Goal: Task Accomplishment & Management: Manage account settings

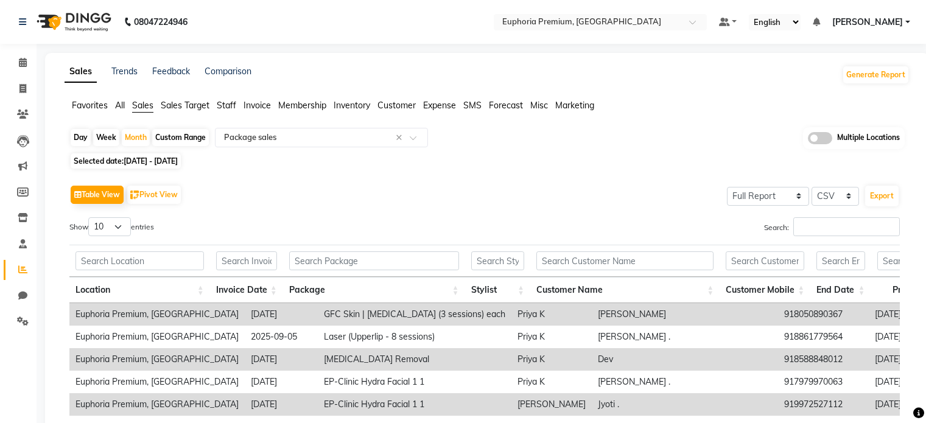
select select "full_report"
select select "csv"
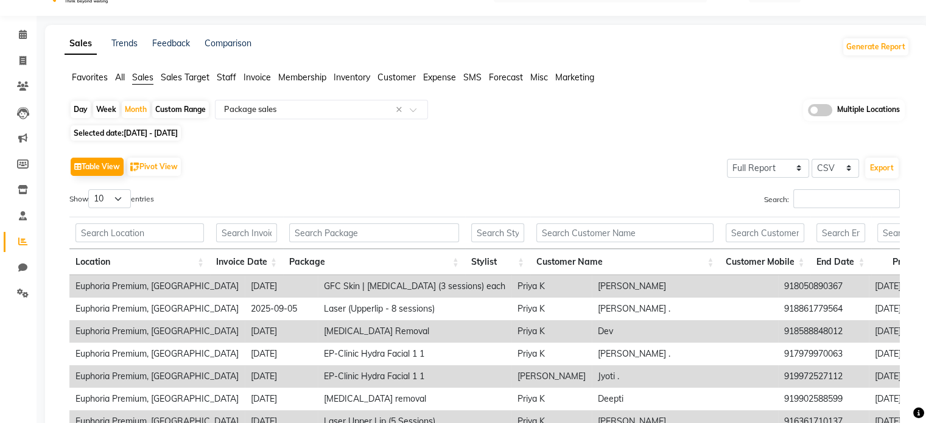
scroll to position [0, 348]
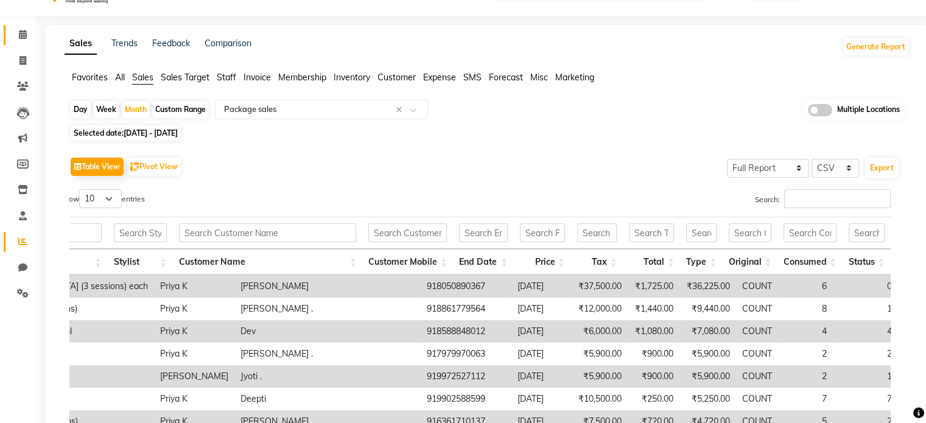
click at [23, 30] on icon at bounding box center [23, 34] width 8 height 9
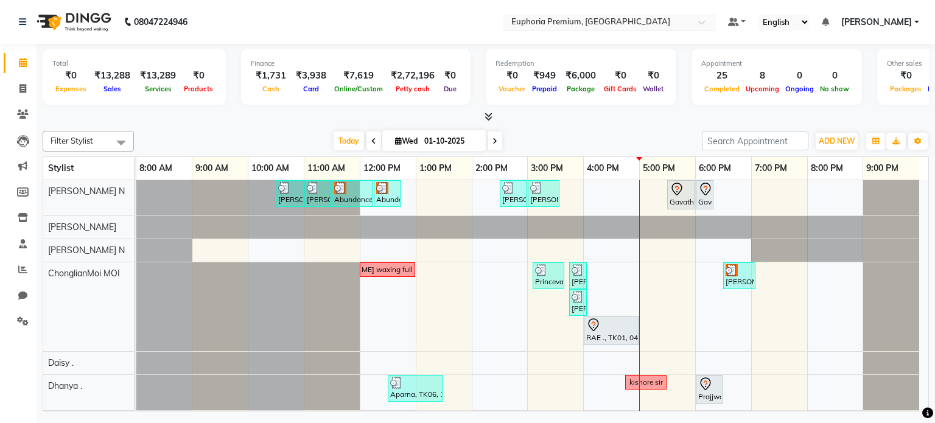
click at [631, 23] on input "text" at bounding box center [597, 23] width 176 height 12
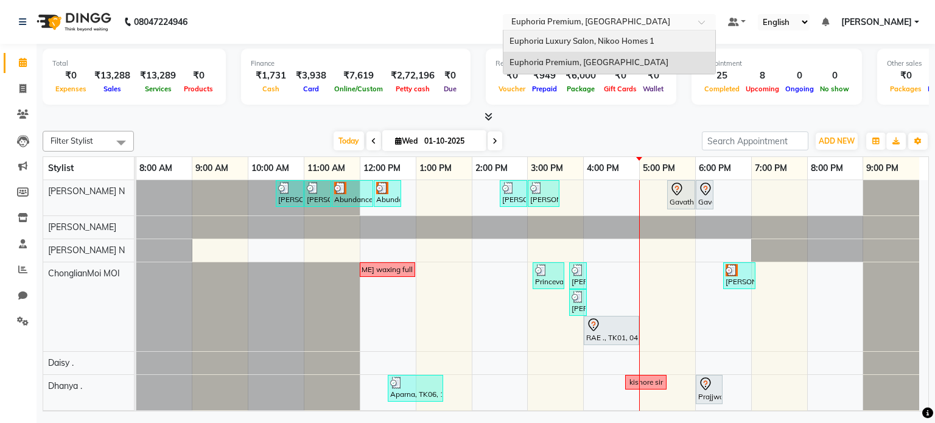
click at [626, 37] on span "Euphoria Luxury Salon, Nikoo Homes 1" at bounding box center [581, 41] width 145 height 10
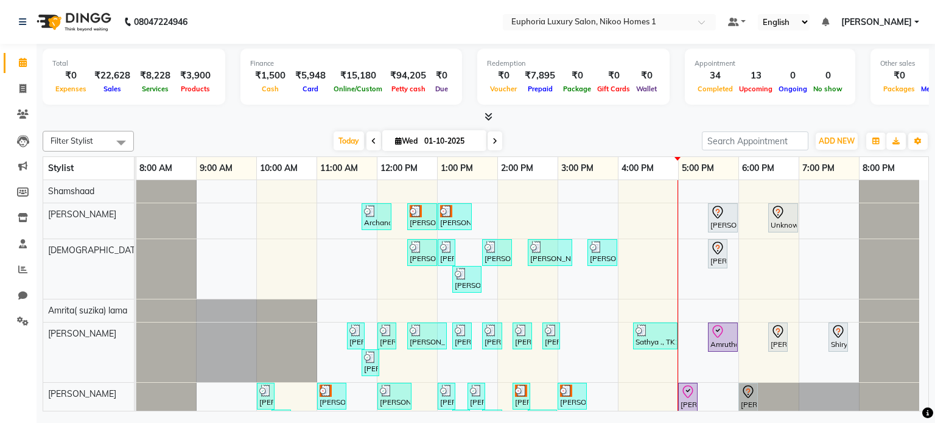
scroll to position [141, 0]
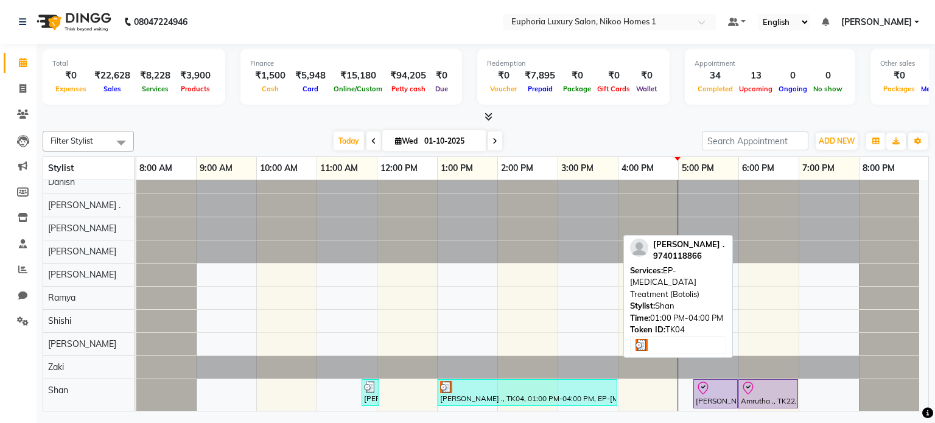
click at [497, 392] on div "Yashwant Bidawat ., TK04, 01:00 PM-04:00 PM, EP-Botox Treatment (Botolis)" at bounding box center [527, 392] width 177 height 23
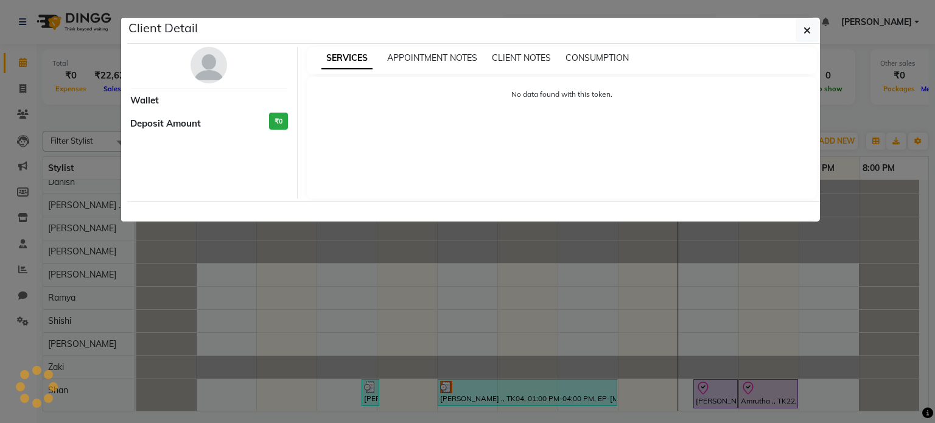
click at [497, 392] on ngb-modal-window "Client Detail Wallet Deposit Amount ₹0 SERVICES APPOINTMENT NOTES CLIENT NOTES …" at bounding box center [467, 211] width 935 height 423
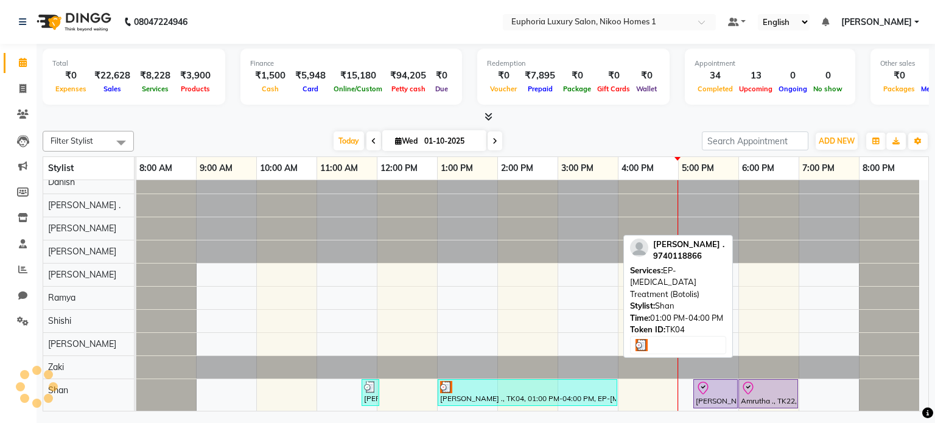
click at [485, 394] on div "Yashwant Bidawat ., TK04, 01:00 PM-04:00 PM, EP-Botox Treatment (Botolis)" at bounding box center [527, 392] width 177 height 23
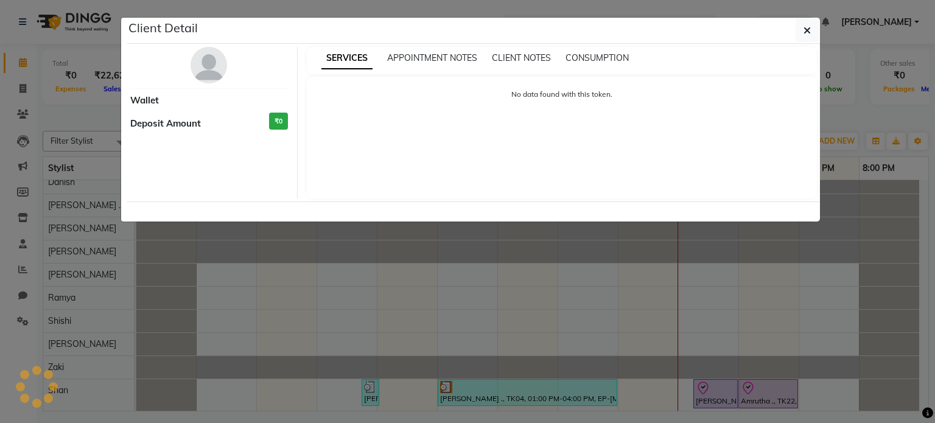
select select "3"
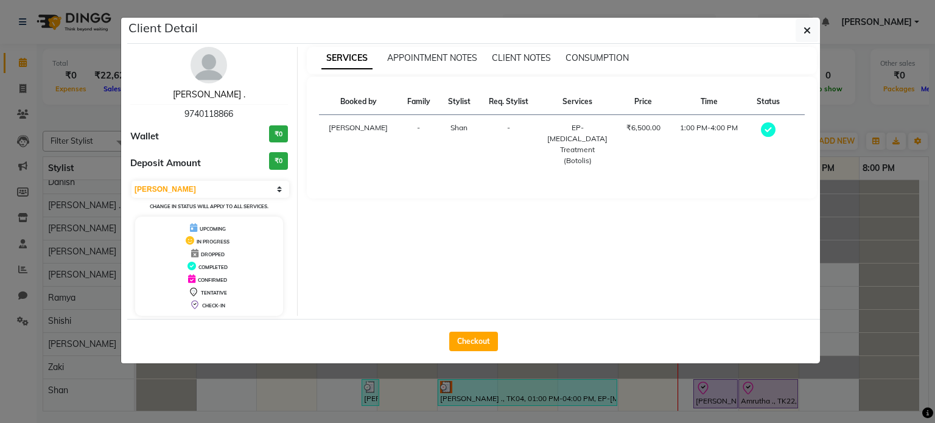
click at [201, 94] on link "Yashwant Bidawat ." at bounding box center [209, 94] width 72 height 11
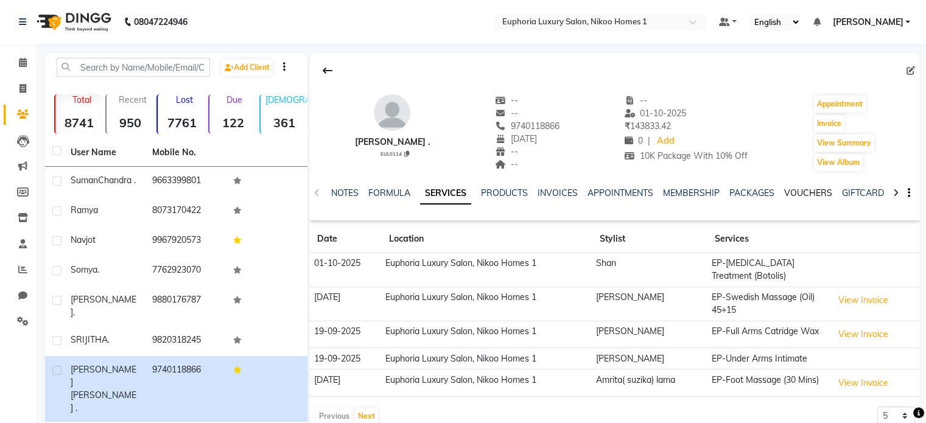
click at [791, 191] on link "VOUCHERS" at bounding box center [808, 192] width 48 height 11
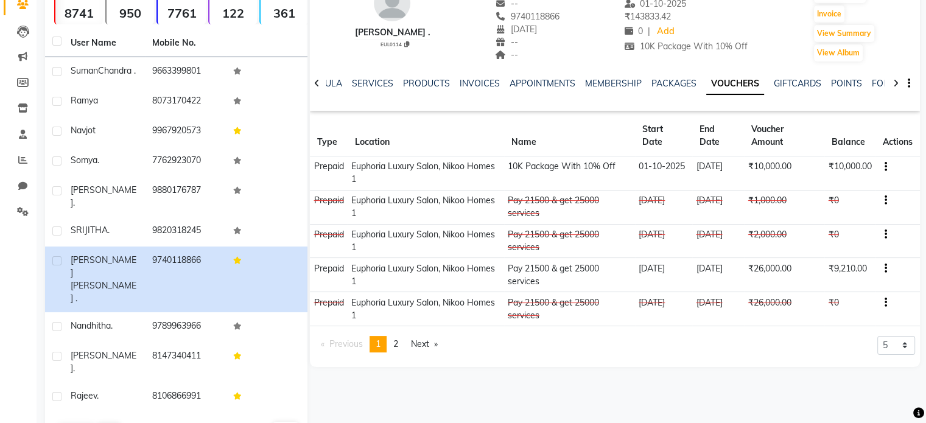
click at [884, 167] on icon "button" at bounding box center [885, 167] width 2 height 1
click at [857, 218] on td "₹0" at bounding box center [849, 207] width 51 height 34
click at [885, 268] on icon "button" at bounding box center [885, 268] width 2 height 1
click at [885, 161] on button "button" at bounding box center [882, 166] width 7 height 13
click at [856, 175] on div "Merge" at bounding box center [850, 173] width 29 height 15
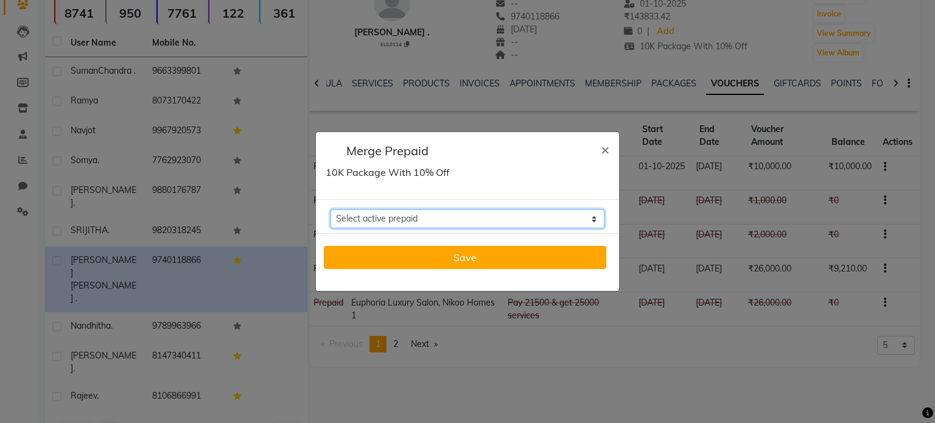
click at [594, 220] on select "Select active prepaid Pay 21500 & get 25000 services Balance: 9210" at bounding box center [467, 218] width 274 height 19
click at [858, 240] on ngb-modal-window "Merge Prepaid 10K Package With 10% Off × Select active prepaid Pay 21500 & get …" at bounding box center [467, 211] width 935 height 423
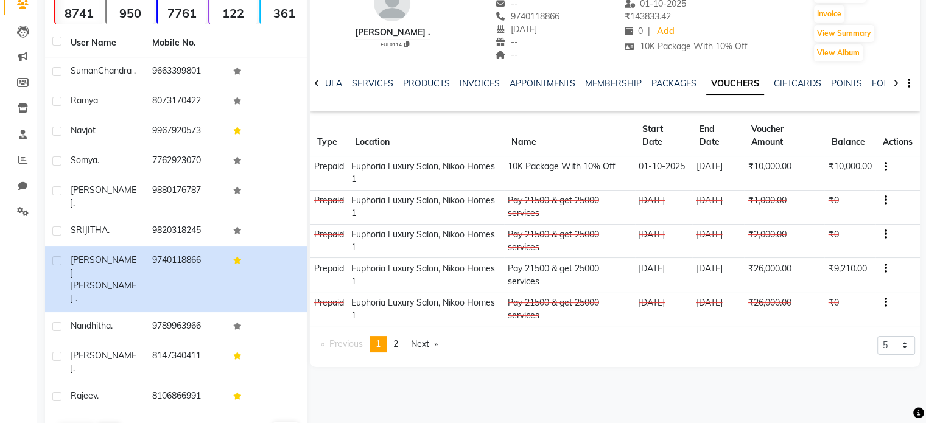
click at [884, 269] on icon "button" at bounding box center [885, 268] width 2 height 1
click at [800, 282] on div "Merge" at bounding box center [827, 282] width 76 height 15
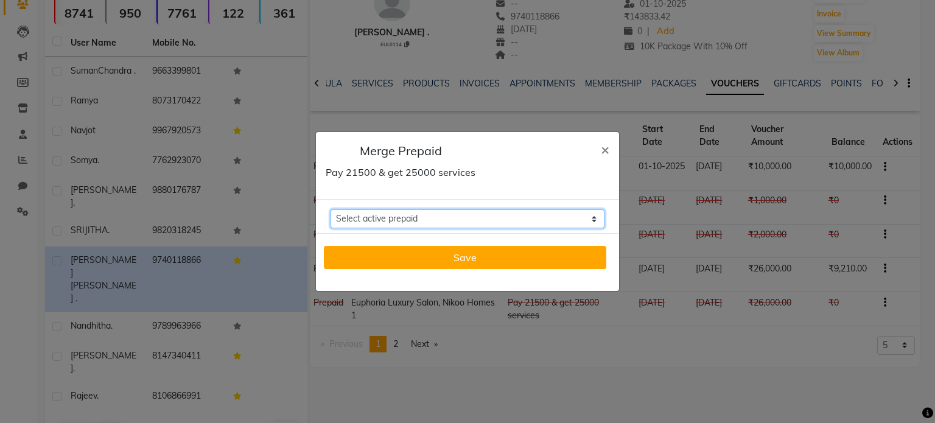
click at [597, 218] on select "Select active prepaid" at bounding box center [467, 218] width 274 height 19
click at [601, 148] on span "×" at bounding box center [605, 149] width 9 height 18
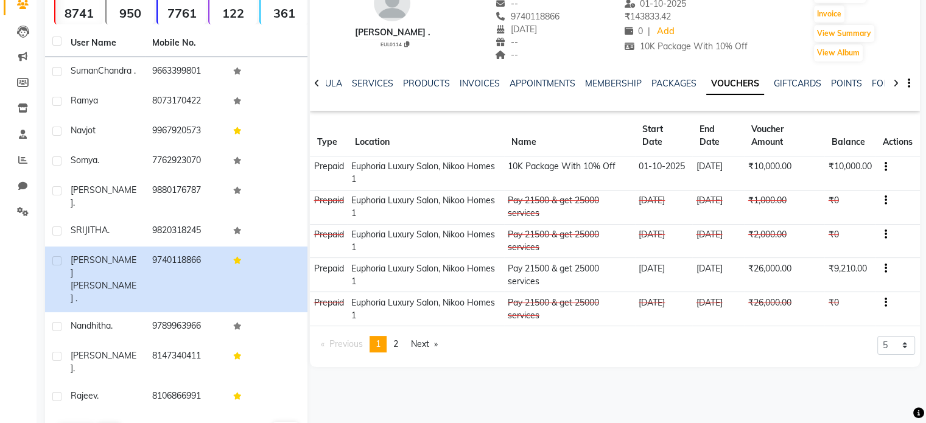
click at [884, 167] on icon "button" at bounding box center [885, 167] width 2 height 1
click at [849, 158] on div "Edit" at bounding box center [850, 158] width 29 height 15
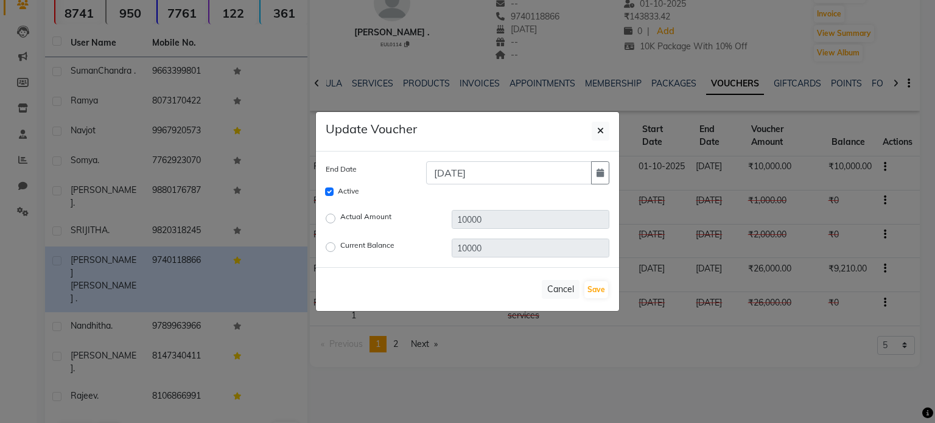
click at [340, 248] on label "Current Balance" at bounding box center [367, 247] width 54 height 15
click at [328, 248] on input "Current Balance" at bounding box center [332, 247] width 9 height 9
radio input "true"
drag, startPoint x: 490, startPoint y: 250, endPoint x: 389, endPoint y: 250, distance: 101.0
click at [389, 250] on div "Current Balance 10000" at bounding box center [467, 248] width 302 height 19
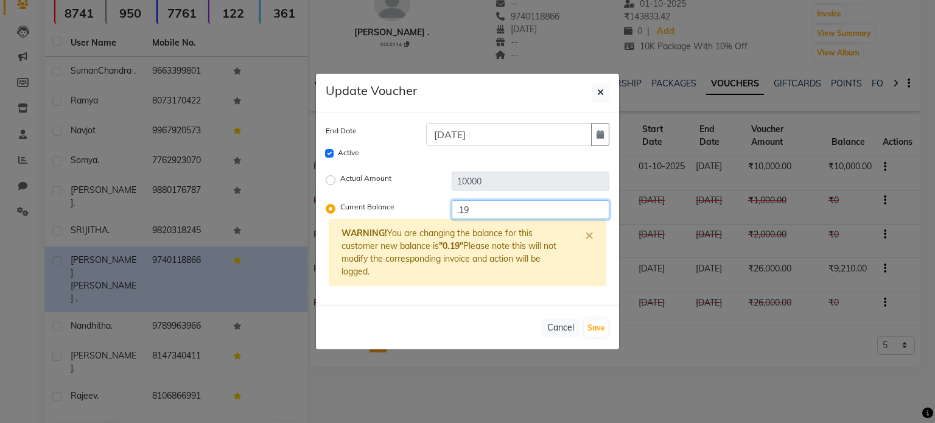
type input ".1"
type input "19210"
click at [587, 329] on button "Save" at bounding box center [596, 327] width 24 height 17
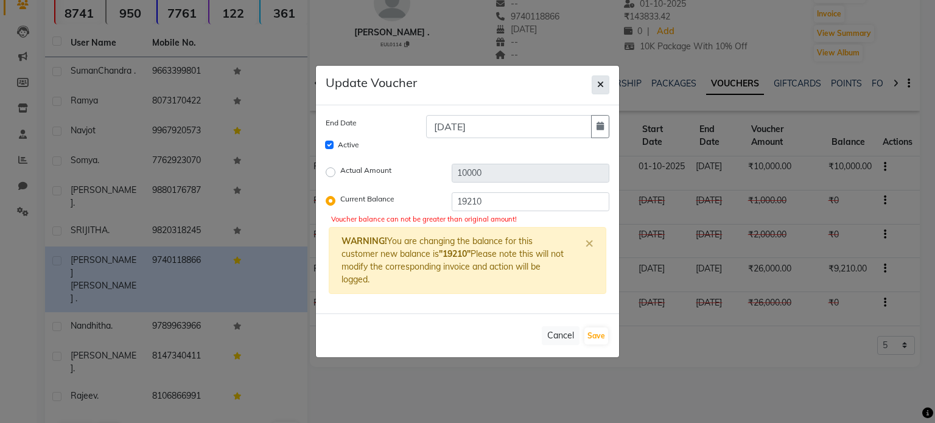
click at [599, 86] on icon "button" at bounding box center [600, 84] width 7 height 9
checkbox input "false"
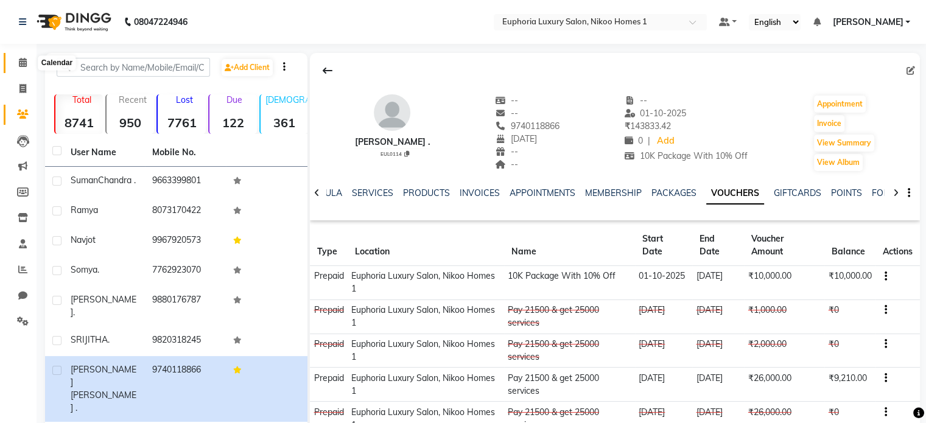
click at [17, 64] on span at bounding box center [22, 63] width 21 height 14
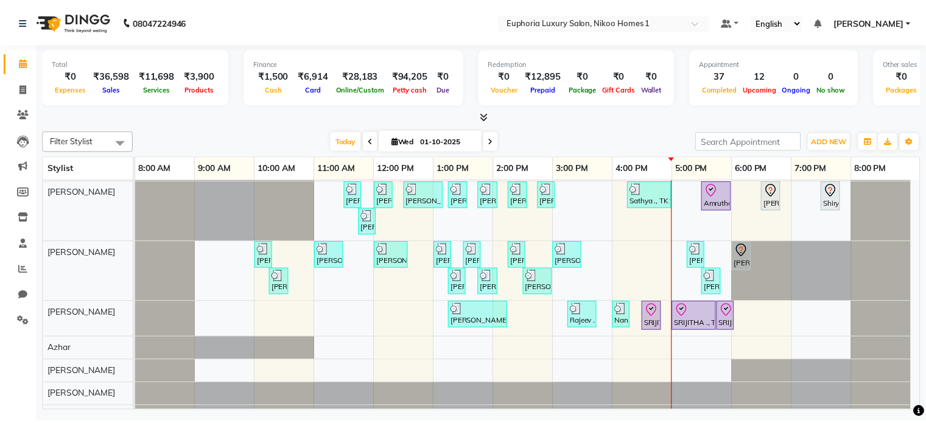
scroll to position [388, 0]
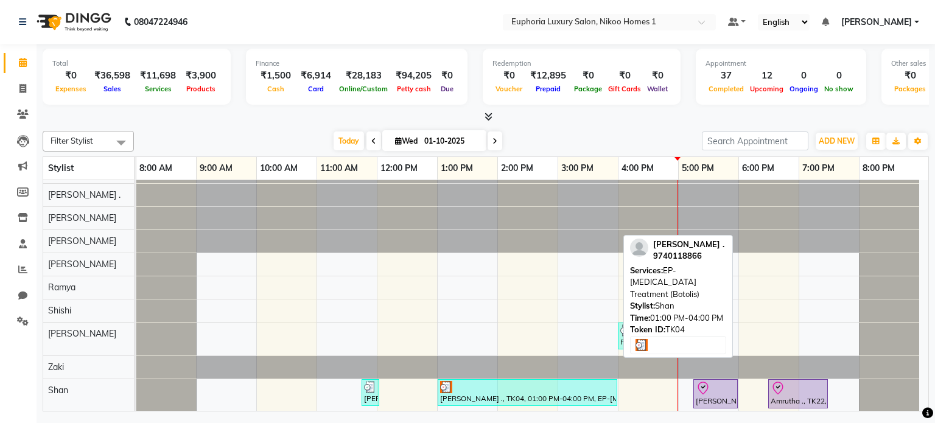
click at [506, 394] on div "Yashwant Bidawat ., TK04, 01:00 PM-04:00 PM, EP-Botox Treatment (Botolis)" at bounding box center [527, 392] width 177 height 23
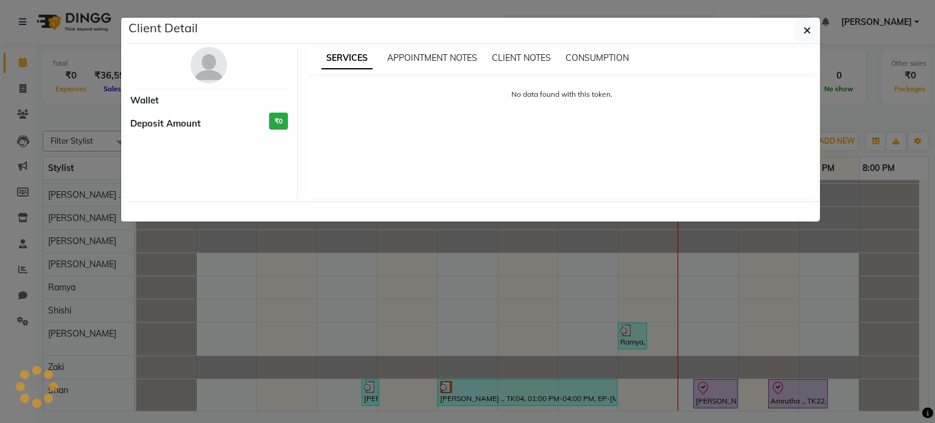
select select "3"
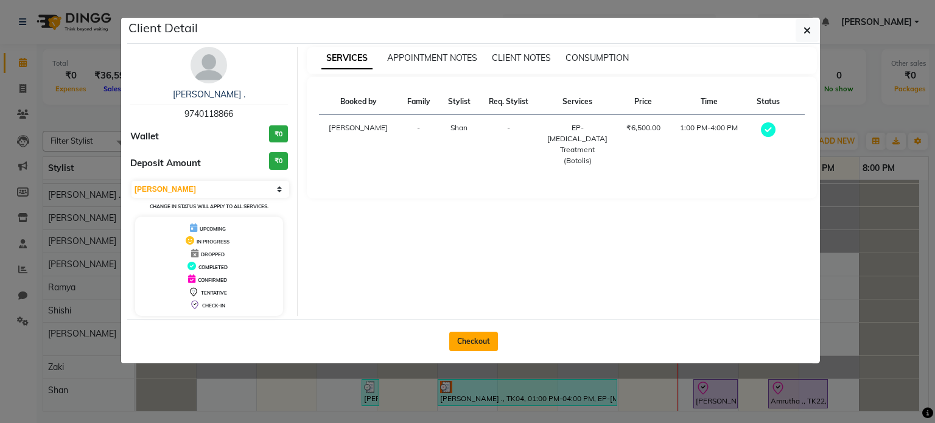
click at [481, 336] on button "Checkout" at bounding box center [473, 341] width 49 height 19
select select "service"
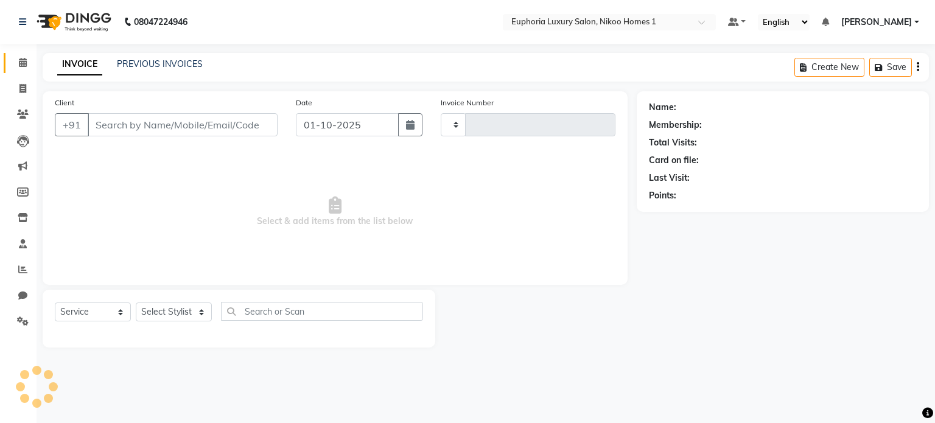
type input "4432"
select select "7987"
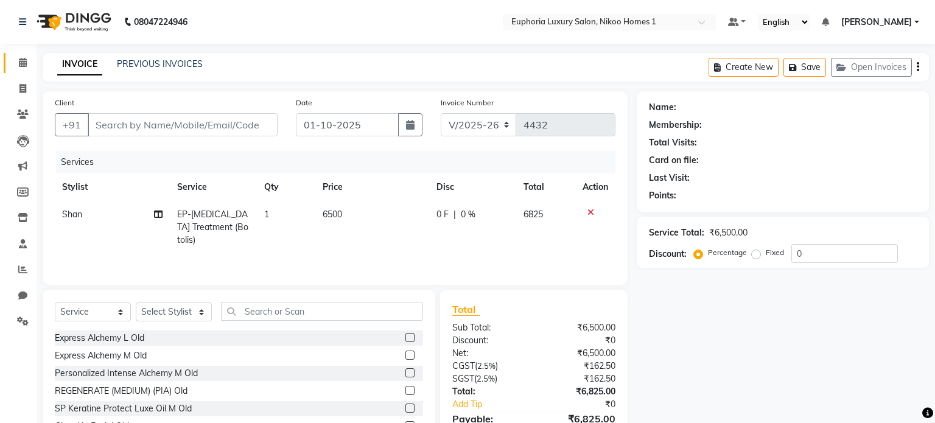
type input "9740118866"
select select "92628"
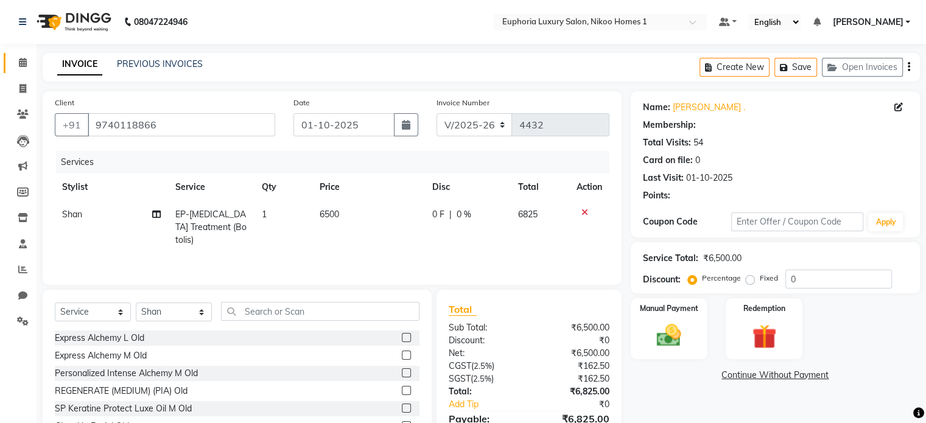
select select "2: Object"
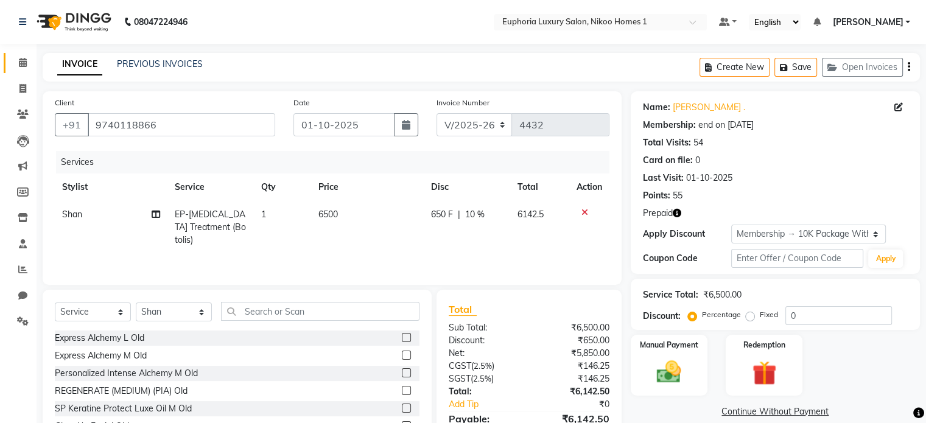
type input "10"
click at [324, 213] on span "6500" at bounding box center [327, 214] width 19 height 11
select select "92628"
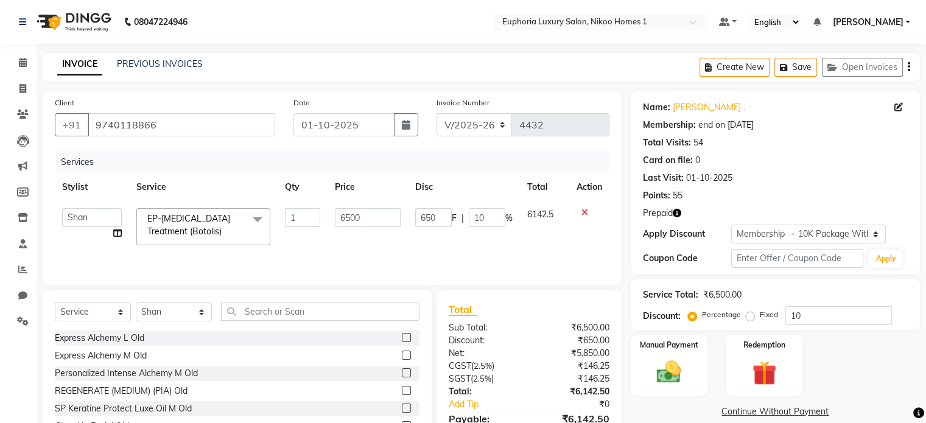
click at [324, 213] on td "1" at bounding box center [302, 227] width 50 height 52
drag, startPoint x: 368, startPoint y: 217, endPoint x: 331, endPoint y: 209, distance: 38.1
click at [331, 209] on td "6500" at bounding box center [367, 227] width 80 height 52
type input "13500"
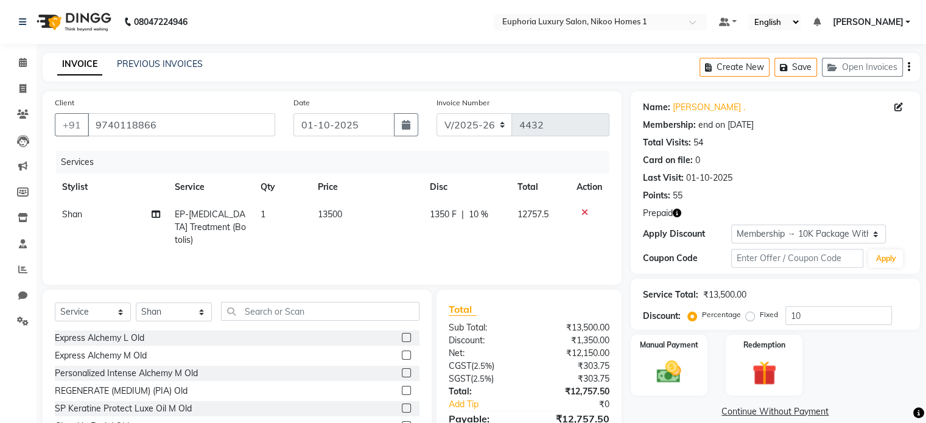
click at [365, 253] on div "Services Stylist Service Qty Price Disc Total Action Shan EP-Botox Treatment (B…" at bounding box center [332, 212] width 554 height 122
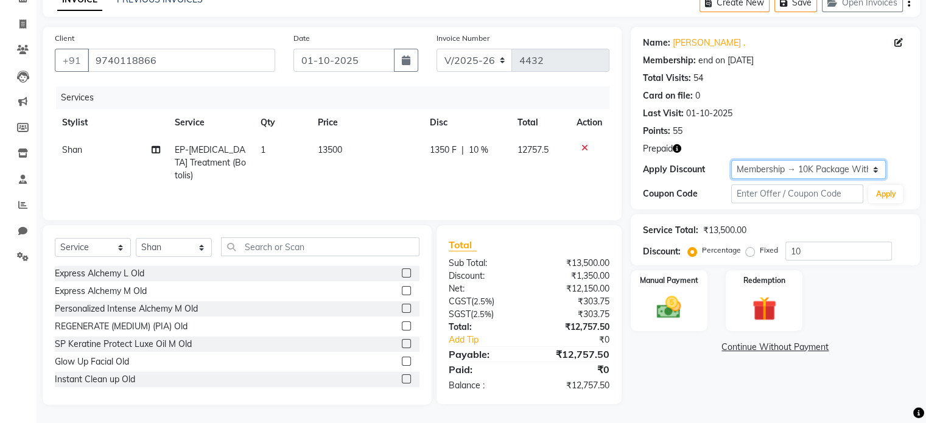
click at [854, 171] on select "Select Membership → 10K Package With 10% Off Loyalty → All Euphoria Customers →…" at bounding box center [808, 169] width 155 height 19
click at [876, 112] on div "Last Visit: 01-10-2025" at bounding box center [775, 113] width 265 height 13
click at [735, 289] on div "Redemption" at bounding box center [763, 300] width 80 height 63
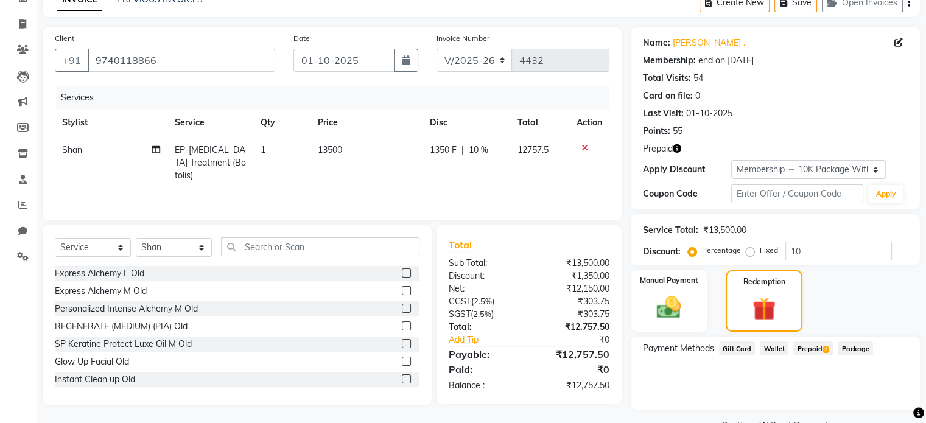
click at [807, 346] on span "Prepaid 2" at bounding box center [813, 348] width 40 height 14
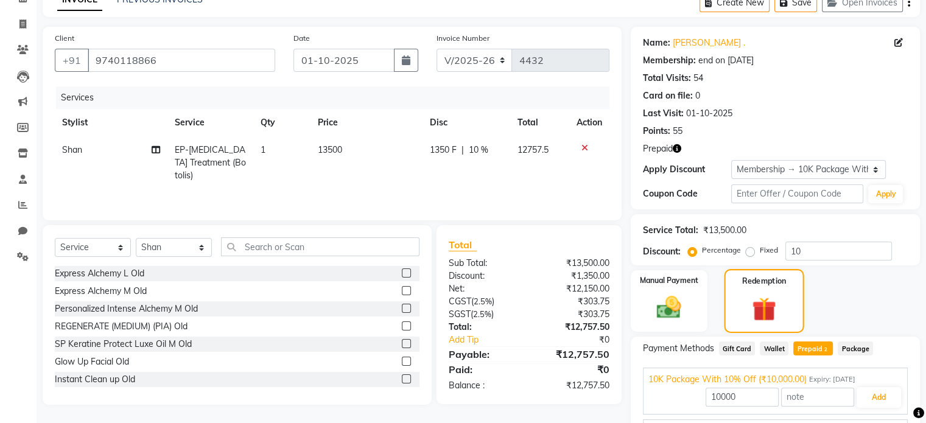
scroll to position [132, 0]
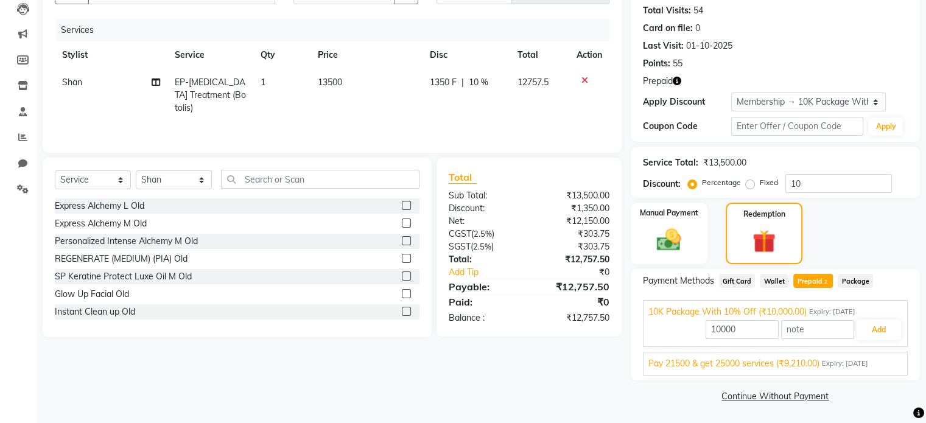
click at [796, 366] on span "Pay 21500 & get 25000 services (₹9,210.00)" at bounding box center [733, 363] width 171 height 13
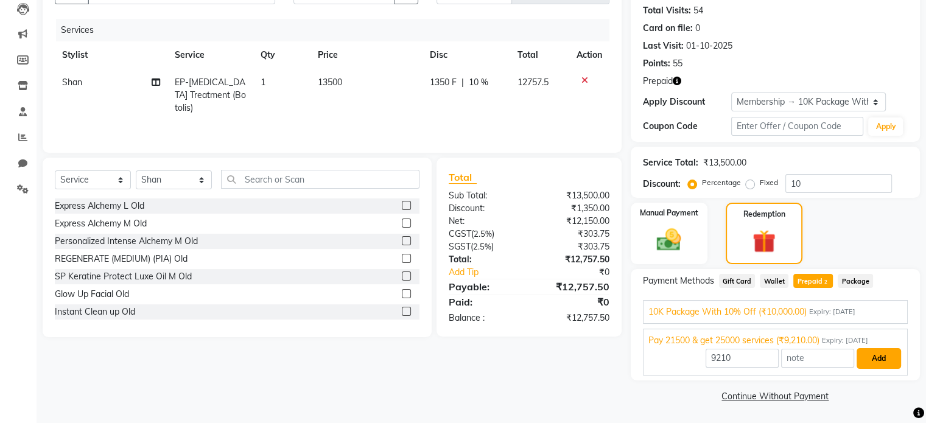
click at [863, 356] on button "Add" at bounding box center [878, 358] width 44 height 21
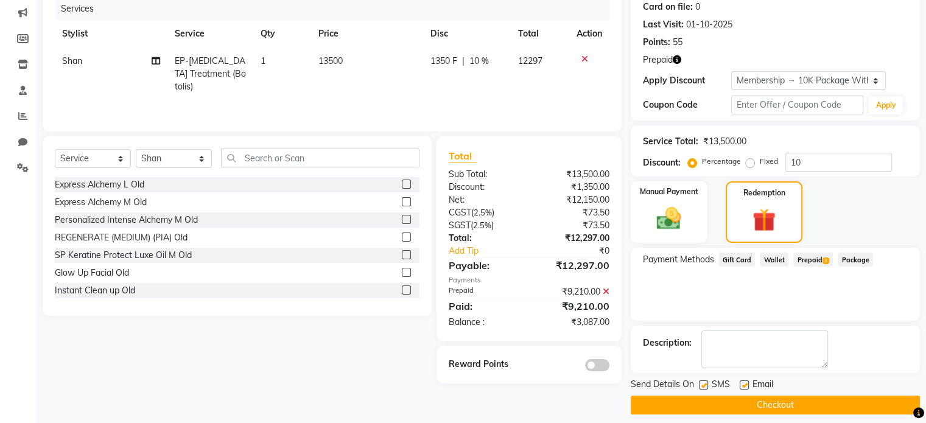
scroll to position [162, 0]
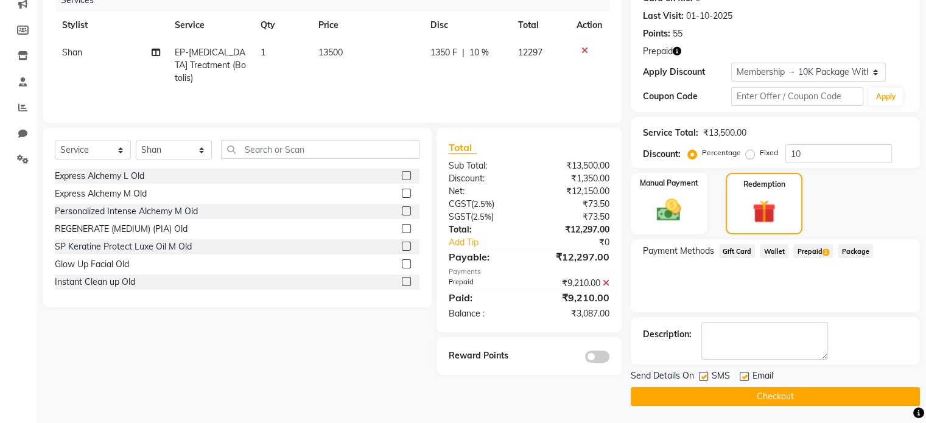
click at [808, 253] on span "Prepaid 2" at bounding box center [813, 251] width 40 height 14
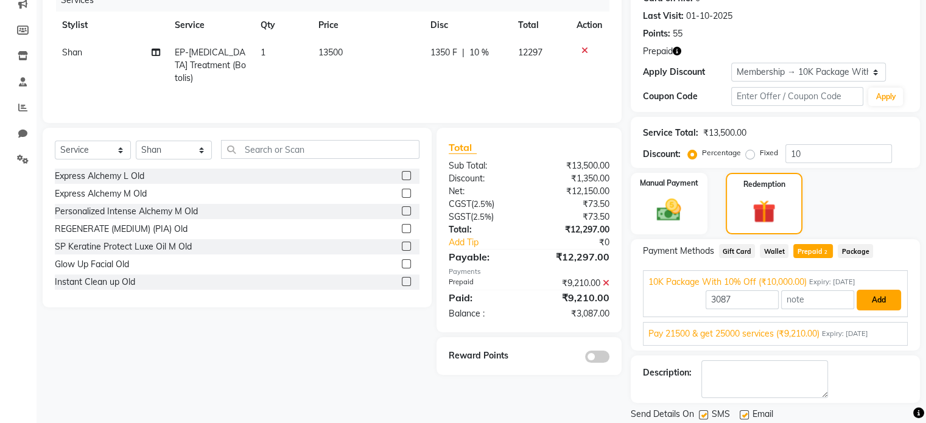
click at [873, 301] on button "Add" at bounding box center [878, 300] width 44 height 21
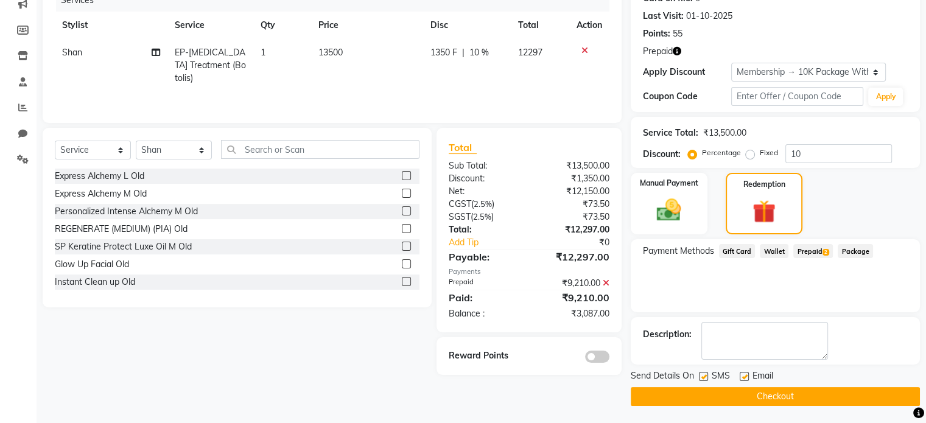
click at [326, 52] on span "13500" at bounding box center [330, 52] width 24 height 11
select select "92628"
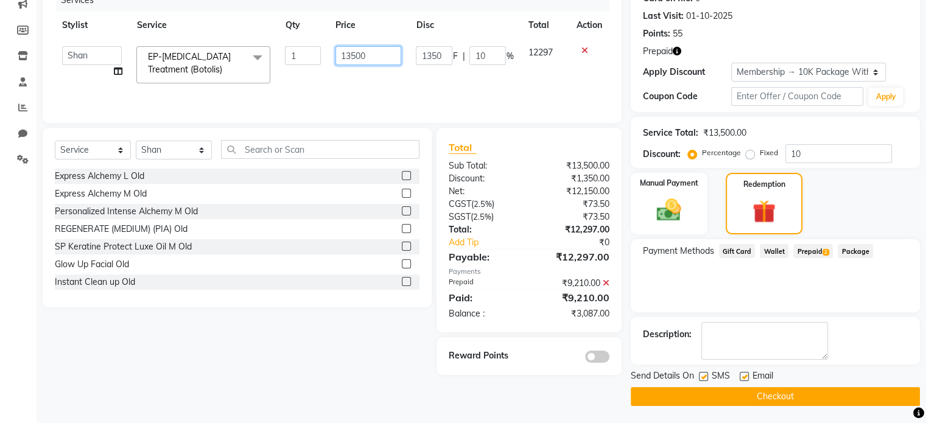
drag, startPoint x: 365, startPoint y: 58, endPoint x: 332, endPoint y: 55, distance: 33.6
click at [332, 55] on td "13500" at bounding box center [368, 65] width 81 height 52
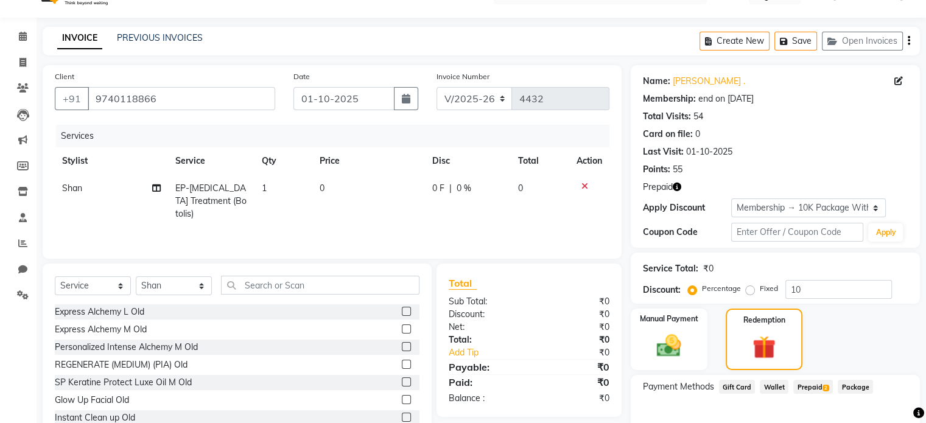
scroll to position [26, 0]
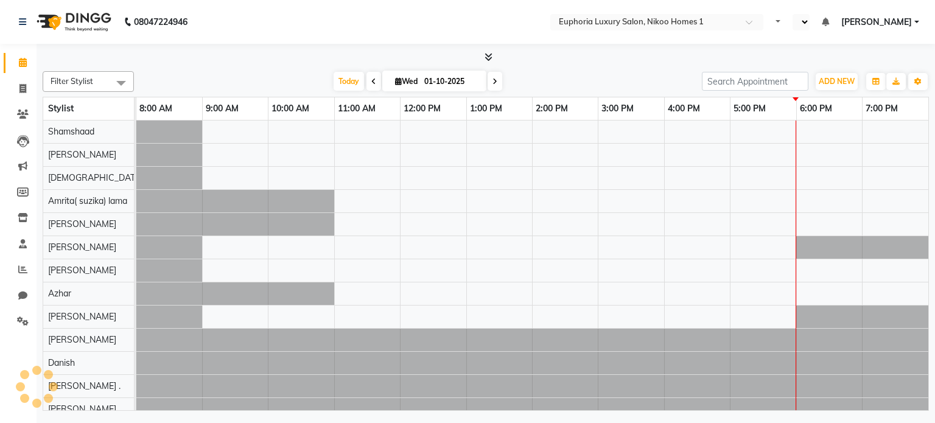
select select "en"
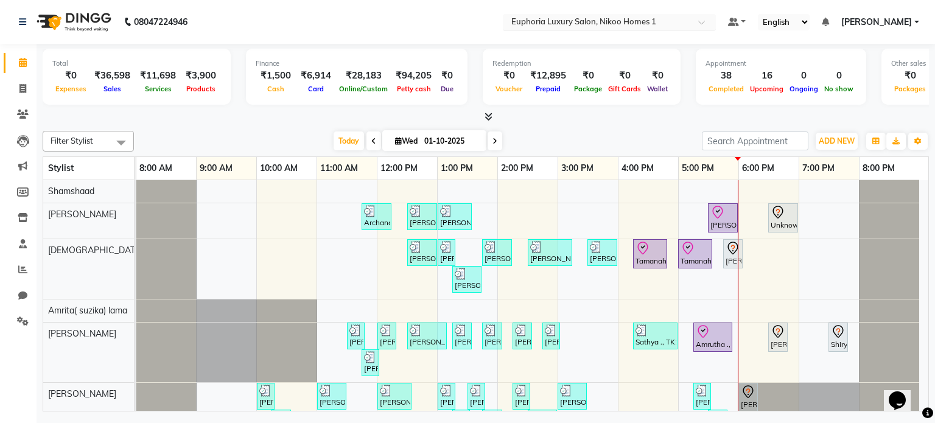
click at [669, 19] on input "text" at bounding box center [597, 23] width 176 height 12
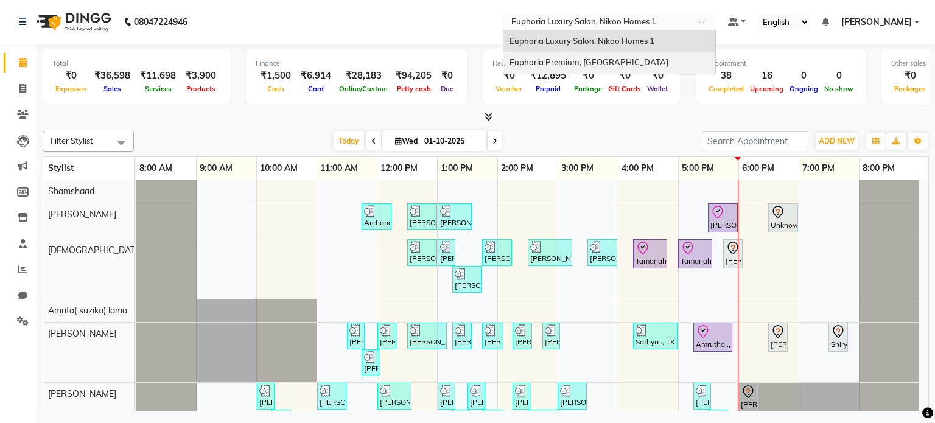
click at [638, 66] on span "Euphoria Premium, [GEOGRAPHIC_DATA]" at bounding box center [588, 62] width 159 height 10
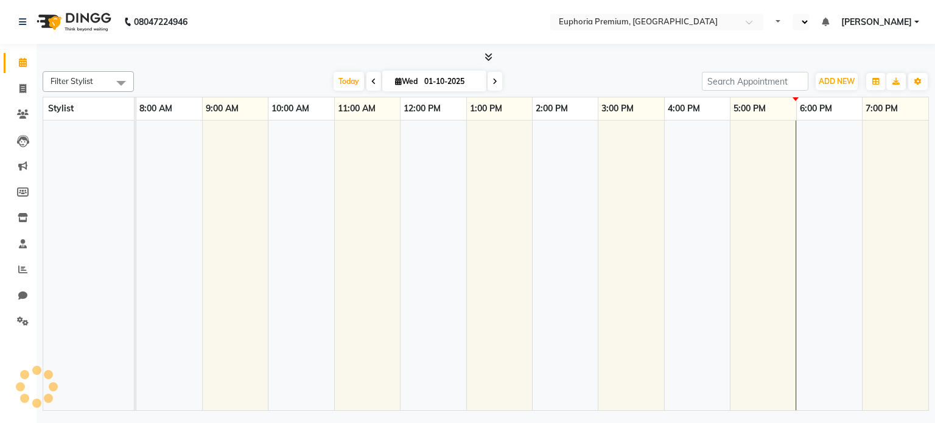
select select "en"
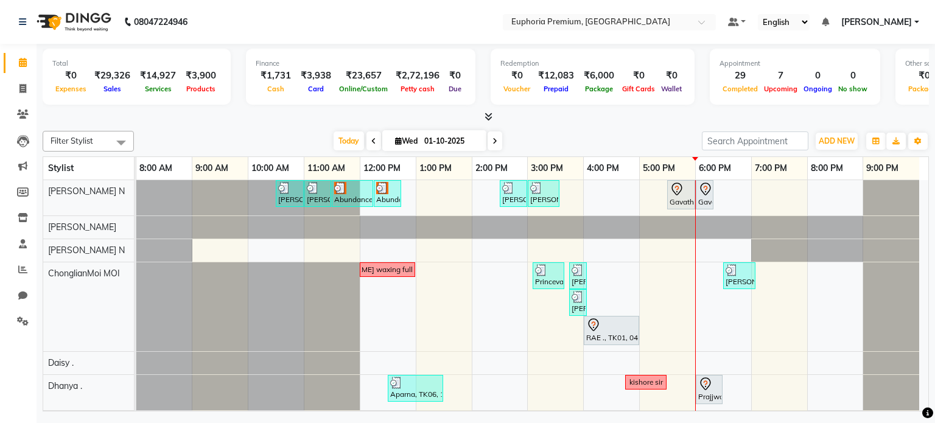
scroll to position [382, 0]
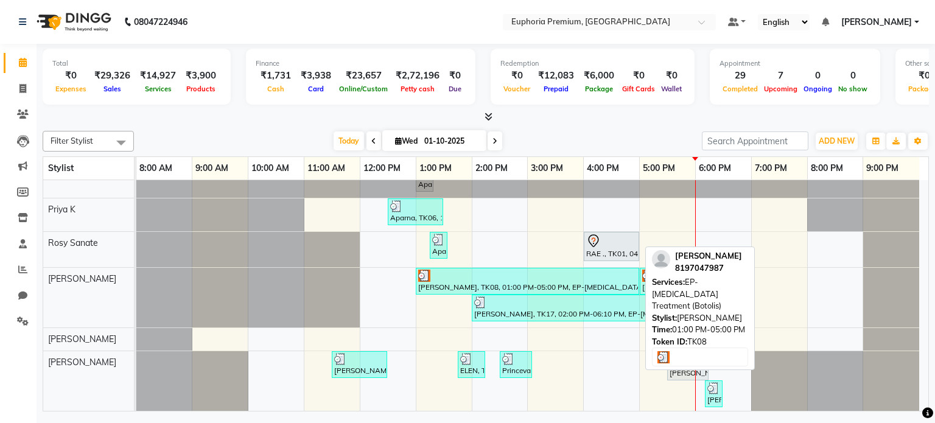
click at [555, 284] on div "Elizabeth, TK08, 01:00 PM-05:00 PM, EP-Botox Treatment (Botolis)" at bounding box center [527, 281] width 221 height 23
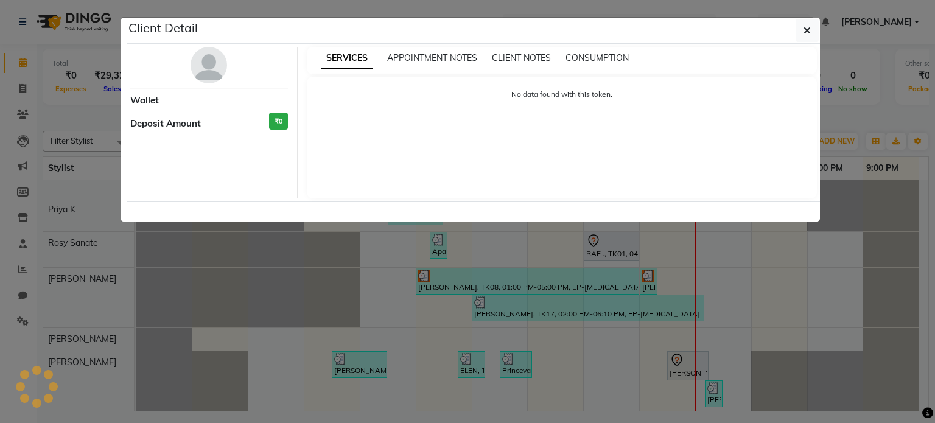
select select "3"
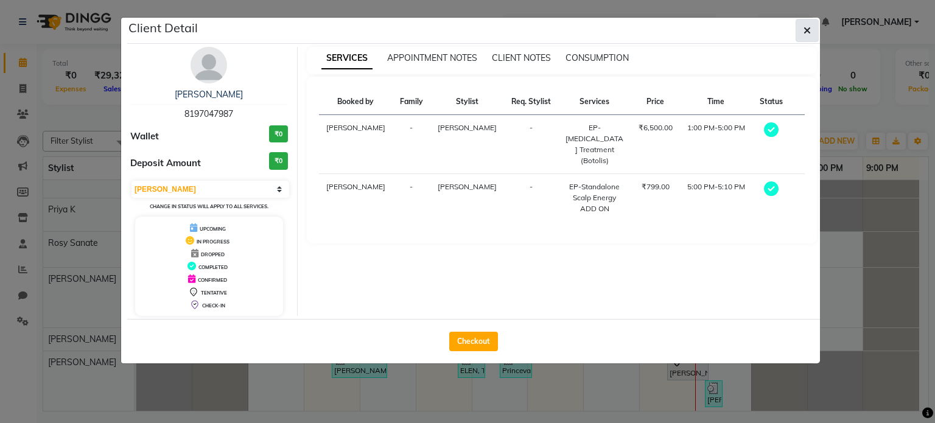
click at [810, 32] on icon "button" at bounding box center [806, 31] width 7 height 10
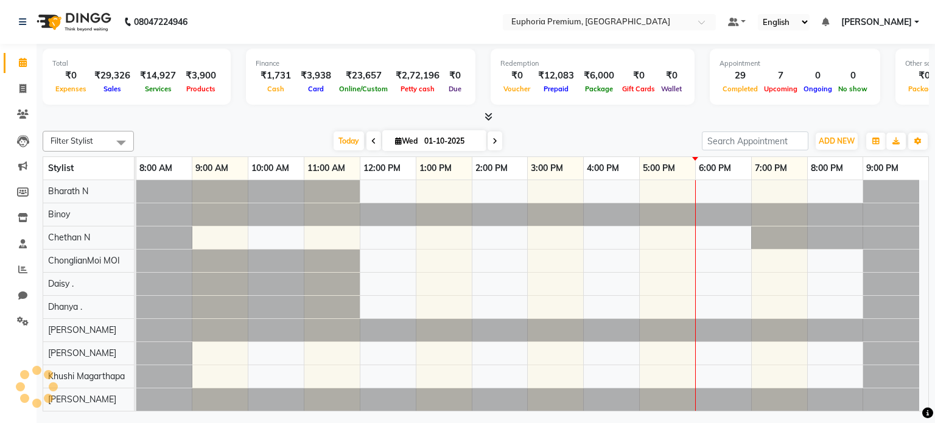
select select "en"
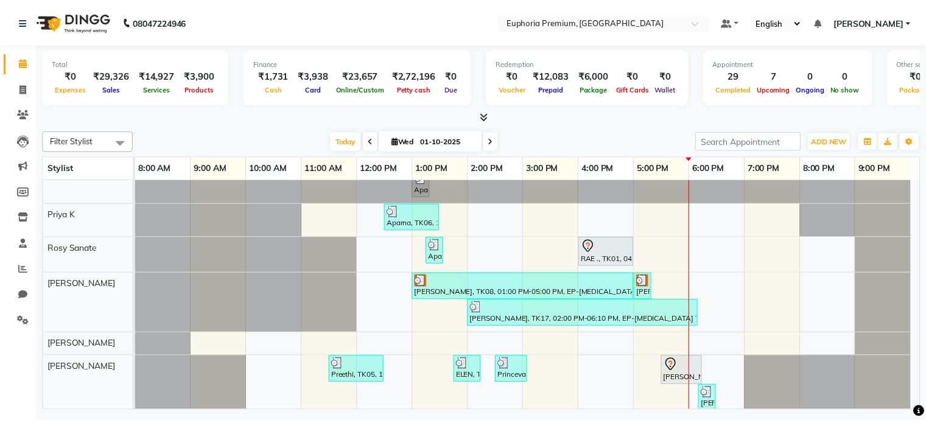
scroll to position [380, 0]
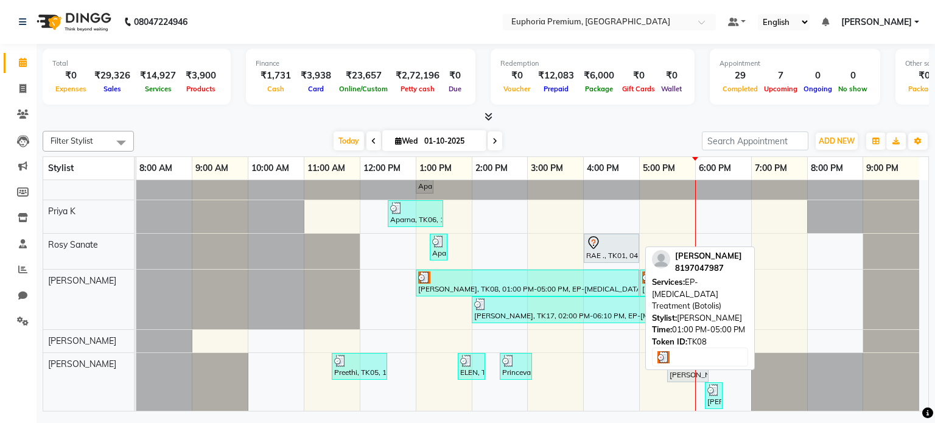
click at [483, 281] on div "[PERSON_NAME], TK08, 01:00 PM-05:00 PM, EP-[MEDICAL_DATA] Treatment (Botolis)" at bounding box center [527, 282] width 221 height 23
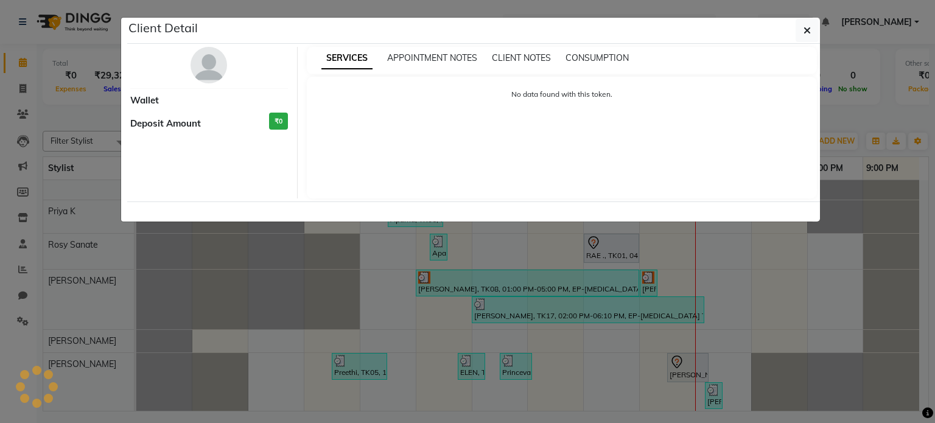
select select "3"
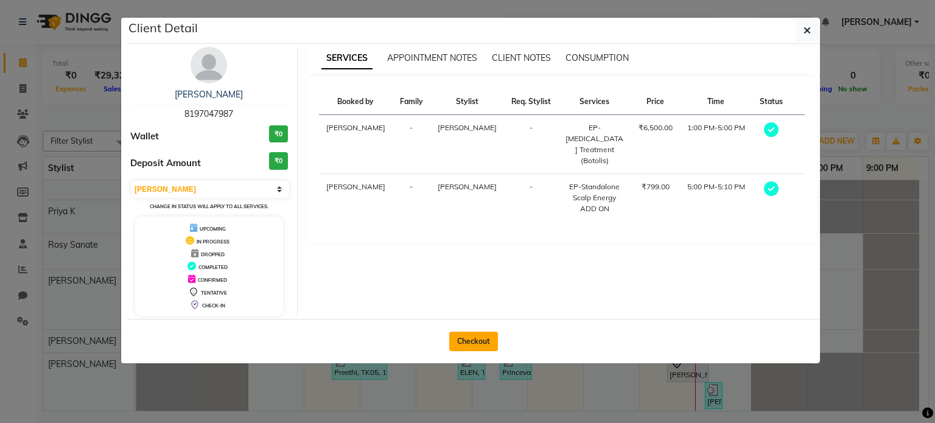
click at [462, 338] on button "Checkout" at bounding box center [473, 341] width 49 height 19
select select "service"
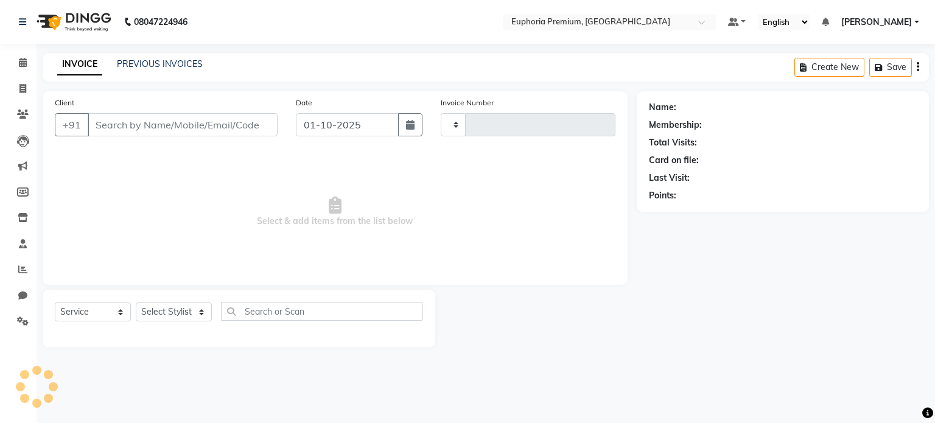
type input "3167"
select select "7925"
type input "8197047987"
select select "78117"
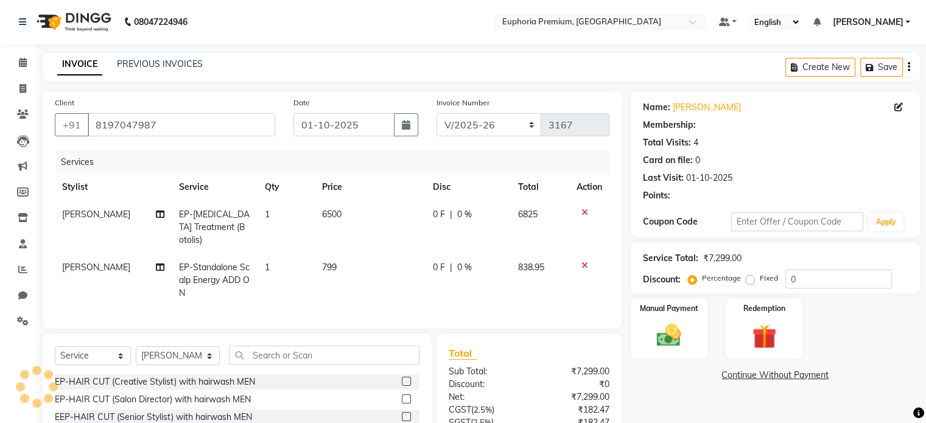
select select "2: Object"
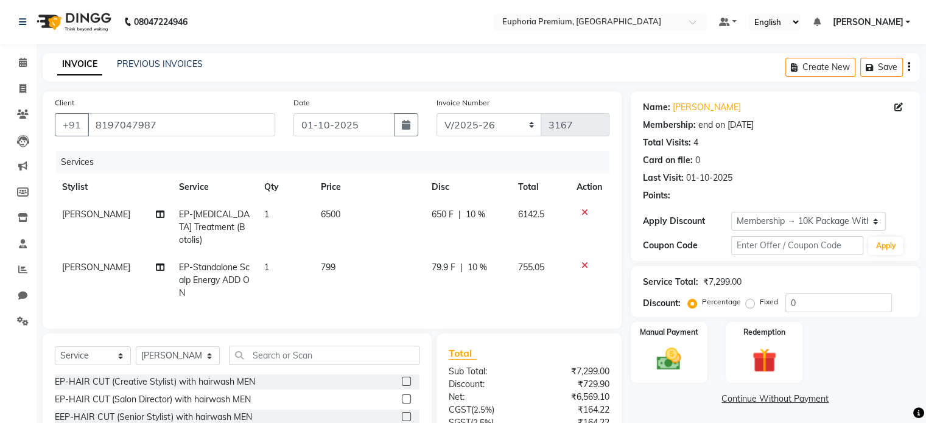
type input "10"
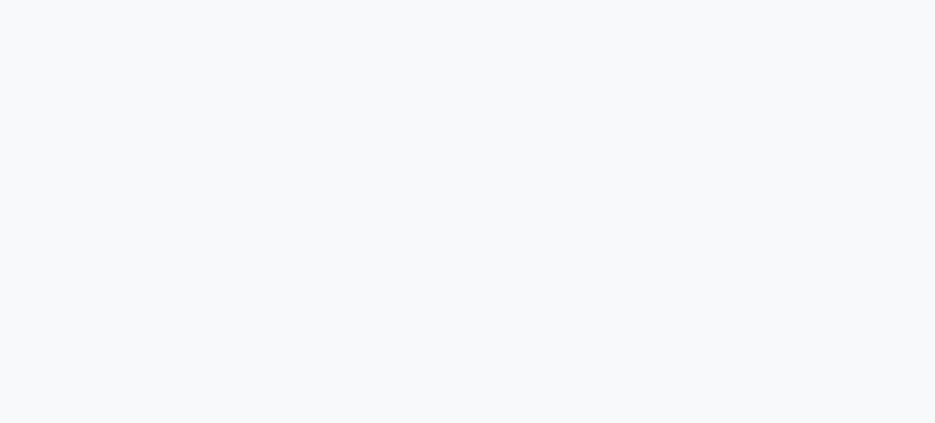
select select "7925"
select select "service"
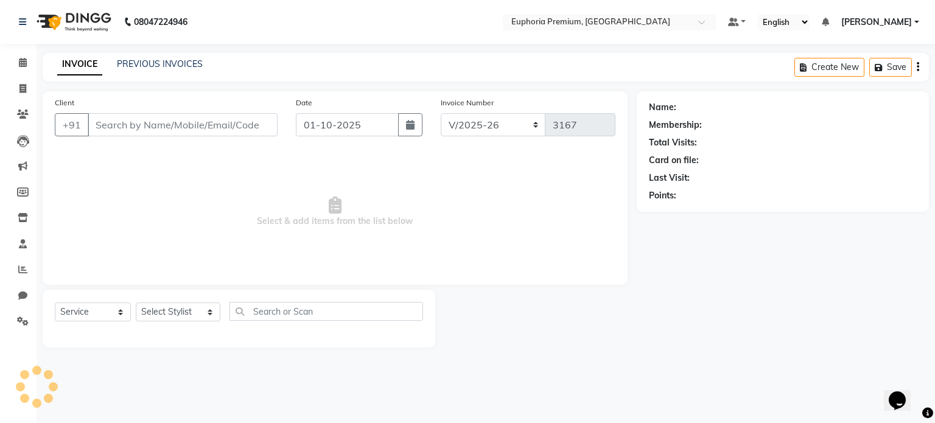
type input "8197047987"
select select "78117"
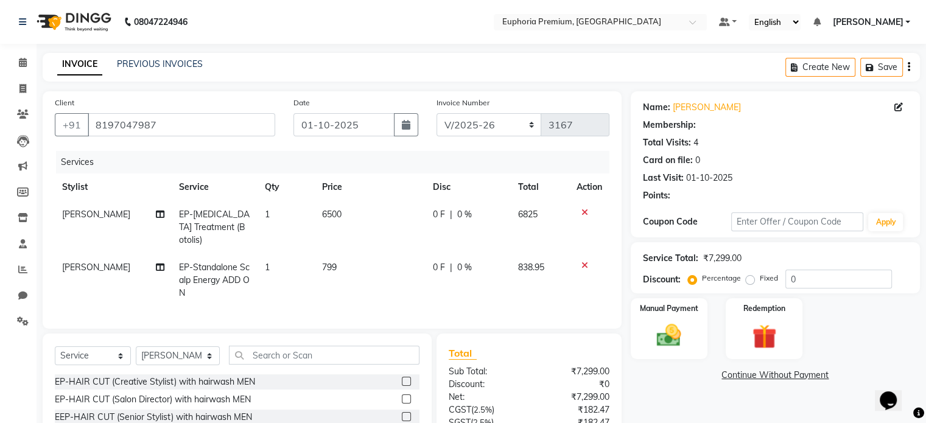
select select "2: Object"
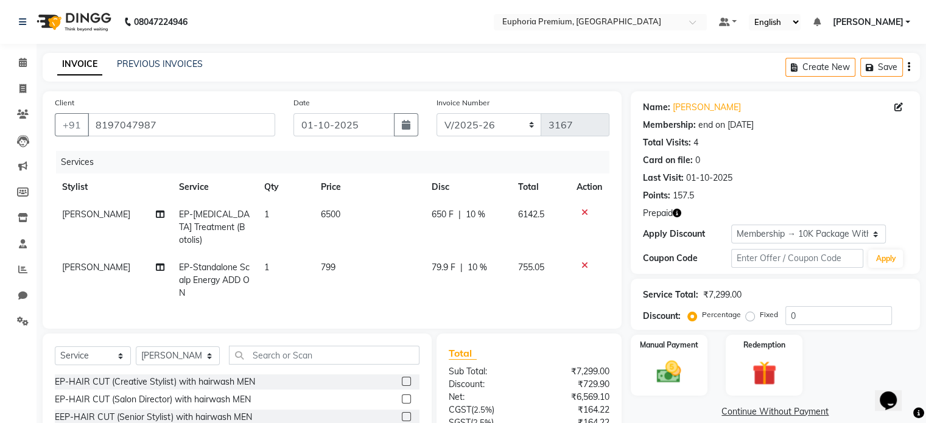
type input "10"
click at [21, 53] on link "Calendar" at bounding box center [18, 63] width 29 height 20
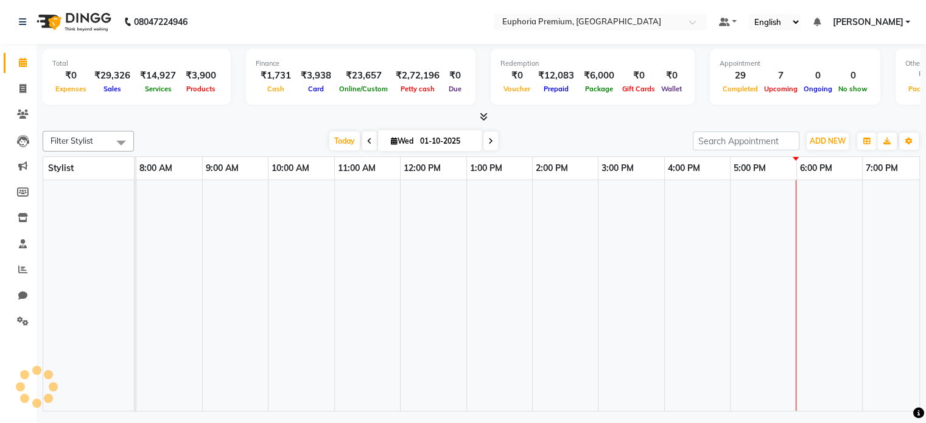
click at [21, 53] on link "Calendar" at bounding box center [18, 63] width 29 height 20
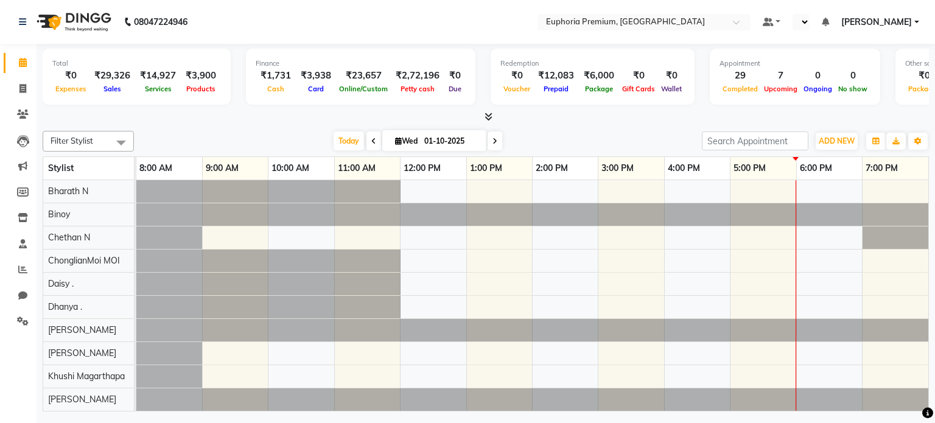
select select "en"
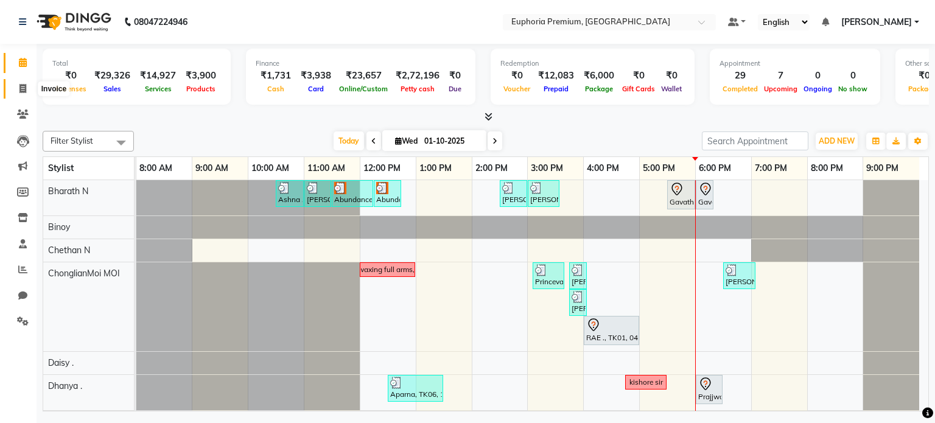
click at [26, 86] on icon at bounding box center [22, 88] width 7 height 9
select select "service"
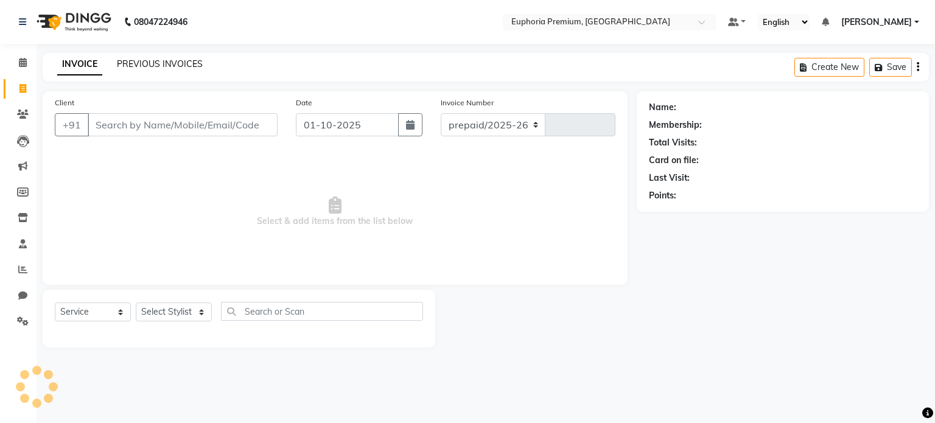
select select "7925"
type input "3167"
click at [185, 62] on link "PREVIOUS INVOICES" at bounding box center [160, 63] width 86 height 11
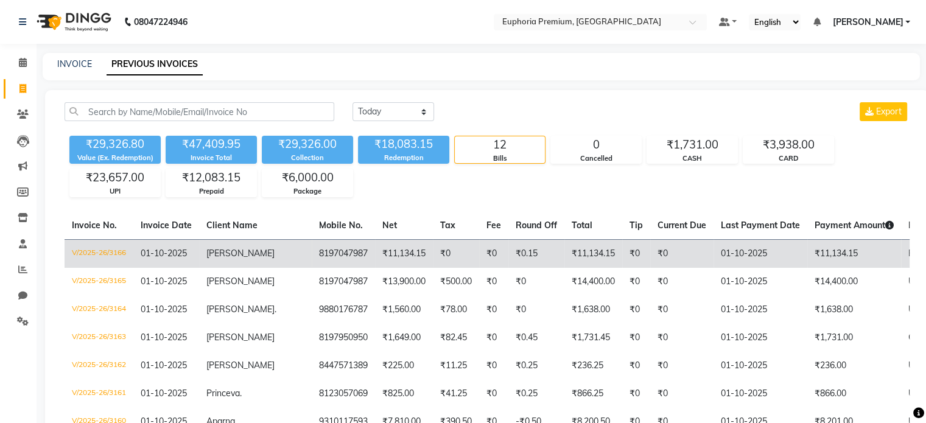
click at [115, 249] on td "V/2025-26/3166" at bounding box center [98, 253] width 69 height 29
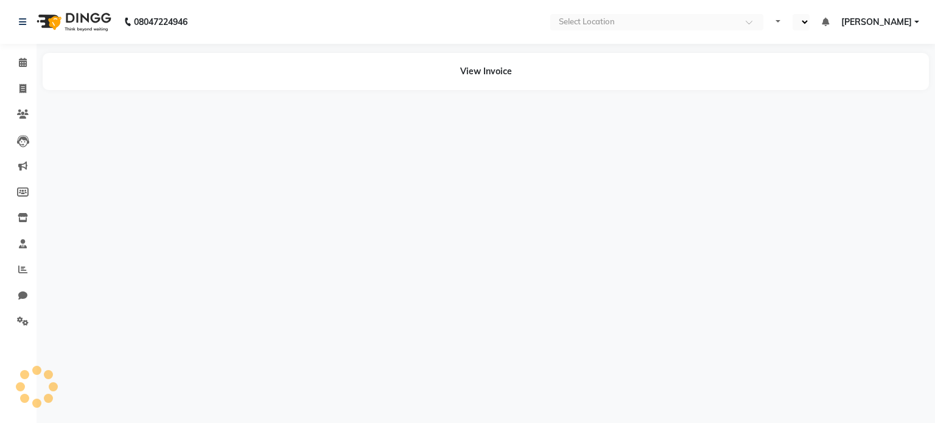
select select "en"
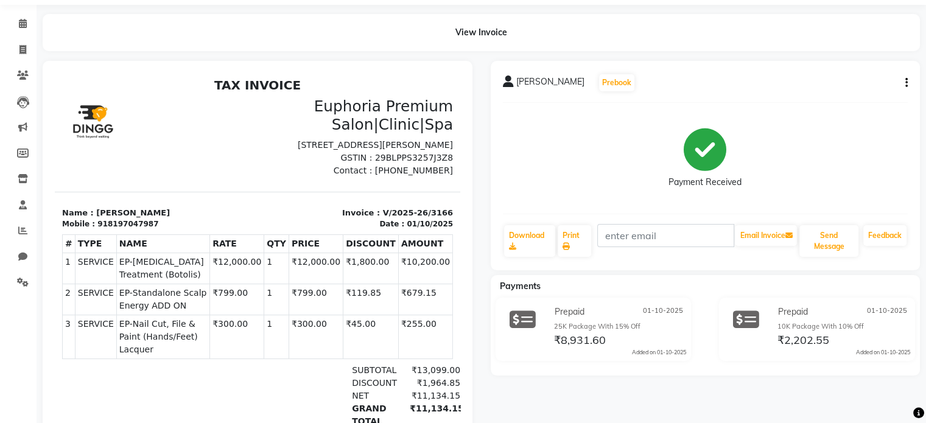
scroll to position [37, 0]
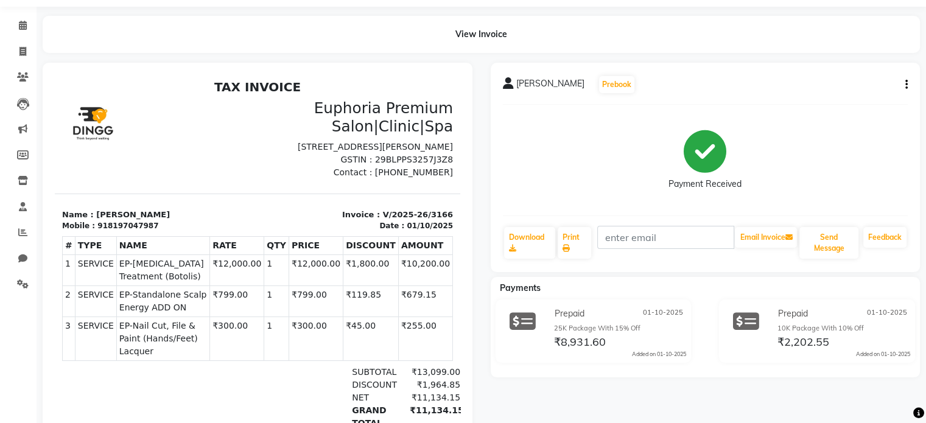
click at [905, 85] on icon "button" at bounding box center [906, 85] width 2 height 1
click at [832, 101] on div "Edit Invoice" at bounding box center [844, 99] width 83 height 15
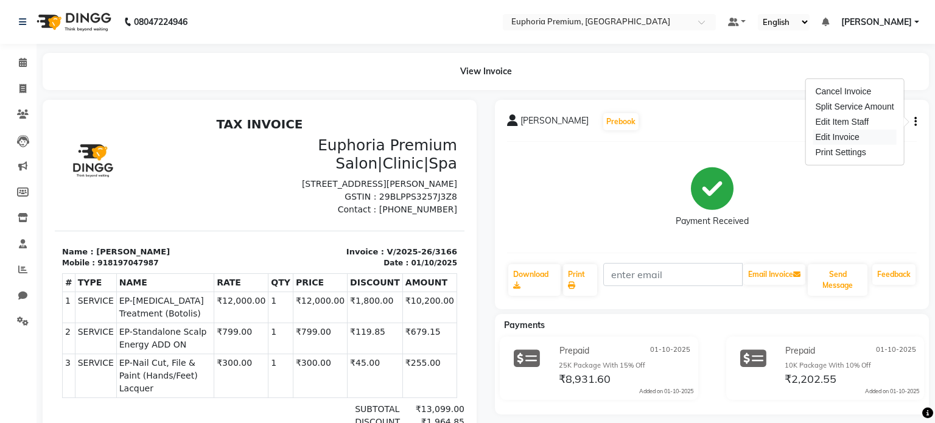
select select "service"
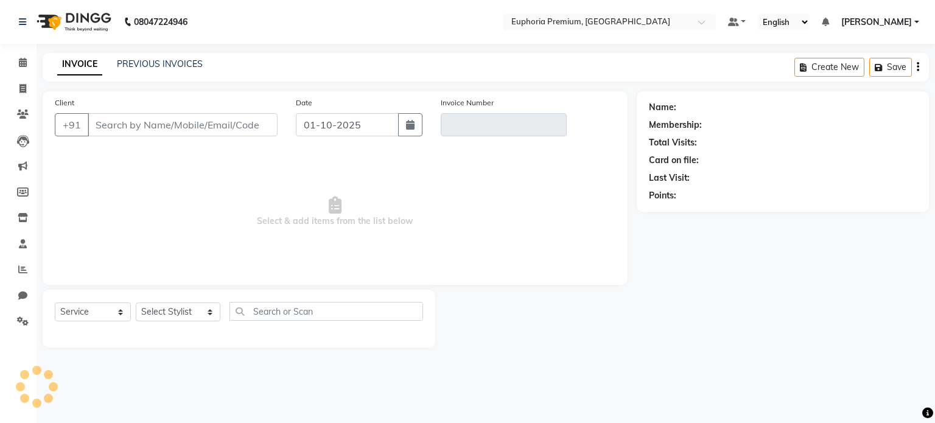
type input "8197047987"
type input "V/2025-26/3166"
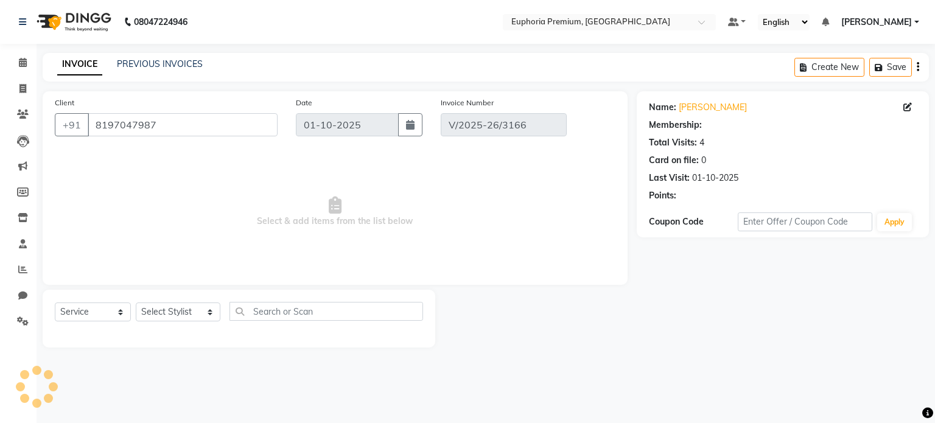
select select "2: Object"
select select "select"
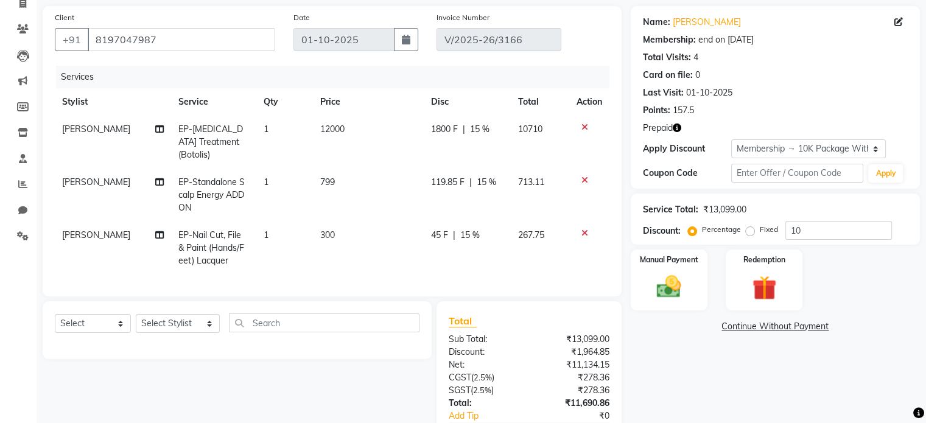
scroll to position [88, 0]
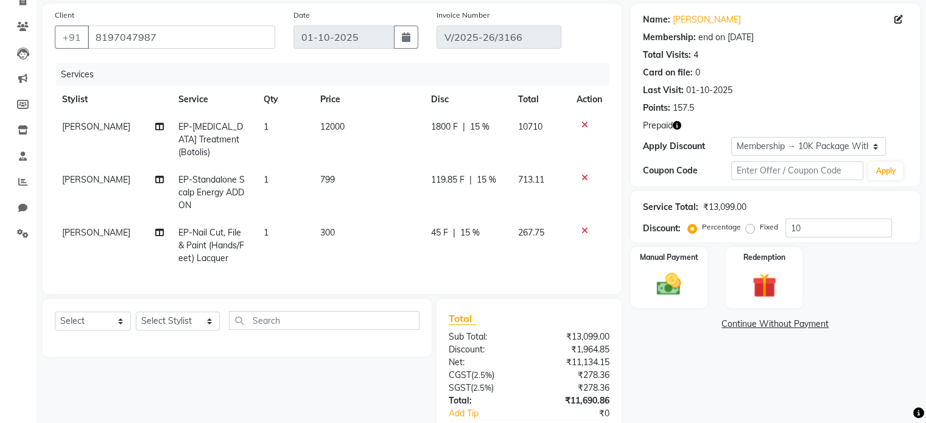
click at [82, 227] on span "Vishal Khanna" at bounding box center [96, 232] width 68 height 11
select select "91236"
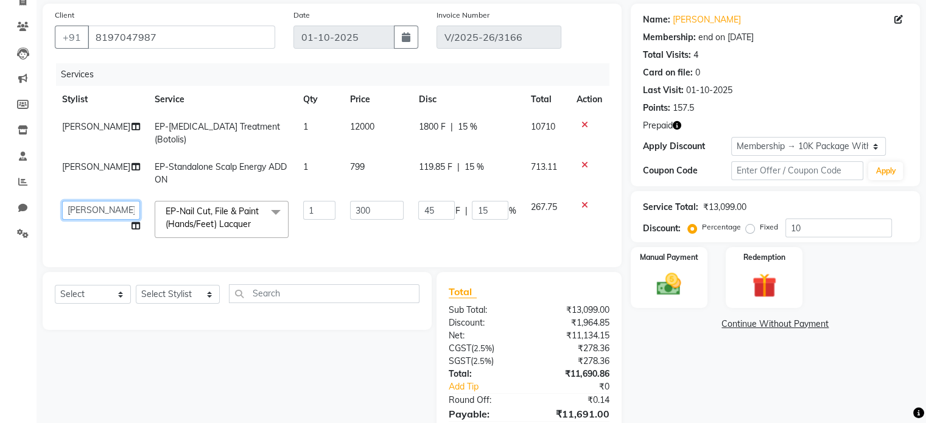
click at [107, 204] on select "Admin Ayman William Bharath N Binoy Chethan N ChonglianMoi MOI Daisy . Dhanya .…" at bounding box center [101, 210] width 78 height 19
select select "71597"
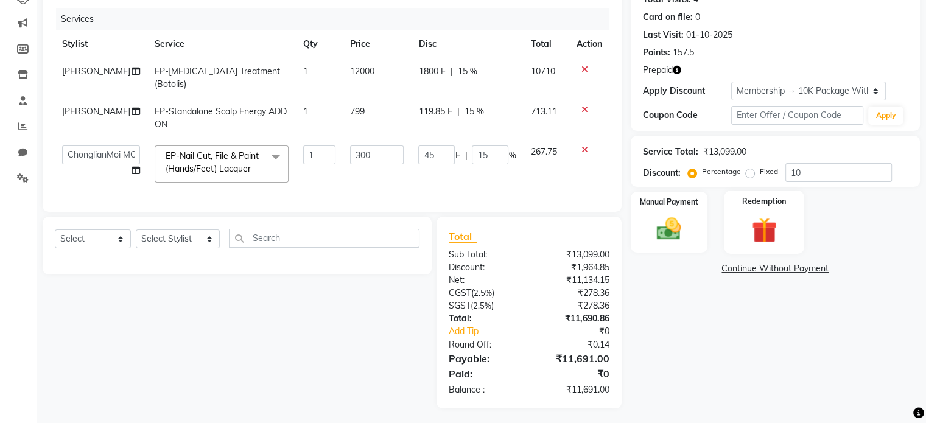
click at [778, 223] on img at bounding box center [763, 230] width 41 height 31
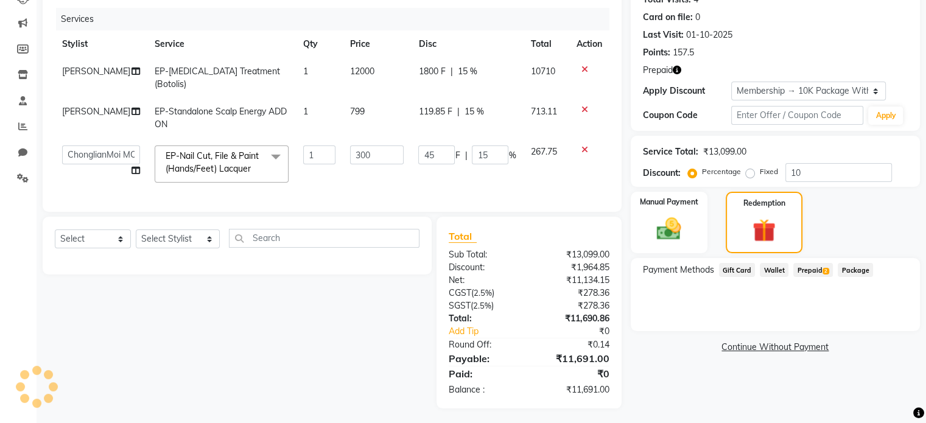
click at [811, 267] on span "Prepaid 2" at bounding box center [813, 270] width 40 height 14
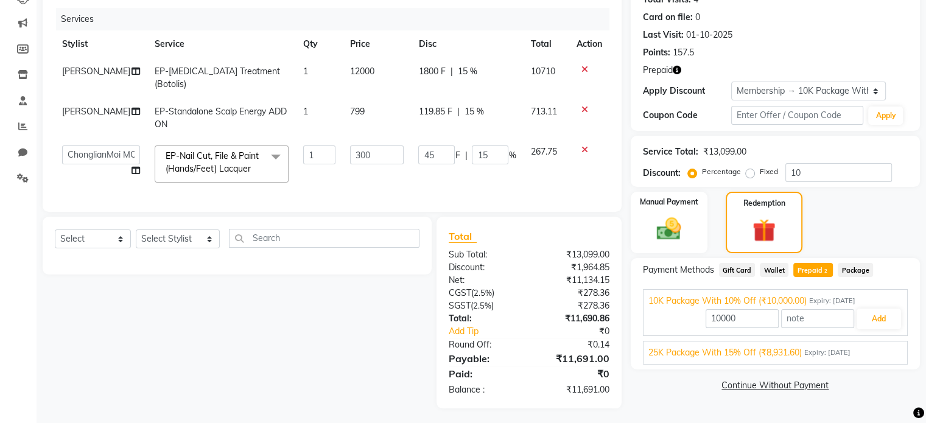
click at [793, 350] on span "25K Package With 15% Off (₹8,931.60)" at bounding box center [724, 352] width 153 height 13
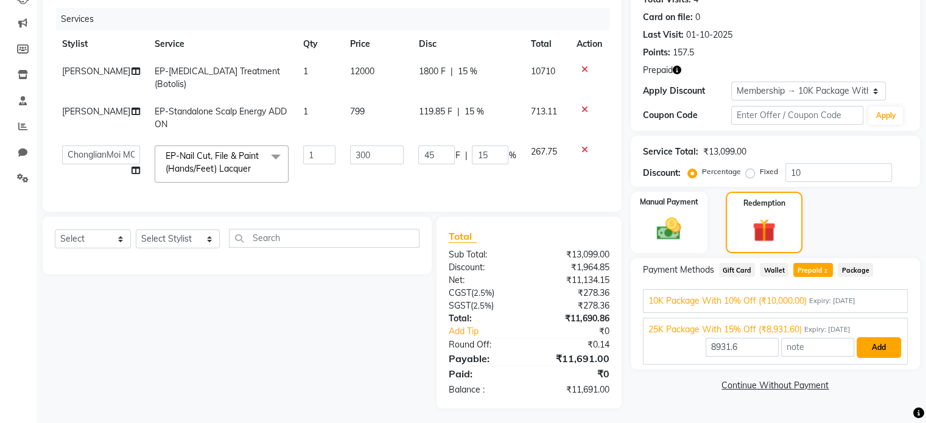
click at [865, 347] on button "Add" at bounding box center [878, 347] width 44 height 21
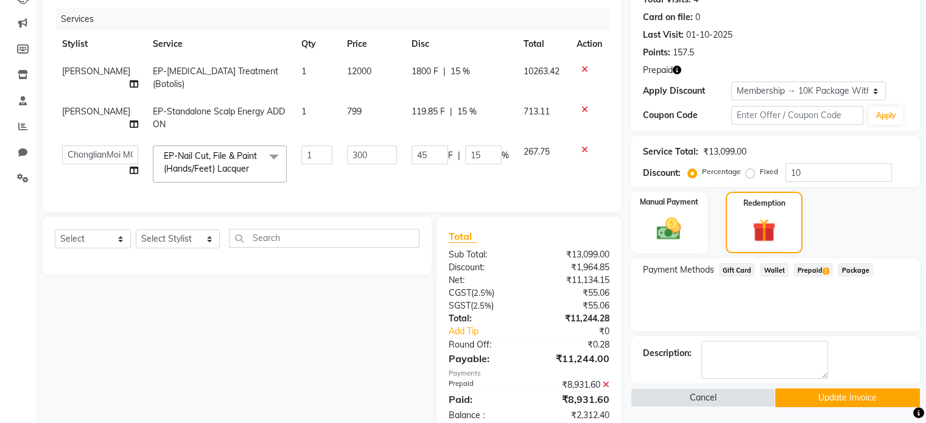
click at [815, 269] on span "Prepaid 2" at bounding box center [813, 270] width 40 height 14
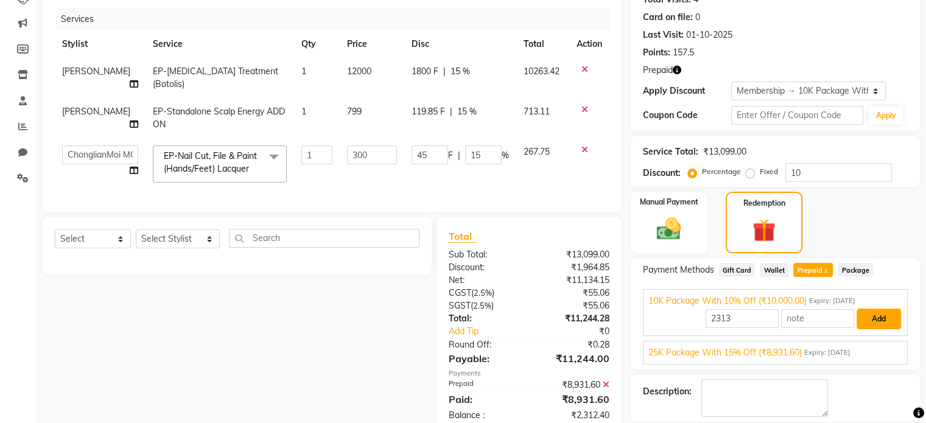
click at [866, 318] on button "Add" at bounding box center [878, 319] width 44 height 21
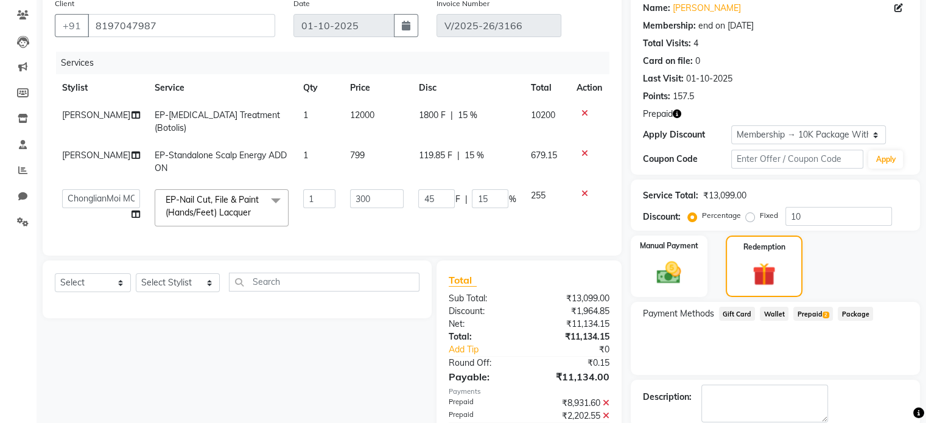
scroll to position [99, 0]
click at [131, 114] on icon at bounding box center [135, 115] width 9 height 9
select select "78117"
select select "91236"
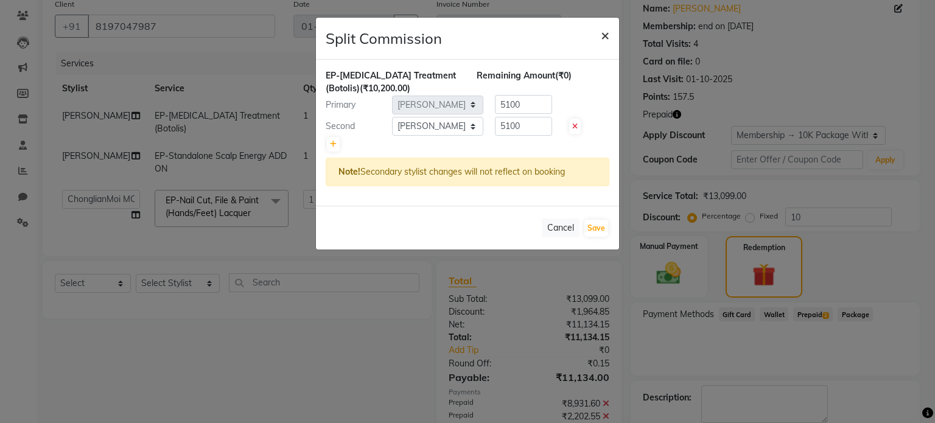
click at [602, 35] on span "×" at bounding box center [605, 35] width 9 height 18
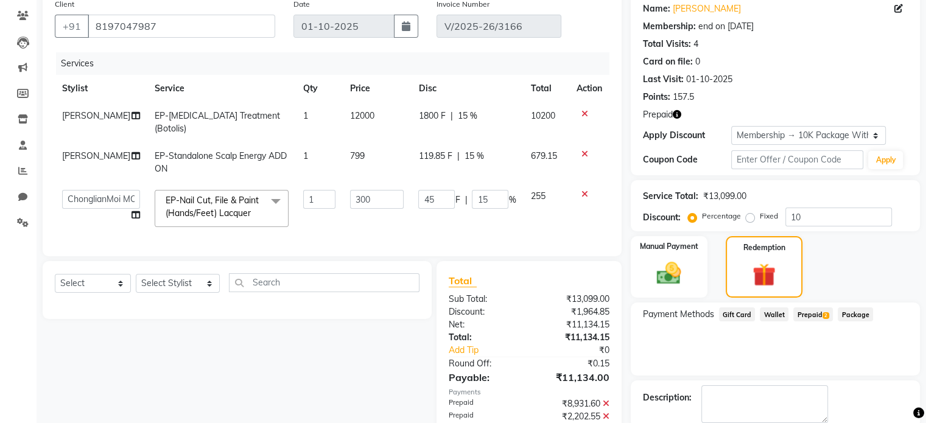
click at [131, 119] on icon at bounding box center [135, 115] width 9 height 9
select select "78117"
select select "91236"
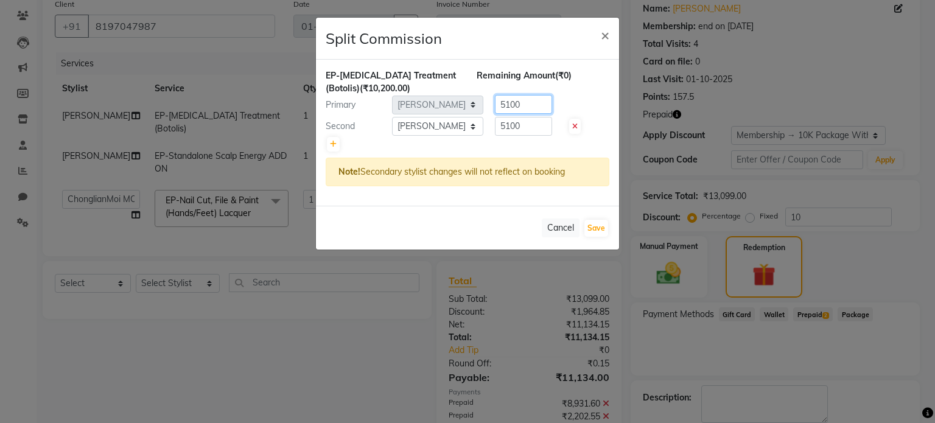
drag, startPoint x: 541, startPoint y: 106, endPoint x: 453, endPoint y: 92, distance: 88.7
click at [453, 92] on div "EP-Botox Treatment (Botolis) (₹10,200.00) Remaining Amount (₹0) Primary Select …" at bounding box center [467, 133] width 303 height 146
type input "6000"
drag, startPoint x: 531, startPoint y: 125, endPoint x: 431, endPoint y: 131, distance: 100.0
click at [431, 131] on div "Second Select Admin Ayman William Bharath N Binoy Chethan N ChonglianMoi MOI Da…" at bounding box center [467, 126] width 302 height 19
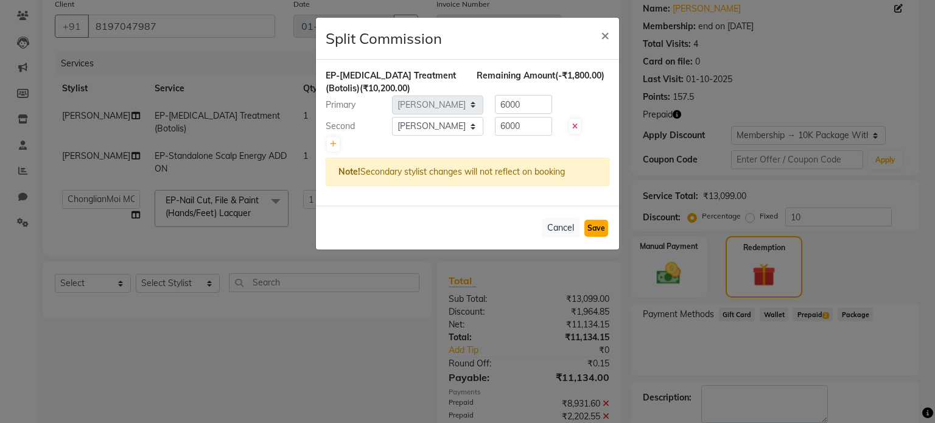
click at [591, 223] on button "Save" at bounding box center [596, 228] width 24 height 17
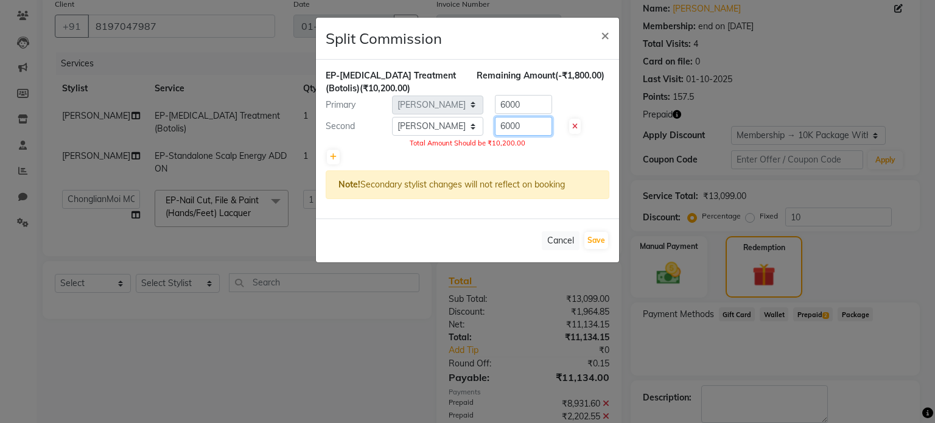
drag, startPoint x: 523, startPoint y: 129, endPoint x: 461, endPoint y: 121, distance: 62.6
click at [461, 121] on div "Second Select Admin Ayman William Bharath N Binoy Chethan N ChonglianMoi MOI Da…" at bounding box center [467, 126] width 302 height 19
type input "5100"
drag, startPoint x: 530, startPoint y: 99, endPoint x: 436, endPoint y: 93, distance: 94.5
click at [436, 93] on div "EP-Botox Treatment (Botolis) (₹10,200.00) Remaining Amount (-₹900.00) Primary S…" at bounding box center [467, 139] width 303 height 159
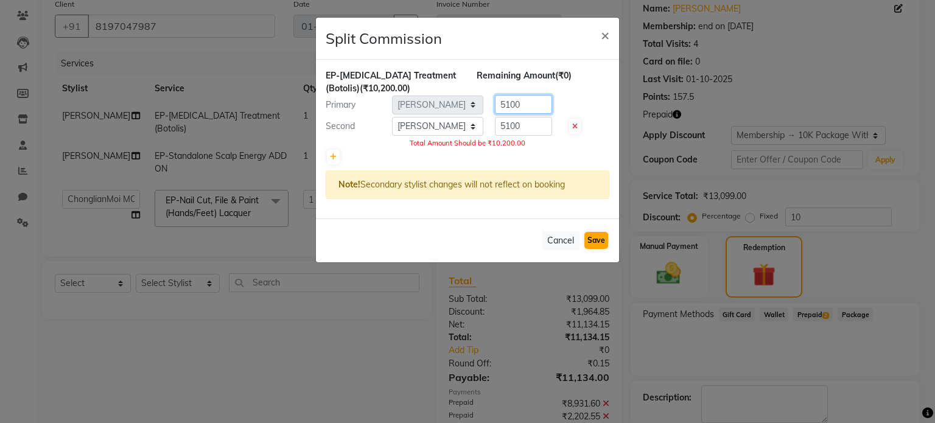
type input "5100"
click at [599, 237] on button "Save" at bounding box center [596, 240] width 24 height 17
select select "Select"
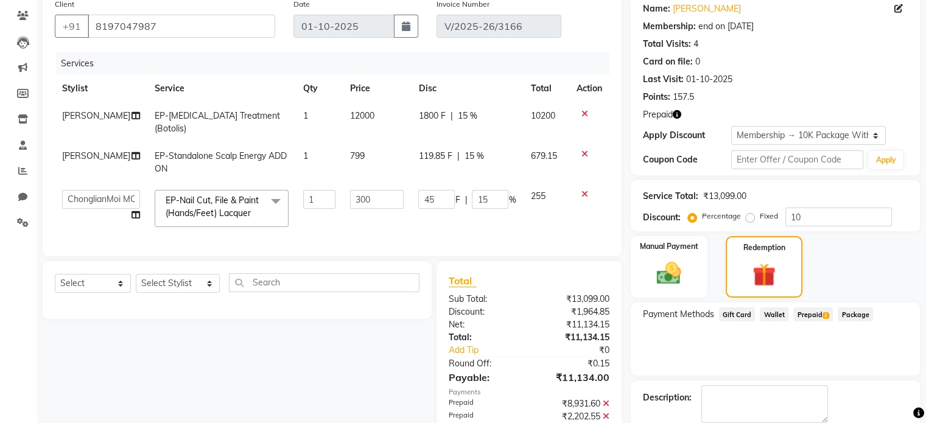
scroll to position [199, 0]
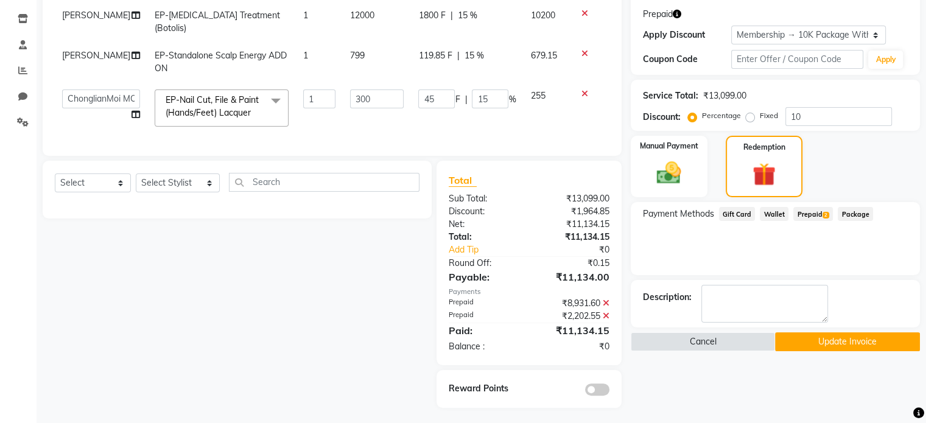
click at [842, 335] on button "Update Invoice" at bounding box center [847, 341] width 145 height 19
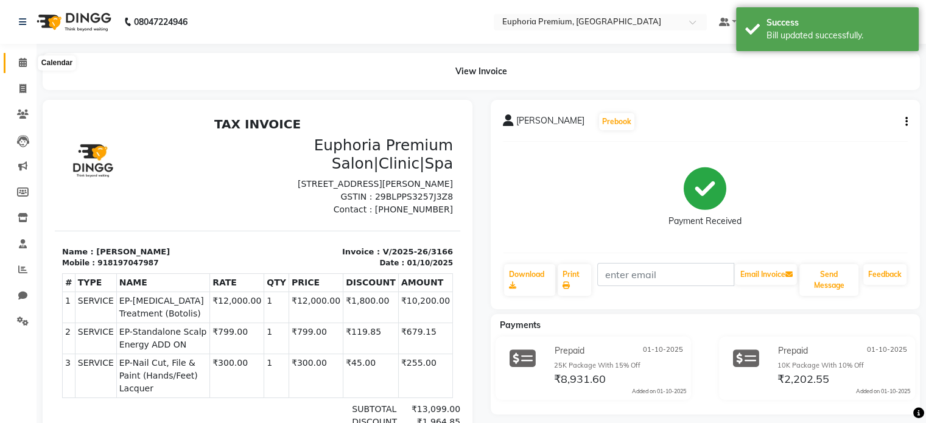
click at [13, 63] on span at bounding box center [22, 63] width 21 height 14
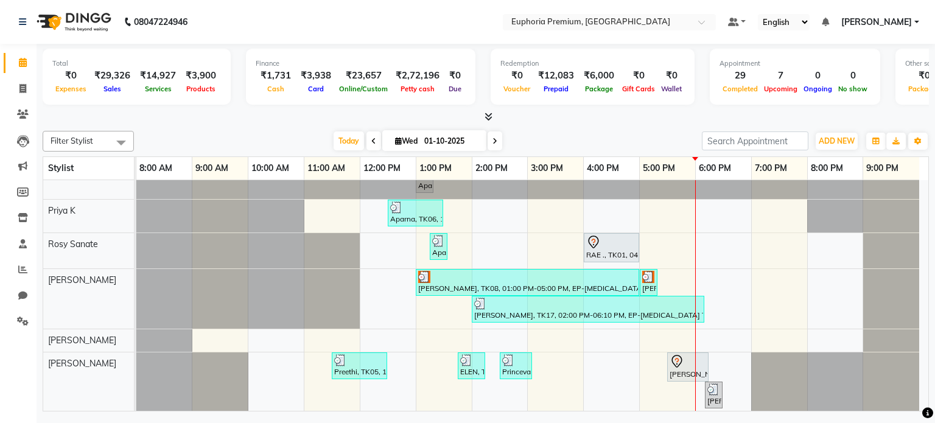
scroll to position [380, 0]
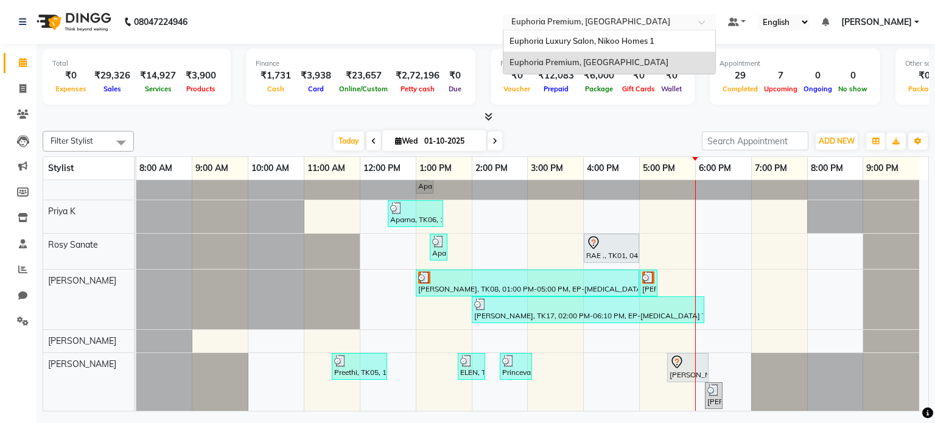
click at [626, 26] on input "text" at bounding box center [597, 23] width 176 height 12
click at [585, 43] on span "Euphoria Luxury Salon, Nikoo Homes 1" at bounding box center [581, 41] width 145 height 10
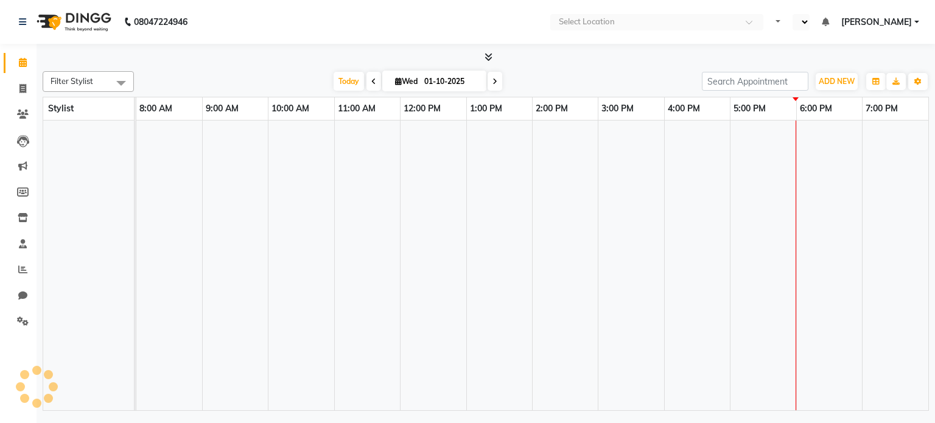
select select "en"
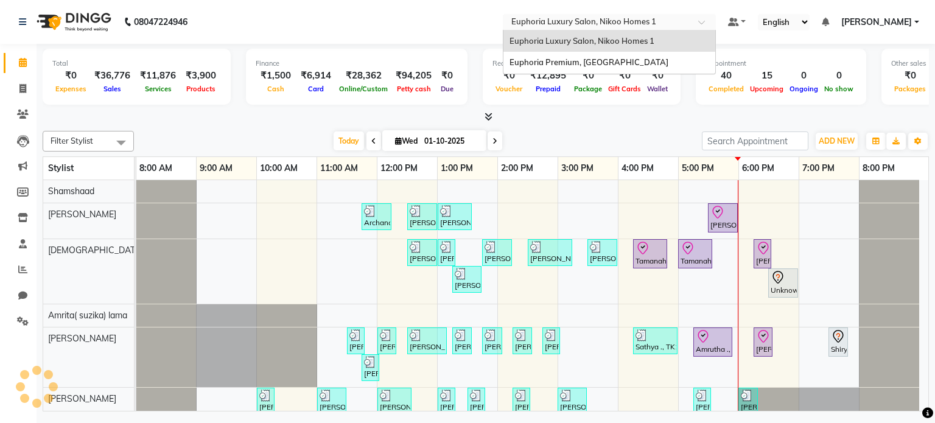
click at [587, 22] on input "text" at bounding box center [597, 23] width 176 height 12
click at [585, 55] on div "Euphoria Premium, [GEOGRAPHIC_DATA]" at bounding box center [609, 63] width 212 height 22
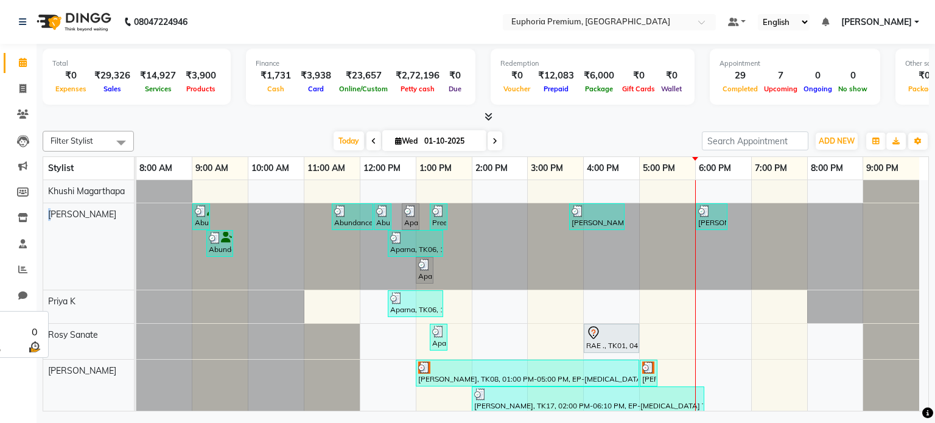
drag, startPoint x: 44, startPoint y: 286, endPoint x: 54, endPoint y: 246, distance: 41.3
click at [54, 246] on div "[PERSON_NAME]" at bounding box center [88, 246] width 91 height 86
click at [136, 276] on div at bounding box center [136, 246] width 0 height 86
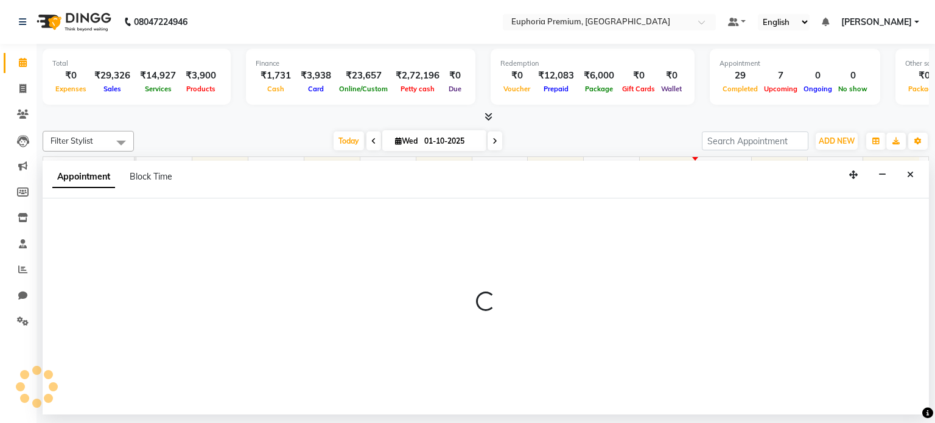
select select "71609"
select select "540"
select select "tentative"
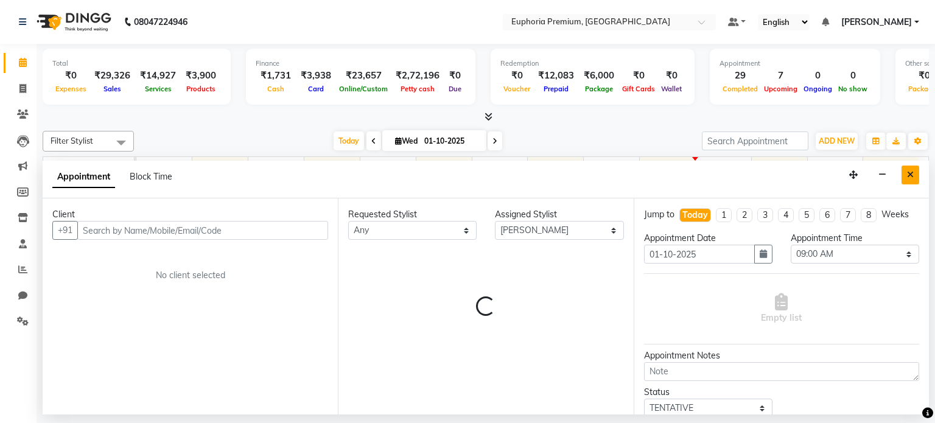
click at [915, 176] on button "Close" at bounding box center [910, 175] width 18 height 19
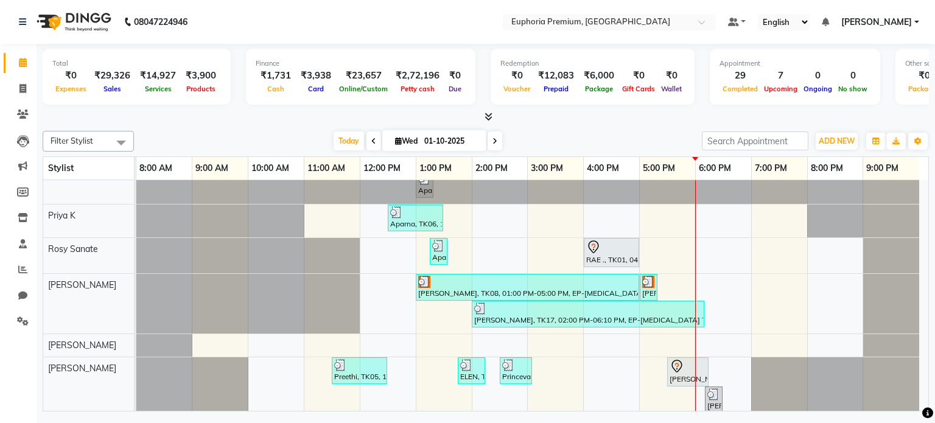
scroll to position [425, 0]
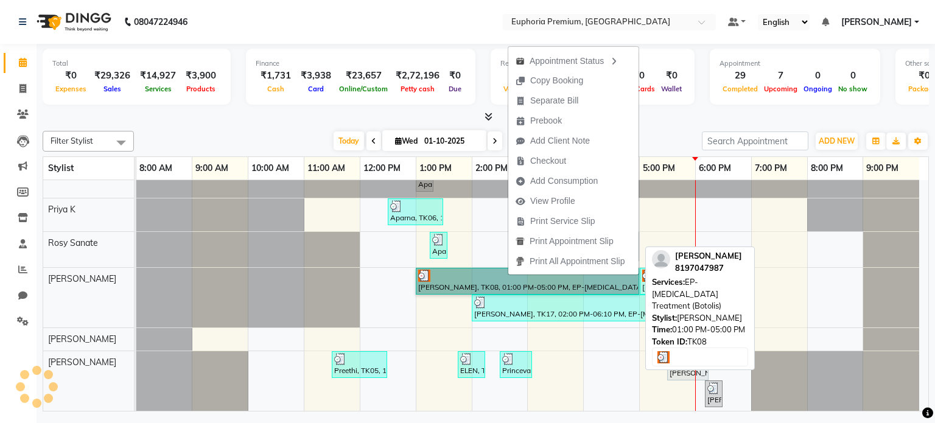
click at [441, 275] on link "Elizabeth, TK08, 01:00 PM-05:00 PM, EP-Botox Treatment (Botolis)" at bounding box center [527, 281] width 223 height 27
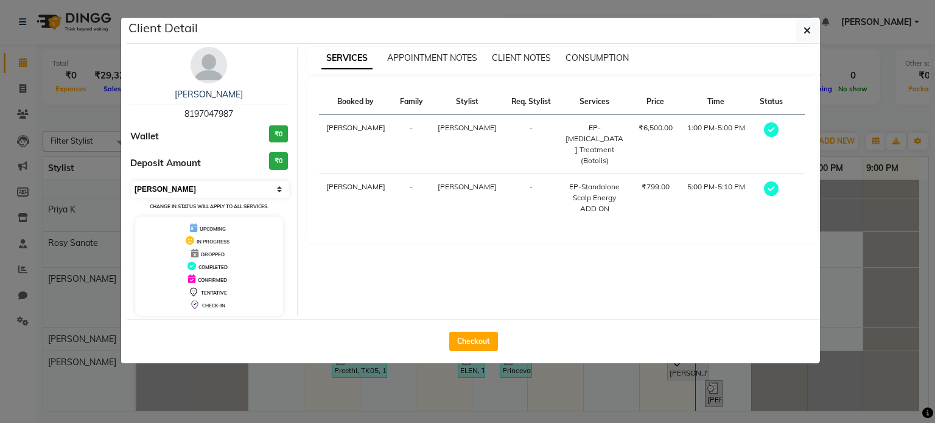
click at [273, 190] on select "Select MARK DONE UPCOMING" at bounding box center [210, 189] width 158 height 17
select select "5"
click at [131, 181] on select "Select MARK DONE UPCOMING" at bounding box center [210, 189] width 158 height 17
click at [808, 29] on icon "button" at bounding box center [806, 31] width 7 height 10
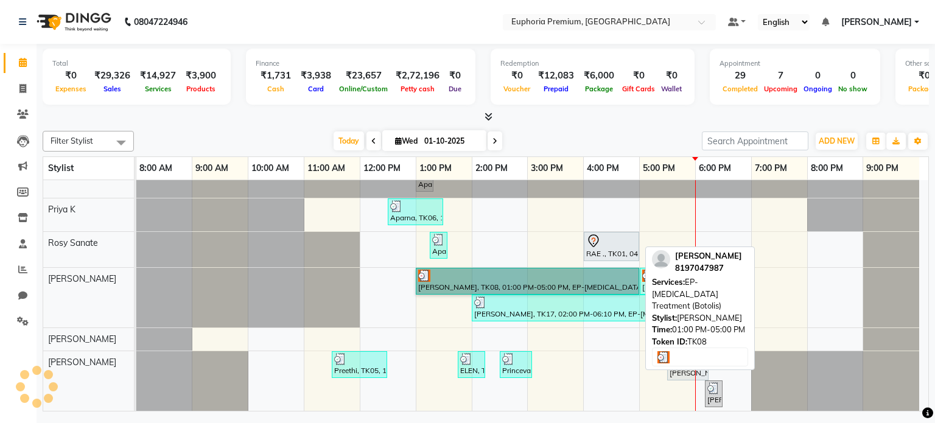
click at [438, 281] on link "Elizabeth, TK08, 01:00 PM-05:00 PM, EP-Botox Treatment (Botolis)" at bounding box center [527, 281] width 223 height 27
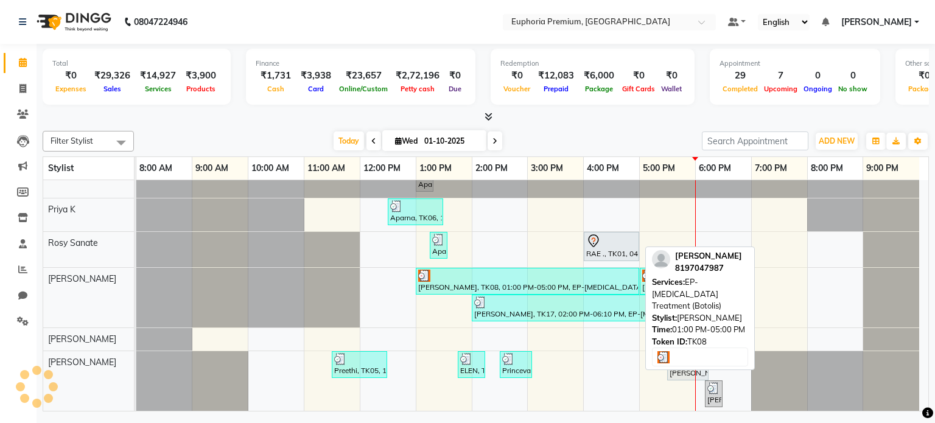
select select "5"
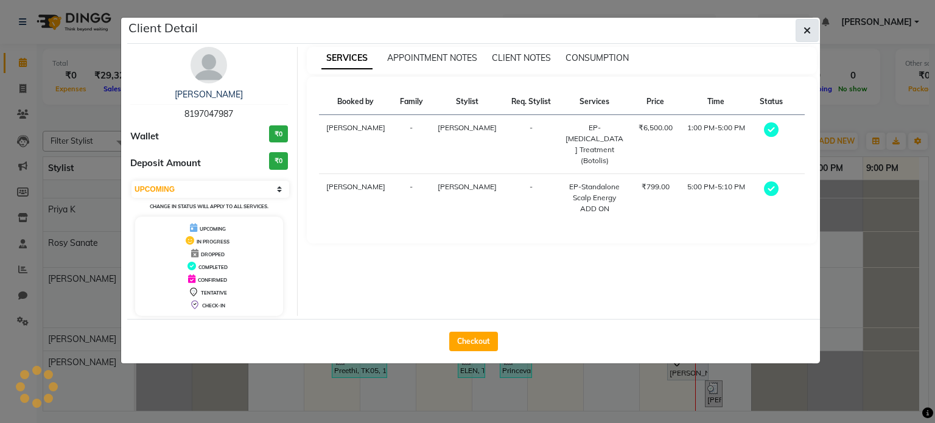
click at [805, 30] on icon "button" at bounding box center [806, 31] width 7 height 10
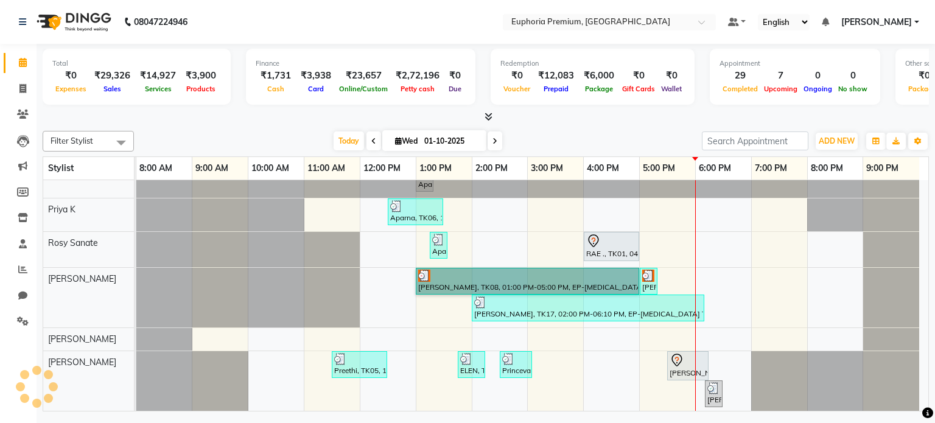
click at [727, 262] on div "Ashna ., TK04, 10:30 AM-11:00 AM, EEP-HAIR CUT (Senior Stylist) with hairwash M…" at bounding box center [532, 84] width 792 height 658
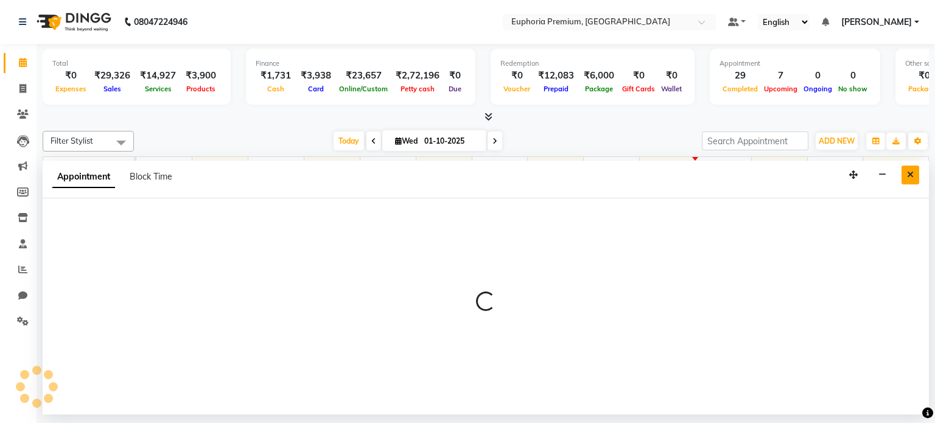
click at [907, 174] on icon "Close" at bounding box center [910, 174] width 7 height 9
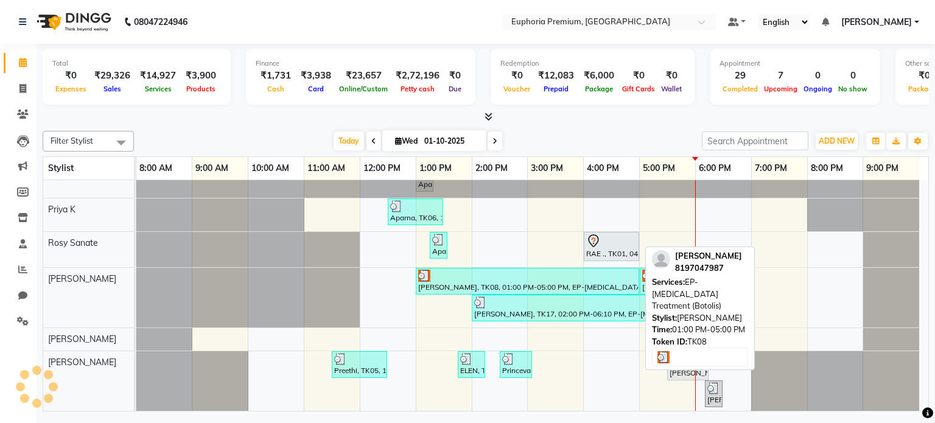
click at [457, 277] on div at bounding box center [527, 276] width 218 height 12
select select "5"
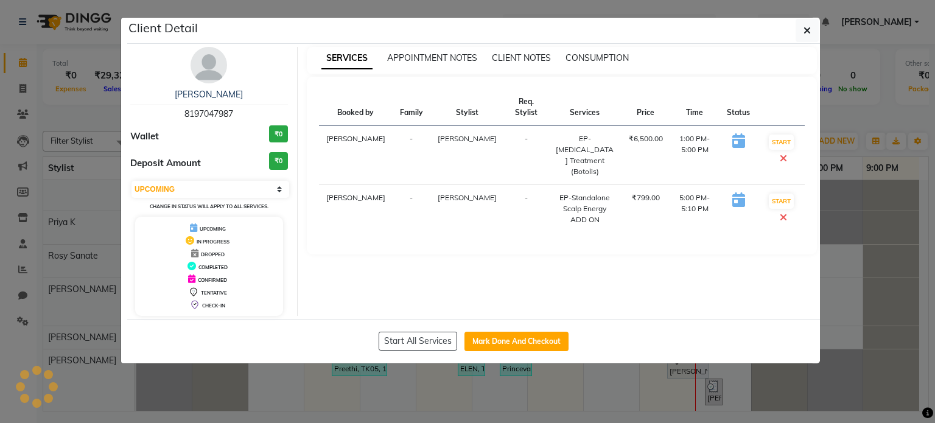
scroll to position [333, 0]
drag, startPoint x: 457, startPoint y: 277, endPoint x: 663, endPoint y: 282, distance: 205.7
click at [663, 282] on div "SERVICES APPOINTMENT NOTES CLIENT NOTES CONSUMPTION Booked by Family Stylist Re…" at bounding box center [562, 181] width 529 height 269
click at [780, 155] on icon at bounding box center [782, 158] width 7 height 10
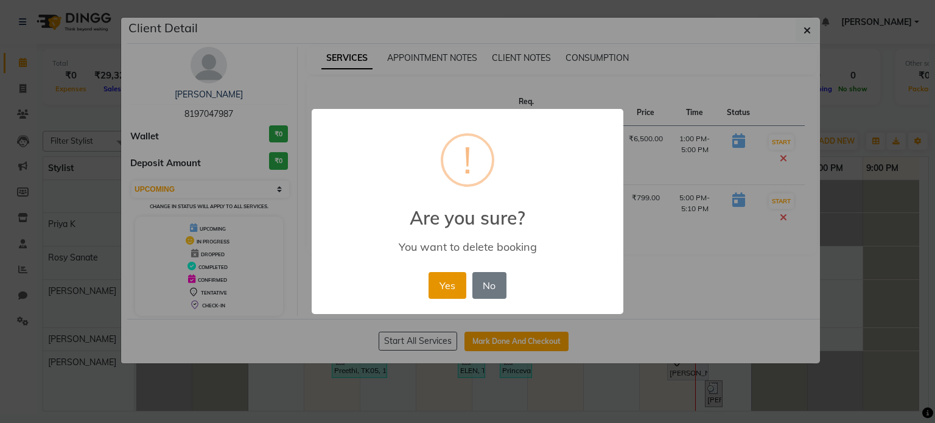
click at [444, 293] on button "Yes" at bounding box center [446, 285] width 37 height 27
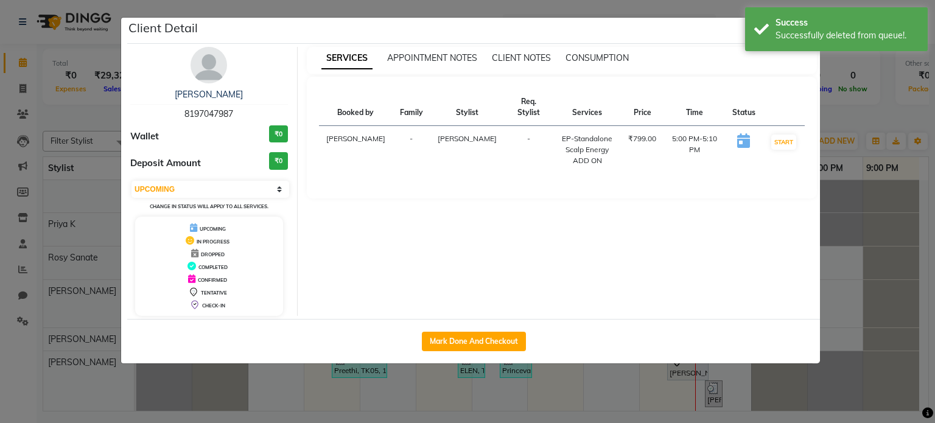
click at [677, 57] on div "SERVICES APPOINTMENT NOTES CLIENT NOTES CONSUMPTION" at bounding box center [555, 58] width 496 height 13
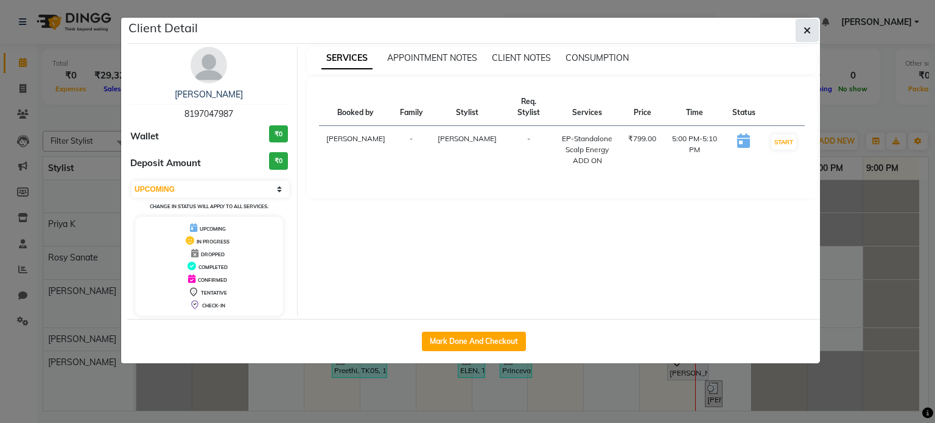
click at [806, 32] on icon "button" at bounding box center [806, 31] width 7 height 10
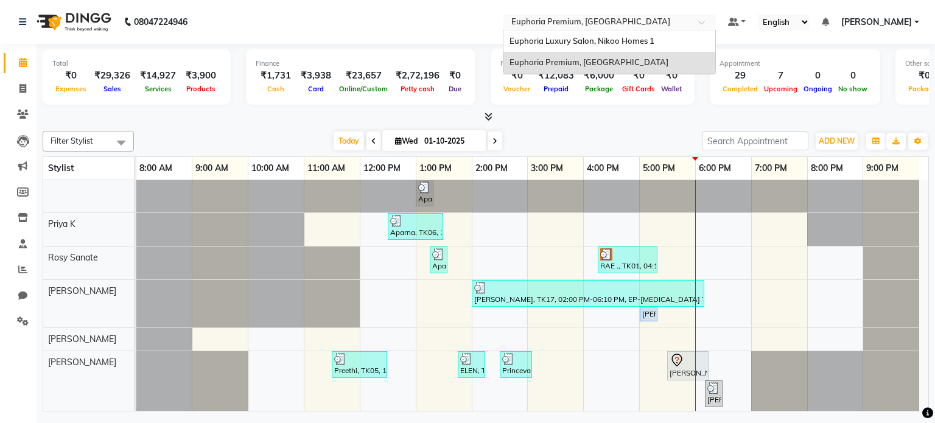
click at [587, 27] on input "text" at bounding box center [597, 23] width 176 height 12
click at [584, 44] on span "Euphoria Luxury Salon, Nikoo Homes 1" at bounding box center [581, 41] width 145 height 10
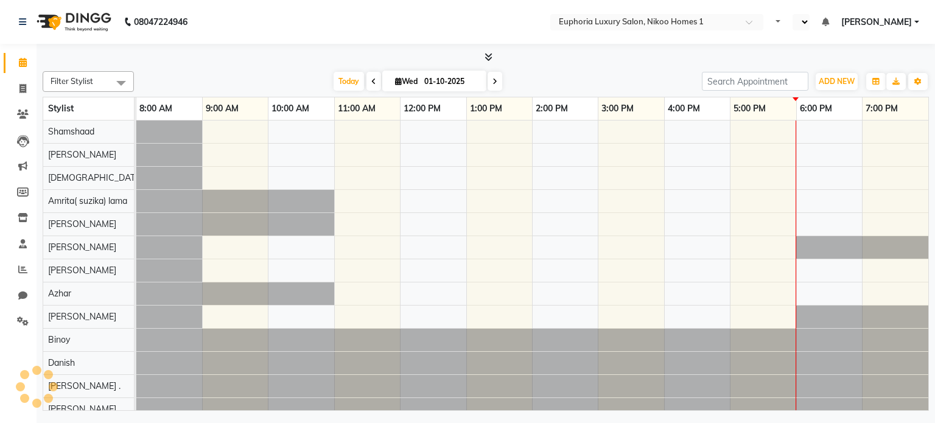
select select "en"
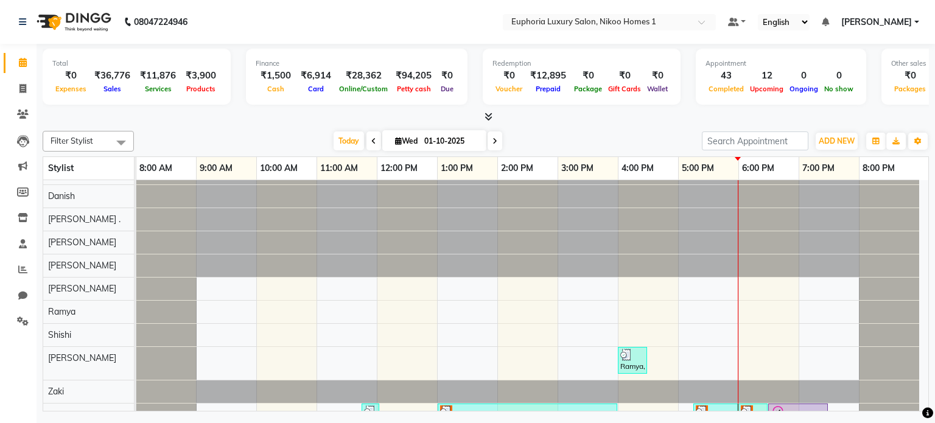
scroll to position [397, 0]
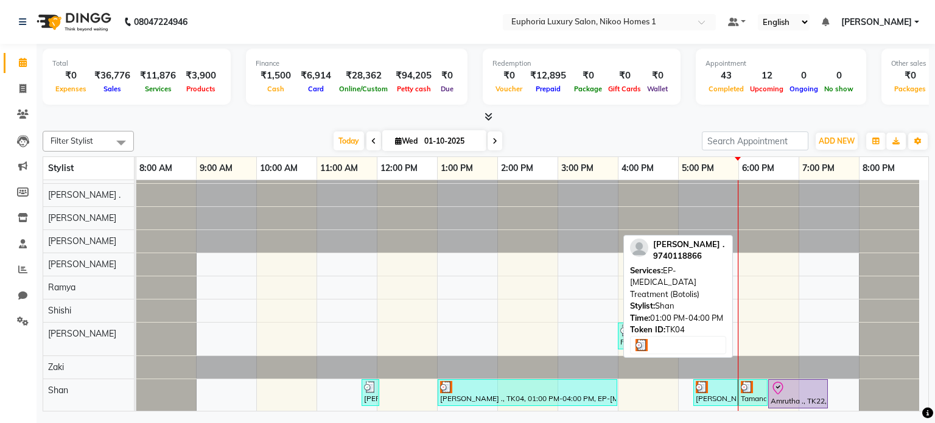
click at [494, 396] on div "[PERSON_NAME] ., TK04, 01:00 PM-04:00 PM, EP-[MEDICAL_DATA] Treatment (Botolis)" at bounding box center [527, 392] width 177 height 23
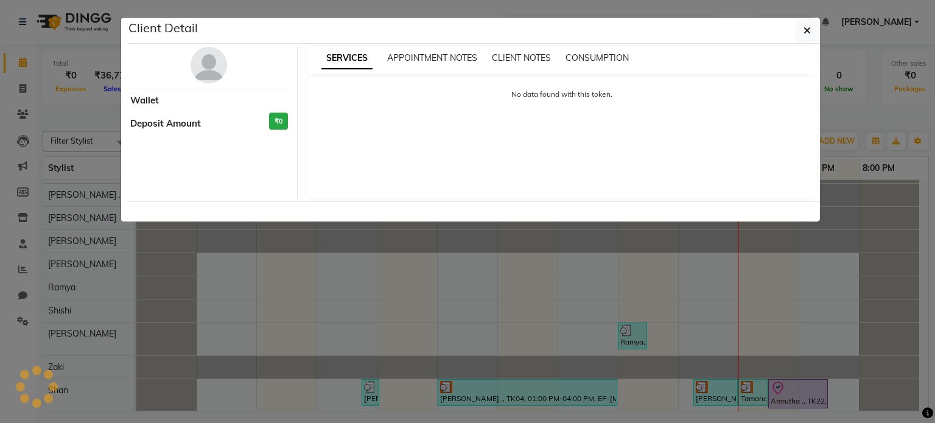
select select "3"
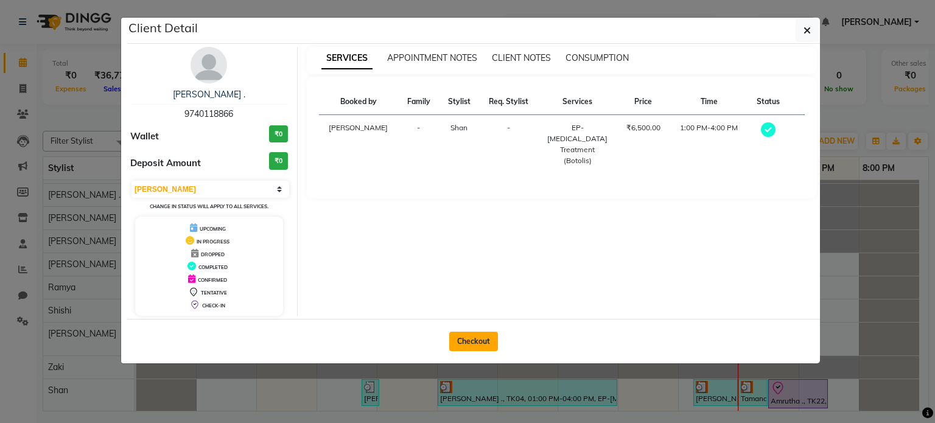
click at [460, 333] on button "Checkout" at bounding box center [473, 341] width 49 height 19
select select "service"
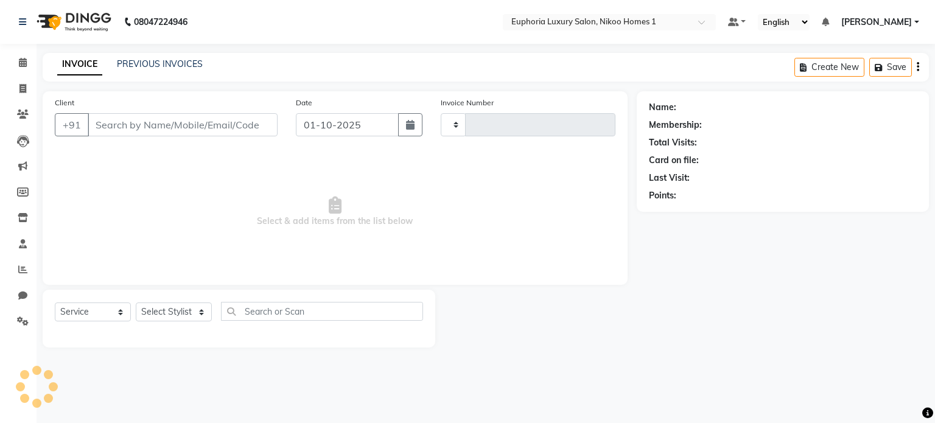
type input "4433"
select select "7987"
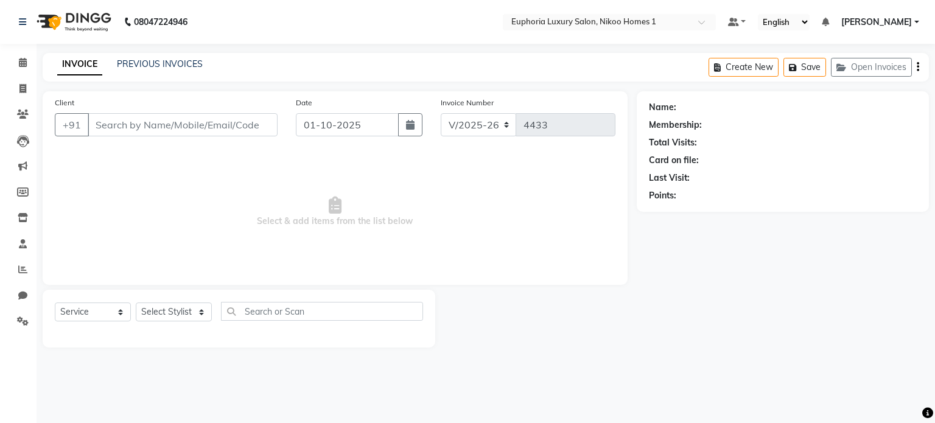
type input "9740118866"
select select "92628"
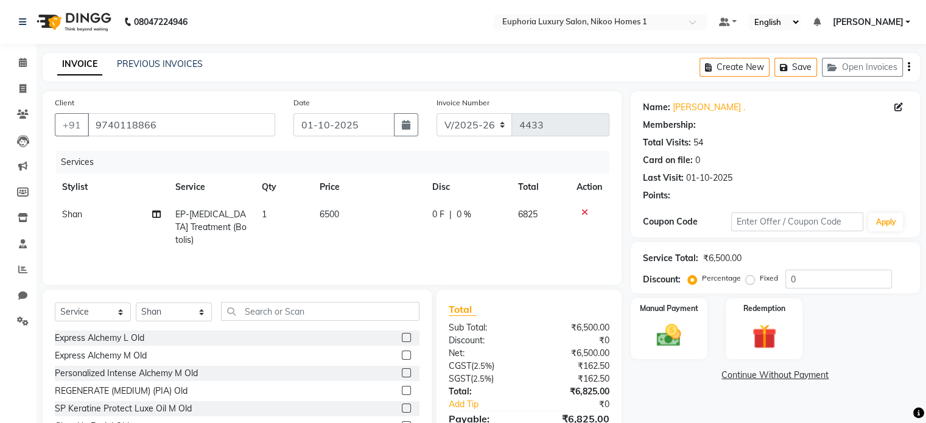
select select "2: Object"
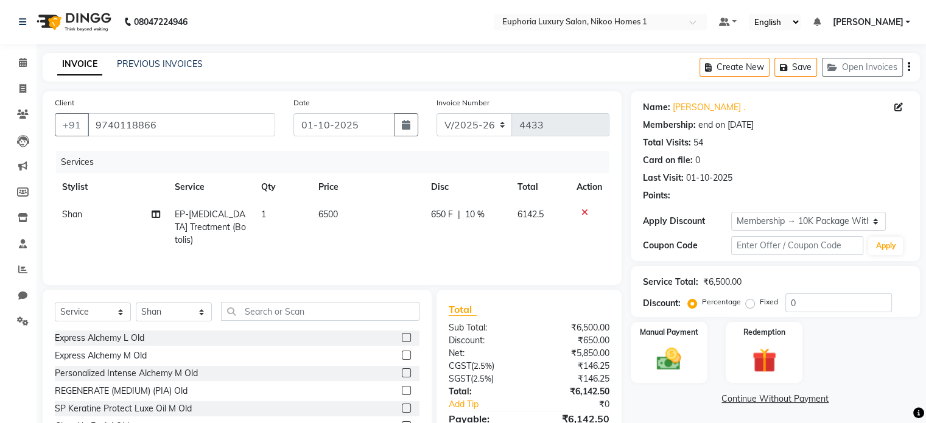
type input "10"
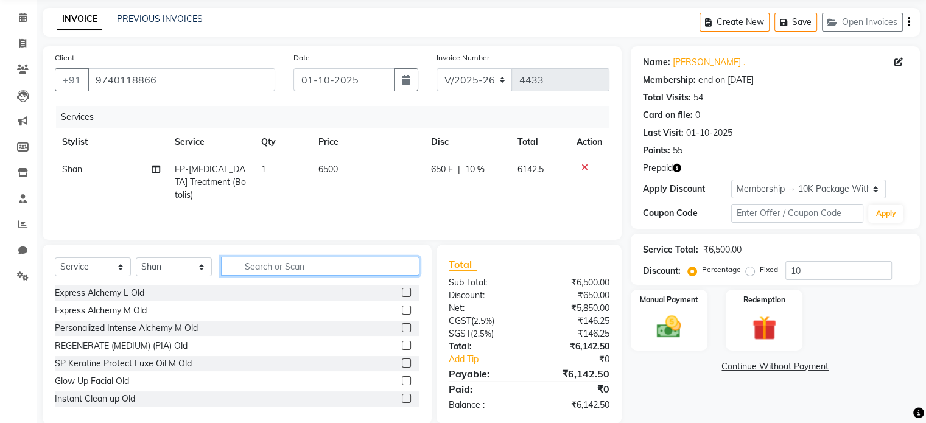
click at [253, 264] on input "text" at bounding box center [320, 266] width 198 height 19
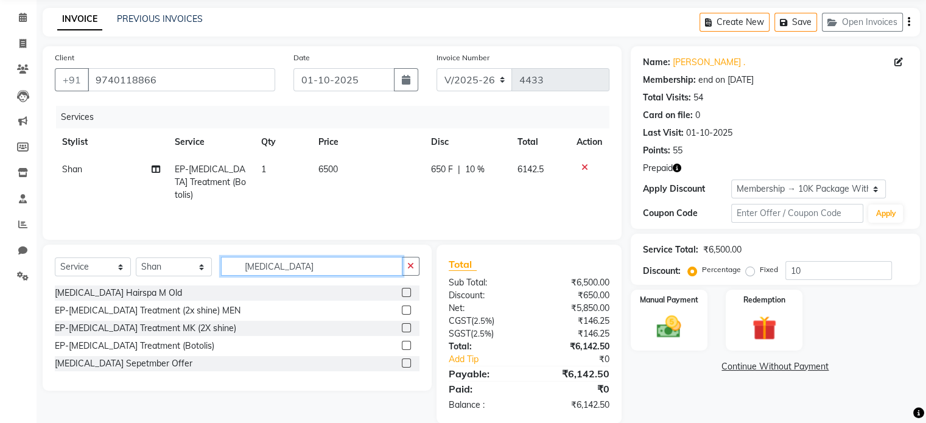
type input "botox"
click at [406, 344] on label at bounding box center [406, 345] width 9 height 9
click at [406, 344] on input "checkbox" at bounding box center [406, 346] width 8 height 8
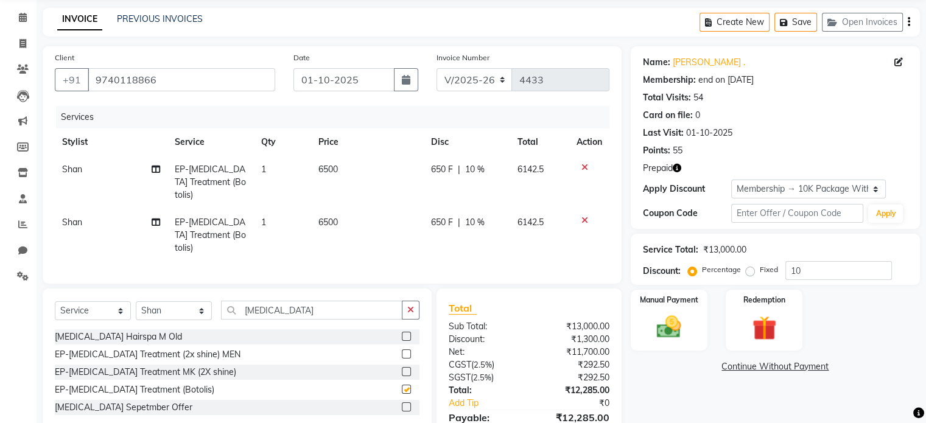
checkbox input "false"
click at [326, 217] on span "6500" at bounding box center [327, 222] width 19 height 11
select select "92628"
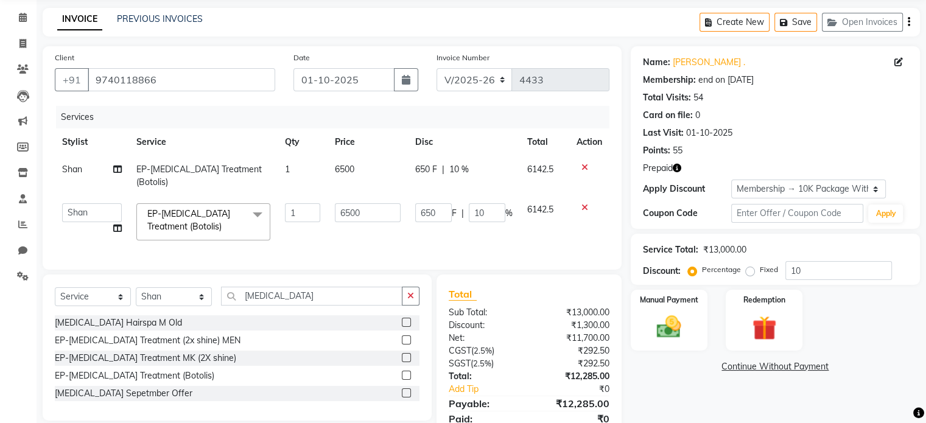
click at [326, 212] on td "1" at bounding box center [302, 222] width 50 height 52
drag, startPoint x: 366, startPoint y: 202, endPoint x: 306, endPoint y: 192, distance: 61.1
click at [306, 196] on tr "Admin Amrita( suzika) lama Atif Ali Azhar Bharath Bhumika Binita Chhetri Binoy …" at bounding box center [332, 222] width 554 height 52
type input "7000"
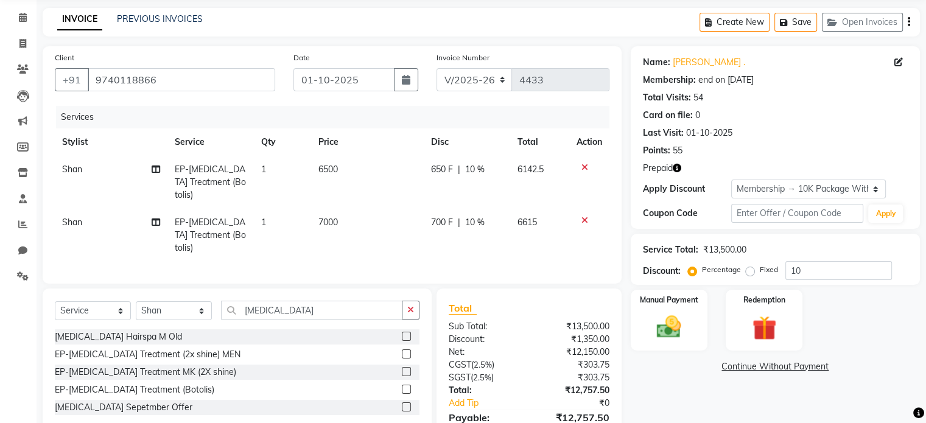
click at [370, 232] on td "7000" at bounding box center [367, 235] width 112 height 53
select select "92628"
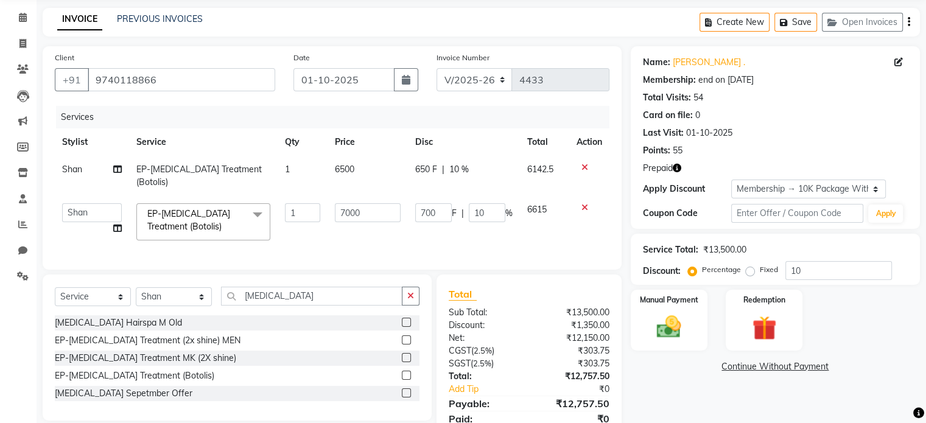
click at [456, 243] on div "Services Stylist Service Qty Price Disc Total Action Shan EP-Botox Treatment (B…" at bounding box center [332, 182] width 554 height 152
click at [557, 234] on td "6615" at bounding box center [544, 222] width 49 height 52
click at [769, 307] on div "Redemption" at bounding box center [763, 319] width 80 height 63
click at [798, 368] on span "Prepaid 2" at bounding box center [813, 368] width 40 height 14
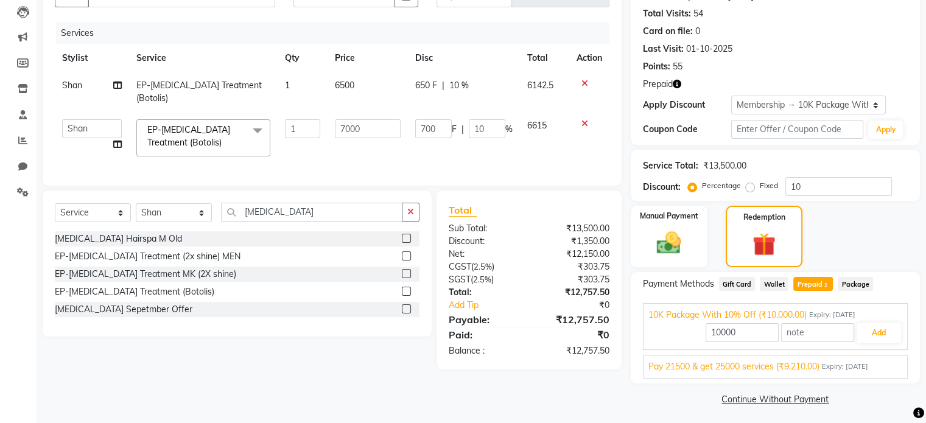
scroll to position [131, 0]
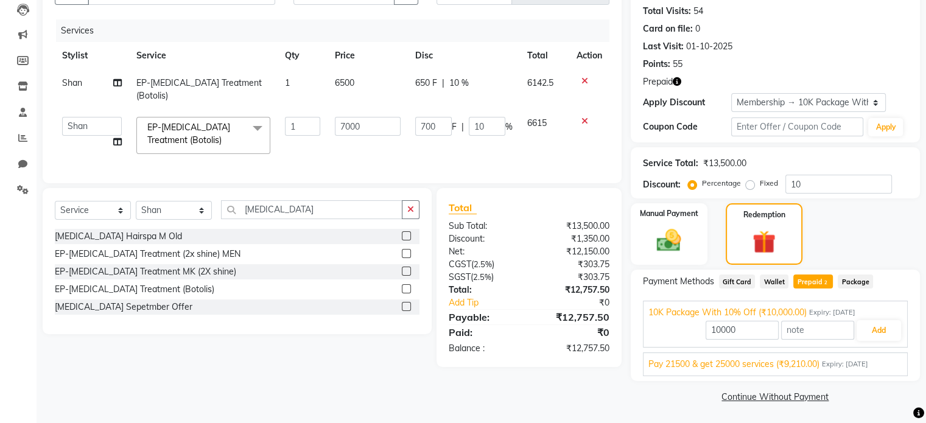
click at [806, 363] on span "Pay 21500 & get 25000 services (₹9,210.00)" at bounding box center [733, 364] width 171 height 13
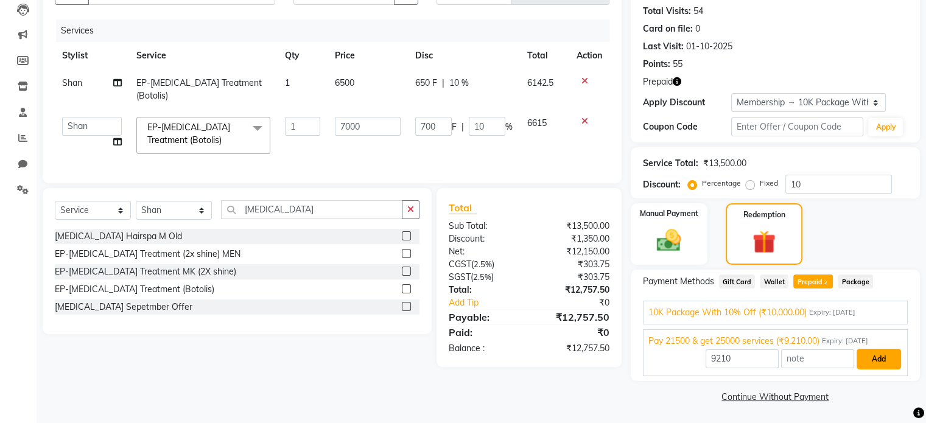
click at [869, 357] on button "Add" at bounding box center [878, 359] width 44 height 21
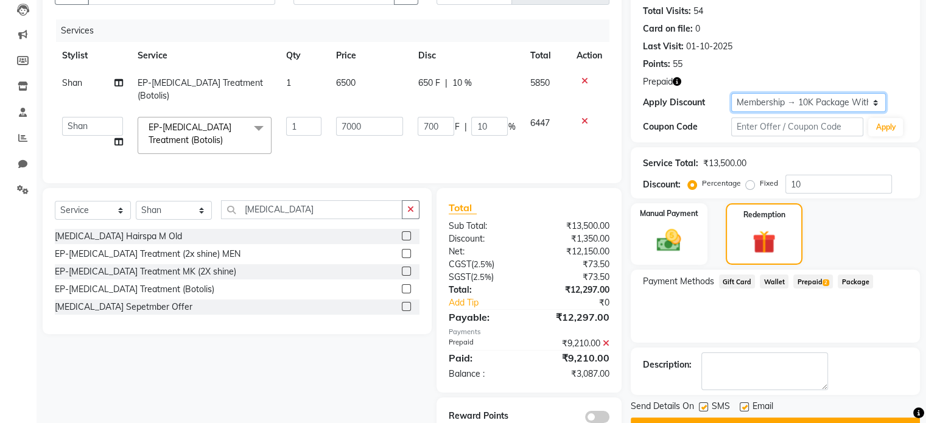
click at [755, 102] on select "Select Membership → 10K Package With 10% Off Loyalty → All Euphoria Customers →…" at bounding box center [808, 102] width 155 height 19
drag, startPoint x: 493, startPoint y: 114, endPoint x: 467, endPoint y: 113, distance: 25.6
click at [467, 117] on div "700 F | 10 %" at bounding box center [465, 126] width 97 height 19
click at [470, 129] on td "700 F | 10 %" at bounding box center [466, 136] width 112 height 52
select select "92628"
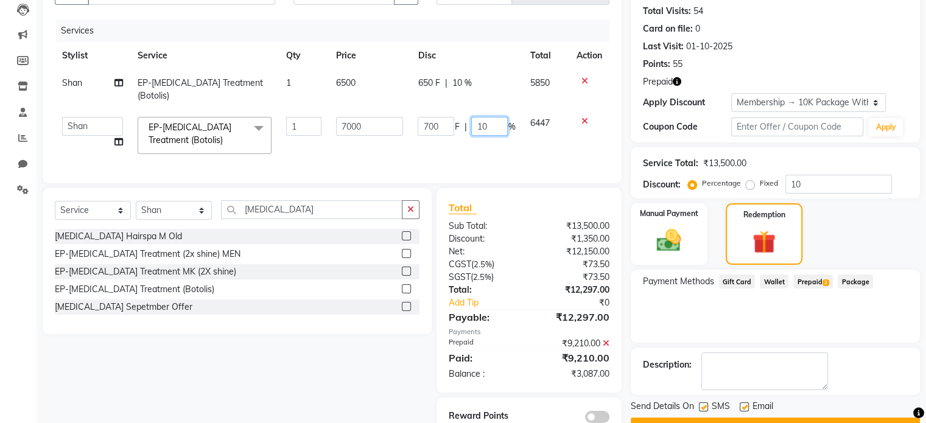
drag, startPoint x: 492, startPoint y: 110, endPoint x: 461, endPoint y: 105, distance: 31.4
click at [461, 117] on div "700 F | 10 %" at bounding box center [465, 126] width 97 height 19
type input "0"
click at [473, 136] on td "700 F | 0 %" at bounding box center [466, 136] width 112 height 52
select select "92628"
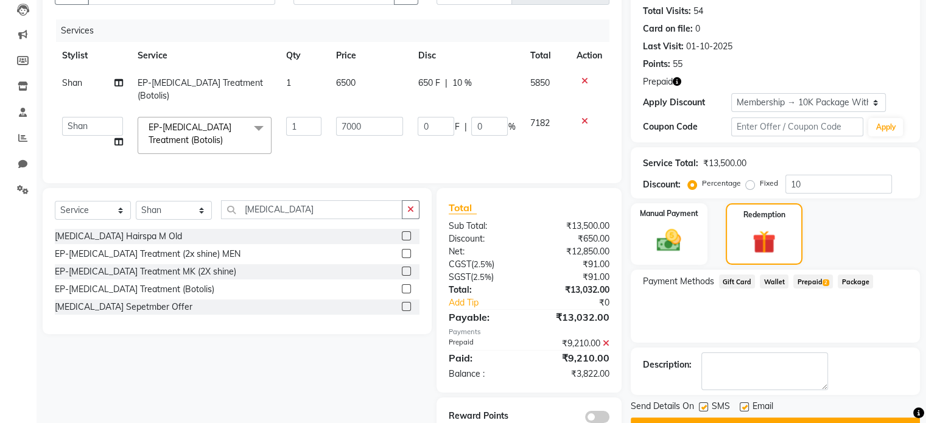
click at [456, 85] on span "10 %" at bounding box center [460, 83] width 19 height 13
select select "92628"
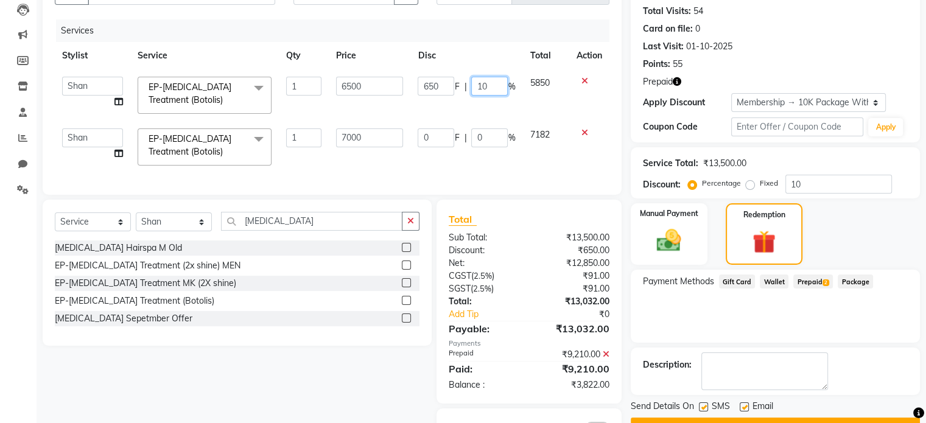
drag, startPoint x: 497, startPoint y: 87, endPoint x: 467, endPoint y: 80, distance: 30.7
click at [467, 80] on div "650 F | 10 %" at bounding box center [465, 86] width 97 height 19
type input "0"
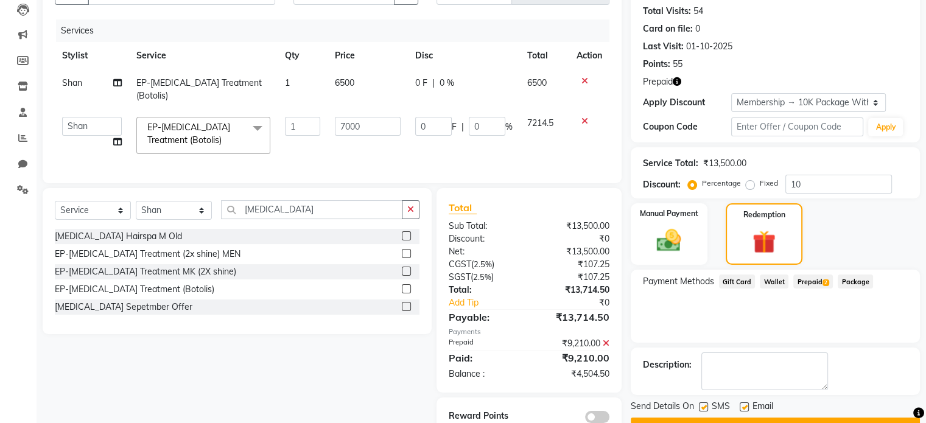
click at [483, 167] on div "Client +91 9740118866 Date 01-10-2025 Invoice Number V/2025 V/2025-26 4433 Serv…" at bounding box center [332, 71] width 579 height 223
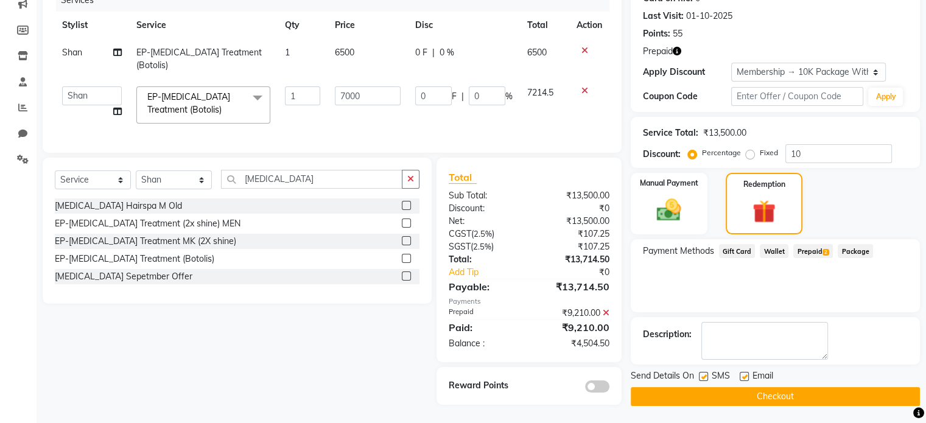
click at [812, 250] on span "Prepaid 2" at bounding box center [813, 251] width 40 height 14
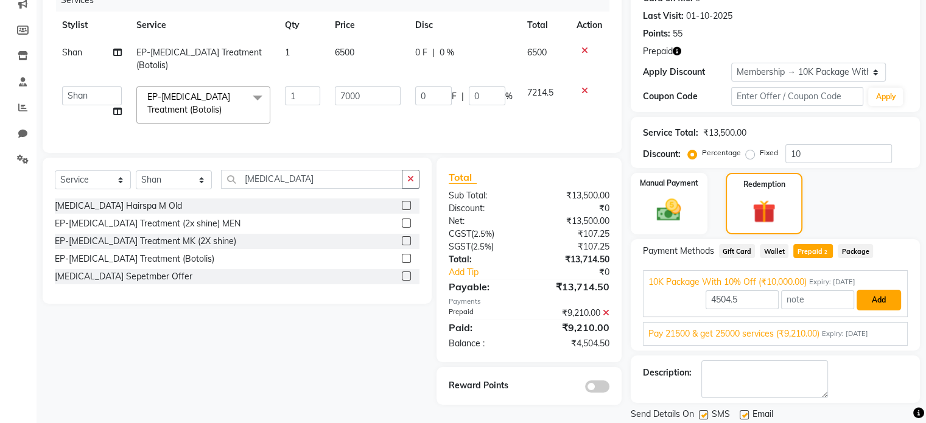
click at [870, 301] on button "Add" at bounding box center [878, 300] width 44 height 21
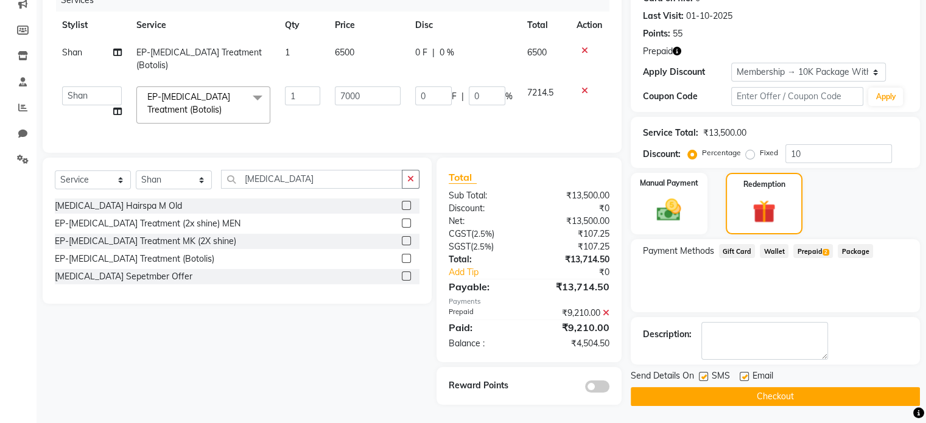
click at [807, 252] on span "Prepaid 2" at bounding box center [813, 251] width 40 height 14
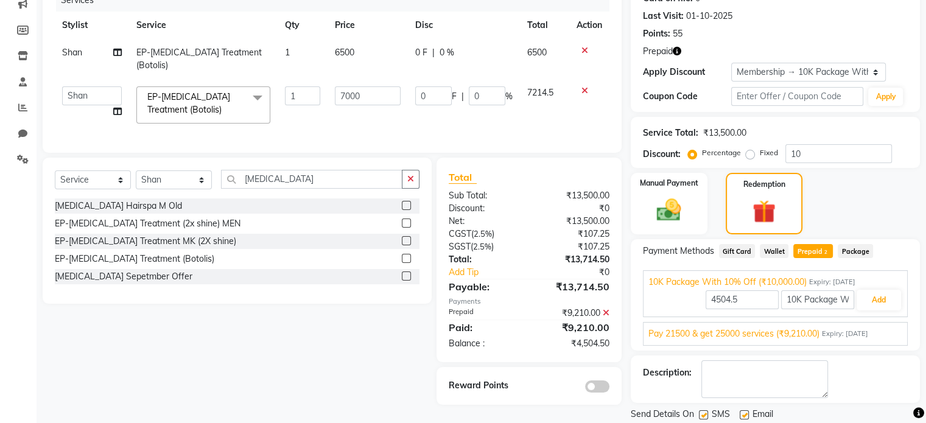
click at [605, 309] on icon at bounding box center [605, 313] width 7 height 9
type input "10000"
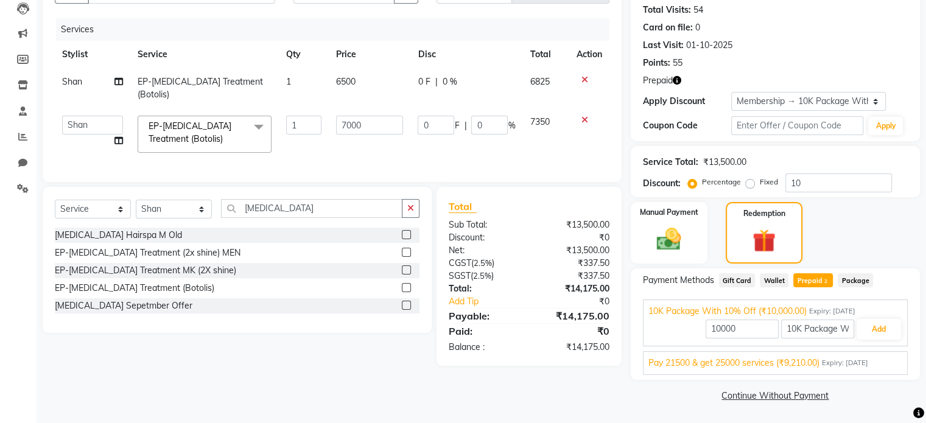
scroll to position [132, 0]
click at [745, 102] on select "Select Membership → 10K Package With 10% Off Loyalty → All Euphoria Customers →…" at bounding box center [808, 101] width 155 height 19
select select "1: Object"
click at [731, 92] on select "Select Membership → 10K Package With 10% Off Loyalty → All Euphoria Customers →…" at bounding box center [808, 101] width 155 height 19
type input "0"
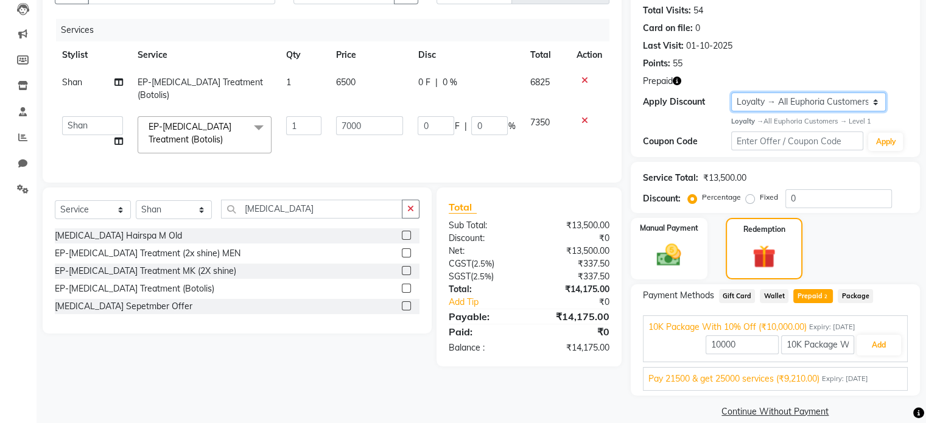
scroll to position [147, 0]
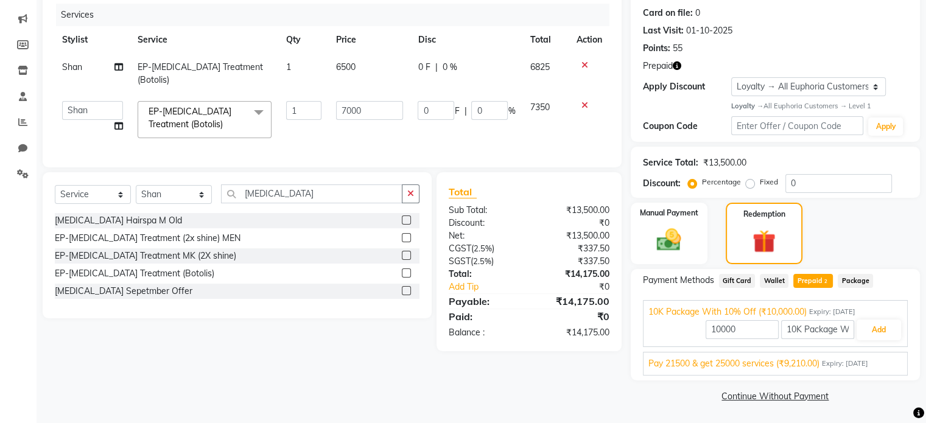
click at [797, 364] on span "Pay 21500 & get 25000 services (₹9,210.00)" at bounding box center [733, 363] width 171 height 13
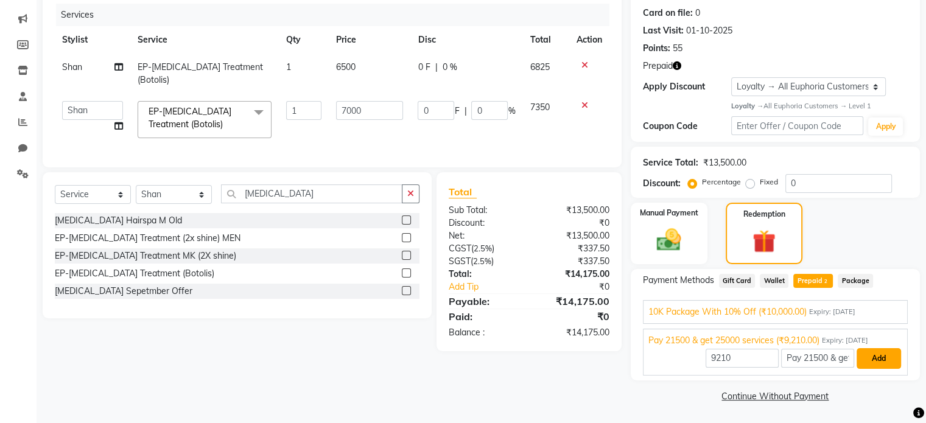
click at [866, 359] on button "Add" at bounding box center [878, 358] width 44 height 21
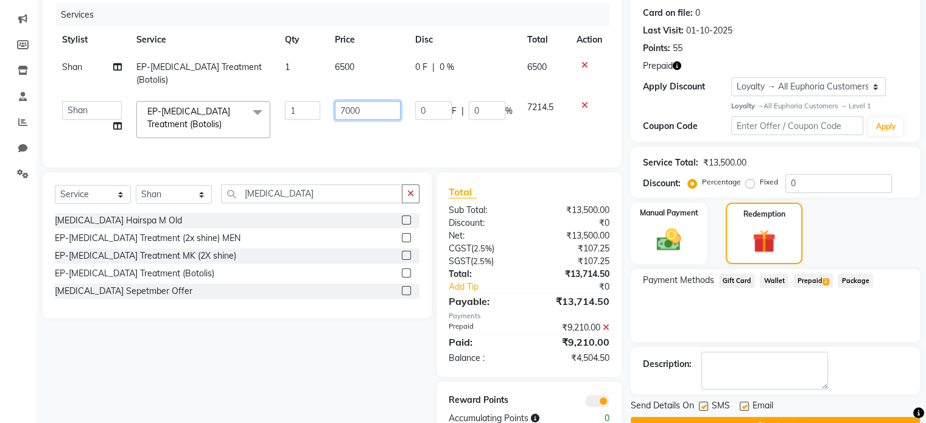
drag, startPoint x: 370, startPoint y: 105, endPoint x: 302, endPoint y: 101, distance: 67.6
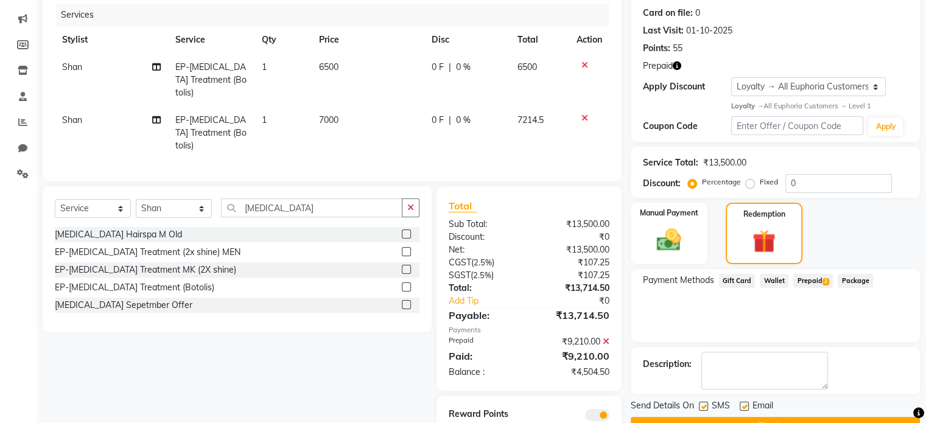
drag, startPoint x: 302, startPoint y: 101, endPoint x: 382, endPoint y: 71, distance: 85.3
click at [382, 71] on td "6500" at bounding box center [368, 80] width 113 height 53
select select "92628"
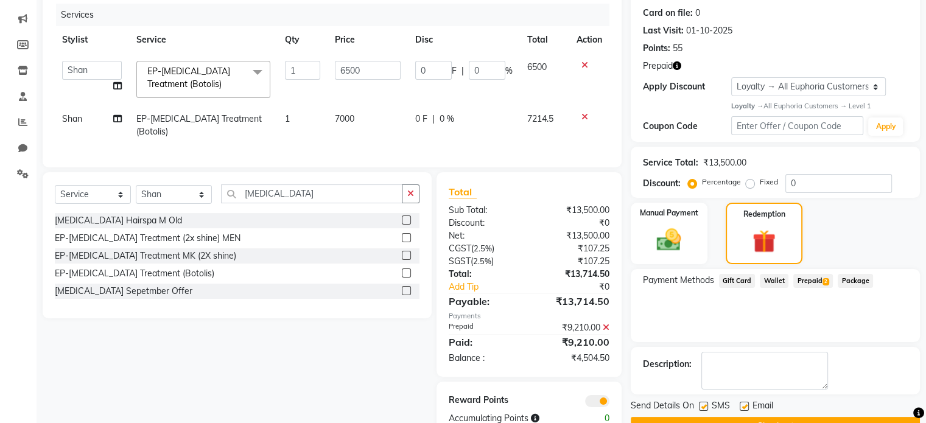
click at [363, 116] on td "7000" at bounding box center [367, 125] width 80 height 40
select select "92628"
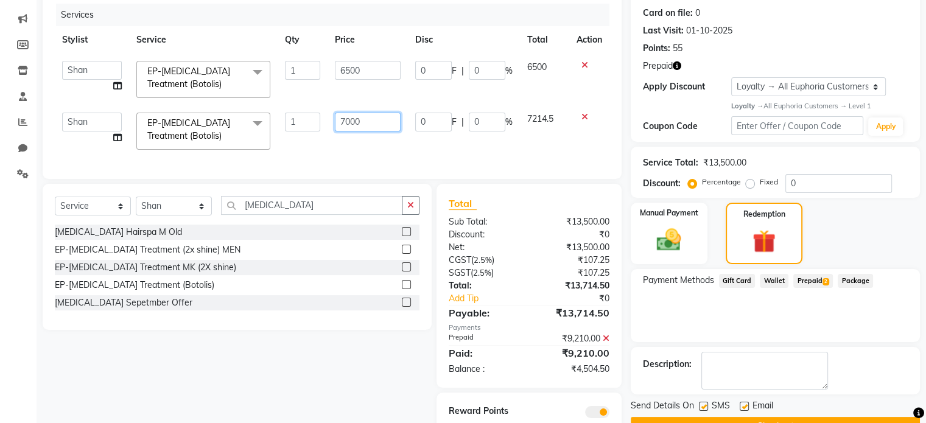
drag, startPoint x: 363, startPoint y: 116, endPoint x: 350, endPoint y: 121, distance: 13.7
click at [350, 121] on input "7000" at bounding box center [368, 122] width 66 height 19
drag, startPoint x: 367, startPoint y: 122, endPoint x: 324, endPoint y: 116, distance: 43.5
click at [324, 116] on tr "Admin Amrita( suzika) lama Atif Ali Azhar Bharath Bhumika Binita Chhetri Binoy …" at bounding box center [332, 131] width 554 height 52
type input "9210"
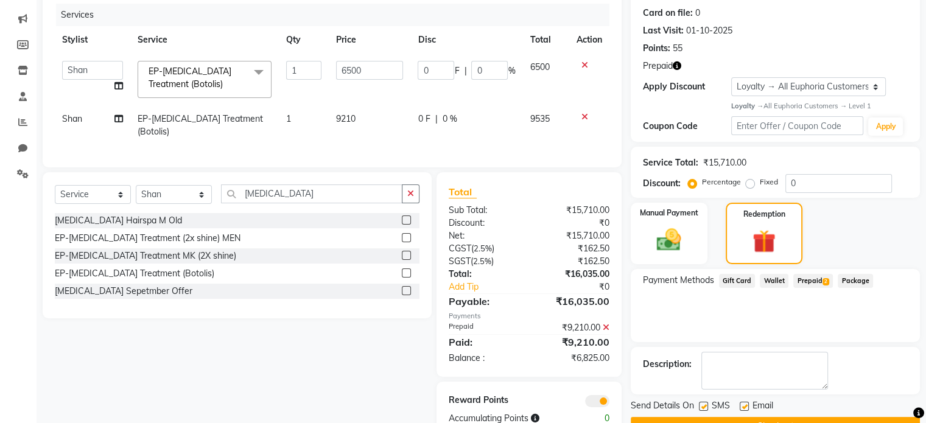
click at [582, 67] on icon at bounding box center [584, 65] width 7 height 9
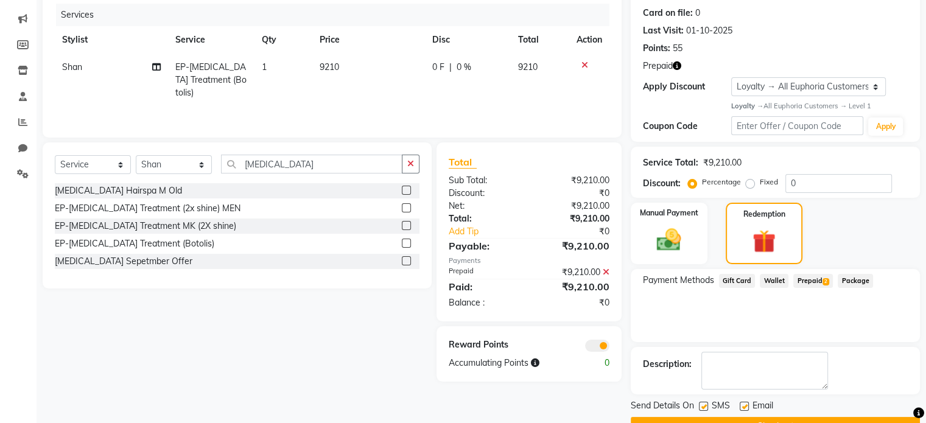
scroll to position [177, 0]
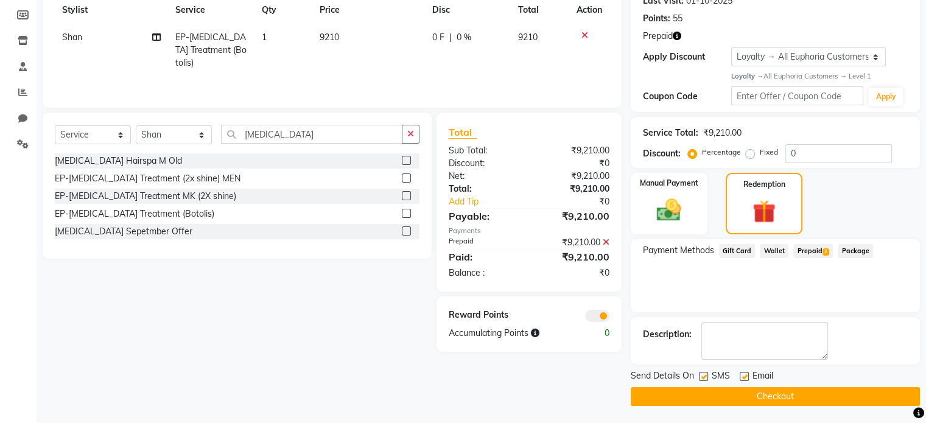
click at [787, 393] on button "Checkout" at bounding box center [774, 396] width 289 height 19
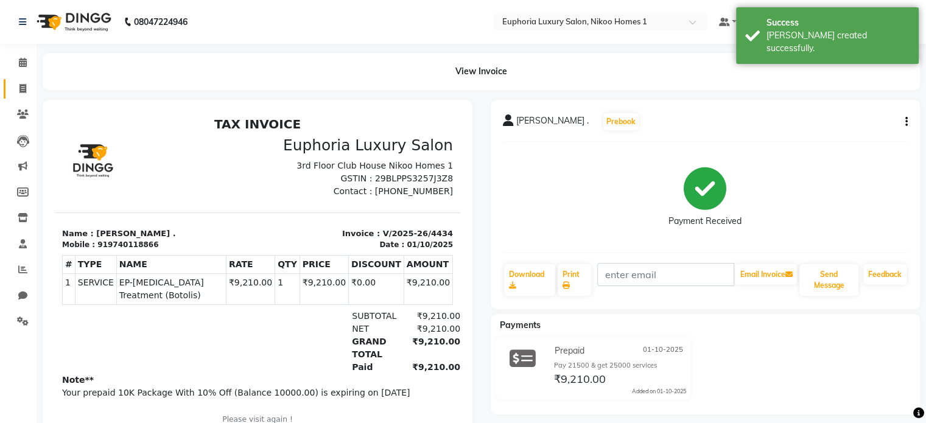
click at [19, 96] on link "Invoice" at bounding box center [18, 89] width 29 height 20
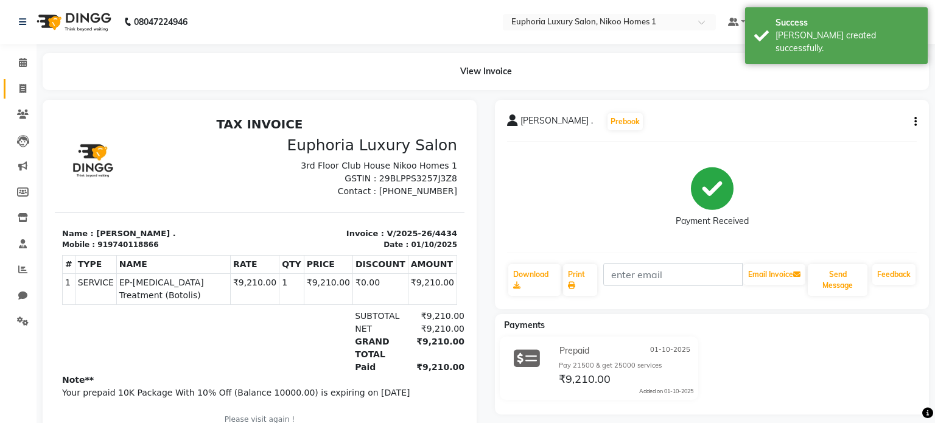
select select "service"
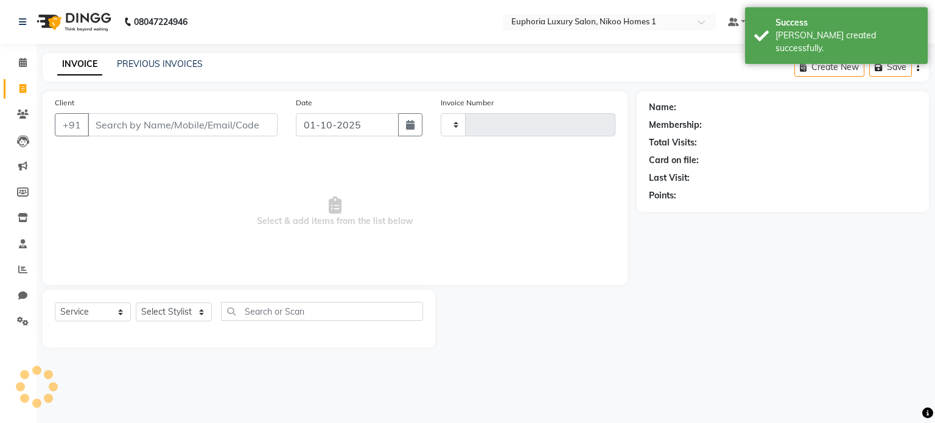
type input "4435"
select select "7987"
click at [180, 60] on link "PREVIOUS INVOICES" at bounding box center [160, 63] width 86 height 11
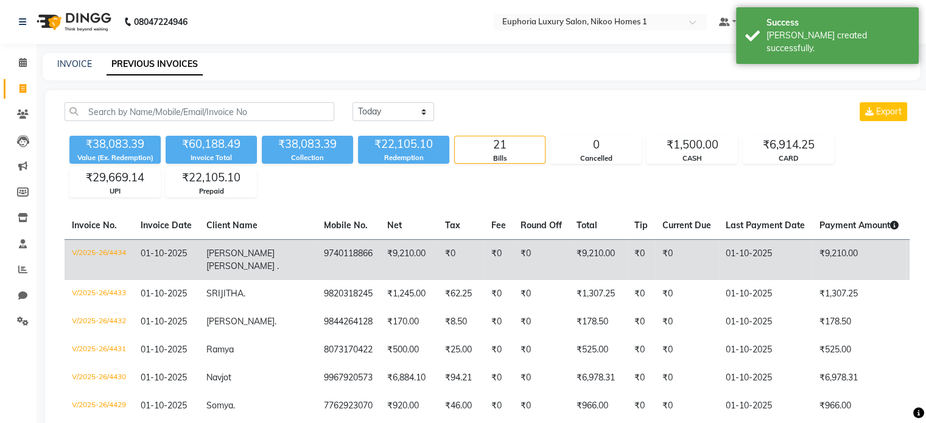
click at [228, 259] on td "Yashwant Bidawat ." at bounding box center [257, 259] width 117 height 41
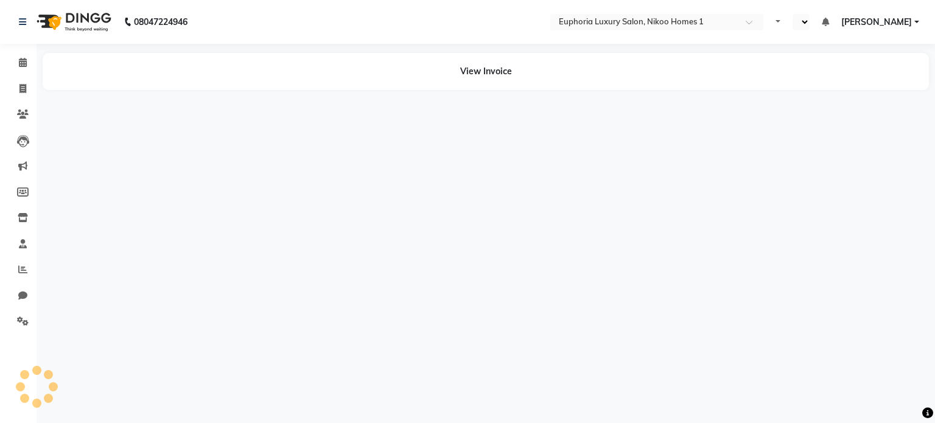
select select "en"
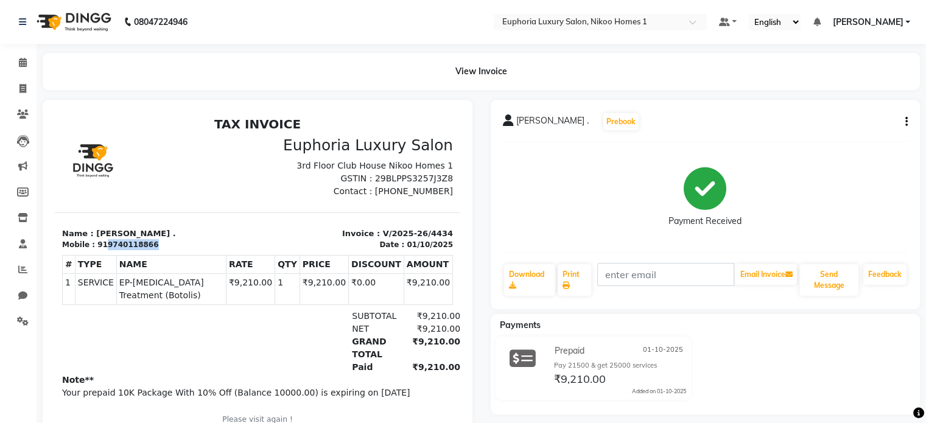
drag, startPoint x: 99, startPoint y: 243, endPoint x: 157, endPoint y: 243, distance: 57.8
click at [157, 243] on div "Mobile : 919740118866" at bounding box center [156, 244] width 188 height 11
copy div "9740118866"
click at [23, 61] on icon at bounding box center [23, 62] width 8 height 9
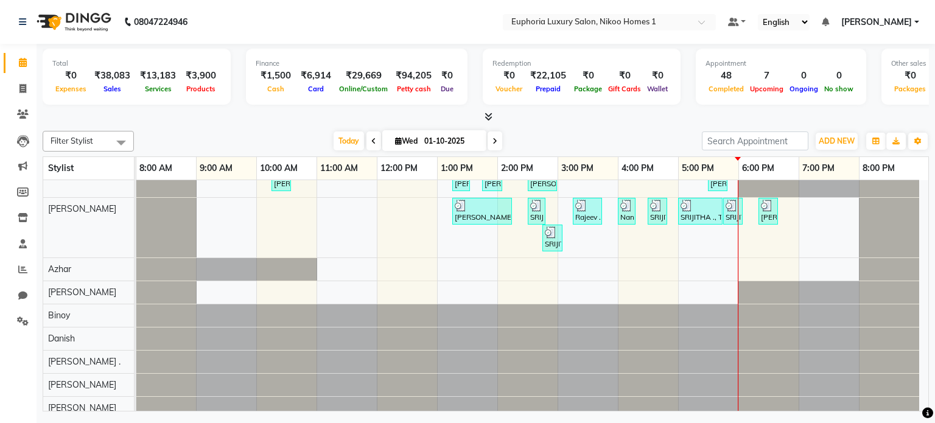
scroll to position [417, 0]
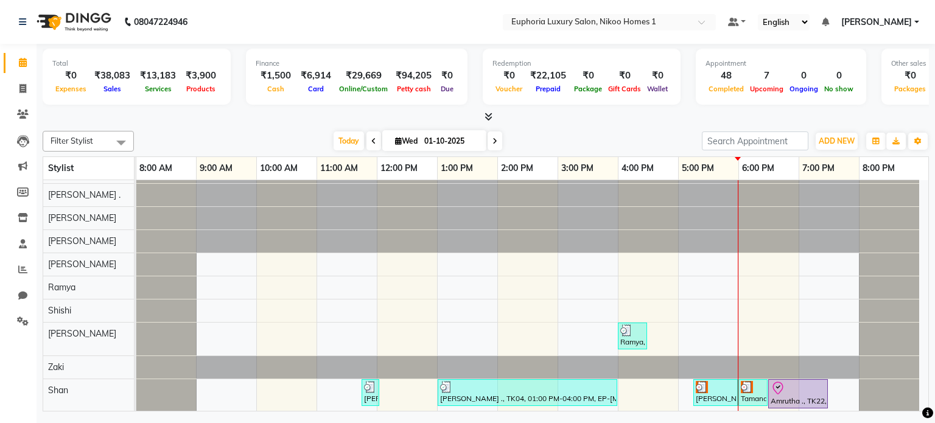
click at [396, 391] on div "Archana ., TK09, 11:45 AM-12:15 PM, EL-Kid Cut (Below 8 Yrs) BOY Navjot, TK10, …" at bounding box center [532, 88] width 792 height 651
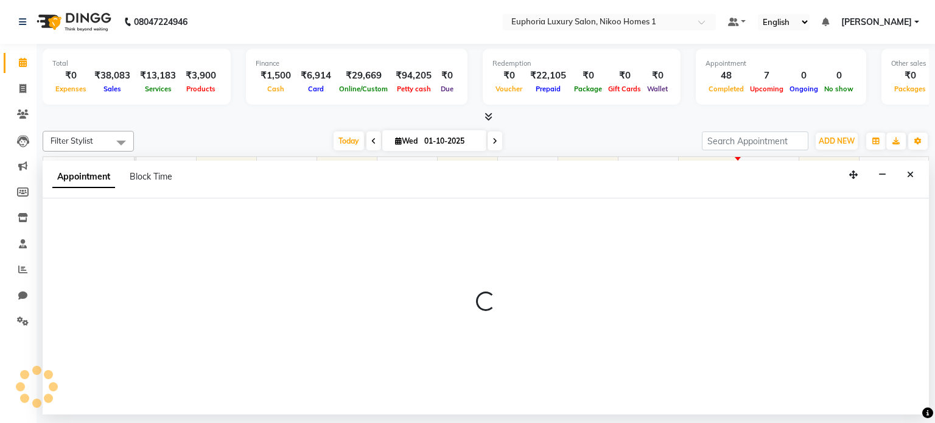
select select "92628"
select select "720"
select select "tentative"
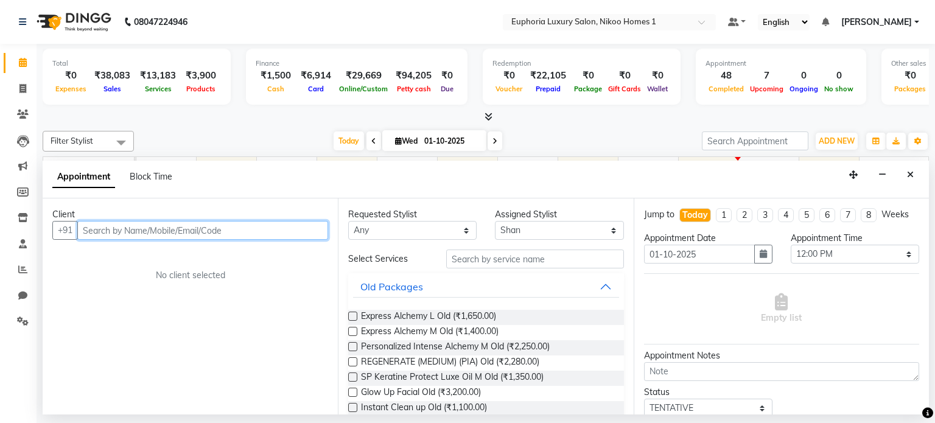
click at [110, 229] on input "text" at bounding box center [202, 230] width 251 height 19
paste input "9740118866"
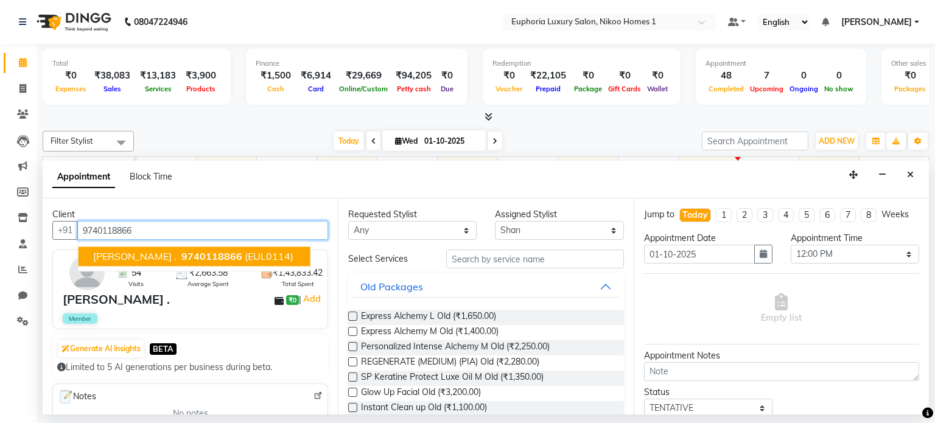
click at [176, 251] on span "Yashwant Bidawat ." at bounding box center [134, 257] width 83 height 12
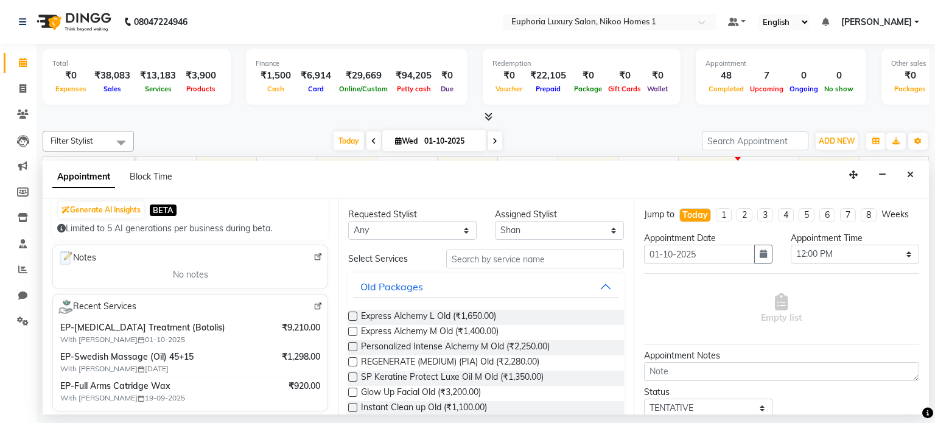
scroll to position [146, 0]
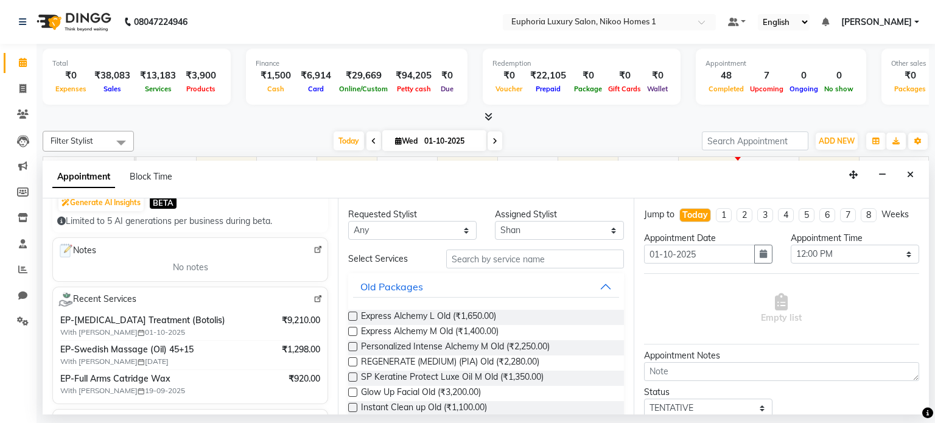
type input "9740118866"
click at [507, 265] on input "text" at bounding box center [535, 258] width 178 height 19
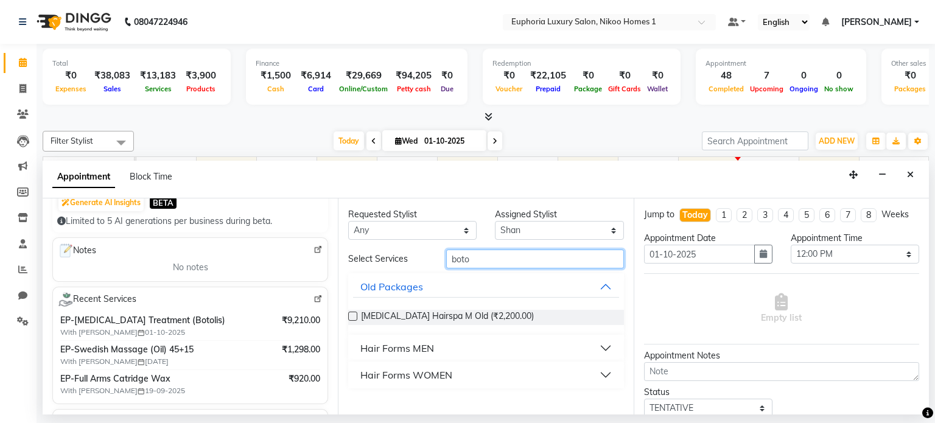
type input "boto"
click at [439, 346] on button "Hair Forms MEN" at bounding box center [485, 348] width 265 height 22
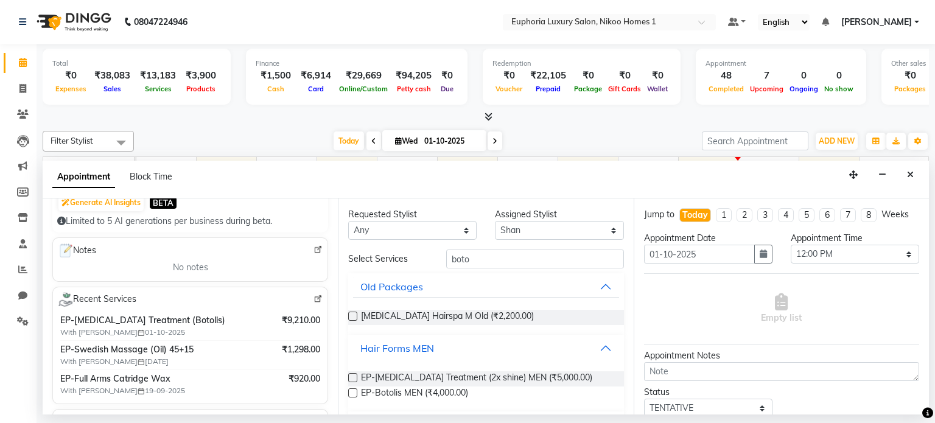
scroll to position [33, 0]
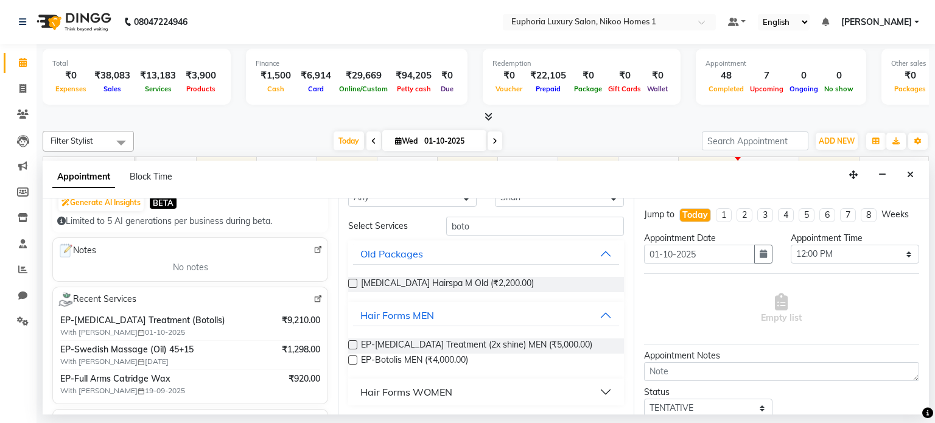
click at [351, 360] on label at bounding box center [352, 359] width 9 height 9
click at [351, 360] on input "checkbox" at bounding box center [352, 361] width 8 height 8
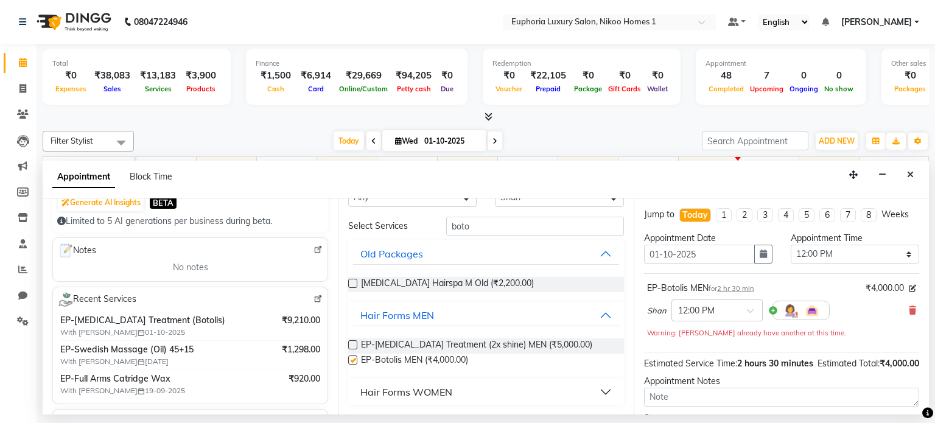
checkbox input "false"
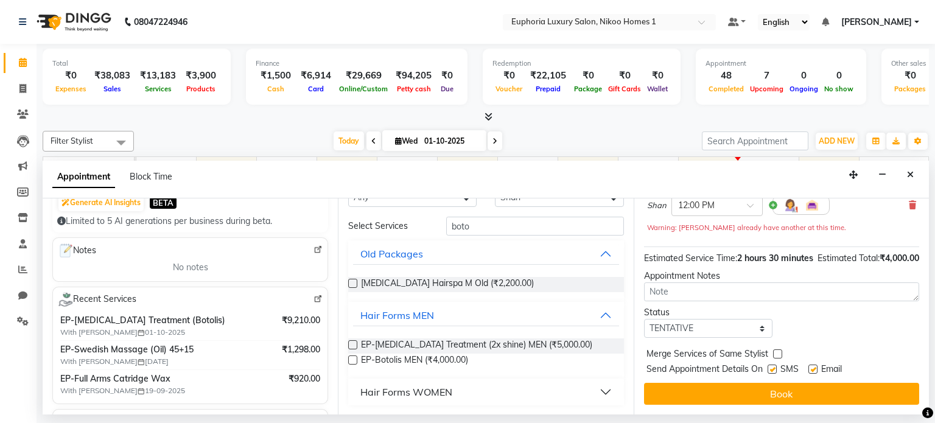
click at [773, 367] on label at bounding box center [771, 368] width 9 height 9
click at [773, 367] on input "checkbox" at bounding box center [771, 370] width 8 height 8
checkbox input "false"
click at [812, 367] on label at bounding box center [812, 368] width 9 height 9
click at [812, 367] on input "checkbox" at bounding box center [812, 370] width 8 height 8
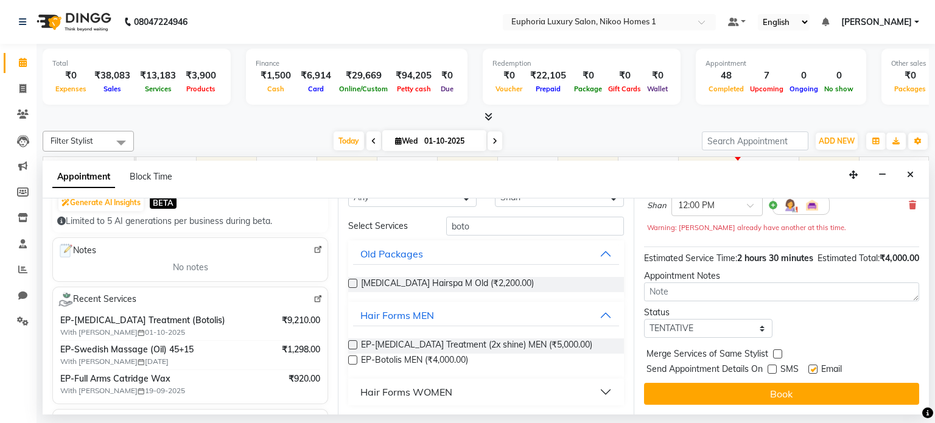
checkbox input "false"
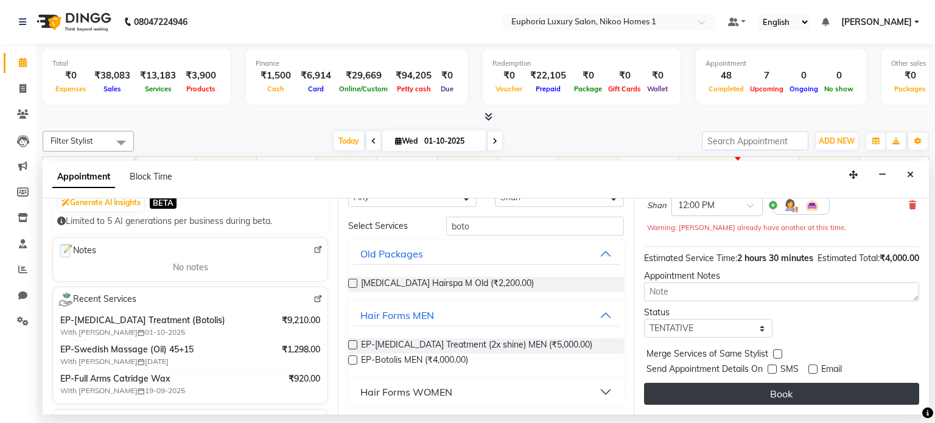
click at [789, 386] on button "Book" at bounding box center [781, 394] width 275 height 22
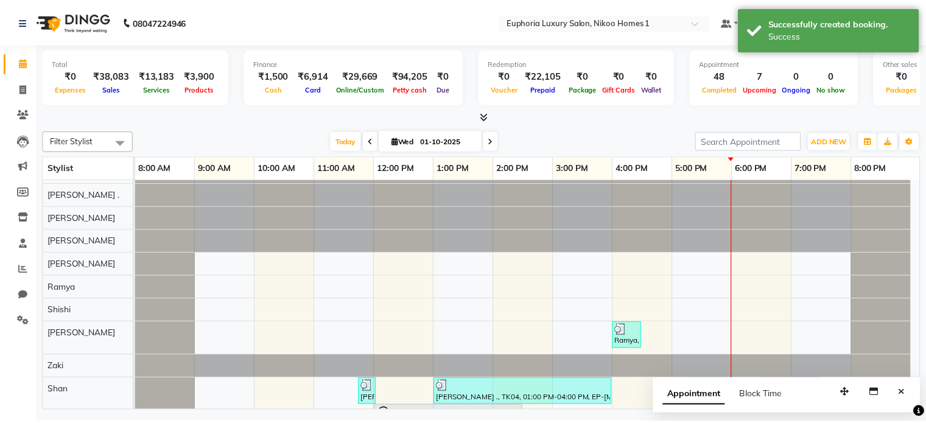
scroll to position [444, 0]
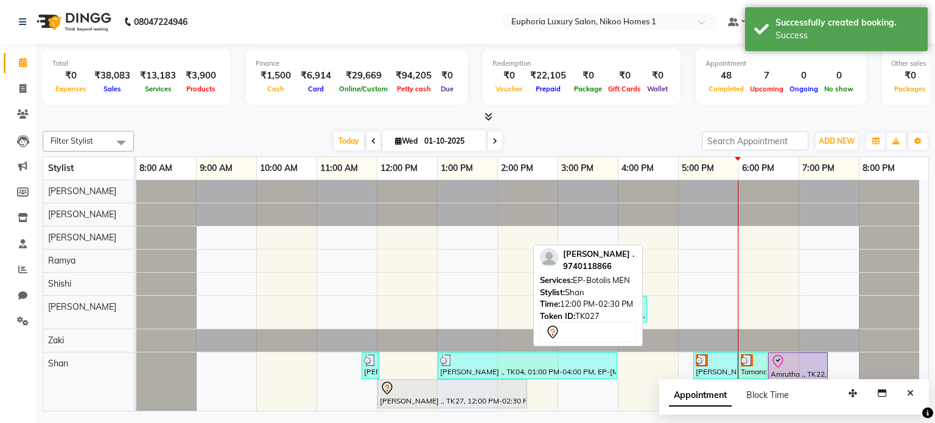
click at [451, 397] on div "[PERSON_NAME] ., TK27, 12:00 PM-02:30 PM, EP-Botolis MEN" at bounding box center [451, 394] width 147 height 26
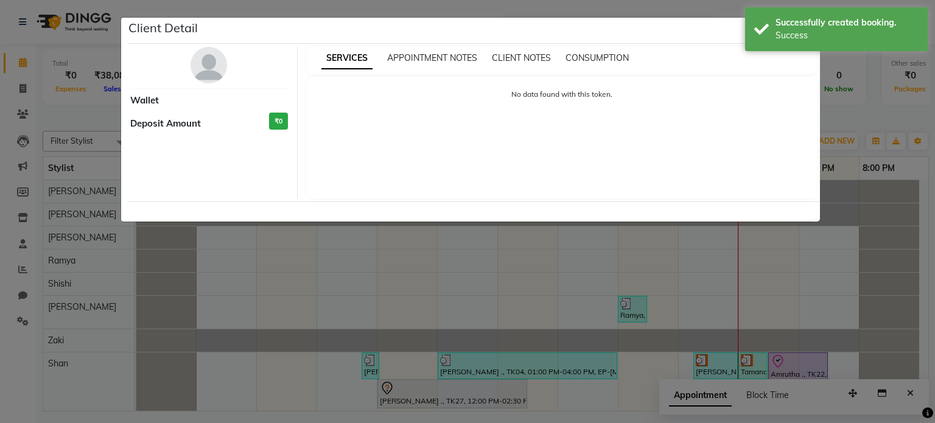
select select "7"
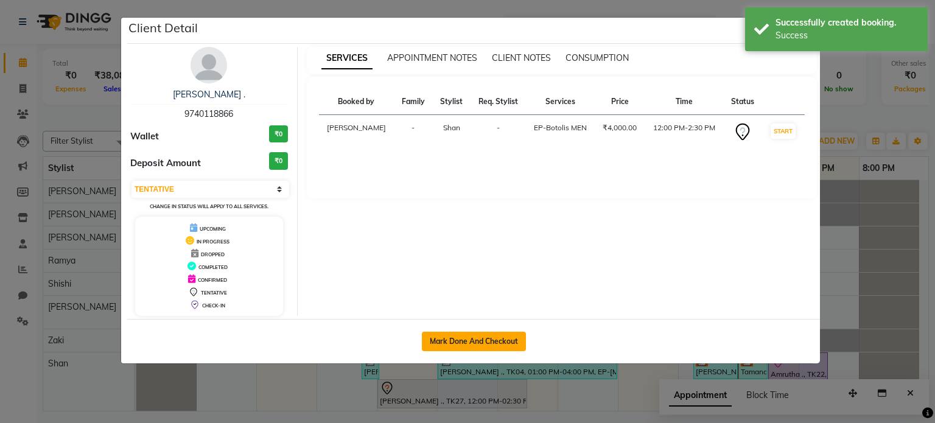
click at [450, 341] on button "Mark Done And Checkout" at bounding box center [474, 341] width 104 height 19
select select "service"
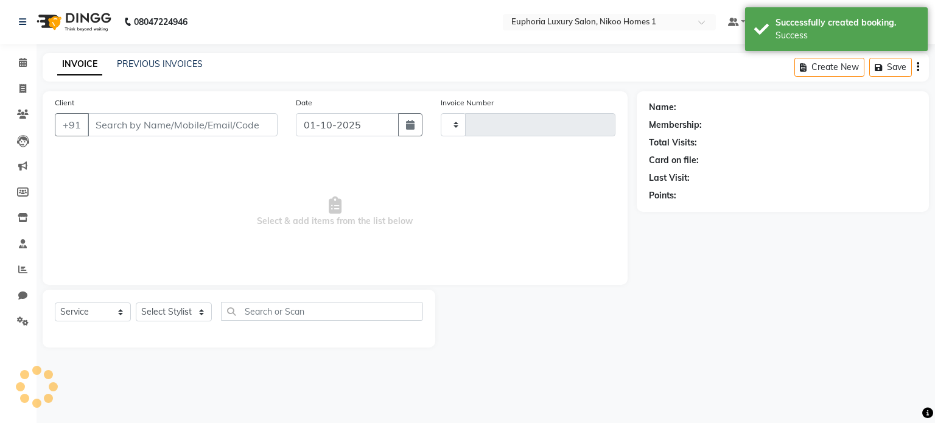
type input "4435"
select select "7987"
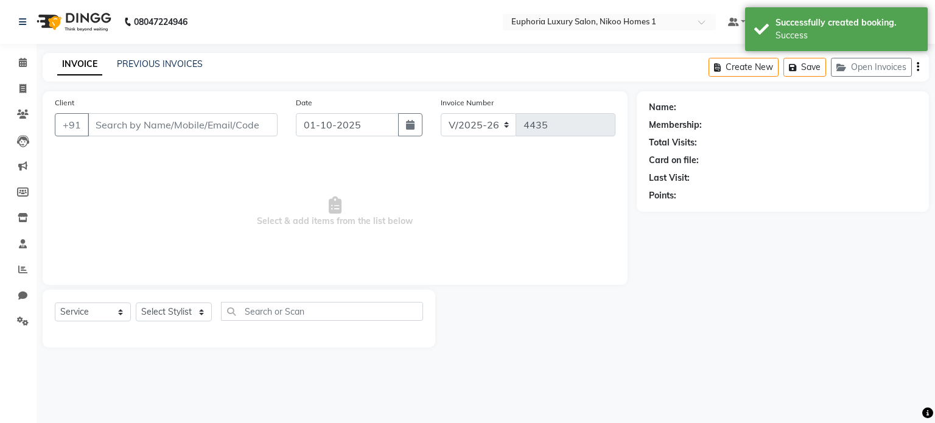
type input "9740118866"
select select "92628"
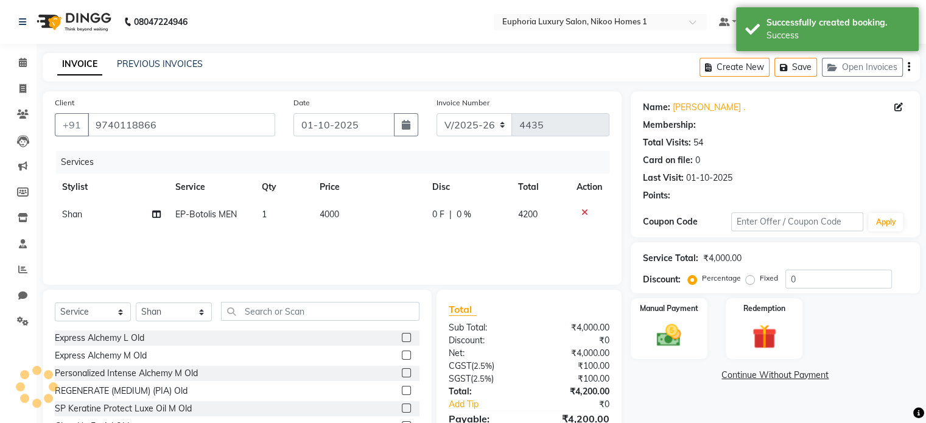
select select "2: Object"
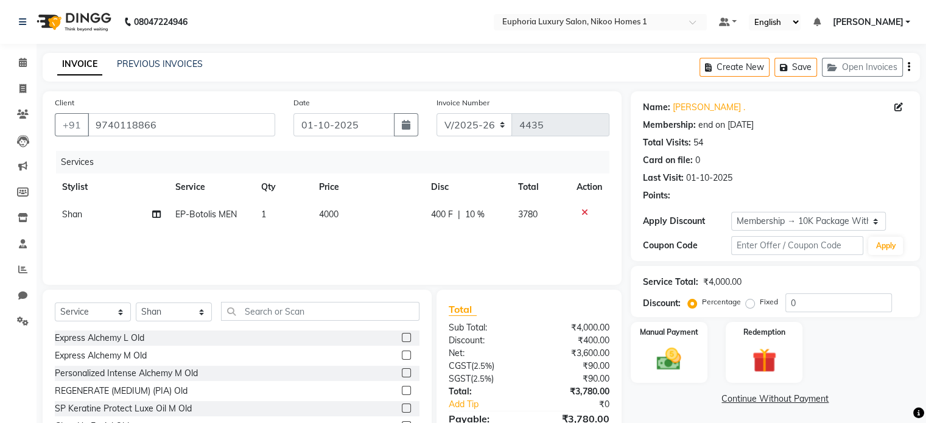
type input "10"
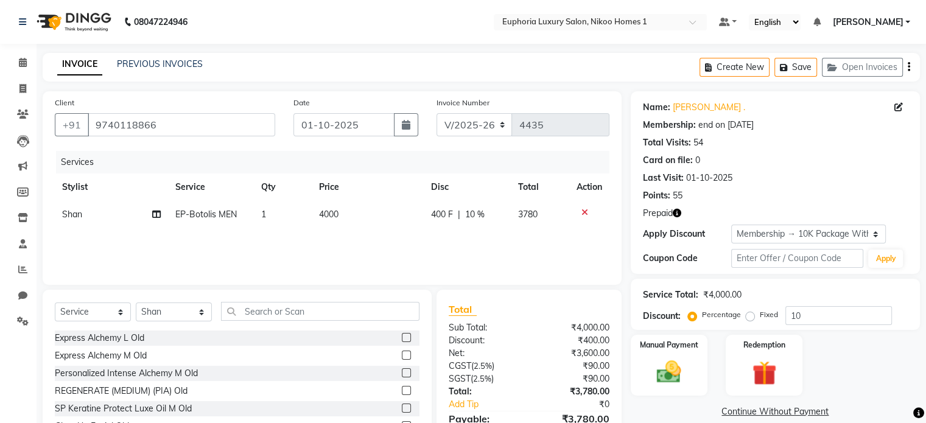
click at [336, 213] on span "4000" at bounding box center [328, 214] width 19 height 11
select select "92628"
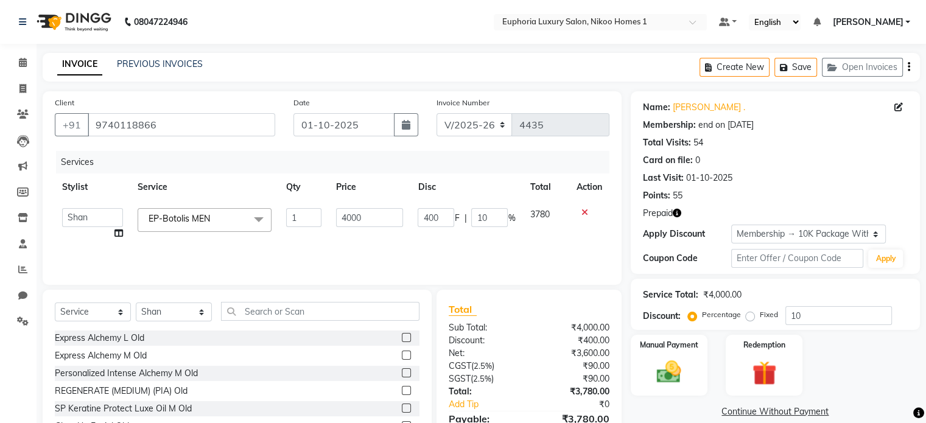
click at [336, 213] on input "4000" at bounding box center [369, 217] width 67 height 19
type input "4290"
click at [416, 246] on div "Services Stylist Service Qty Price Disc Total Action Admin Amrita( suzika) lama…" at bounding box center [332, 212] width 554 height 122
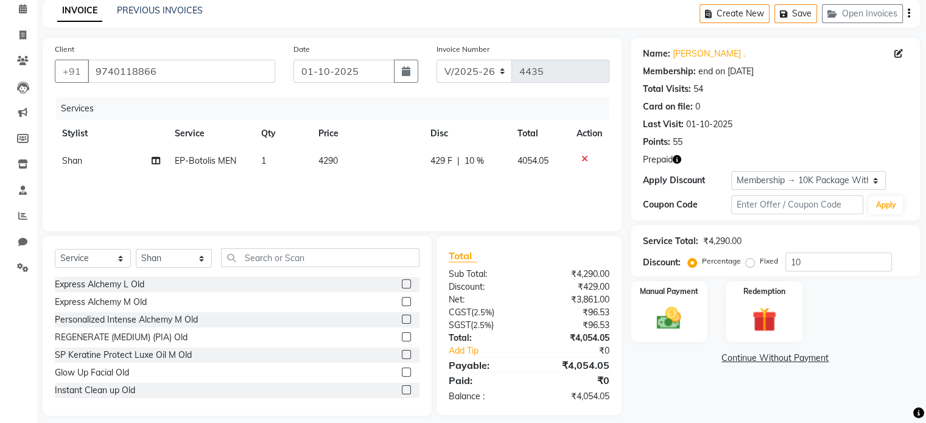
scroll to position [56, 0]
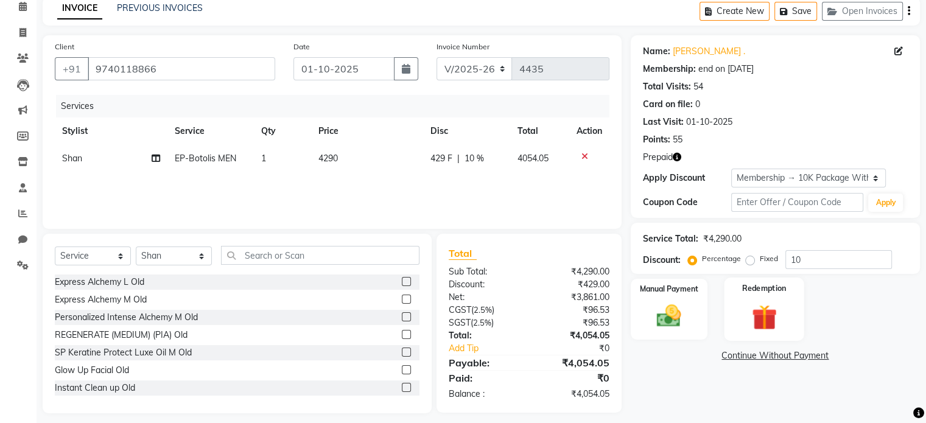
click at [767, 321] on img at bounding box center [763, 317] width 41 height 31
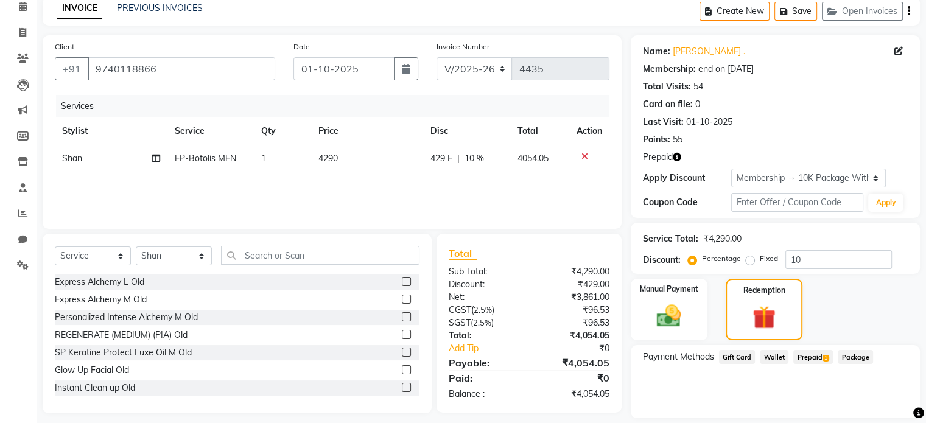
click at [807, 359] on span "Prepaid 1" at bounding box center [813, 357] width 40 height 14
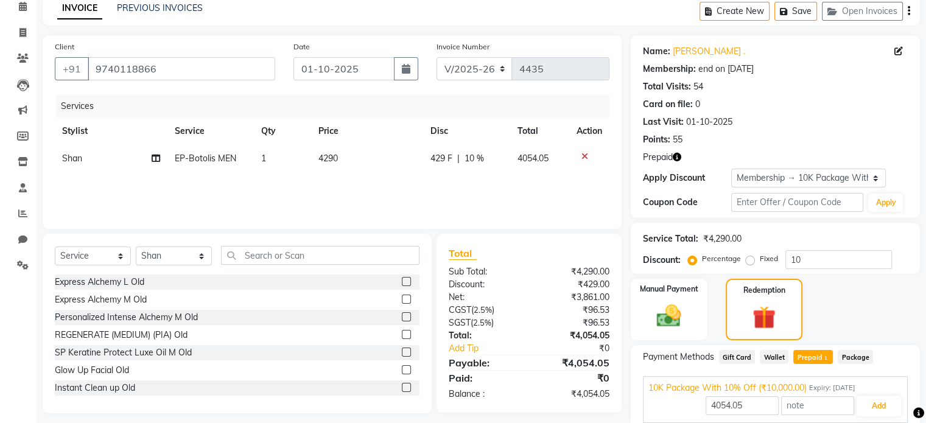
scroll to position [104, 0]
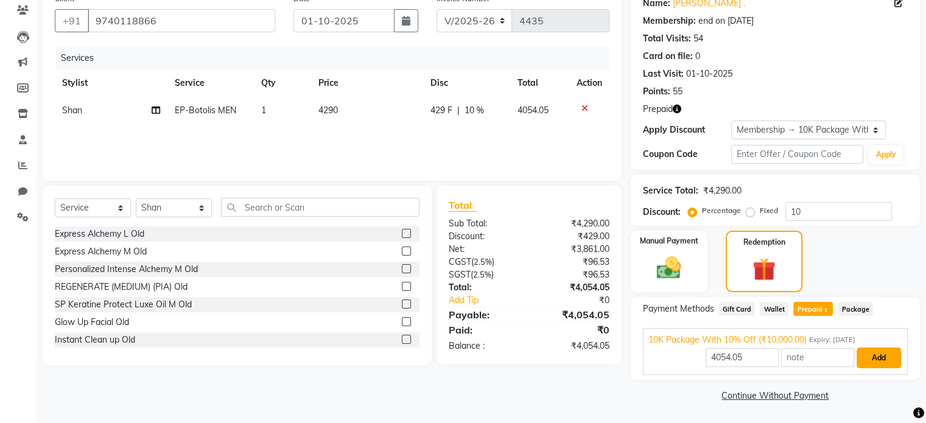
click at [887, 360] on button "Add" at bounding box center [878, 357] width 44 height 21
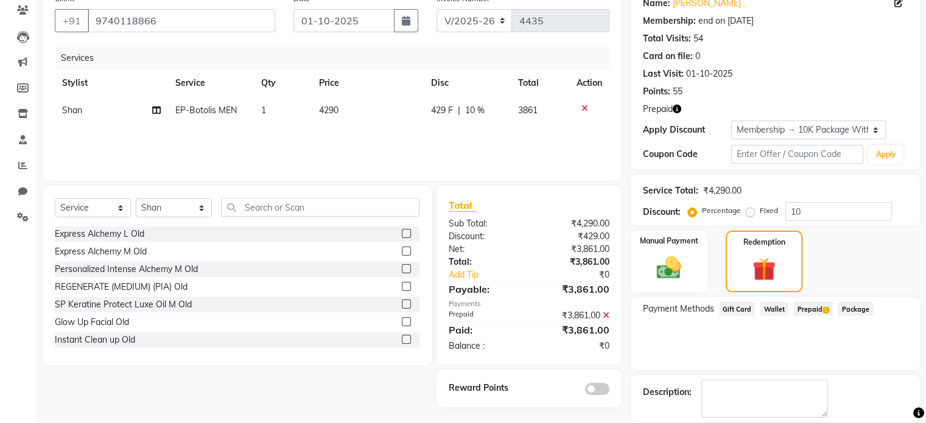
scroll to position [162, 0]
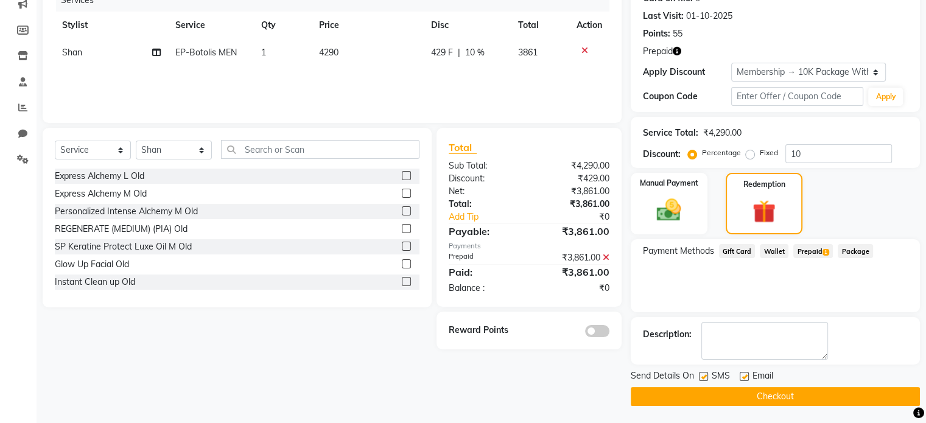
click at [772, 394] on button "Checkout" at bounding box center [774, 396] width 289 height 19
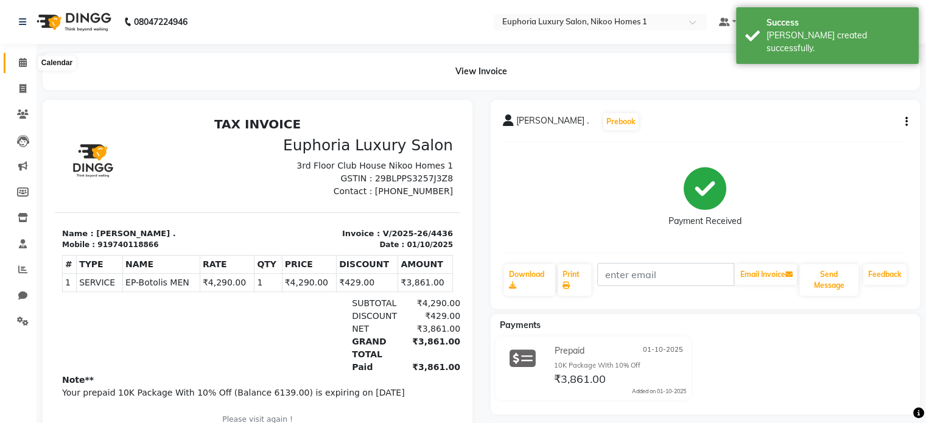
click at [19, 63] on icon at bounding box center [23, 62] width 8 height 9
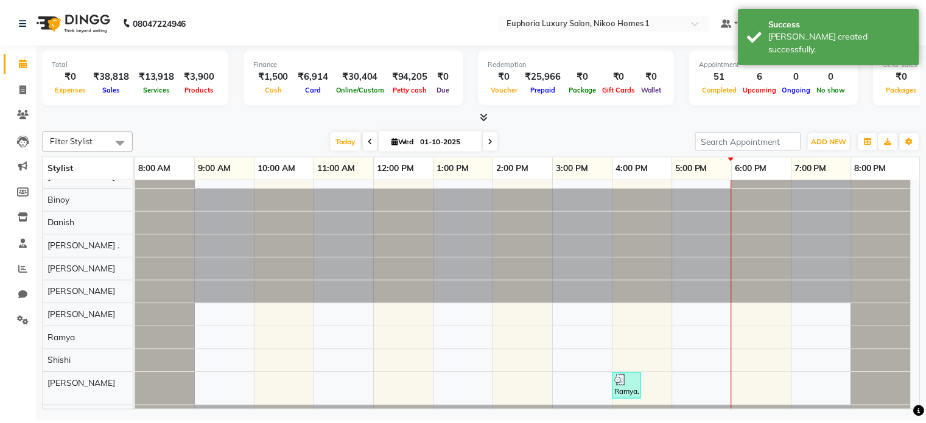
scroll to position [439, 0]
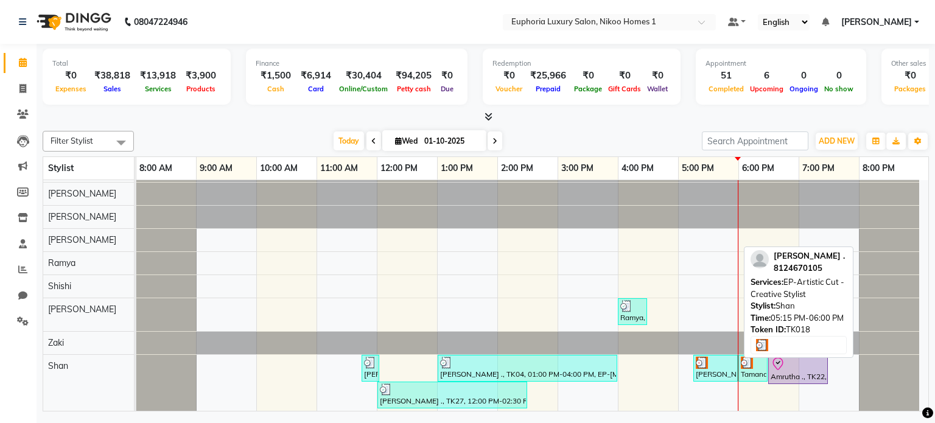
click at [714, 372] on div "[PERSON_NAME] ., TK18, 05:15 PM-06:00 PM, EP-Artistic Cut - Creative Stylist" at bounding box center [715, 368] width 42 height 23
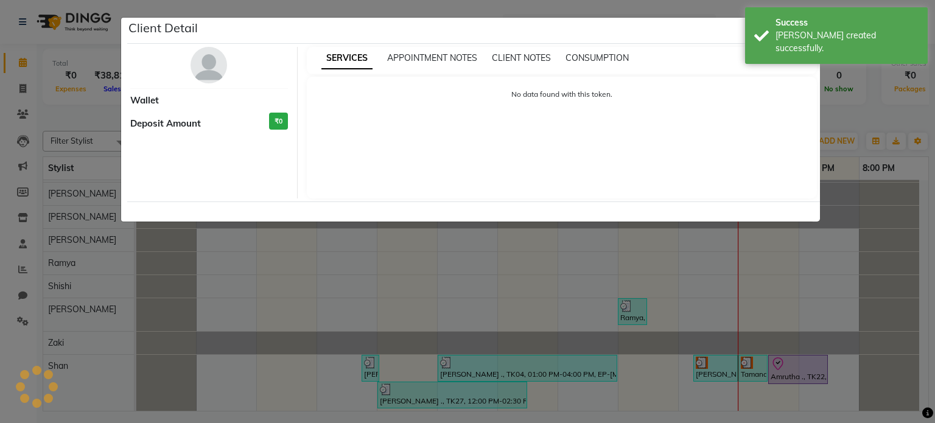
select select "3"
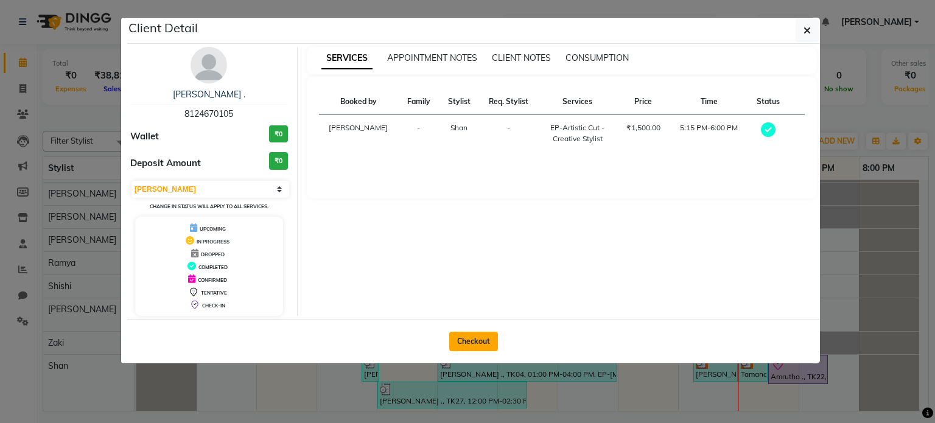
click at [479, 340] on button "Checkout" at bounding box center [473, 341] width 49 height 19
select select "service"
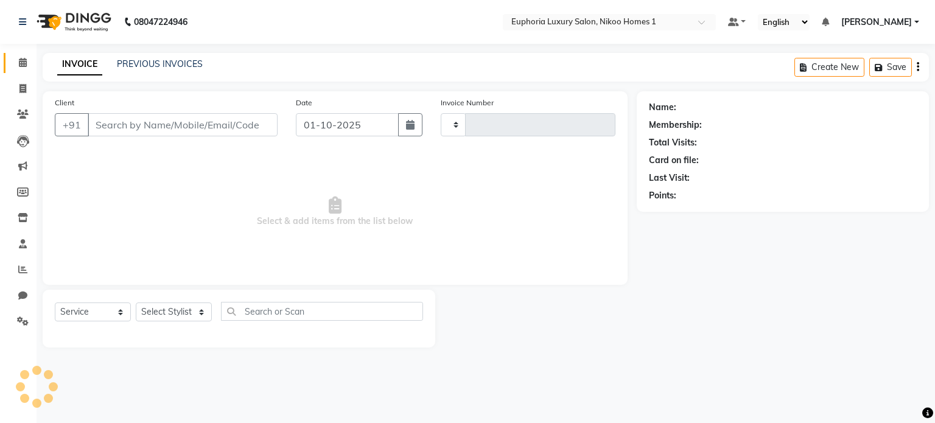
type input "4437"
select select "7987"
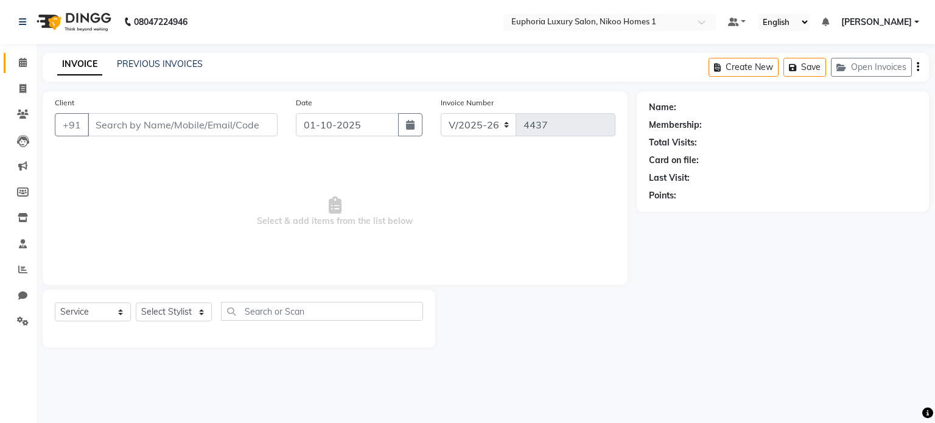
type input "8124670105"
select select "92628"
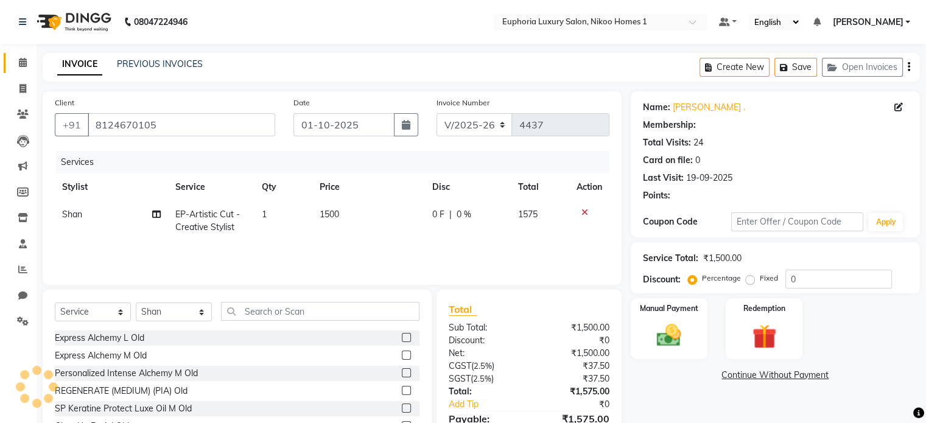
select select "1: Object"
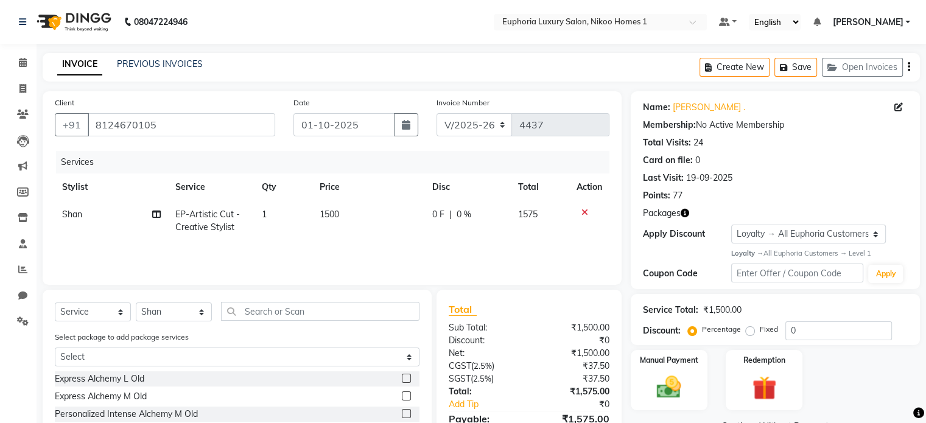
click at [436, 213] on span "0 F" at bounding box center [438, 214] width 12 height 13
select select "92628"
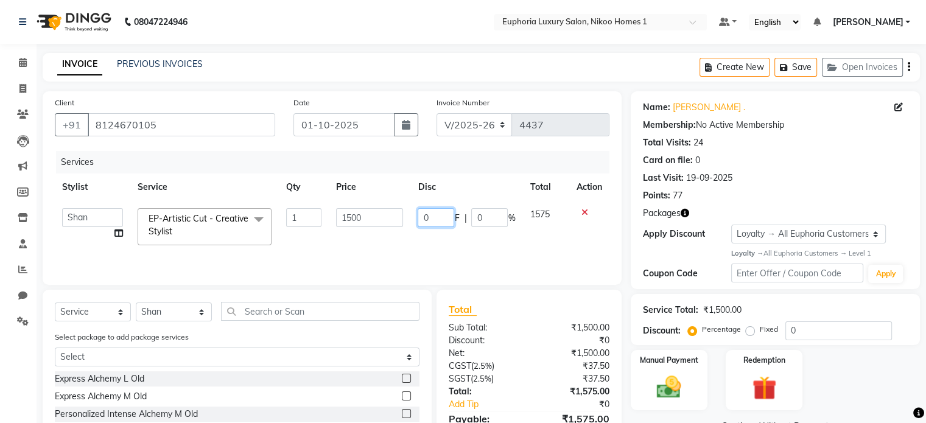
drag, startPoint x: 436, startPoint y: 217, endPoint x: 389, endPoint y: 211, distance: 46.6
drag, startPoint x: 389, startPoint y: 211, endPoint x: 436, endPoint y: 220, distance: 47.1
click at [436, 220] on input "0" at bounding box center [435, 217] width 37 height 19
drag, startPoint x: 436, startPoint y: 220, endPoint x: 422, endPoint y: 216, distance: 14.0
click at [422, 216] on input "0" at bounding box center [435, 217] width 37 height 19
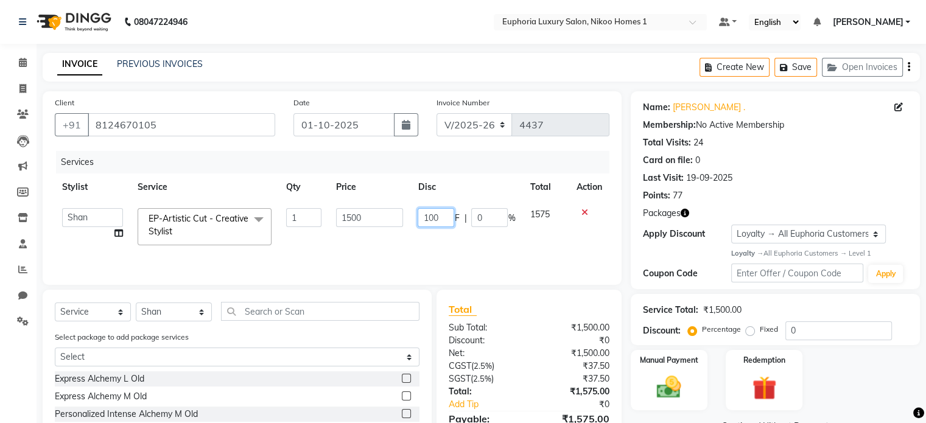
type input "1000"
click at [443, 255] on div "Services Stylist Service Qty Price Disc Total Action Admin Amrita( suzika) lama…" at bounding box center [332, 212] width 554 height 122
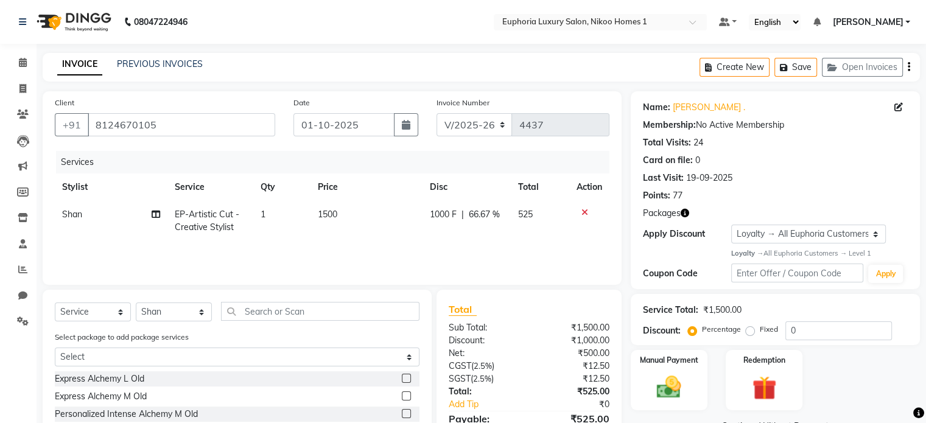
scroll to position [106, 0]
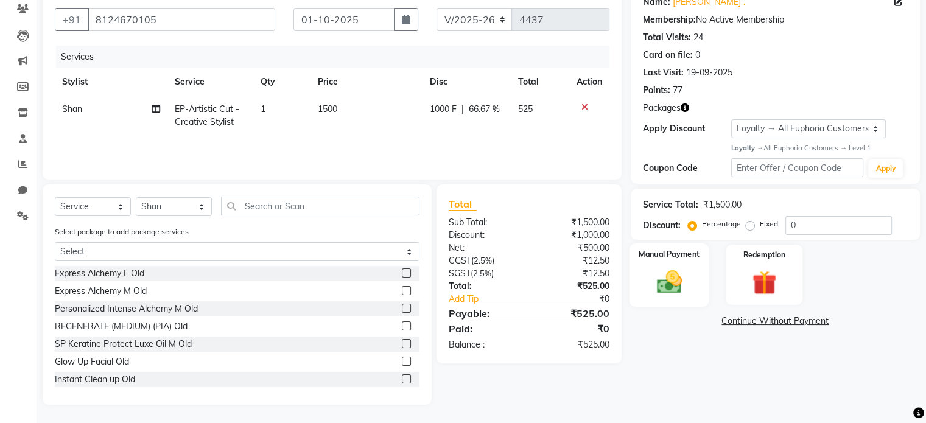
click at [669, 279] on img at bounding box center [668, 281] width 41 height 29
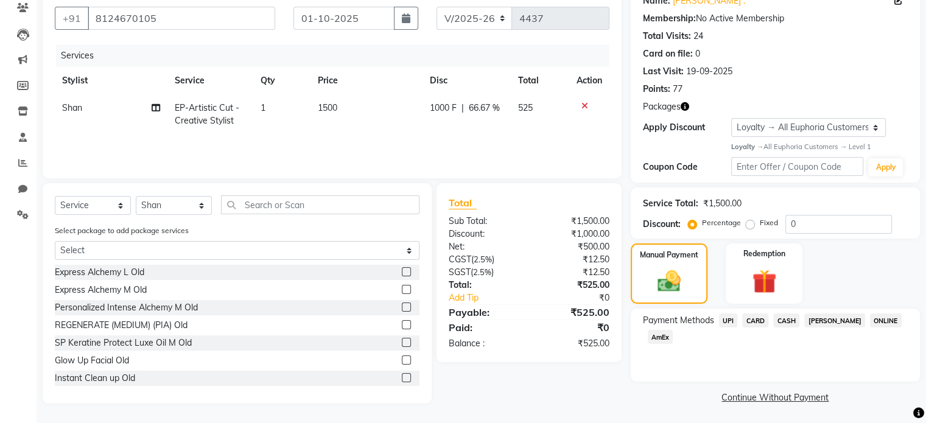
click at [728, 322] on span "UPI" at bounding box center [728, 320] width 19 height 14
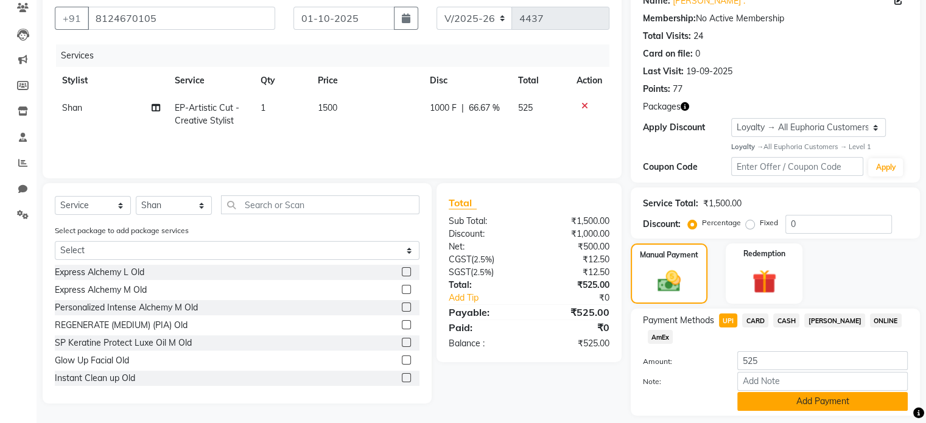
click at [776, 403] on button "Add Payment" at bounding box center [822, 401] width 170 height 19
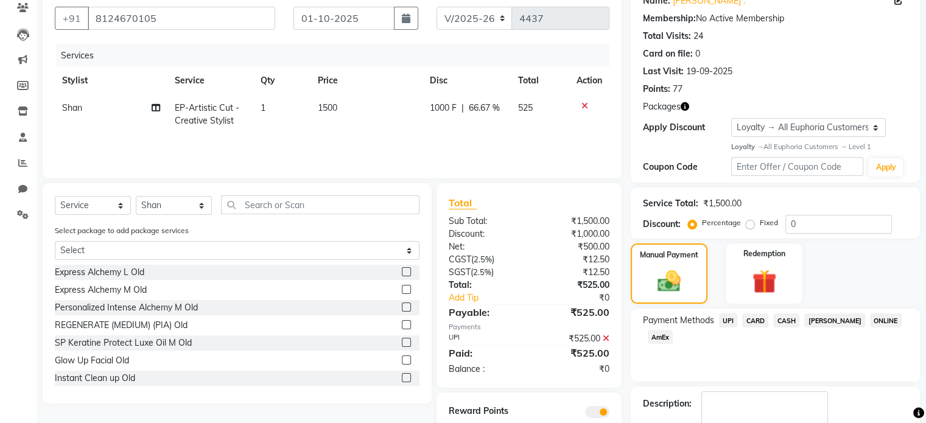
scroll to position [176, 0]
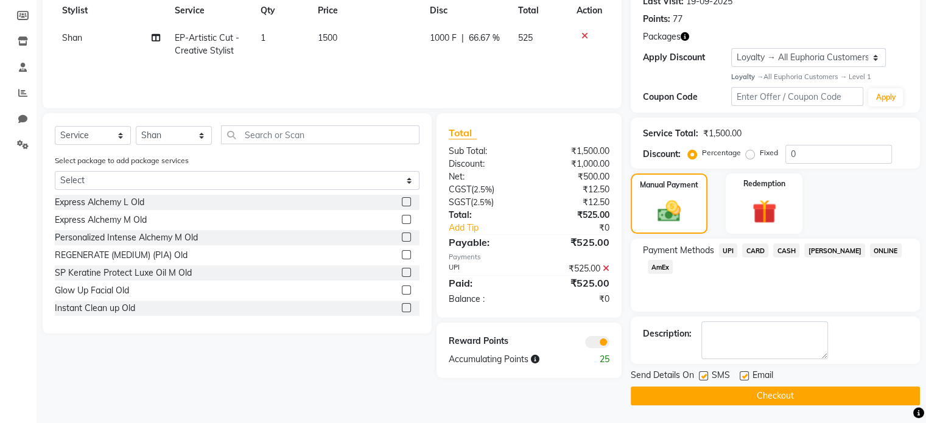
click at [764, 396] on button "Checkout" at bounding box center [774, 395] width 289 height 19
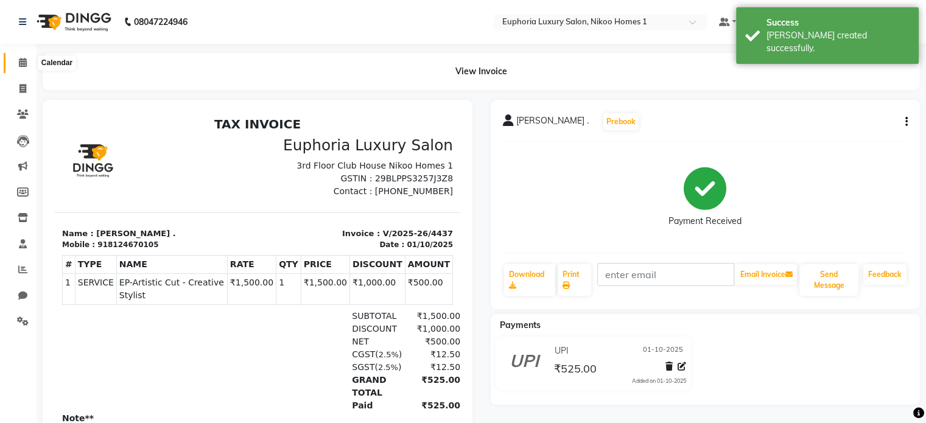
click at [19, 61] on icon at bounding box center [23, 62] width 8 height 9
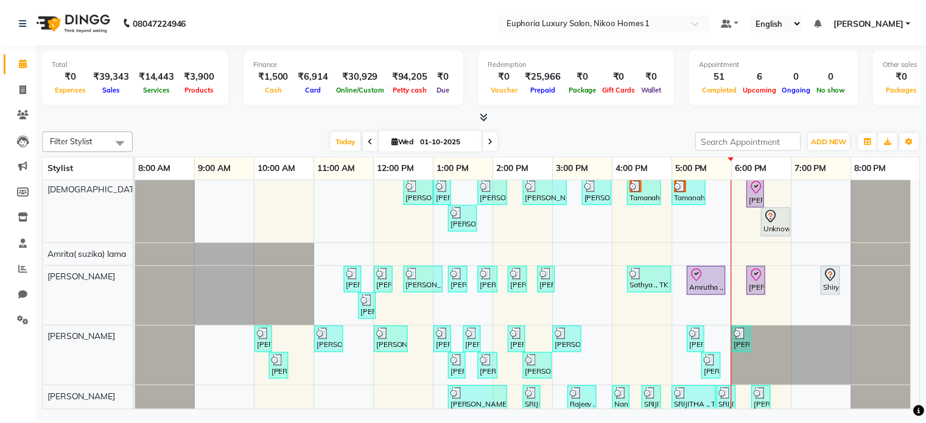
scroll to position [57, 0]
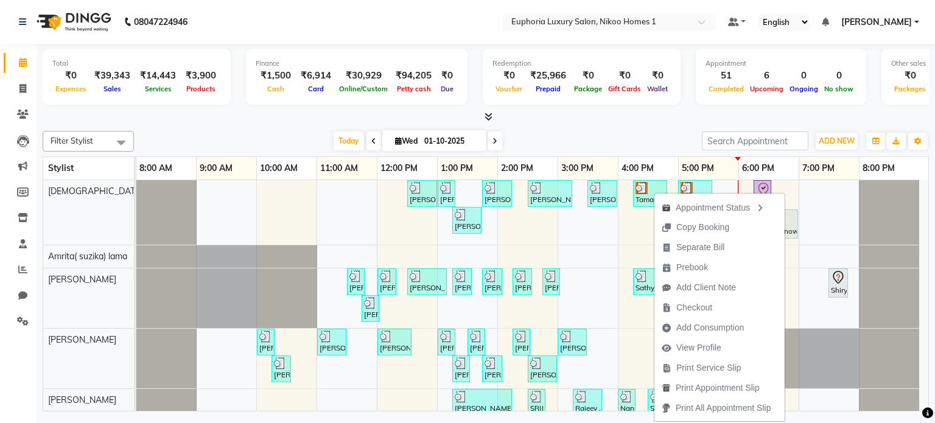
click at [654, 192] on div "Appointment Status Copy Booking Separate Bill Prebook Add Client Note Checkout …" at bounding box center [719, 307] width 131 height 230
click at [645, 197] on div "Tamanah ., TK26, 04:15 PM-04:50 PM, EP-Shampoo (Wella)" at bounding box center [650, 193] width 32 height 23
select select "3"
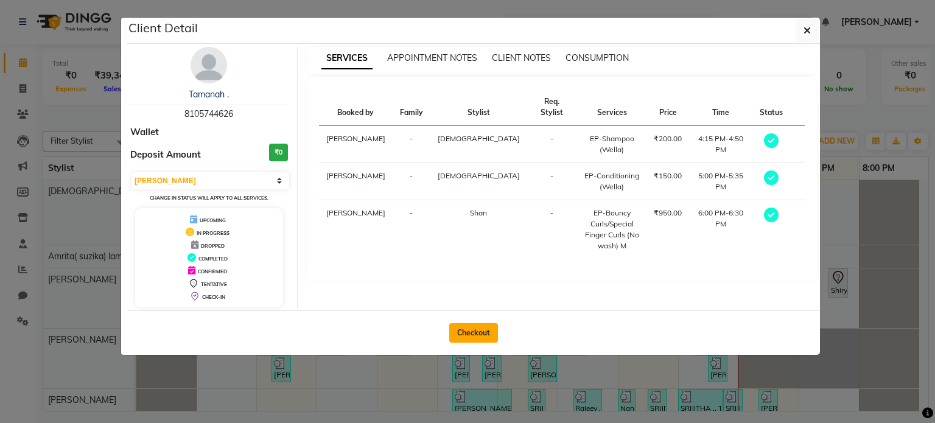
click at [470, 327] on button "Checkout" at bounding box center [473, 332] width 49 height 19
select select "7987"
select select "service"
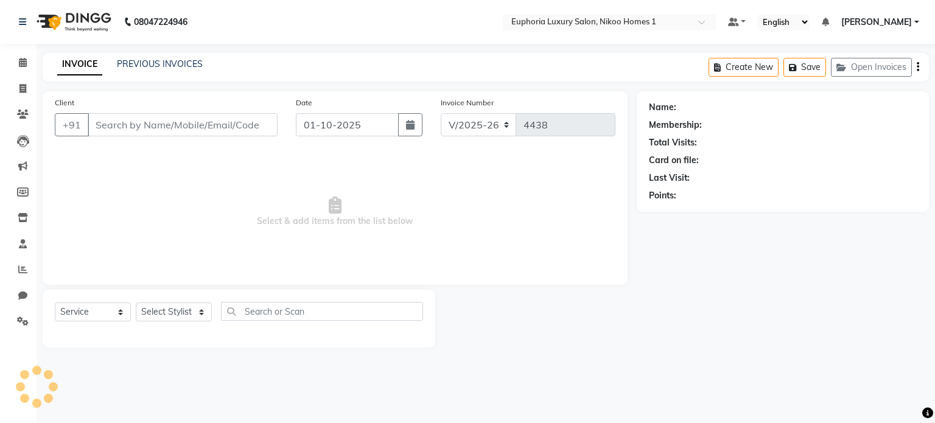
type input "8105744626"
select select "85373"
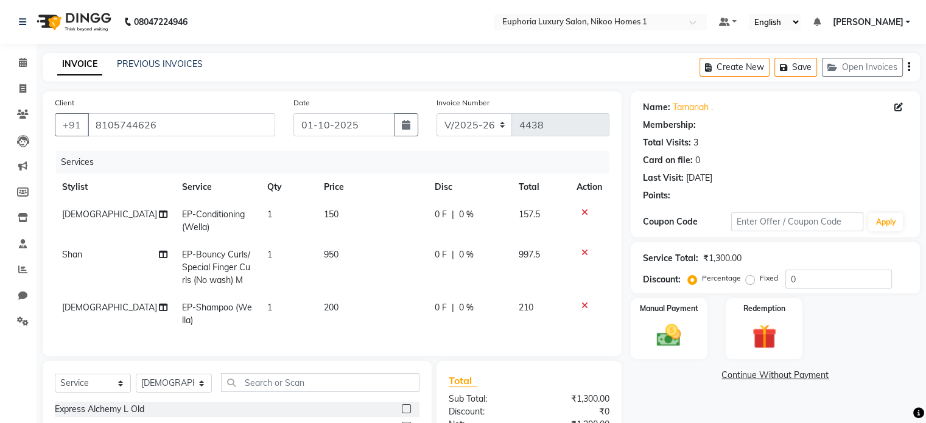
select select "1: Object"
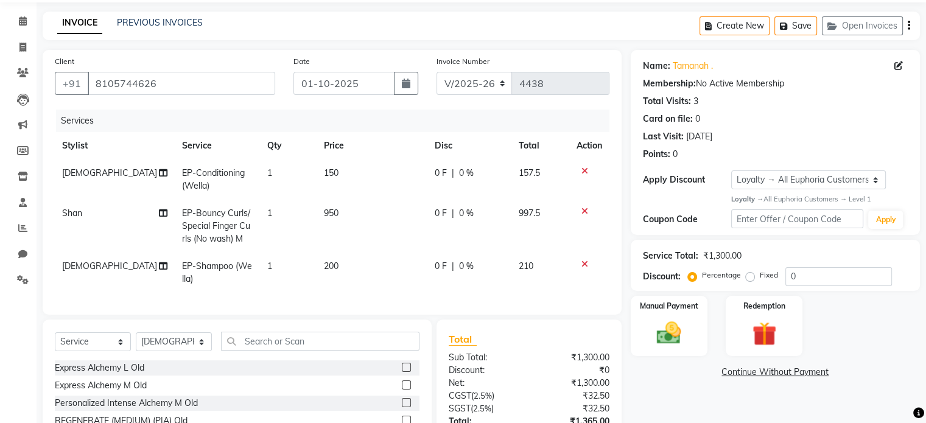
scroll to position [44, 0]
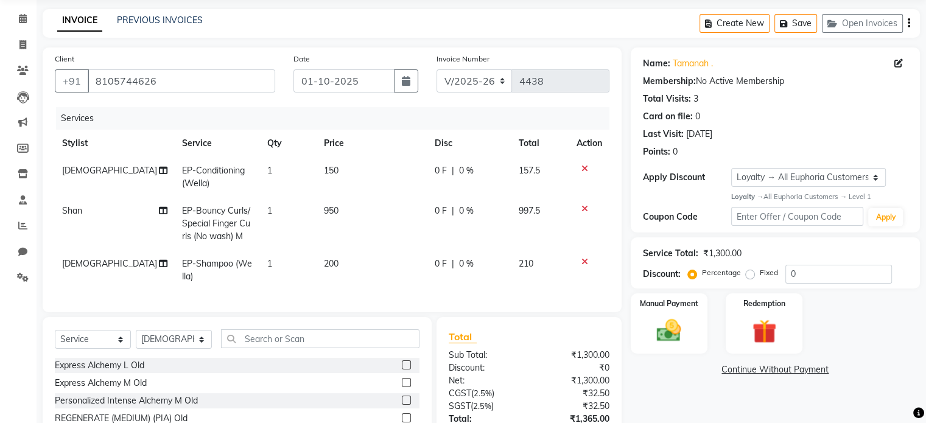
click at [438, 218] on td "0 F | 0 %" at bounding box center [469, 223] width 85 height 53
select select "92628"
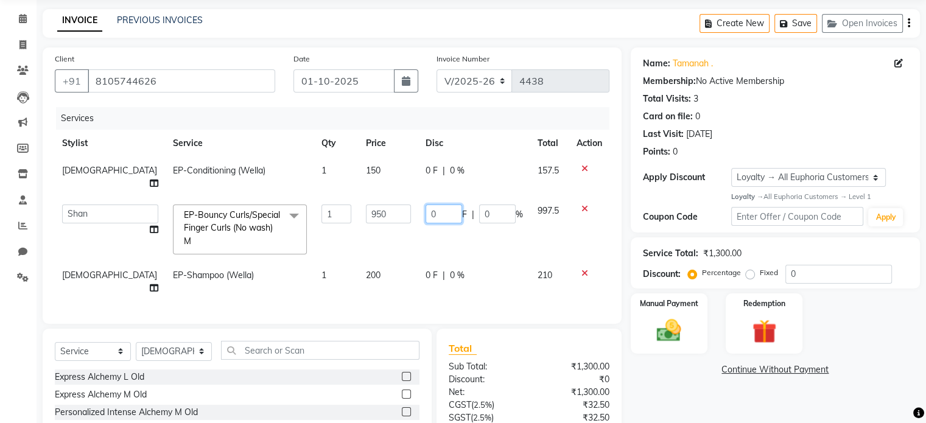
drag, startPoint x: 430, startPoint y: 200, endPoint x: 416, endPoint y: 200, distance: 14.0
click at [425, 204] on input "0" at bounding box center [443, 213] width 37 height 19
type input "950"
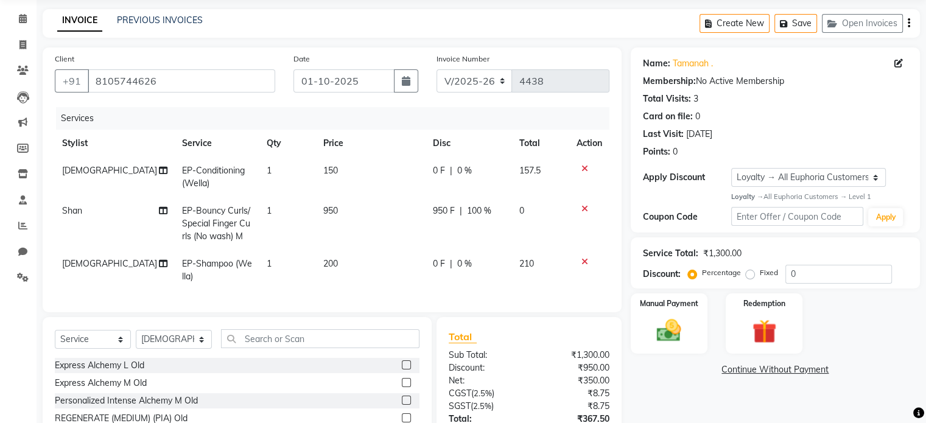
click at [420, 175] on tr "Zahid EP-Conditioning (Wella) 1 150 0 F | 0 % 157.5" at bounding box center [332, 177] width 554 height 40
click at [438, 175] on span "0 F" at bounding box center [439, 170] width 12 height 13
select select "85373"
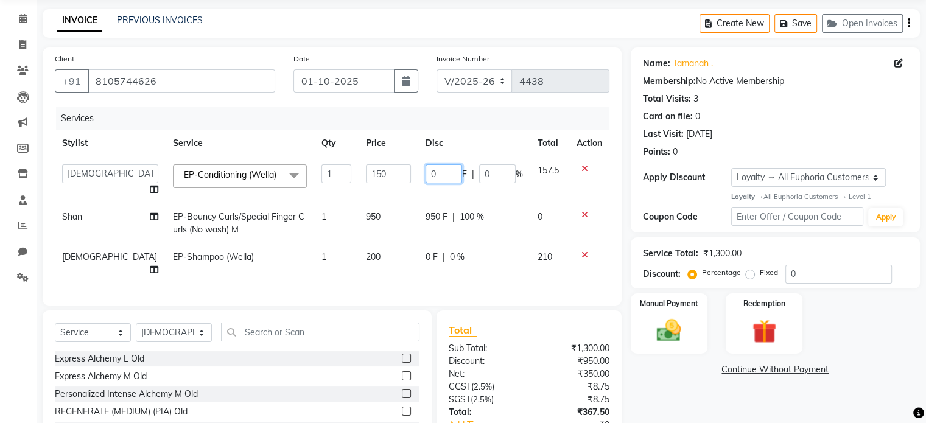
drag, startPoint x: 433, startPoint y: 175, endPoint x: 413, endPoint y: 173, distance: 20.2
click at [418, 173] on td "0 F | 0 %" at bounding box center [474, 180] width 112 height 46
type input "50"
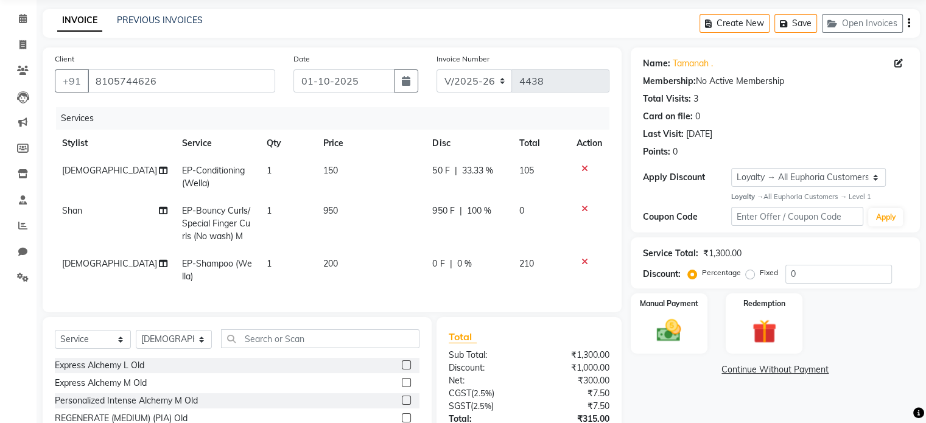
click at [405, 215] on td "950" at bounding box center [371, 223] width 110 height 53
select select "92628"
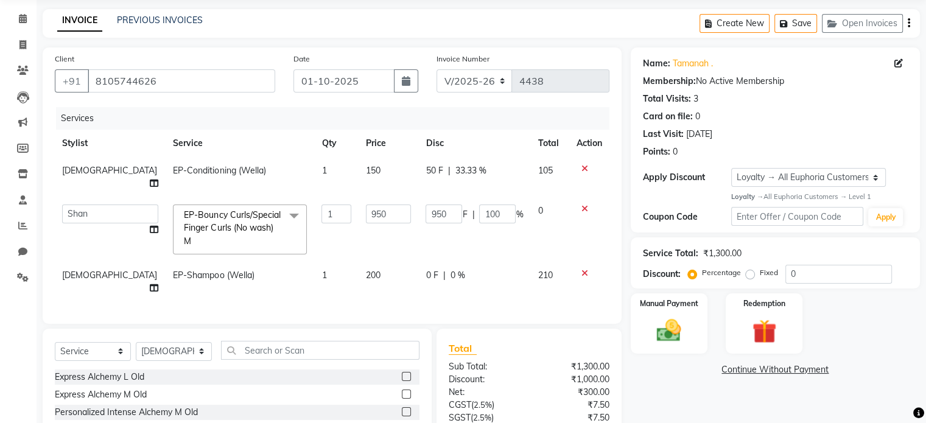
scroll to position [131, 0]
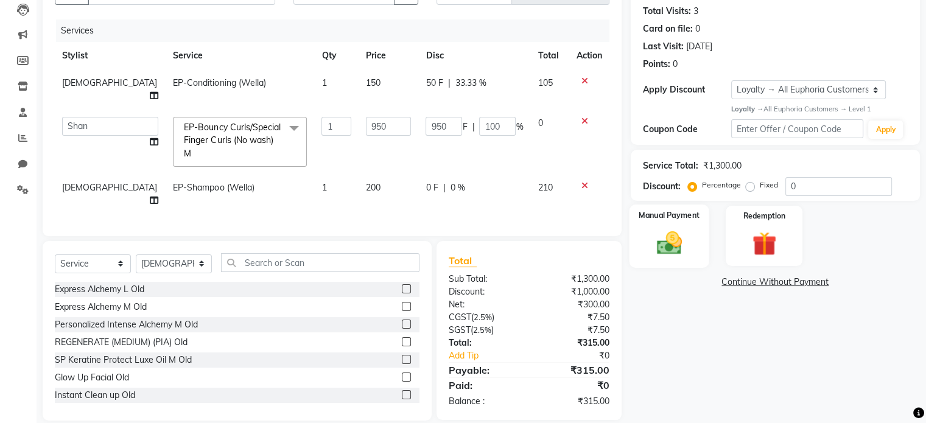
click at [692, 235] on div "Manual Payment" at bounding box center [669, 235] width 80 height 63
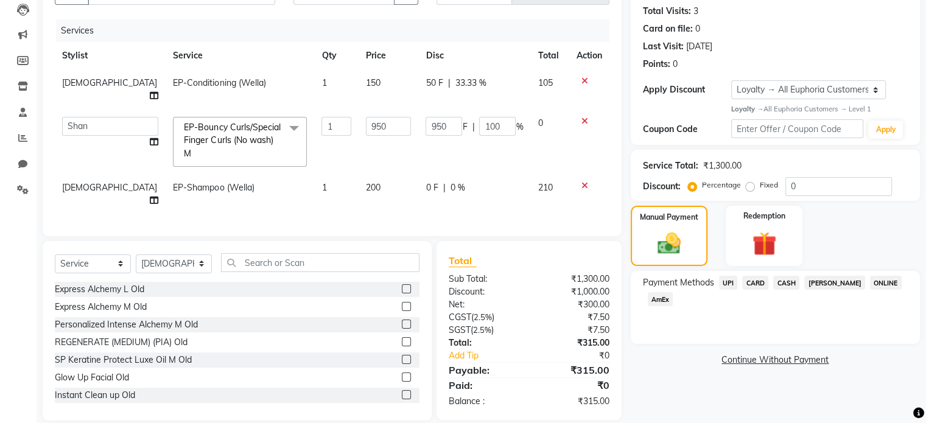
click at [734, 281] on span "UPI" at bounding box center [728, 283] width 19 height 14
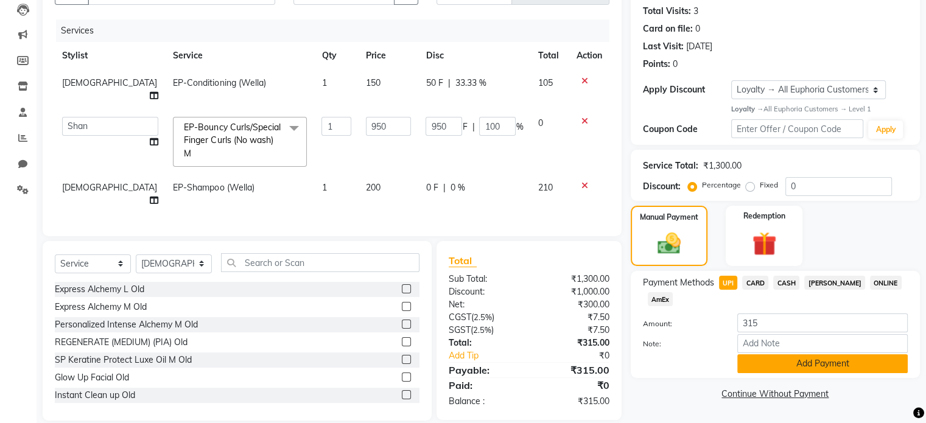
click at [806, 366] on button "Add Payment" at bounding box center [822, 363] width 170 height 19
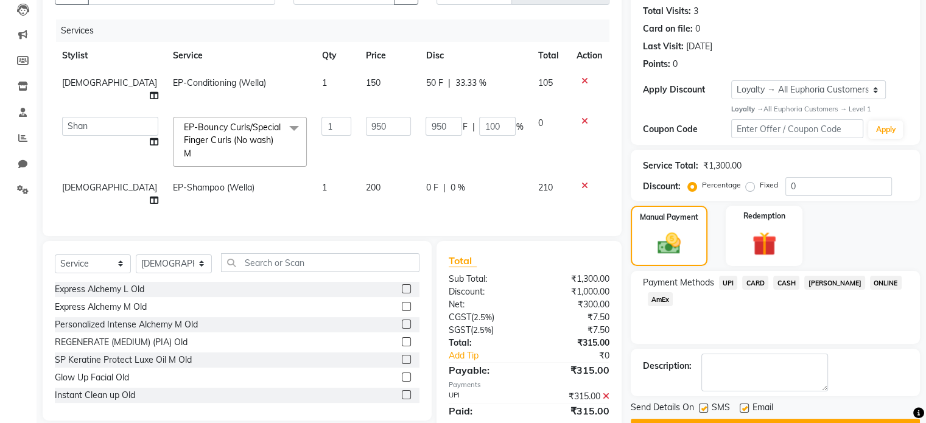
scroll to position [217, 0]
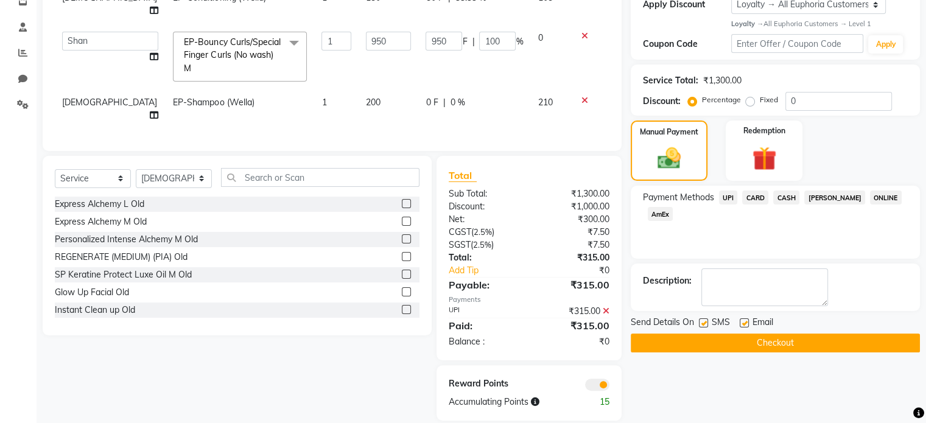
click at [807, 338] on button "Checkout" at bounding box center [774, 342] width 289 height 19
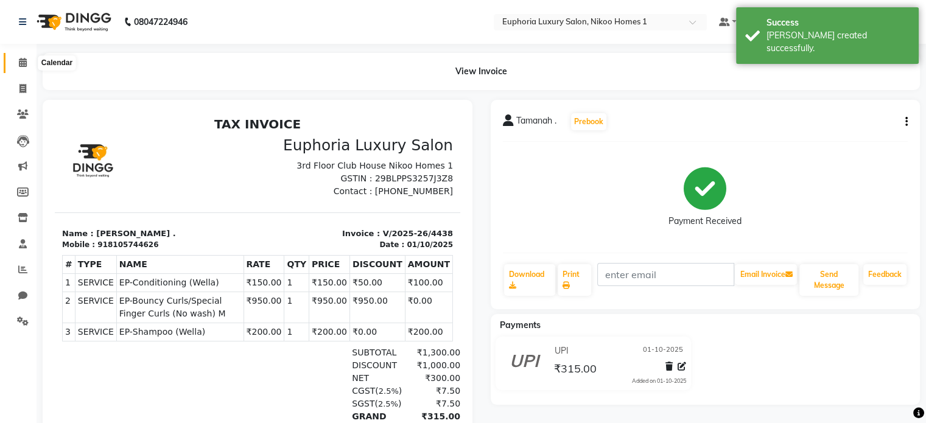
click at [19, 64] on icon at bounding box center [23, 62] width 8 height 9
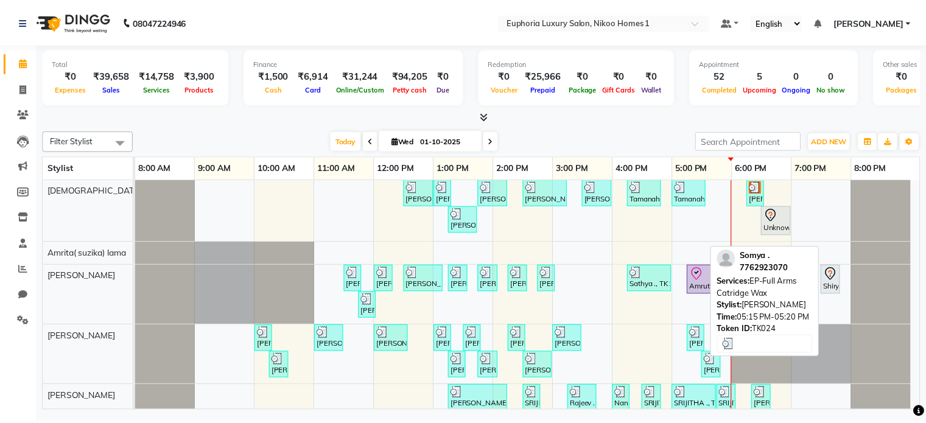
scroll to position [44, 0]
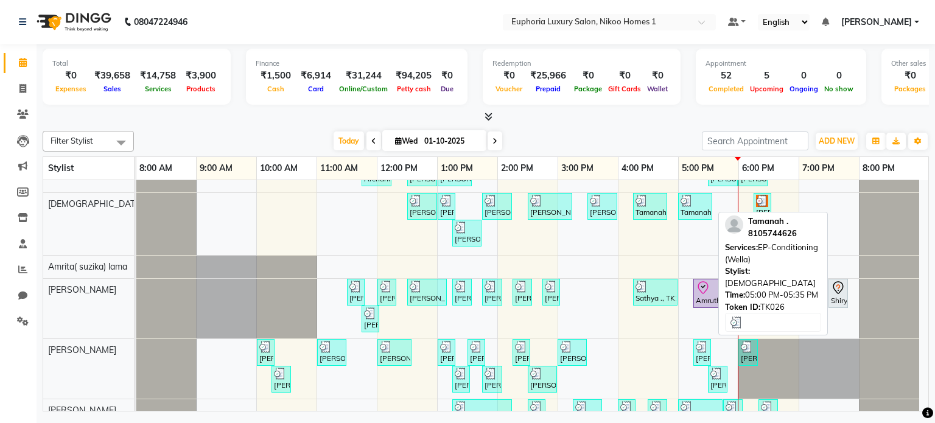
click at [689, 206] on div "Tamanah ., TK26, 05:00 PM-05:35 PM, EP-Conditioning (Wella)" at bounding box center [695, 206] width 32 height 23
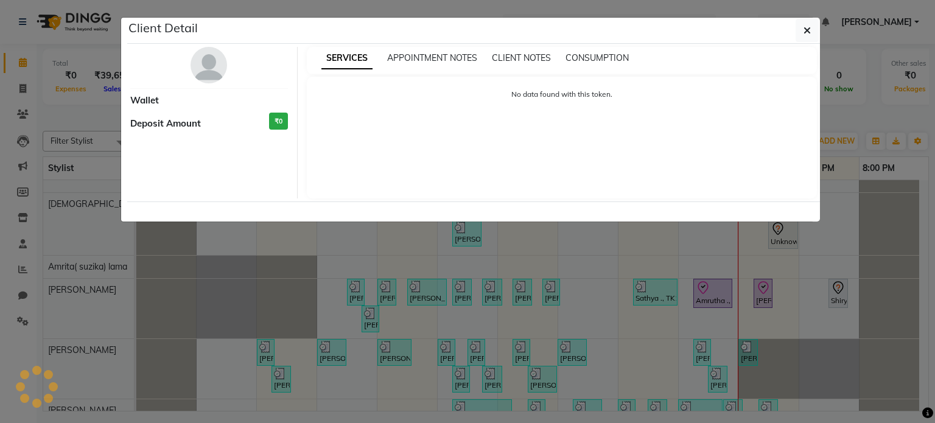
select select "3"
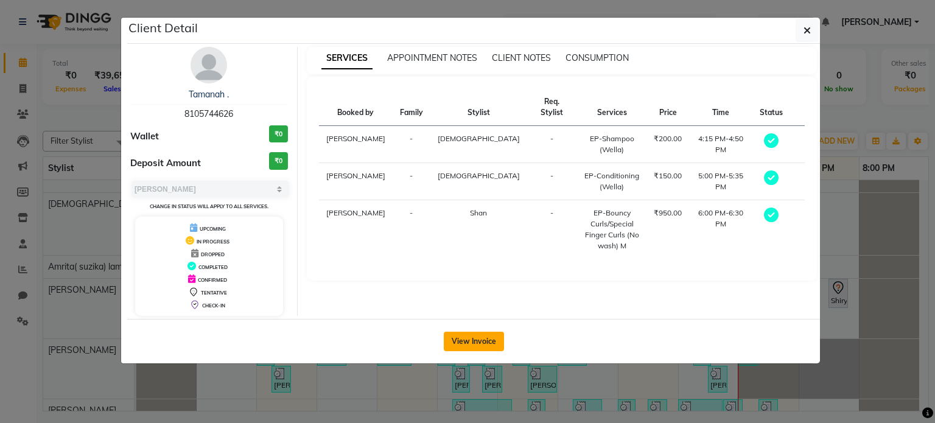
click at [471, 338] on button "View Invoice" at bounding box center [474, 341] width 60 height 19
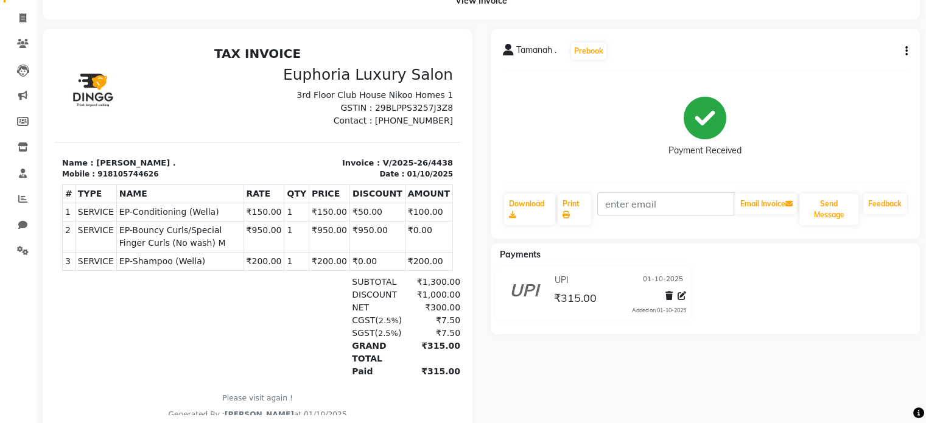
scroll to position [66, 0]
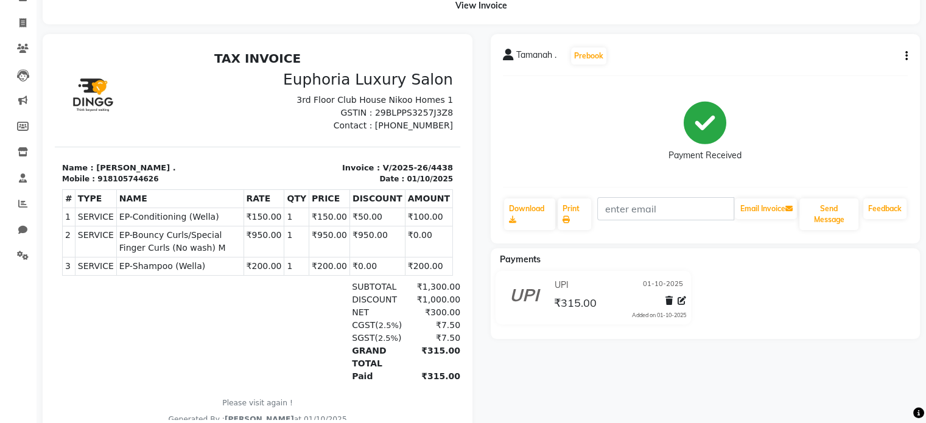
click at [905, 57] on icon "button" at bounding box center [906, 56] width 2 height 1
click at [831, 73] on div "Edit Invoice" at bounding box center [844, 71] width 83 height 15
select select "service"
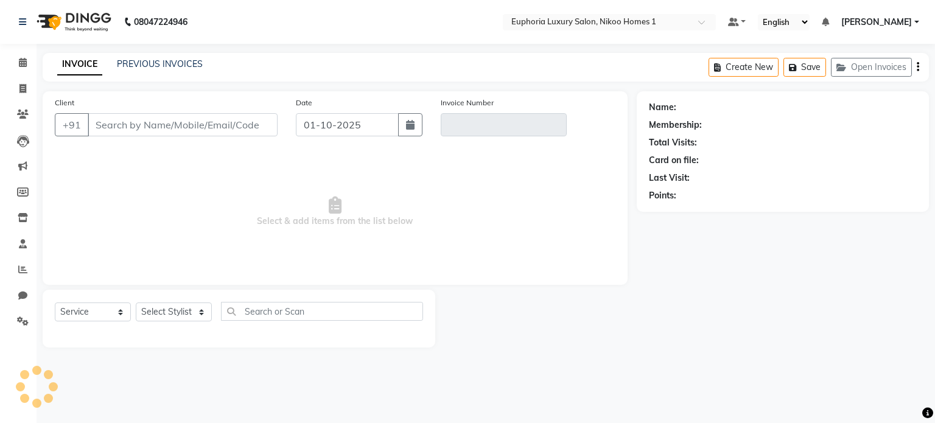
type input "8105744626"
type input "V/2025-26/4438"
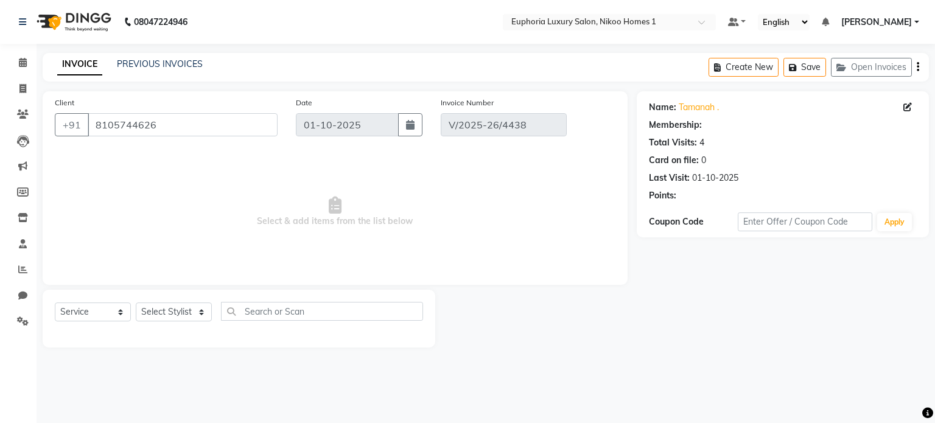
select select "1: Object"
select select "select"
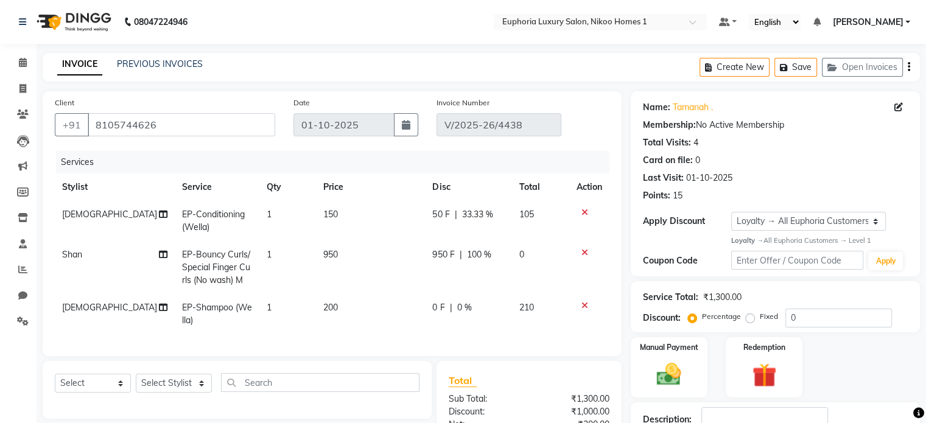
click at [439, 216] on span "50 F" at bounding box center [440, 214] width 17 height 13
select select "85373"
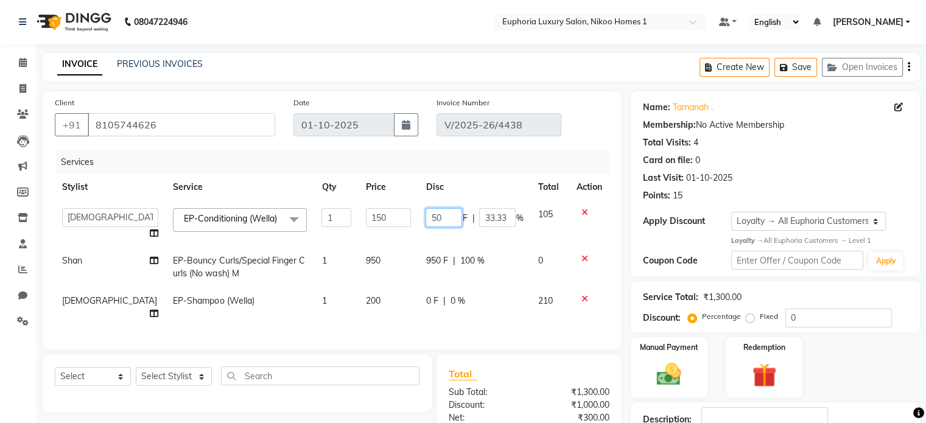
drag, startPoint x: 439, startPoint y: 216, endPoint x: 382, endPoint y: 215, distance: 57.2
click at [382, 215] on tr "Admin Amrita( suzika) lama Atif Ali Azhar Bharath Bhumika Binita Chhetri Binoy …" at bounding box center [332, 224] width 554 height 46
click at [498, 318] on td "0 F | 0 %" at bounding box center [474, 307] width 112 height 40
select select "85373"
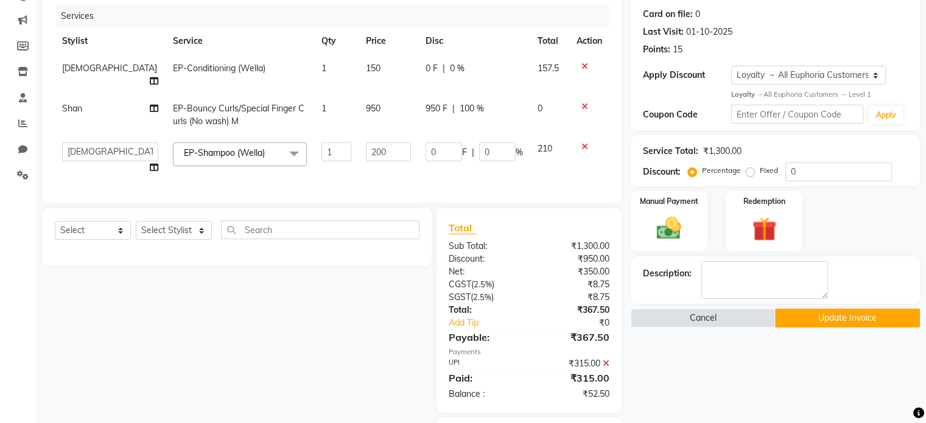
scroll to position [133, 0]
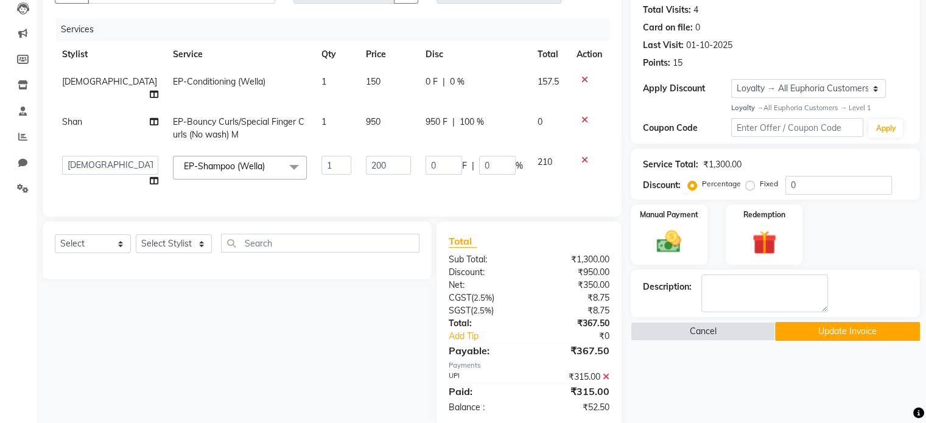
click at [427, 180] on td "0 F | 0 %" at bounding box center [474, 171] width 112 height 46
click at [469, 173] on td "0 F | 0 %" at bounding box center [474, 171] width 112 height 46
click at [489, 179] on td "0 F | 0 %" at bounding box center [474, 171] width 112 height 46
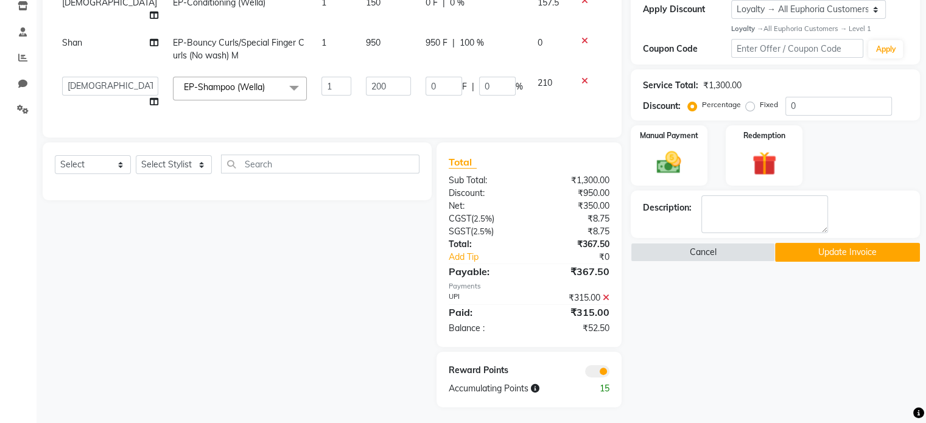
click at [604, 294] on icon at bounding box center [605, 297] width 7 height 9
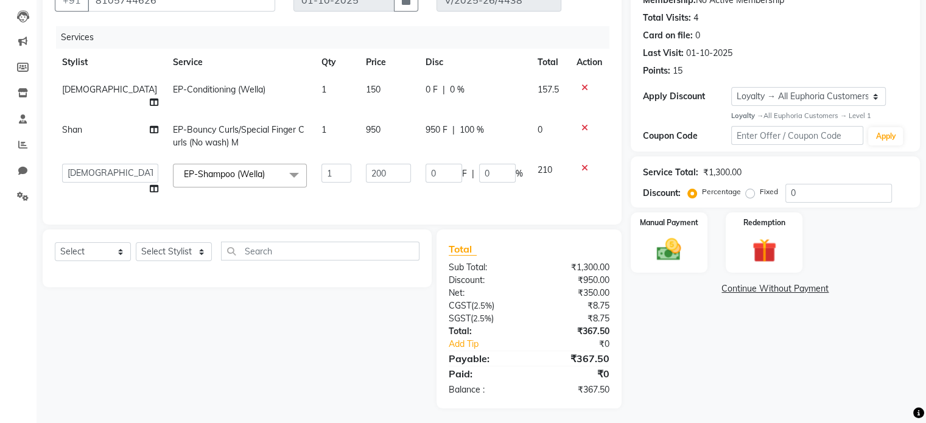
click at [450, 181] on td "0 F | 0 %" at bounding box center [474, 179] width 112 height 46
click at [430, 124] on span "950 F" at bounding box center [436, 130] width 22 height 13
select select "92628"
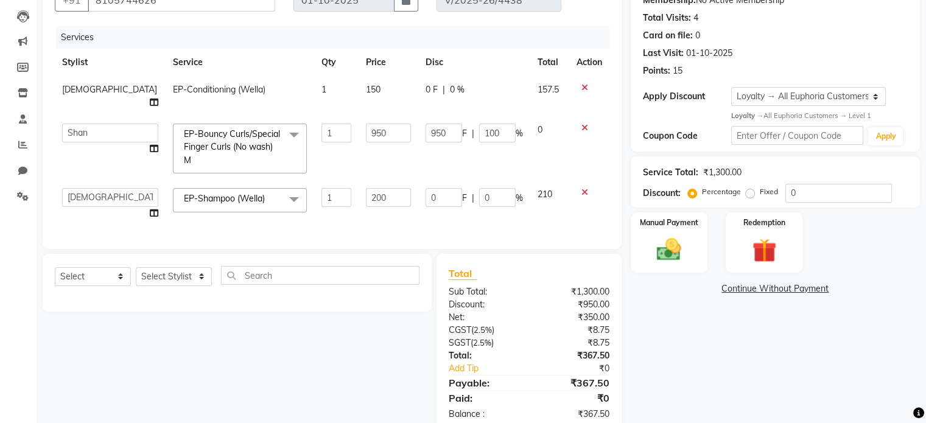
scroll to position [149, 0]
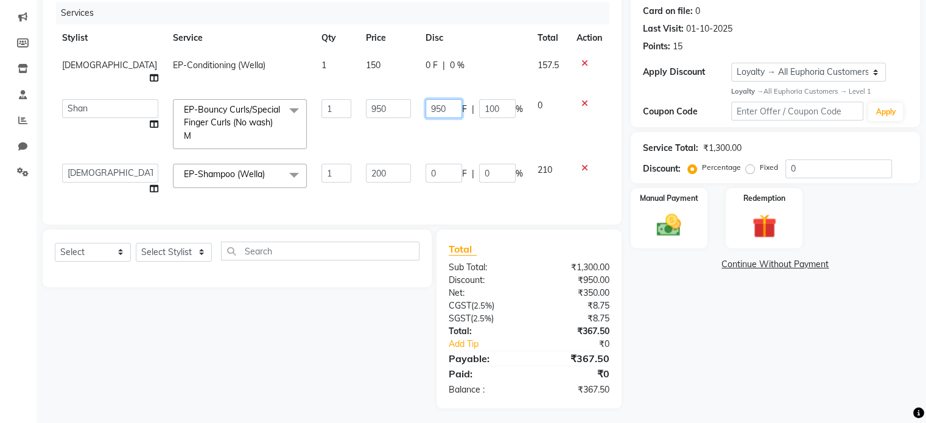
click at [437, 102] on input "950" at bounding box center [443, 108] width 37 height 19
type input "949"
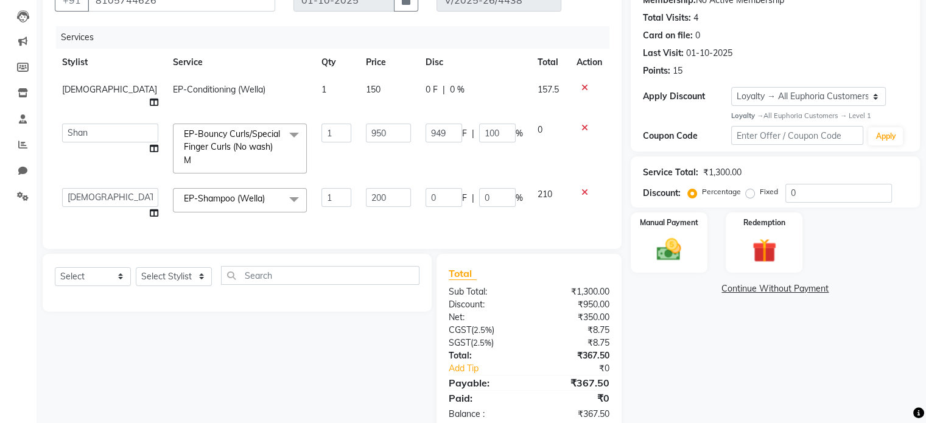
click at [517, 181] on td "0 F | 0 %" at bounding box center [474, 204] width 112 height 46
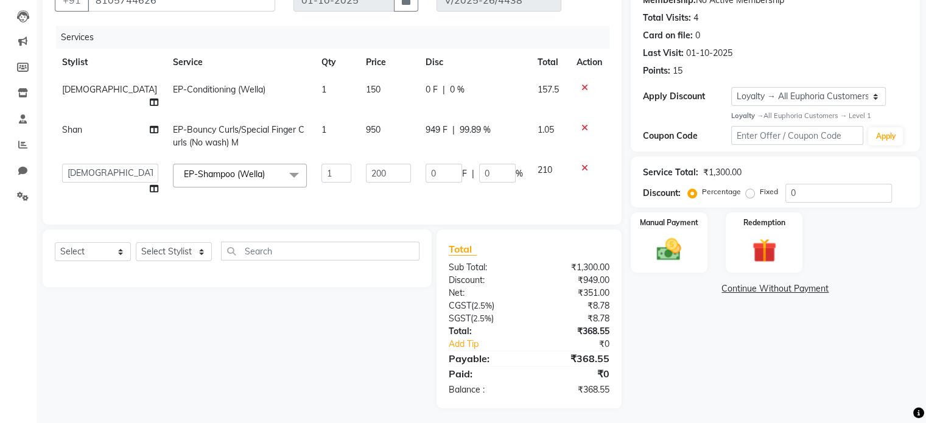
click at [425, 124] on span "949 F" at bounding box center [436, 130] width 22 height 13
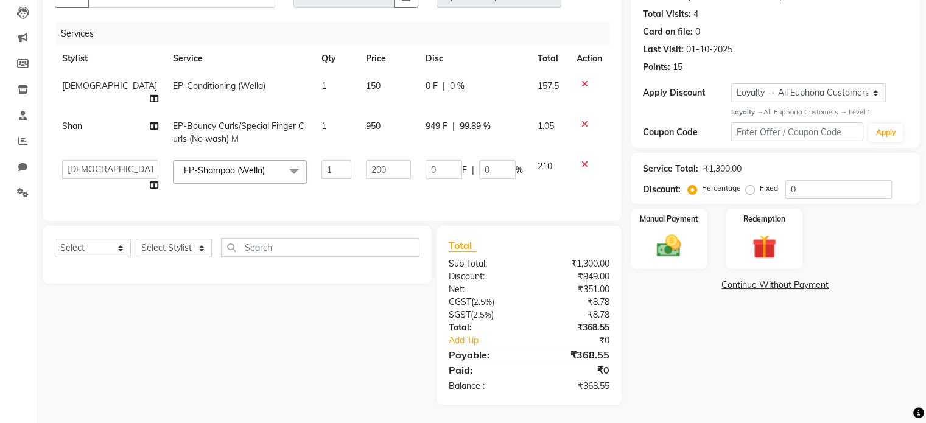
select select "92628"
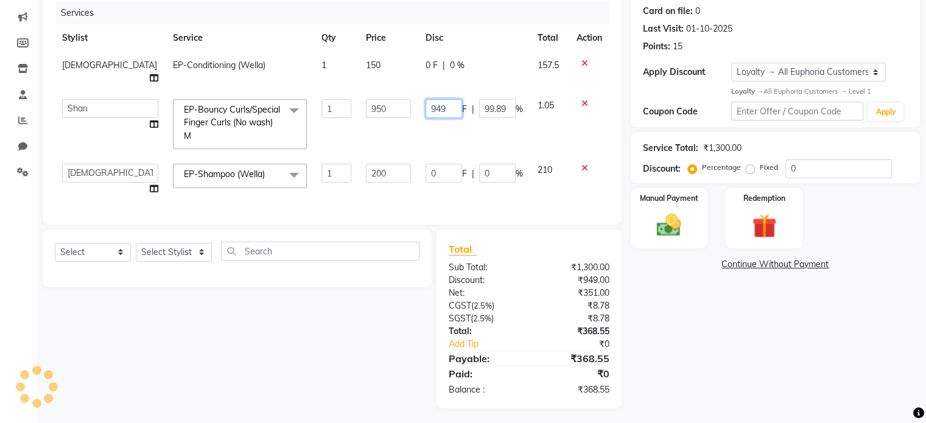
click at [441, 99] on input "949" at bounding box center [443, 108] width 37 height 19
type input "947"
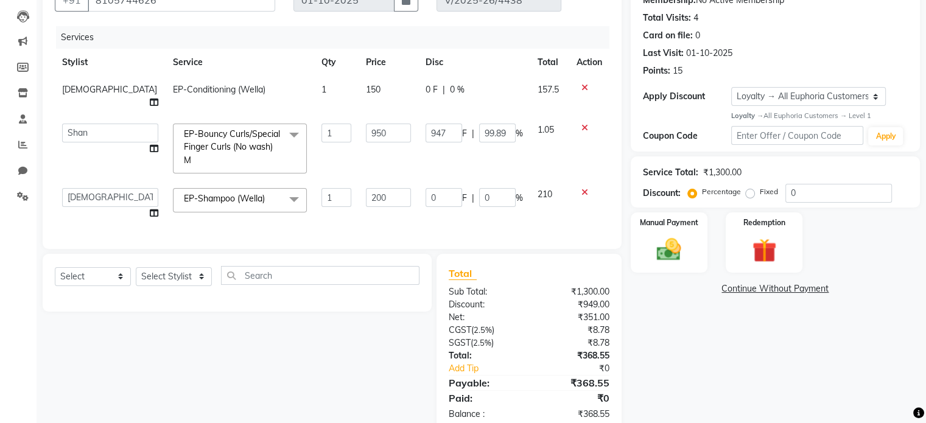
click at [453, 187] on td "0 F | 0 %" at bounding box center [474, 204] width 112 height 46
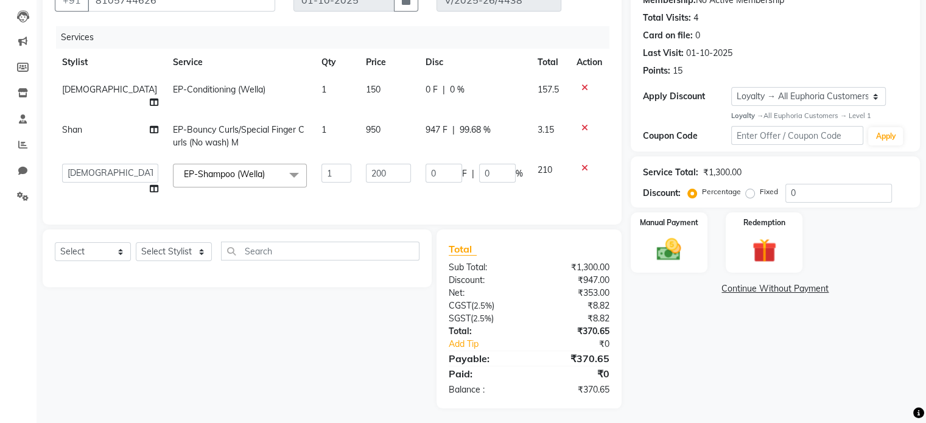
click at [428, 124] on span "947 F" at bounding box center [436, 130] width 22 height 13
select select "92628"
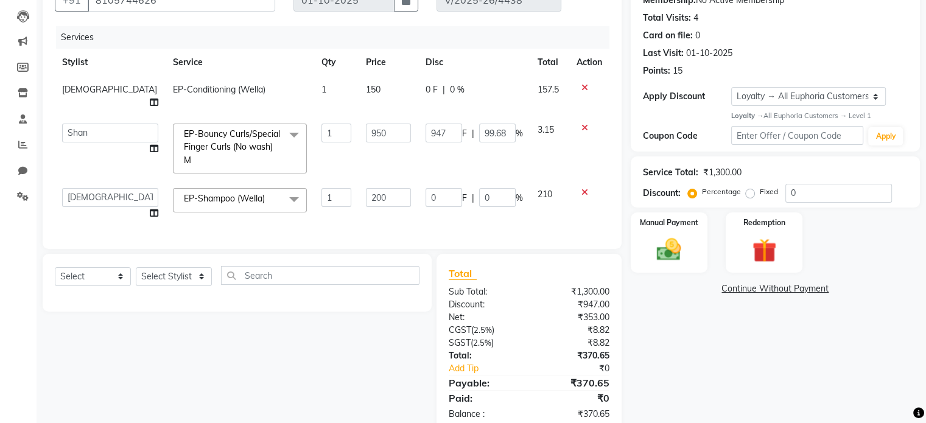
scroll to position [149, 0]
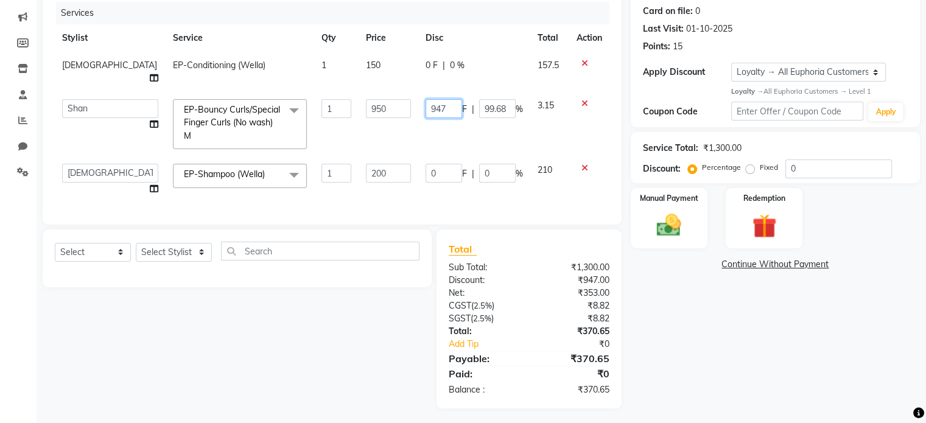
click at [439, 99] on input "947" at bounding box center [443, 108] width 37 height 19
type input "951"
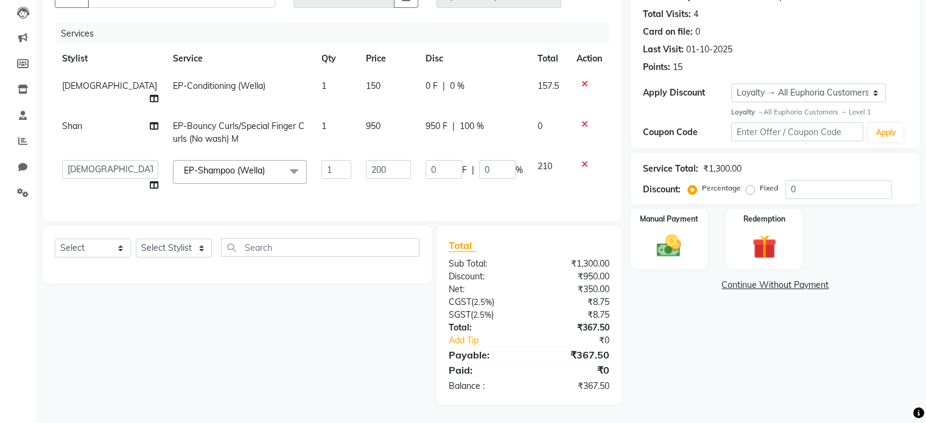
scroll to position [125, 0]
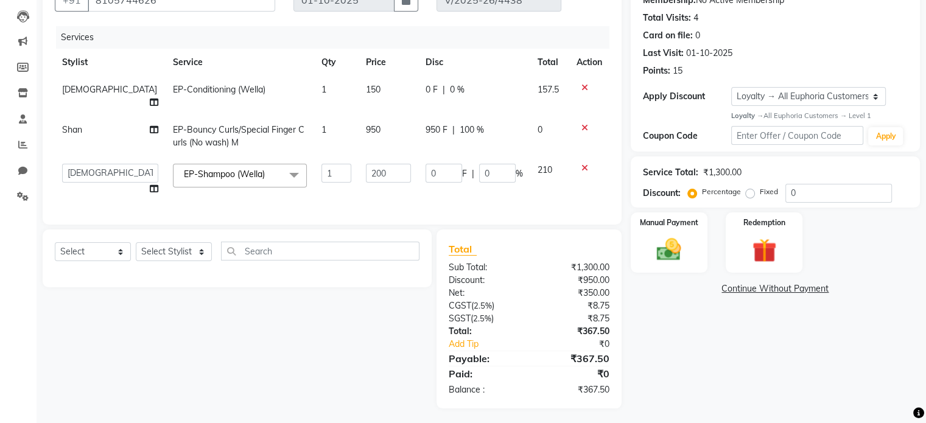
click at [454, 189] on td "0 F | 0 %" at bounding box center [474, 179] width 112 height 46
click at [428, 124] on span "950 F" at bounding box center [436, 130] width 22 height 13
select select "92628"
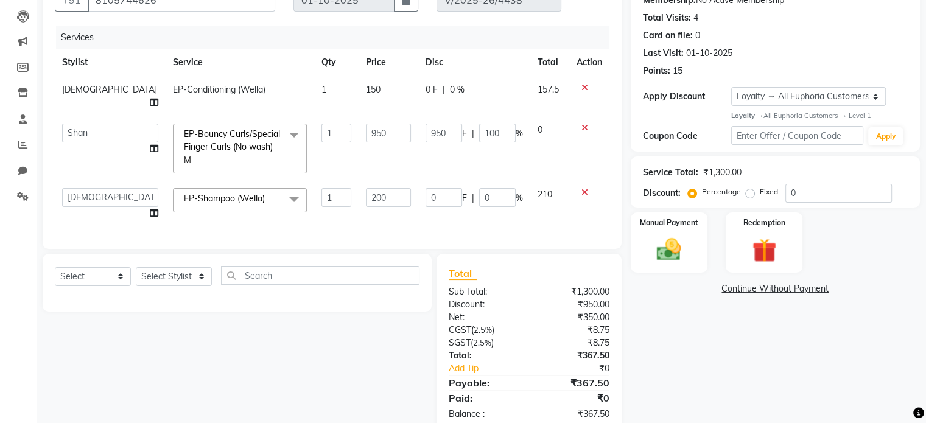
scroll to position [149, 0]
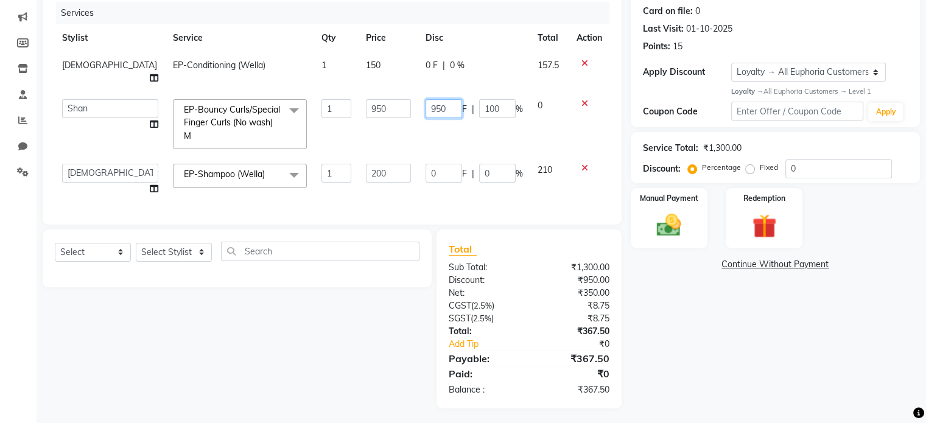
click at [447, 99] on input "950" at bounding box center [443, 108] width 37 height 19
type input "953"
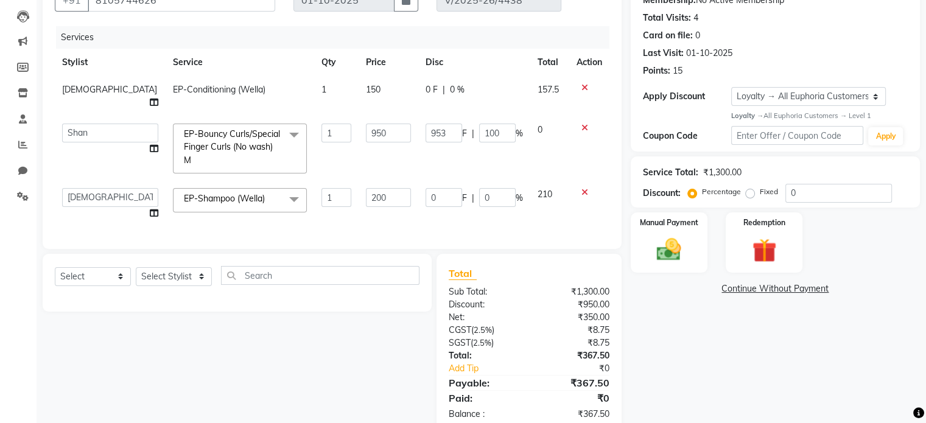
click at [468, 189] on td "0 F | 0 %" at bounding box center [474, 204] width 112 height 46
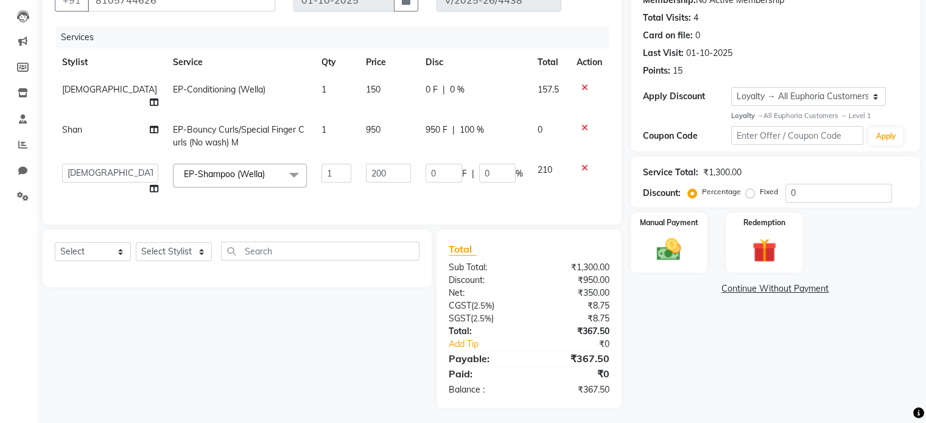
click at [432, 124] on span "950 F" at bounding box center [436, 130] width 22 height 13
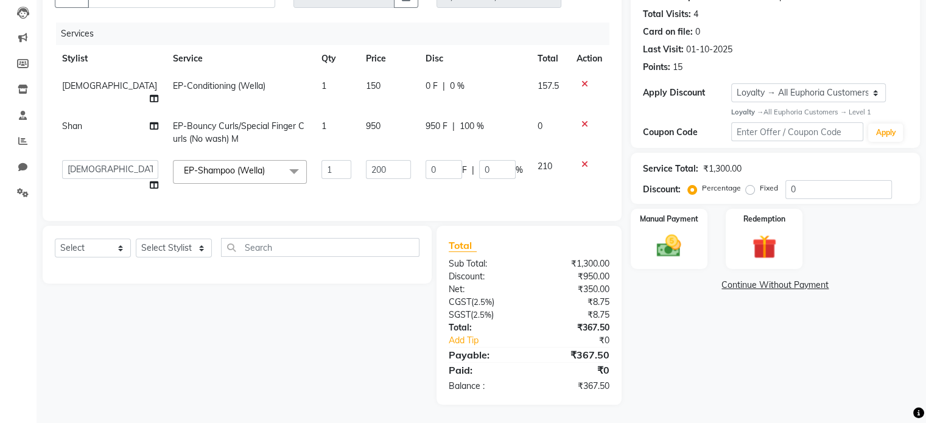
select select "92628"
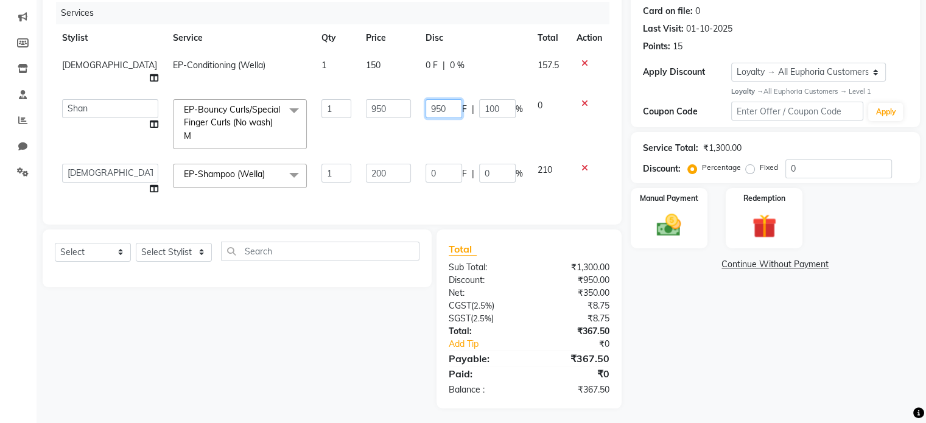
click at [441, 99] on input "950" at bounding box center [443, 108] width 37 height 19
type input "954"
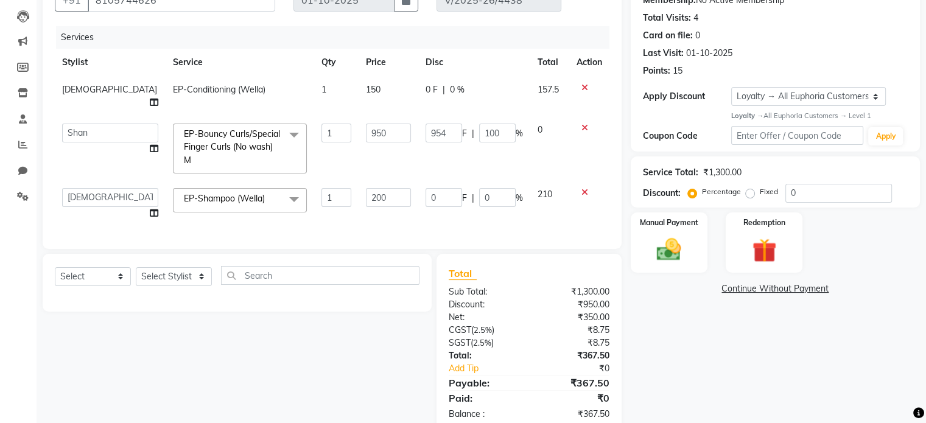
click at [462, 189] on td "0 F | 0 %" at bounding box center [474, 204] width 112 height 46
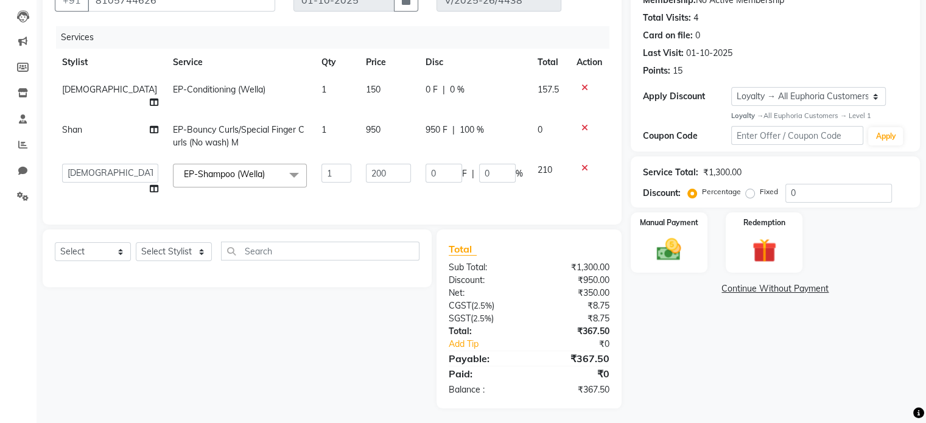
click at [427, 124] on td "950 F | 100 %" at bounding box center [474, 136] width 112 height 40
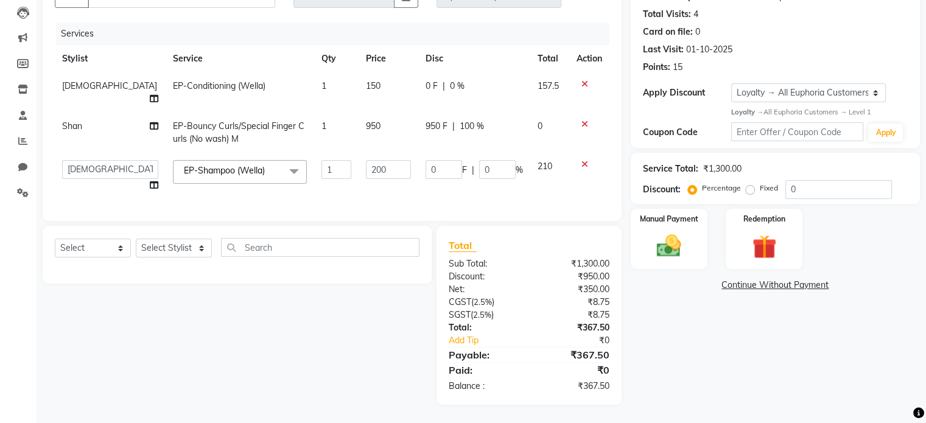
select select "92628"
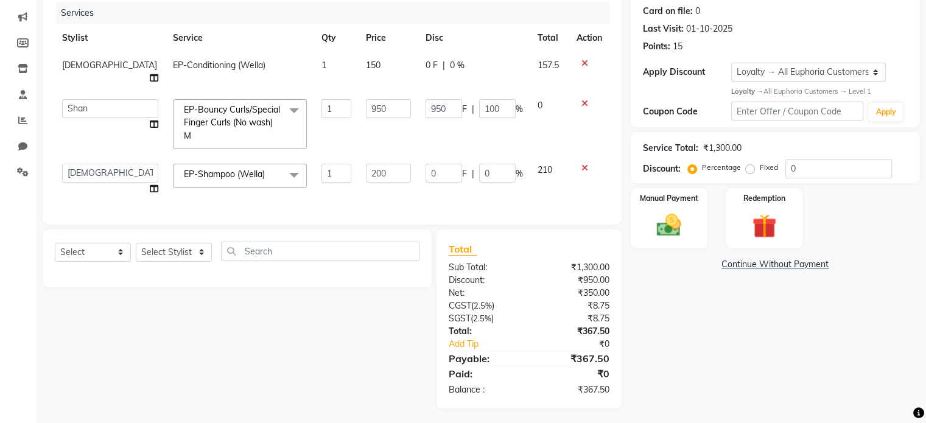
click at [425, 71] on span "0 F" at bounding box center [431, 65] width 12 height 13
select select "85373"
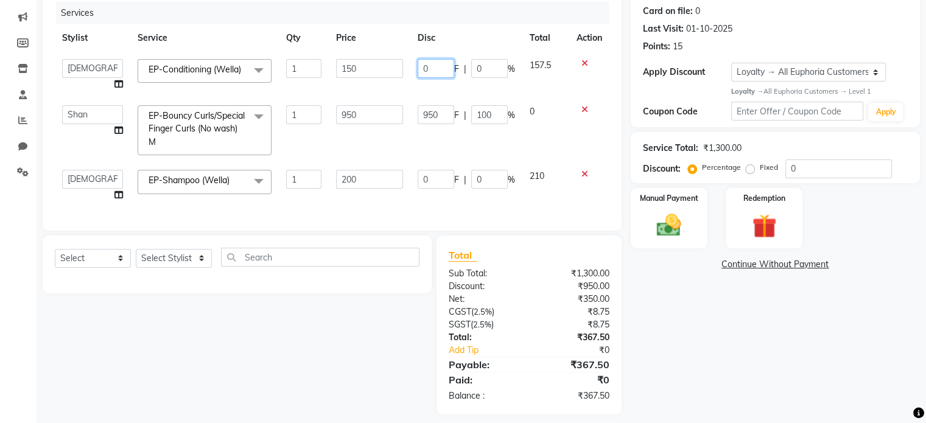
drag, startPoint x: 433, startPoint y: 76, endPoint x: 409, endPoint y: 69, distance: 24.8
click at [410, 69] on td "0 F | 0 %" at bounding box center [466, 75] width 112 height 46
type input "3"
click at [453, 154] on tbody "Admin Amrita( suzika) lama Atif Ali Azhar Bharath Bhumika Binita Chhetri Binoy …" at bounding box center [332, 130] width 554 height 157
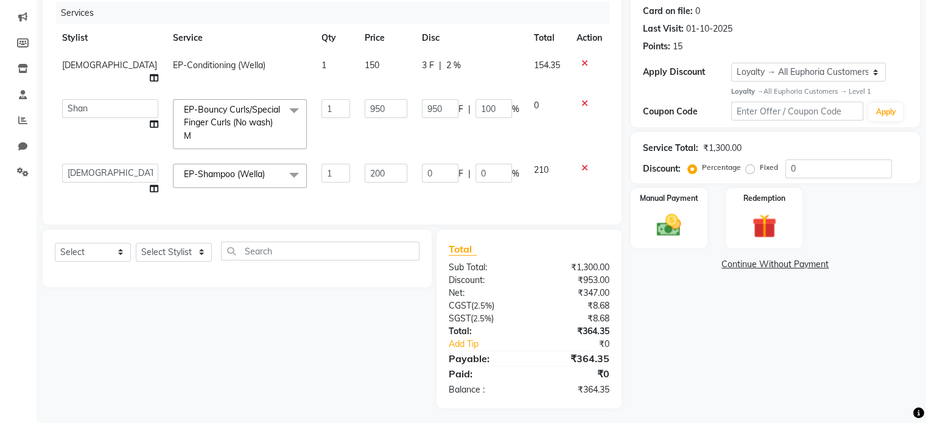
click at [424, 75] on td "3 F | 2 %" at bounding box center [470, 72] width 112 height 40
select select "85373"
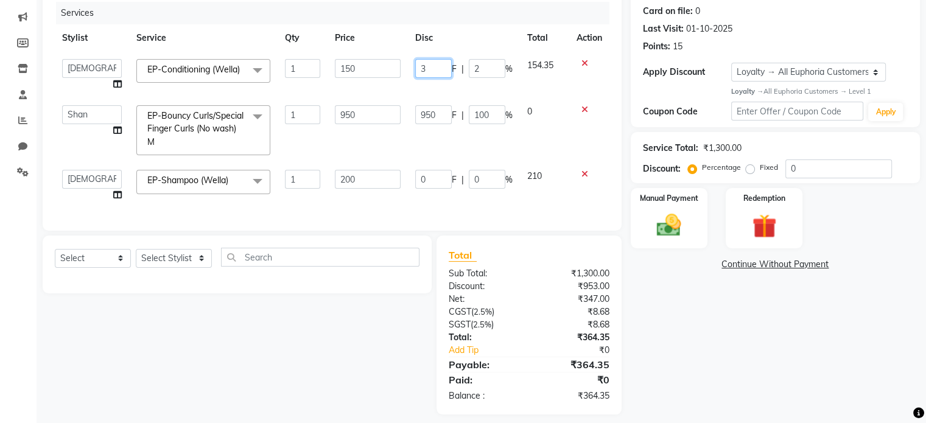
drag, startPoint x: 424, startPoint y: 72, endPoint x: 408, endPoint y: 68, distance: 16.4
click at [408, 68] on td "3 F | 2 %" at bounding box center [464, 75] width 112 height 46
type input "2"
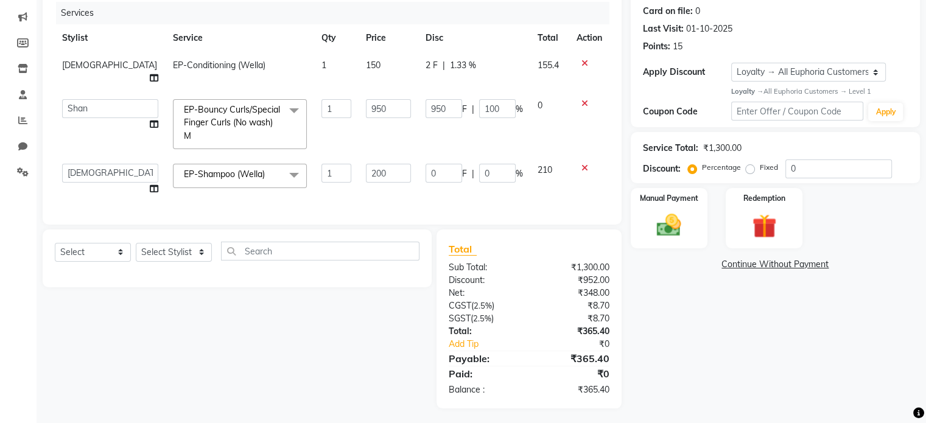
click at [490, 208] on div "Services Stylist Service Qty Price Disc Total Action Zahid EP-Conditioning (Wel…" at bounding box center [332, 107] width 554 height 211
click at [678, 222] on img at bounding box center [668, 225] width 41 height 29
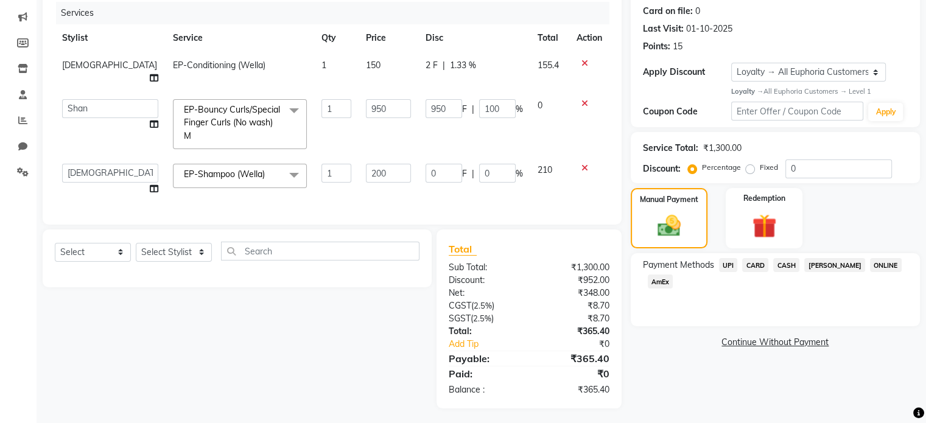
click at [725, 263] on span "UPI" at bounding box center [728, 265] width 19 height 14
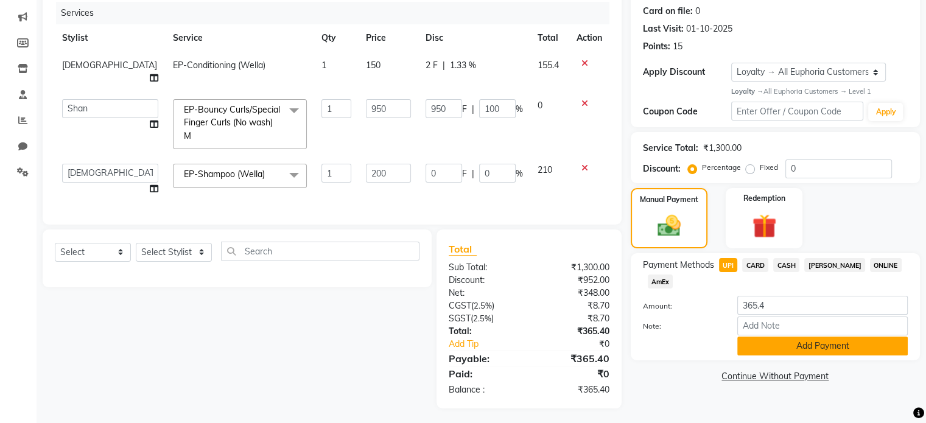
click at [792, 350] on button "Add Payment" at bounding box center [822, 345] width 170 height 19
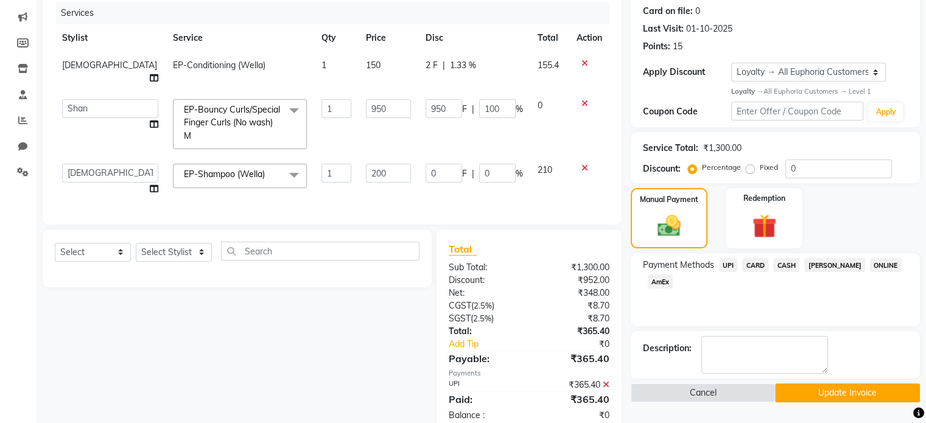
scroll to position [235, 0]
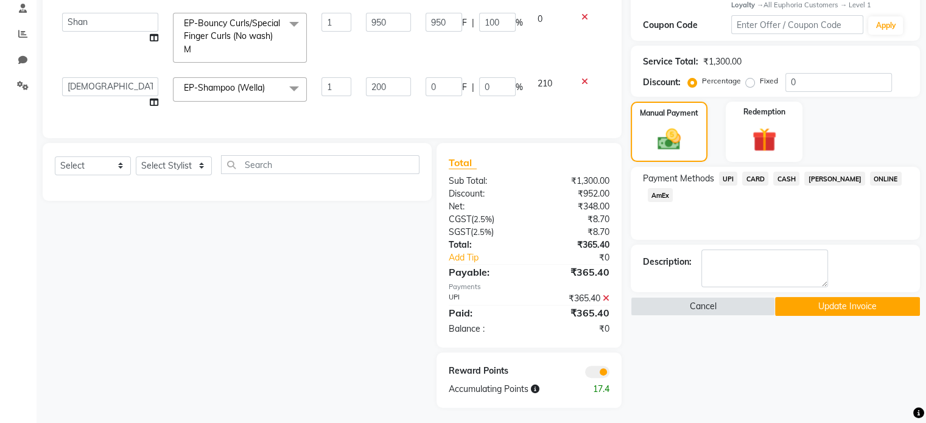
click at [818, 309] on button "Update Invoice" at bounding box center [847, 306] width 145 height 19
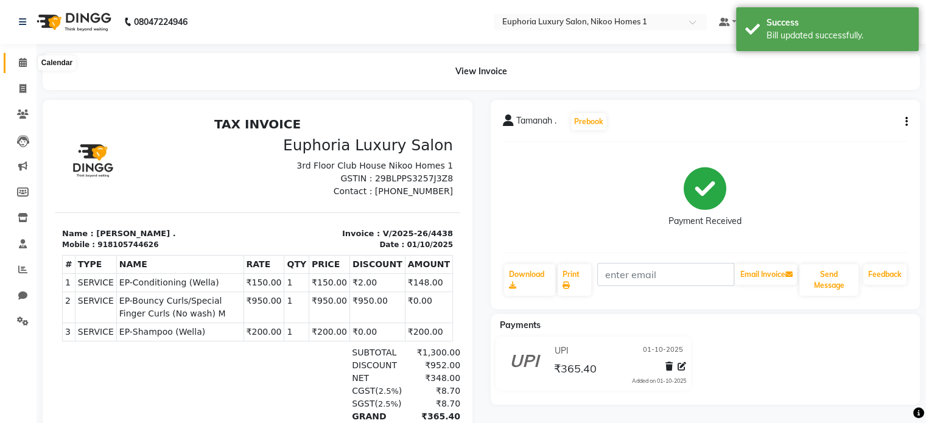
click at [26, 60] on icon at bounding box center [23, 62] width 8 height 9
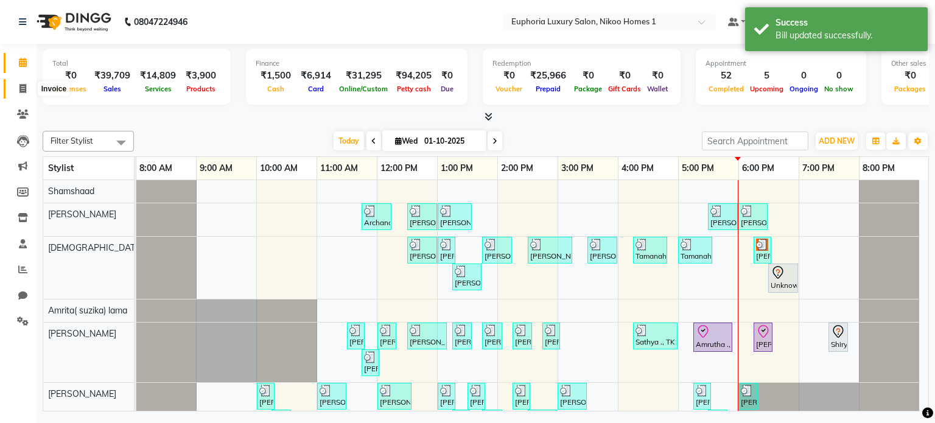
click at [16, 89] on span at bounding box center [22, 89] width 21 height 14
select select "service"
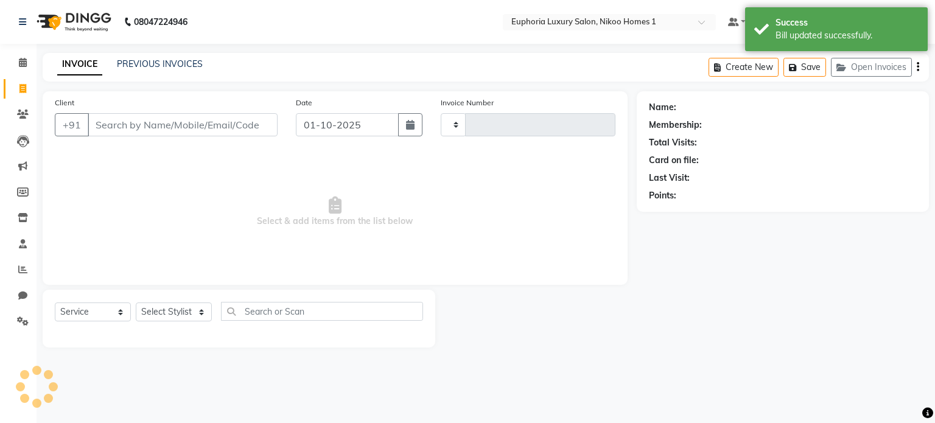
type input "4439"
select select "7987"
click at [139, 60] on link "PREVIOUS INVOICES" at bounding box center [160, 63] width 86 height 11
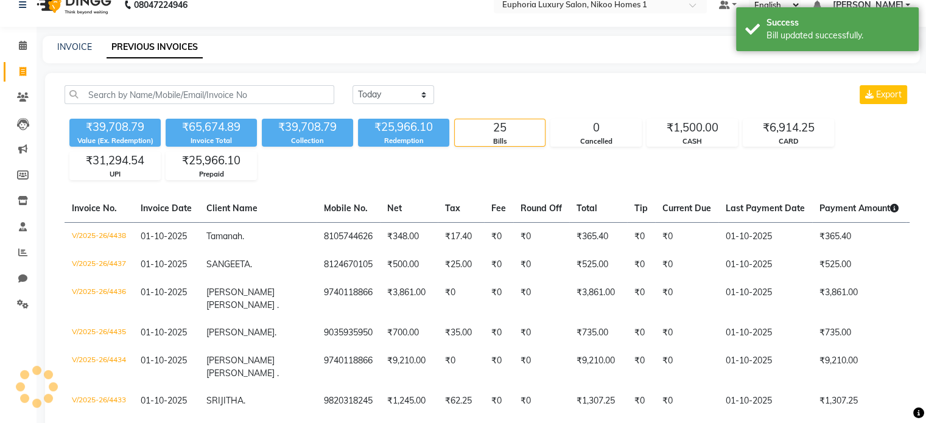
scroll to position [18, 0]
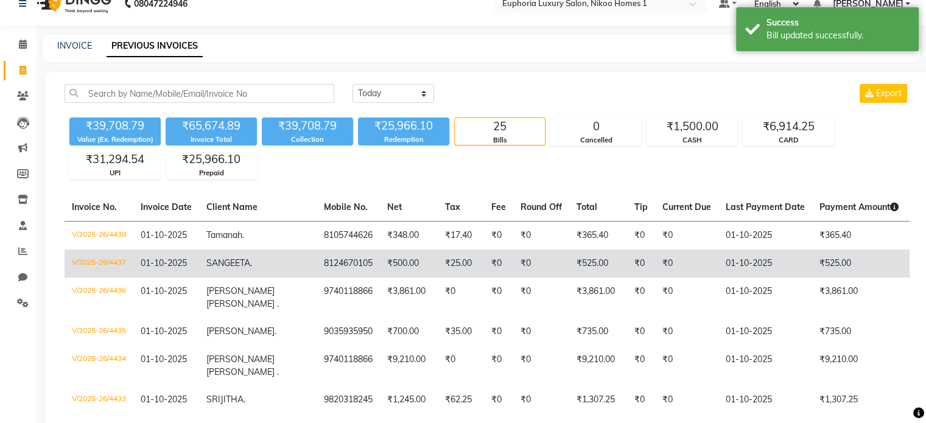
click at [100, 260] on td "V/2025-26/4437" at bounding box center [98, 263] width 69 height 28
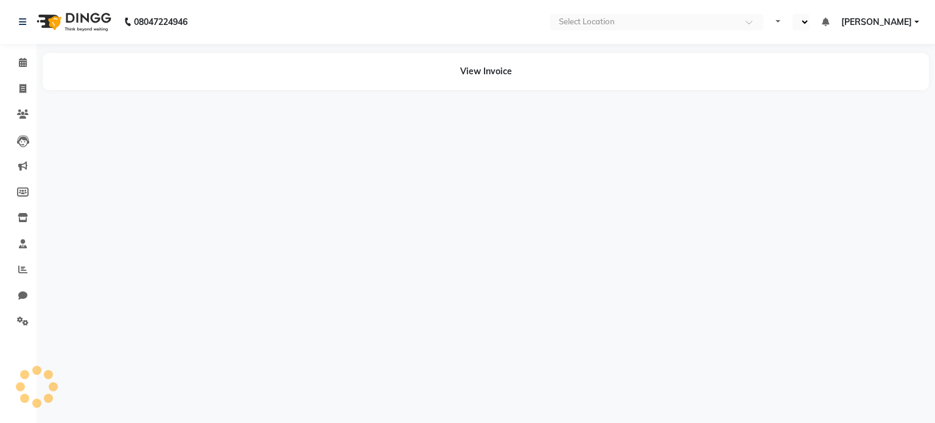
select select "en"
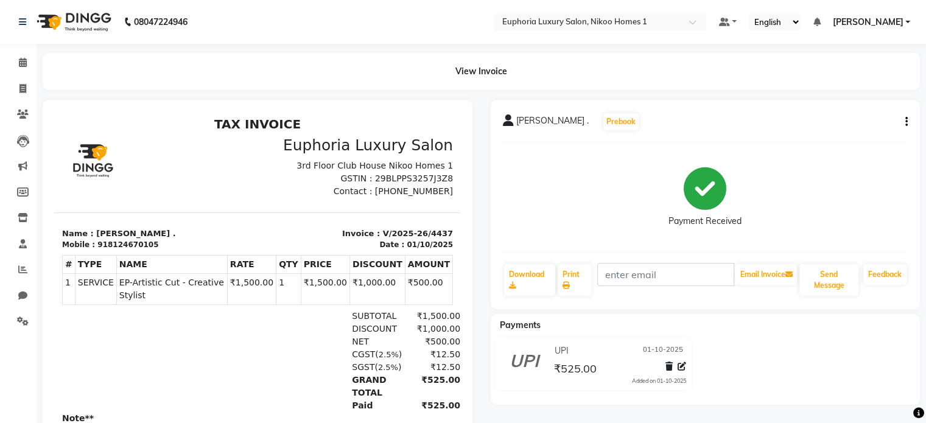
click at [907, 124] on div "[PERSON_NAME] . Prebook Payment Received Download Print Email Invoice Send Mess…" at bounding box center [705, 204] width 430 height 209
click at [905, 122] on icon "button" at bounding box center [906, 122] width 2 height 1
click at [823, 134] on div "Edit Invoice" at bounding box center [844, 137] width 83 height 15
select select "service"
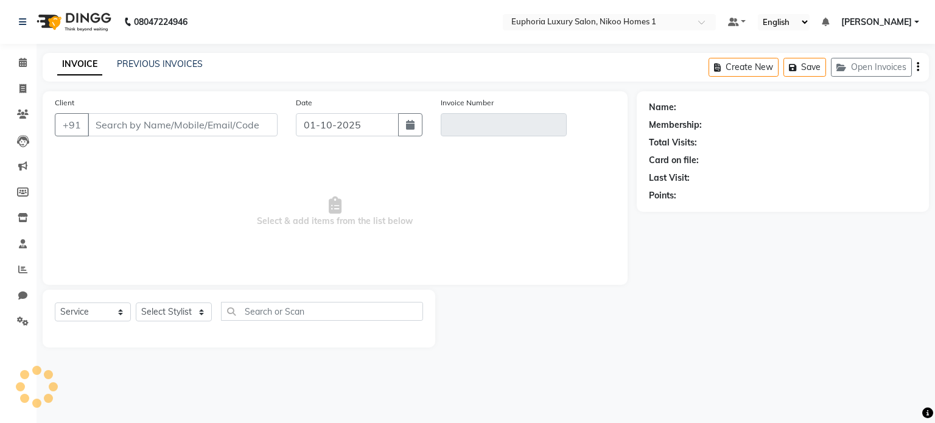
type input "8124670105"
type input "V/2025-26/4437"
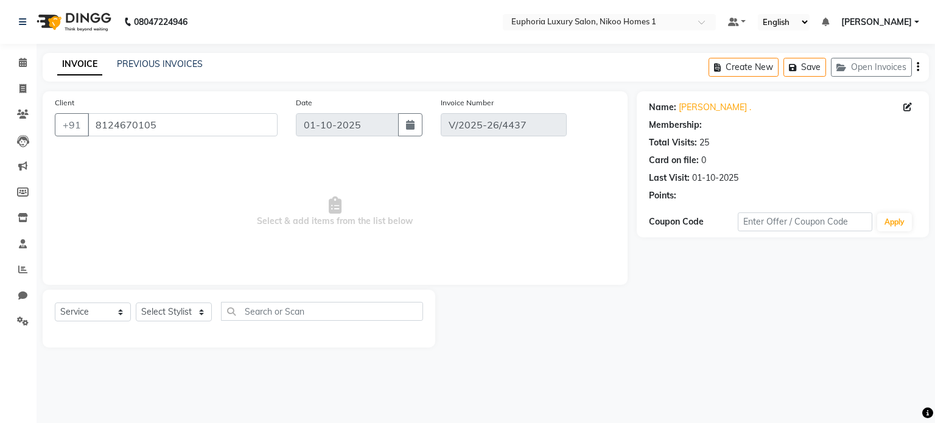
select select "1: Object"
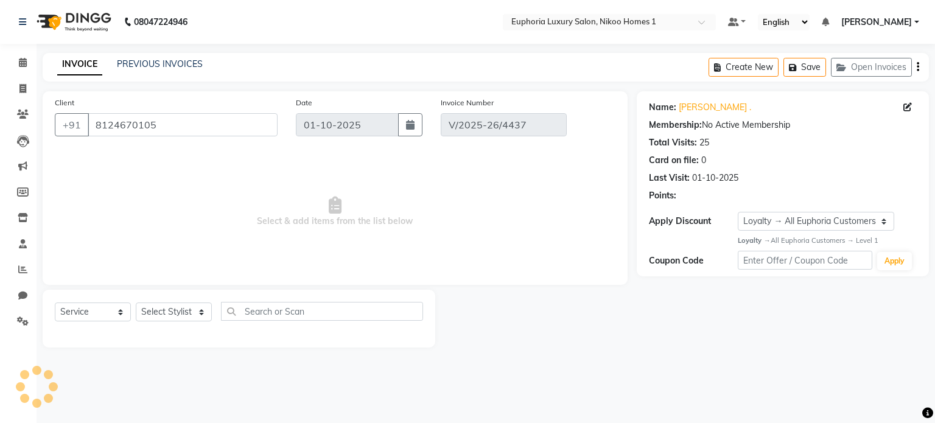
select select "select"
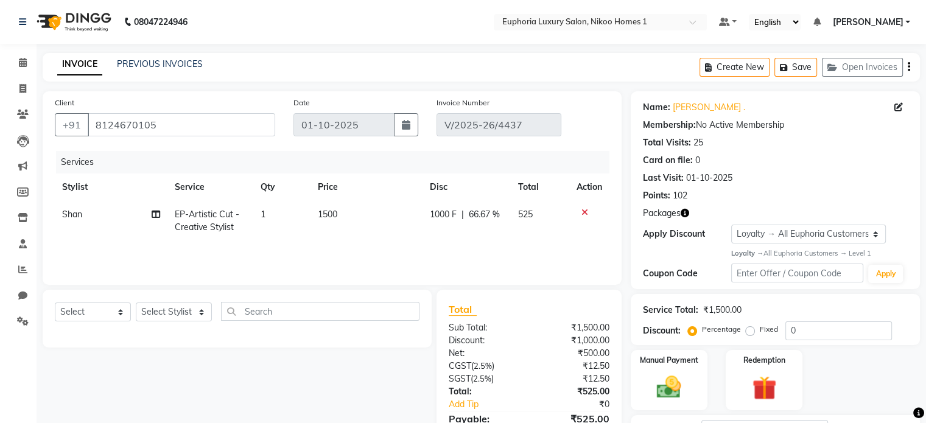
click at [436, 218] on span "1000 F" at bounding box center [443, 214] width 27 height 13
select select "92628"
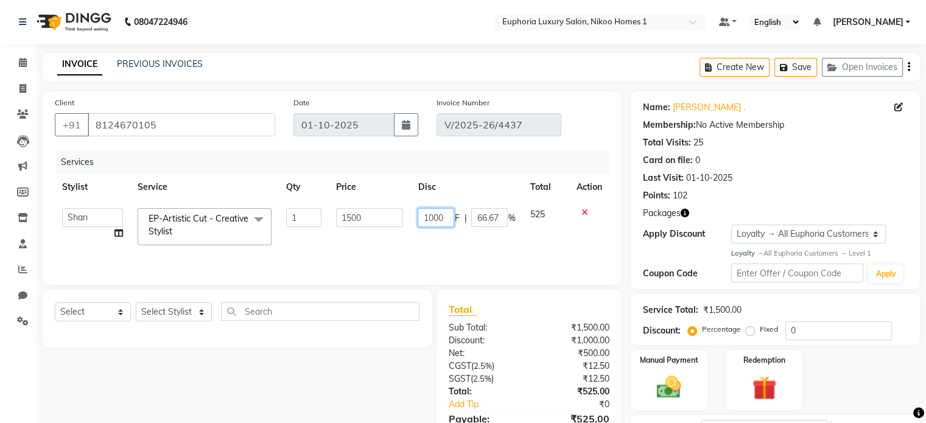
drag, startPoint x: 442, startPoint y: 218, endPoint x: 424, endPoint y: 214, distance: 18.9
click at [424, 214] on input "1000" at bounding box center [435, 217] width 37 height 19
type input "8"
type input "953"
click at [431, 243] on div "Services Stylist Service Qty Price Disc Total Action Admin Amrita( suzika) lama…" at bounding box center [332, 212] width 554 height 122
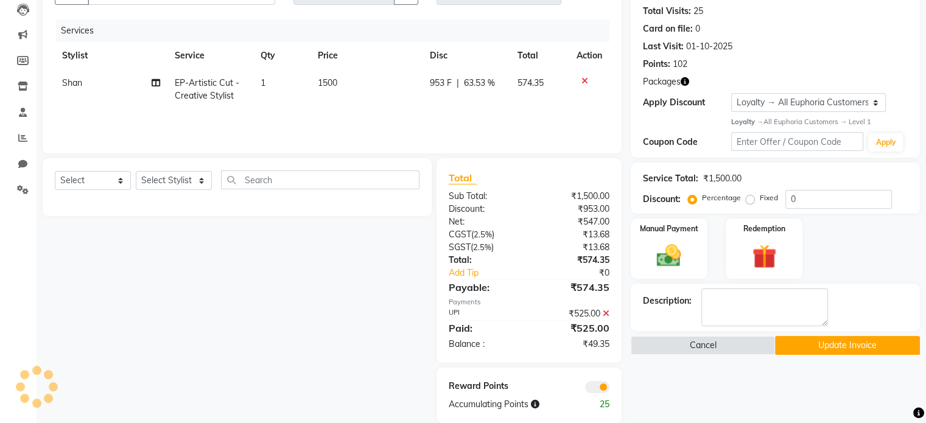
scroll to position [150, 0]
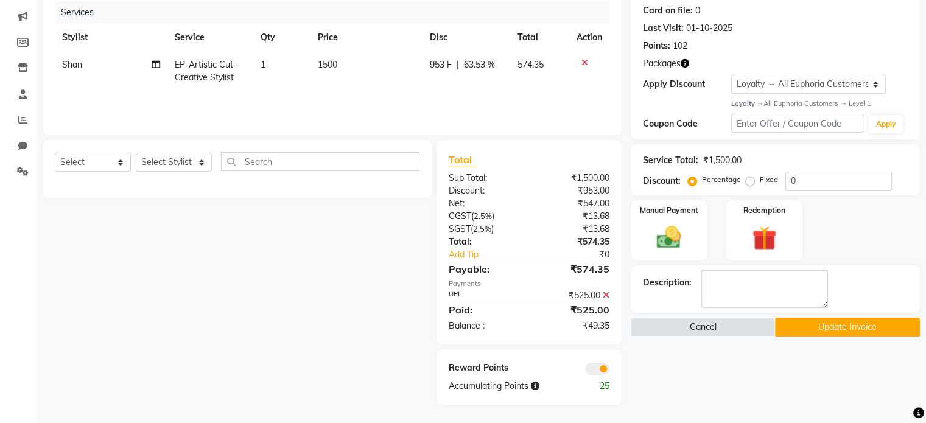
click at [605, 295] on icon at bounding box center [605, 295] width 7 height 9
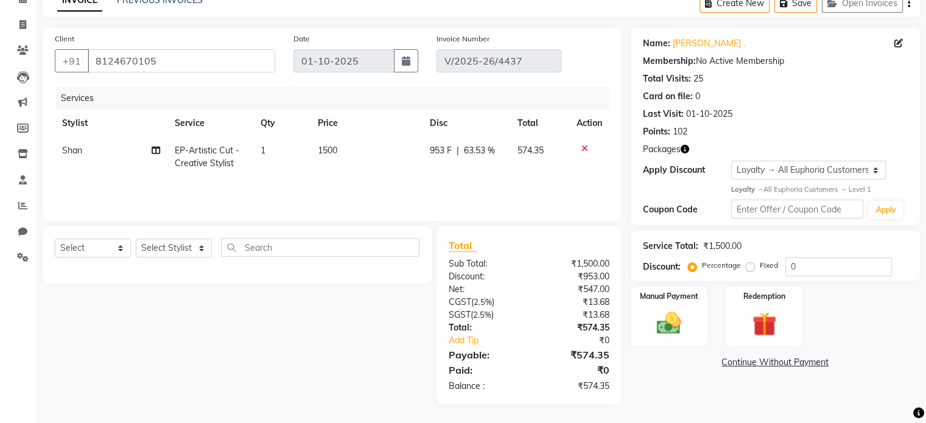
scroll to position [64, 0]
click at [438, 150] on span "953 F" at bounding box center [441, 150] width 22 height 13
select select "92628"
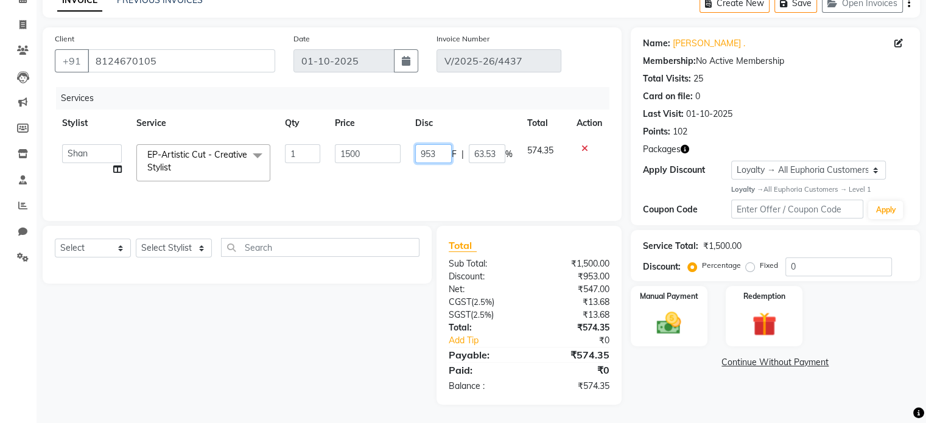
click at [440, 157] on input "953" at bounding box center [433, 153] width 37 height 19
type input "952"
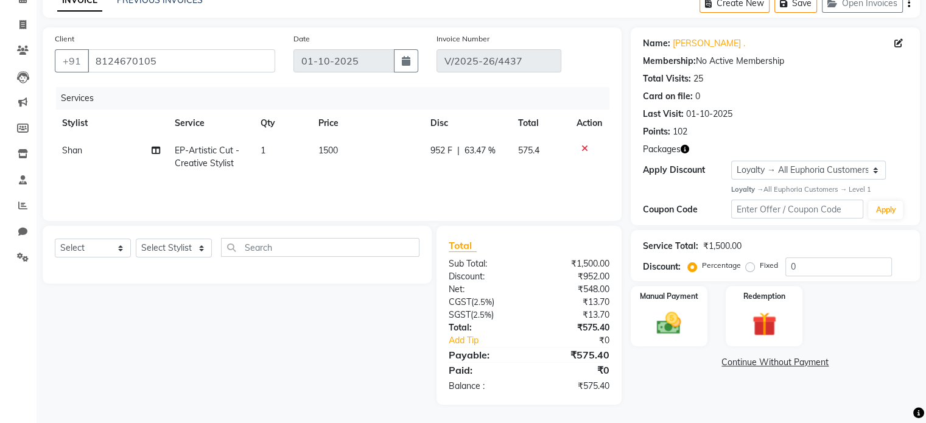
click at [465, 179] on div "Services Stylist Service Qty Price Disc Total Action Shan EP-Artistic Cut - Cre…" at bounding box center [332, 148] width 554 height 122
click at [688, 320] on img at bounding box center [668, 323] width 41 height 29
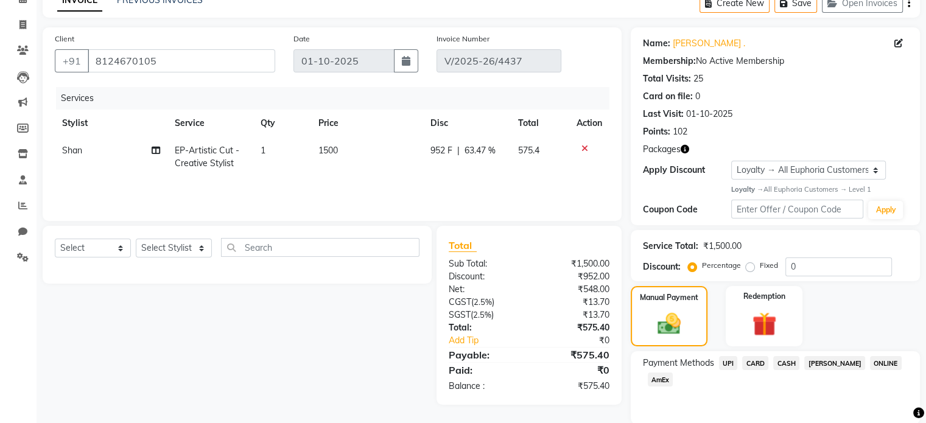
click at [734, 364] on span "UPI" at bounding box center [728, 363] width 19 height 14
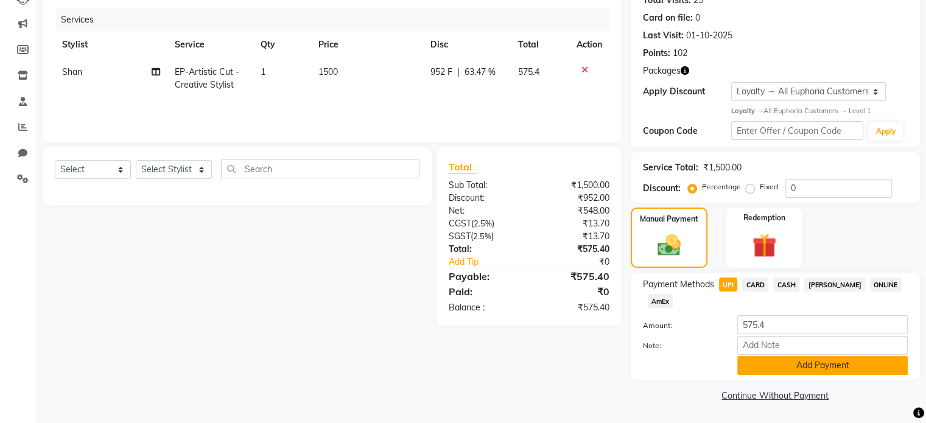
click at [819, 362] on button "Add Payment" at bounding box center [822, 365] width 170 height 19
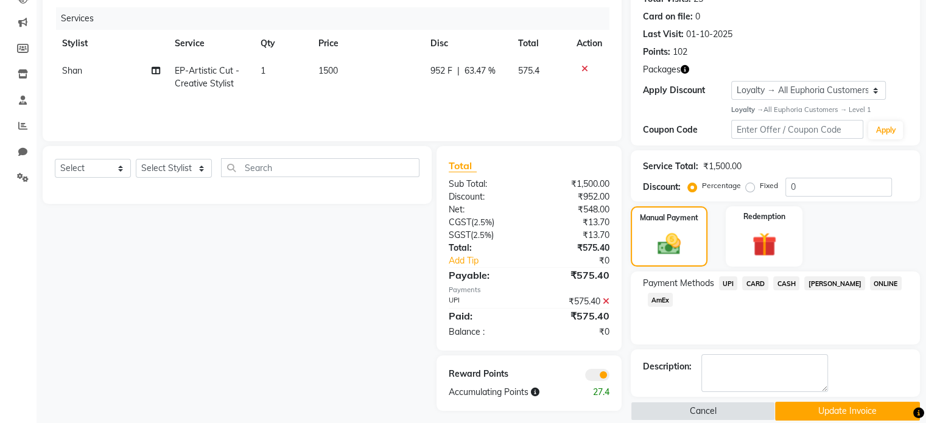
scroll to position [158, 0]
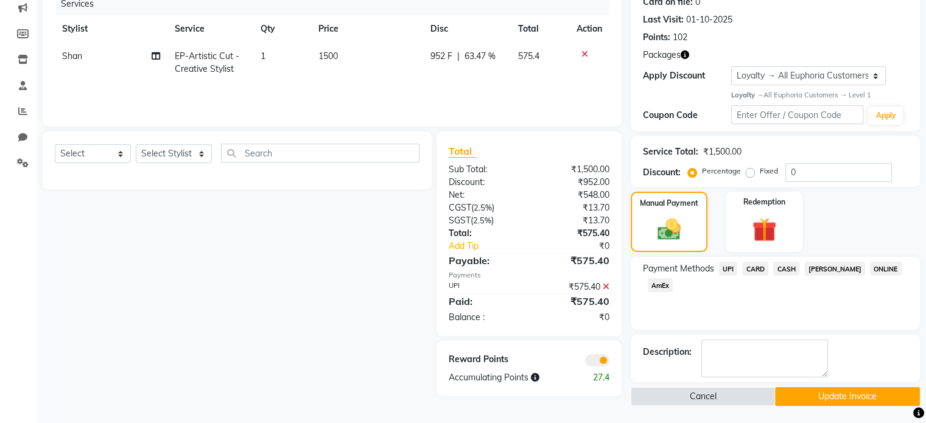
click at [795, 396] on button "Update Invoice" at bounding box center [847, 396] width 145 height 19
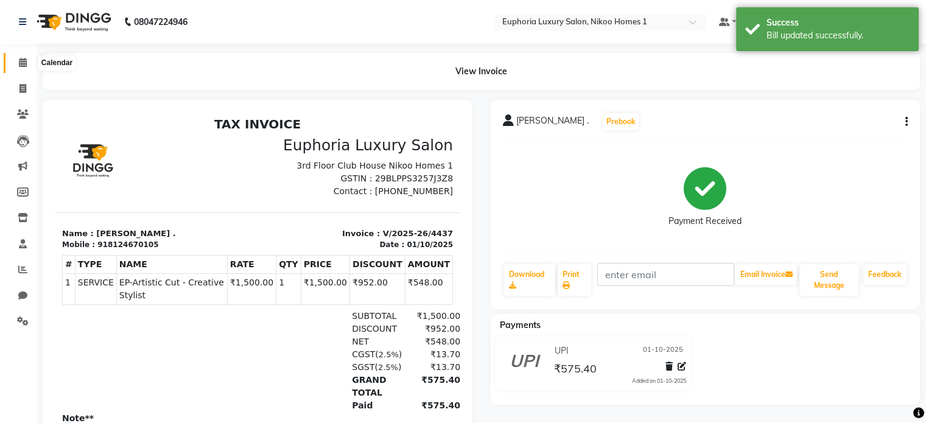
click at [22, 60] on icon at bounding box center [23, 62] width 8 height 9
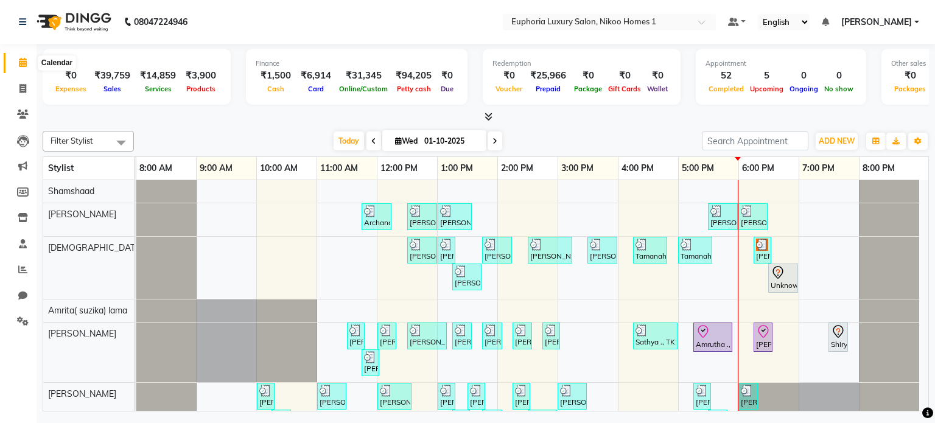
click at [19, 61] on icon at bounding box center [23, 62] width 8 height 9
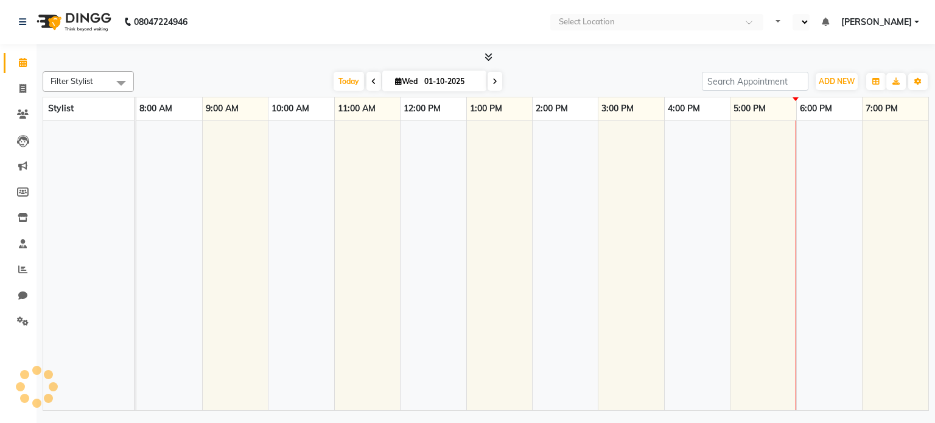
select select "en"
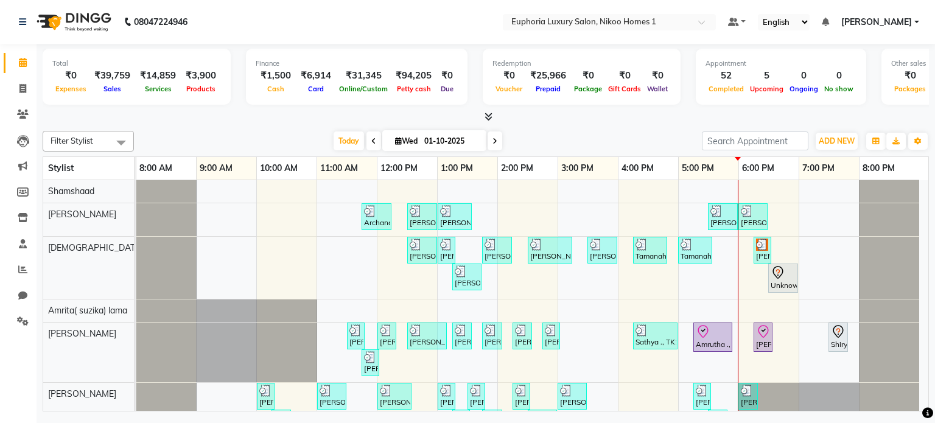
click at [737, 157] on div at bounding box center [737, 159] width 6 height 4
drag, startPoint x: 737, startPoint y: 156, endPoint x: 749, endPoint y: 156, distance: 11.6
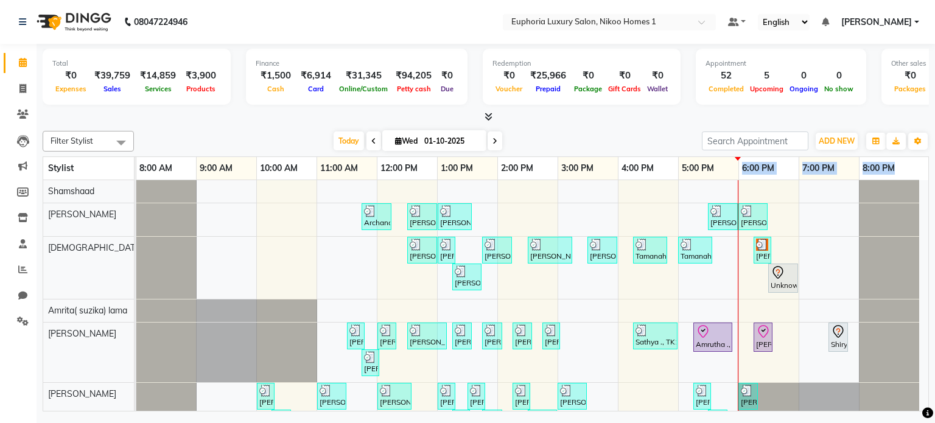
click at [749, 157] on div "8:00 AM 9:00 AM 10:00 AM 11:00 AM 12:00 PM 1:00 PM 2:00 PM 3:00 PM 4:00 PM 5:00…" at bounding box center [532, 168] width 792 height 23
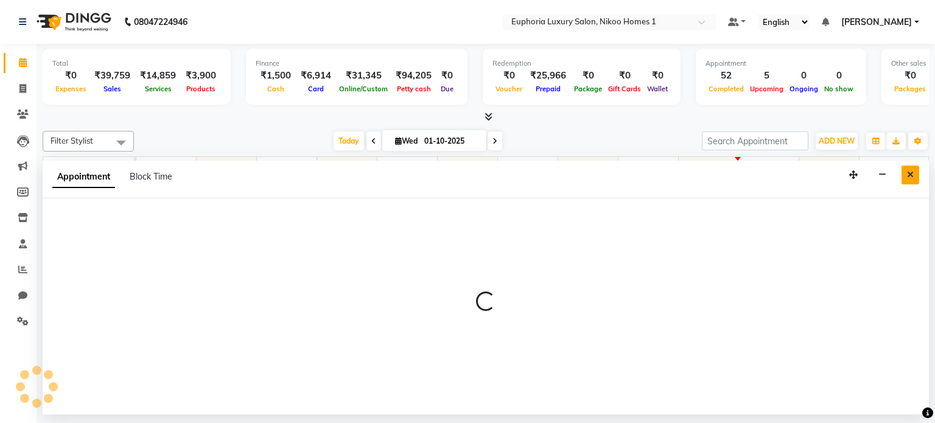
click at [910, 175] on icon "Close" at bounding box center [910, 174] width 7 height 9
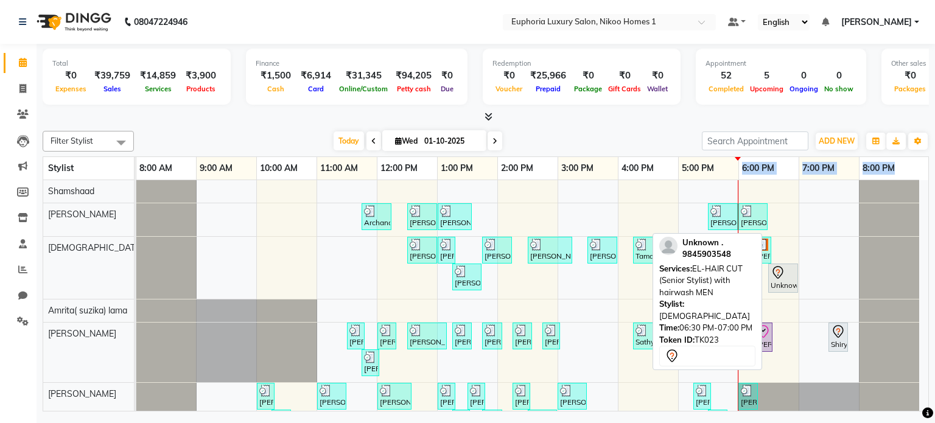
click at [796, 263] on link "Unknown ., TK23, 06:30 PM-07:00 PM, EL-HAIR CUT (Senior Stylist) with hairwash …" at bounding box center [783, 277] width 30 height 29
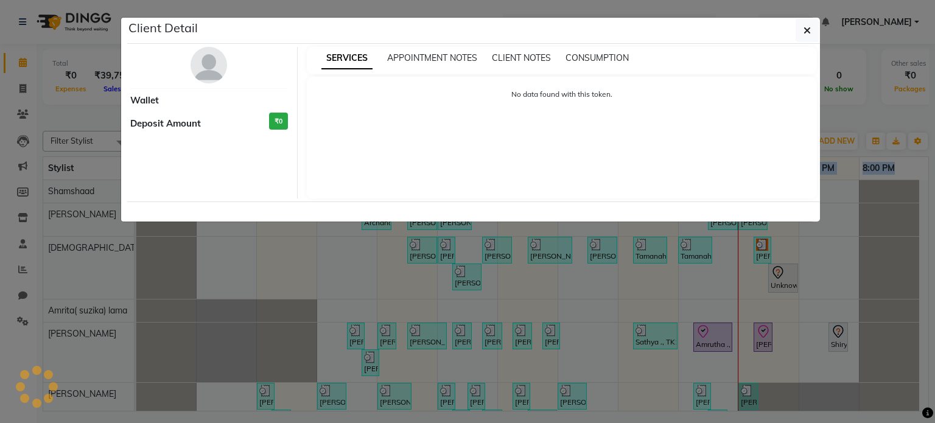
select select "7"
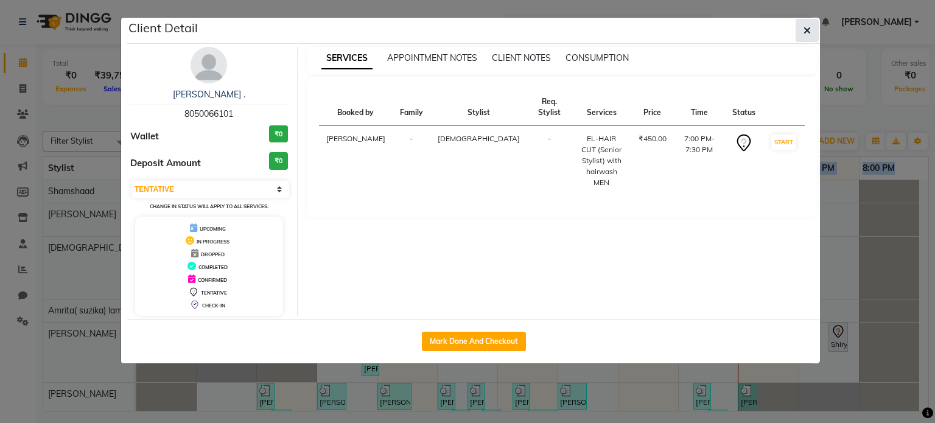
click at [809, 32] on icon "button" at bounding box center [806, 31] width 7 height 10
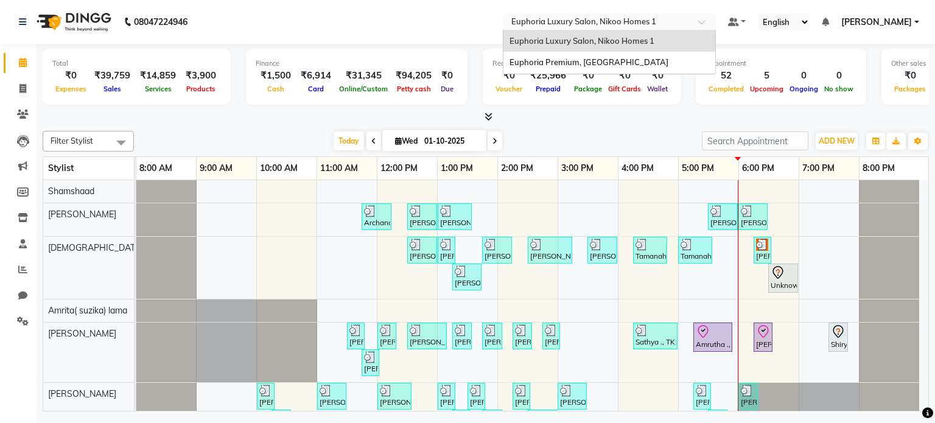
click at [651, 27] on input "text" at bounding box center [597, 23] width 176 height 12
click at [650, 57] on span "Euphoria Premium, [GEOGRAPHIC_DATA]" at bounding box center [588, 62] width 159 height 10
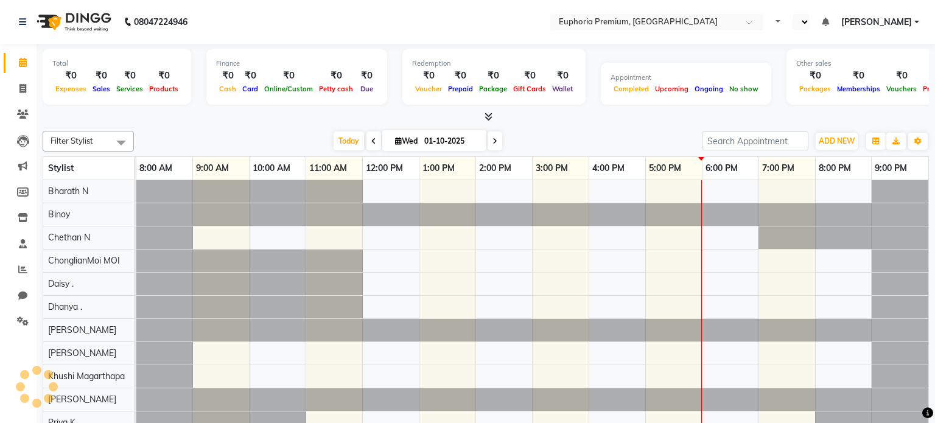
select select "en"
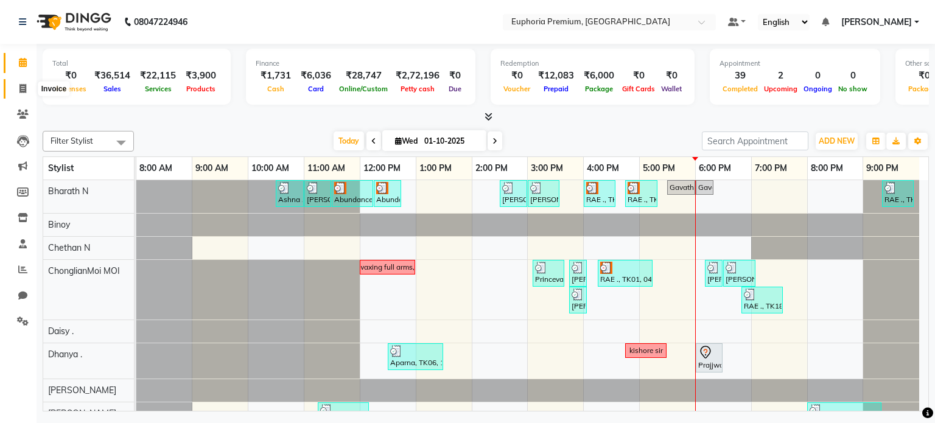
click at [24, 88] on icon at bounding box center [22, 88] width 7 height 9
select select "service"
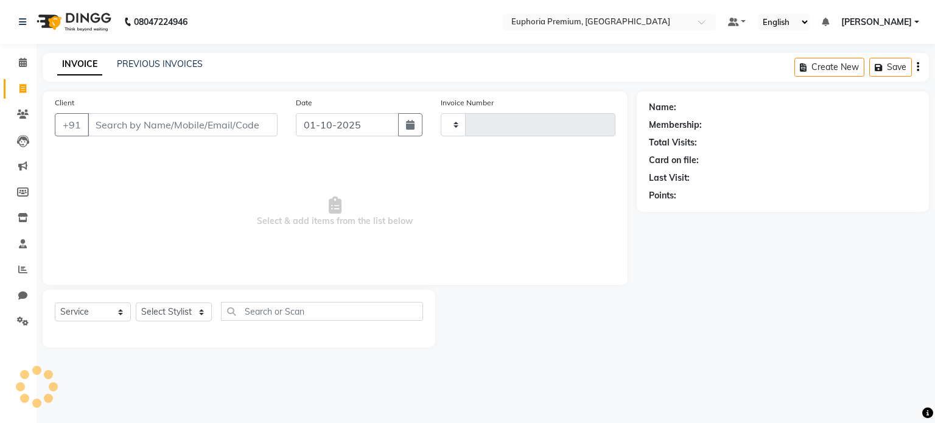
type input "3169"
select select "7925"
click at [150, 65] on link "PREVIOUS INVOICES" at bounding box center [160, 63] width 86 height 11
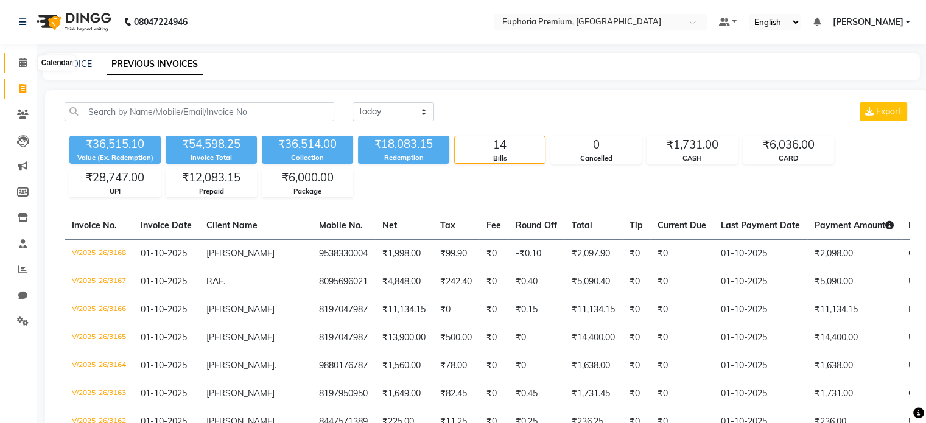
click at [17, 63] on span at bounding box center [22, 63] width 21 height 14
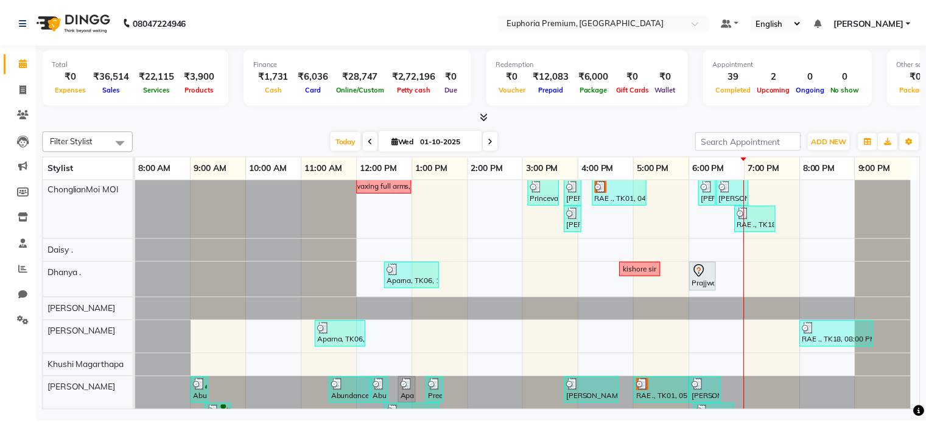
scroll to position [330, 0]
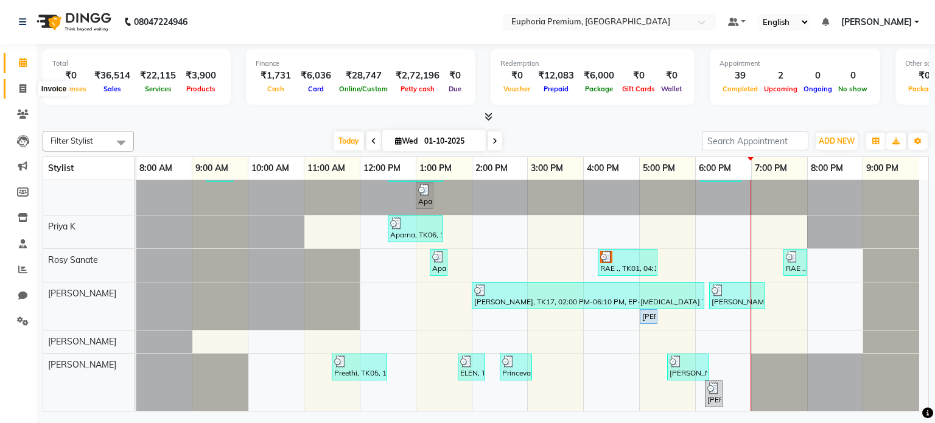
click at [21, 93] on icon at bounding box center [22, 88] width 7 height 9
select select "service"
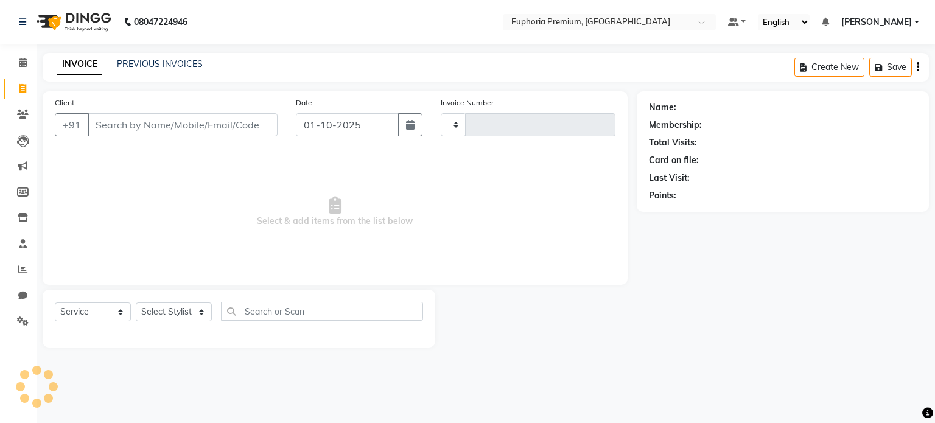
type input "3169"
select select "7925"
click at [142, 68] on link "PREVIOUS INVOICES" at bounding box center [160, 63] width 86 height 11
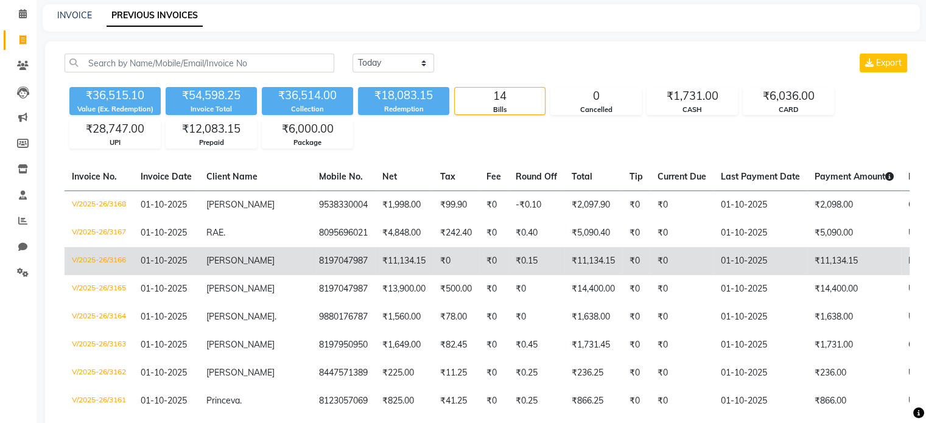
scroll to position [50, 0]
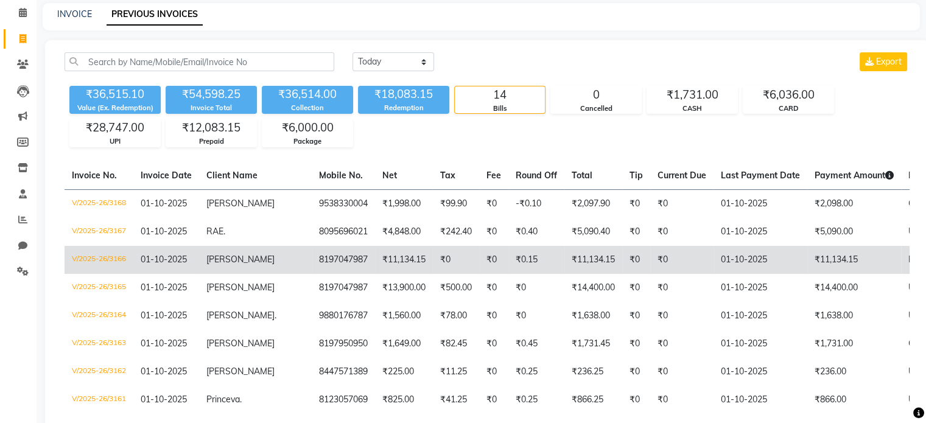
click at [96, 253] on td "V/2025-26/3166" at bounding box center [98, 260] width 69 height 28
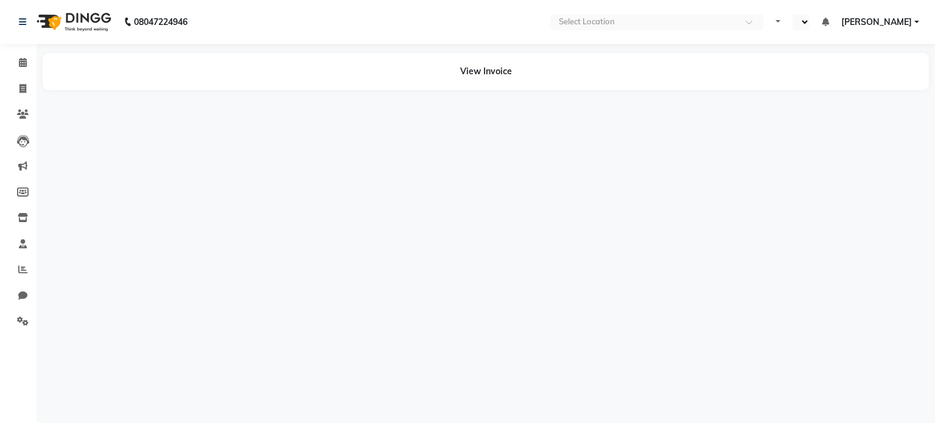
select select "en"
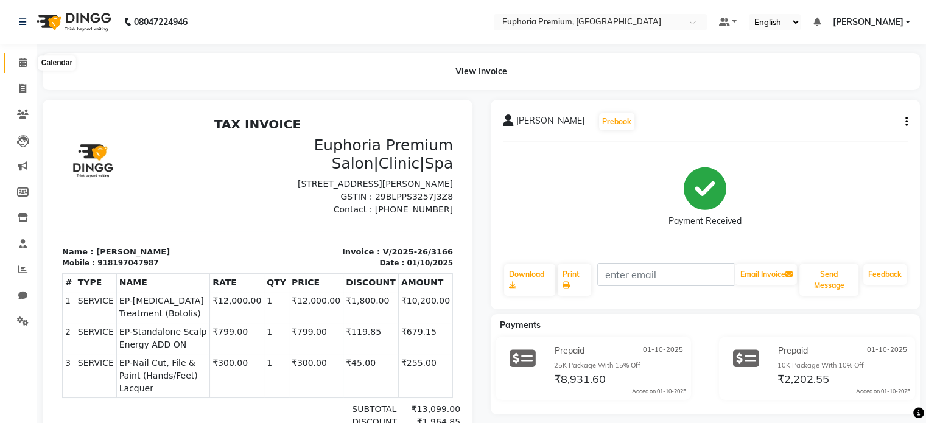
click at [19, 62] on icon at bounding box center [23, 62] width 8 height 9
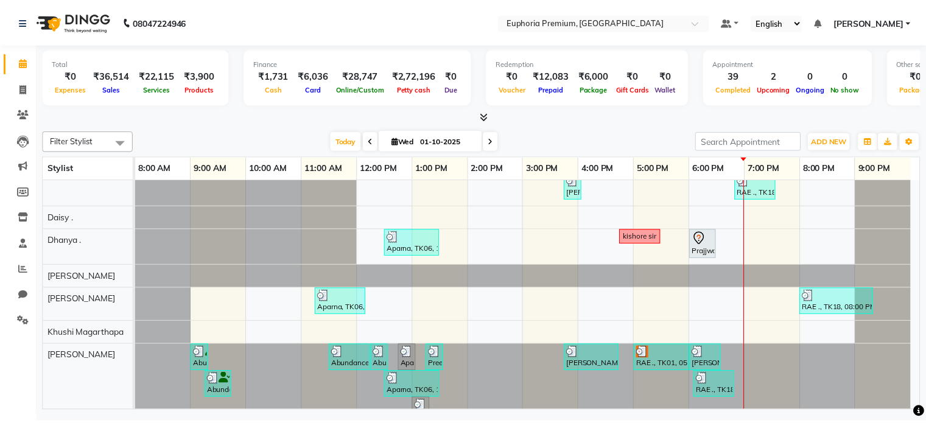
scroll to position [116, 0]
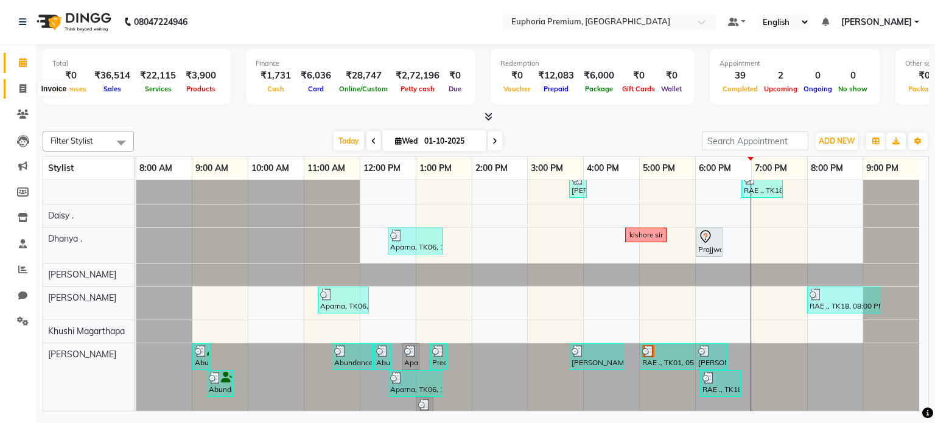
click at [19, 89] on icon at bounding box center [22, 88] width 7 height 9
select select "service"
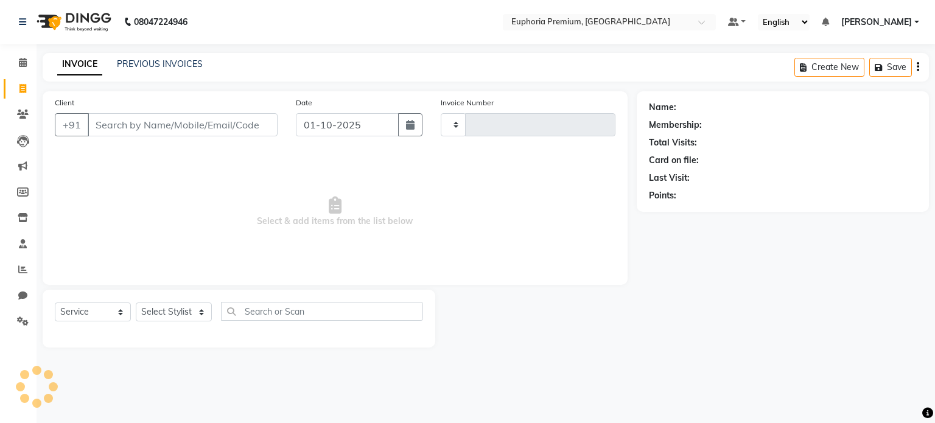
type input "3169"
select select "7925"
click at [162, 63] on link "PREVIOUS INVOICES" at bounding box center [160, 63] width 86 height 11
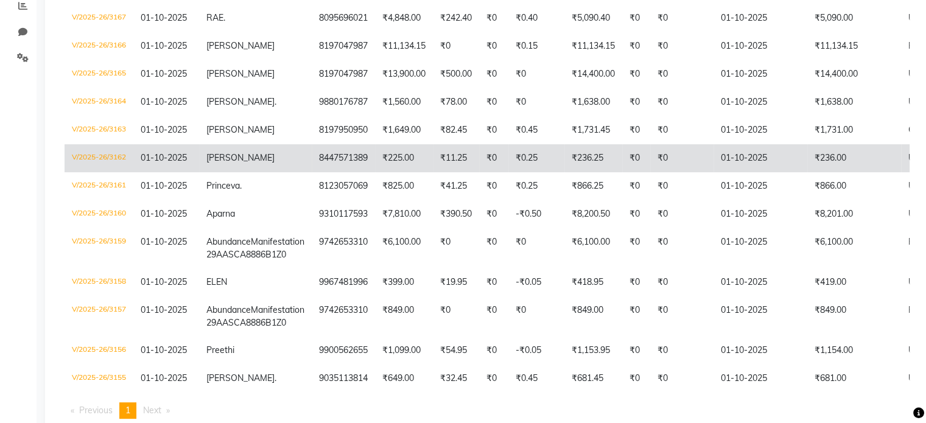
scroll to position [262, 0]
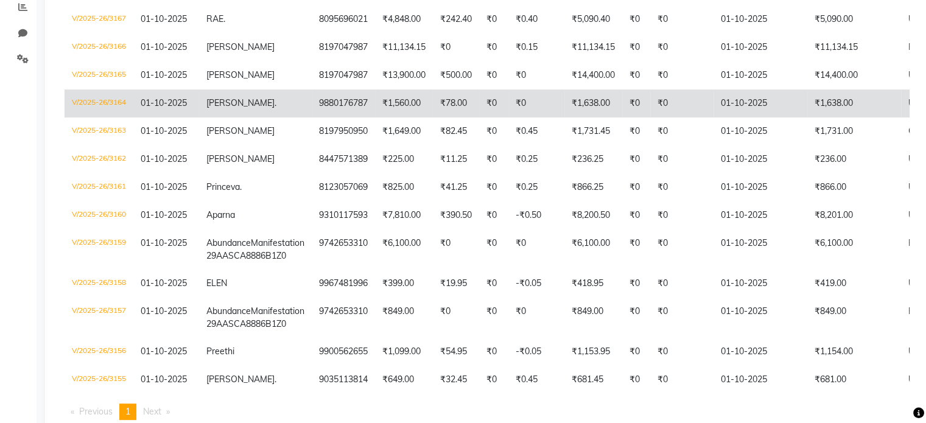
click at [85, 103] on td "V/2025-26/3164" at bounding box center [98, 103] width 69 height 28
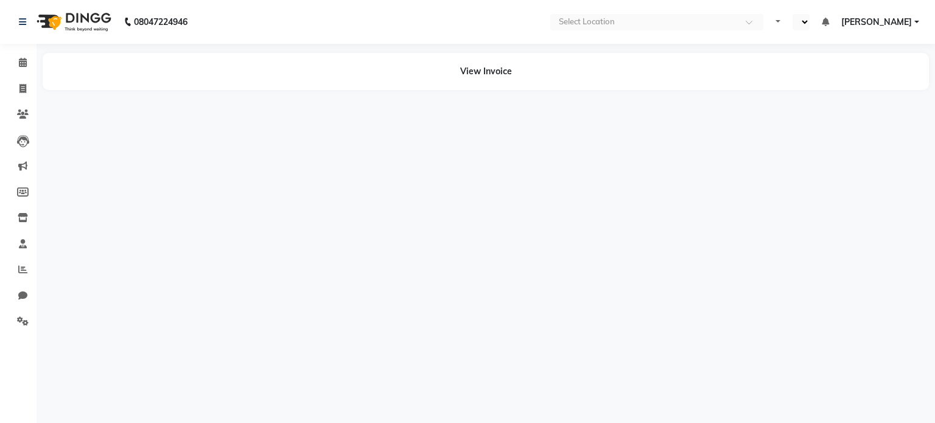
select select "en"
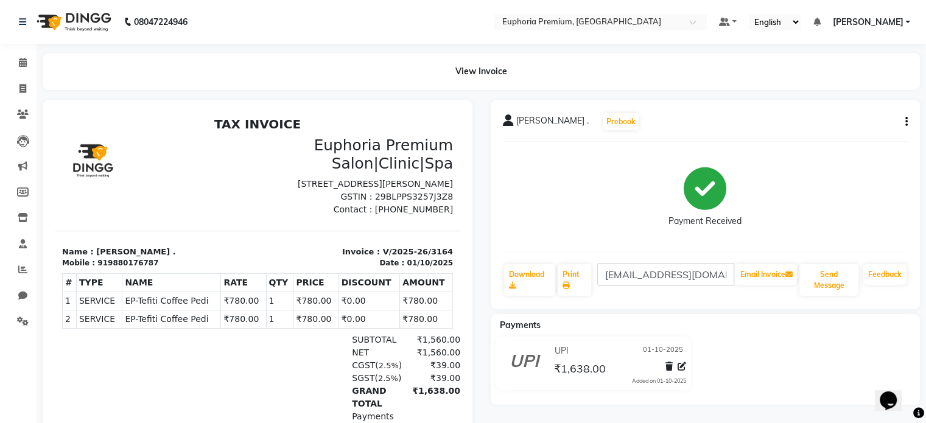
scroll to position [117, 0]
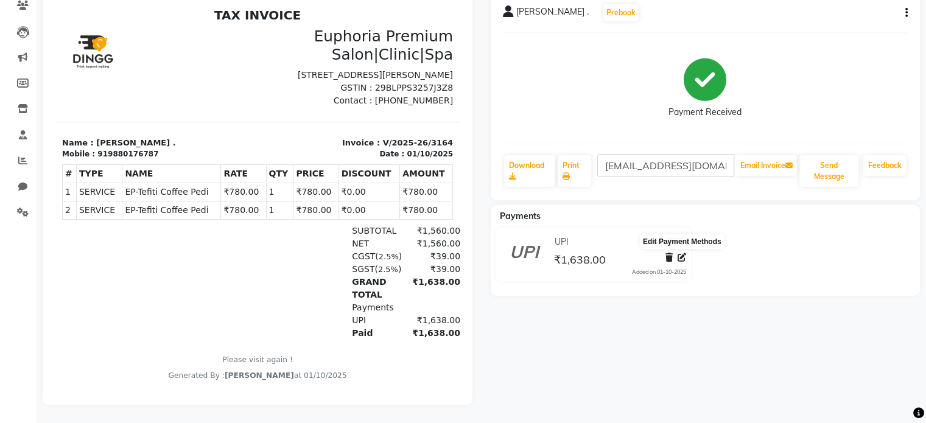
click at [682, 253] on icon at bounding box center [681, 257] width 9 height 9
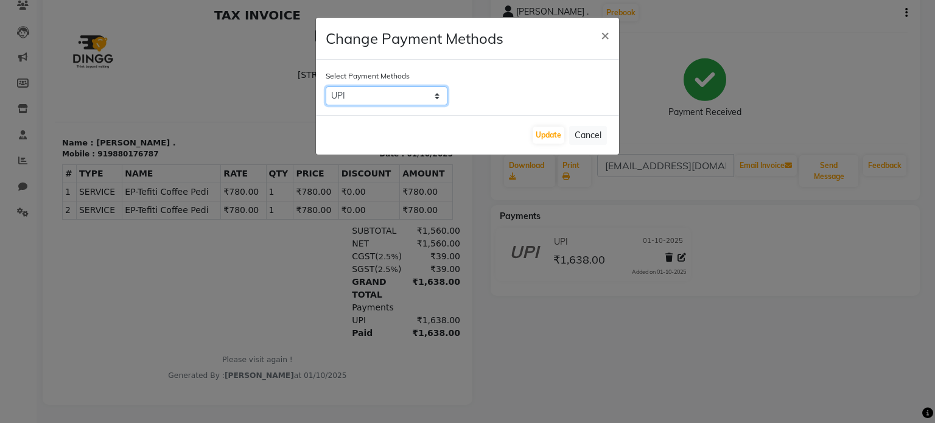
click at [436, 96] on select "UPI CARD CASH Bajaj Finserv ONLINE AmEx" at bounding box center [387, 95] width 122 height 19
select select "2"
click at [326, 86] on select "UPI CARD CASH Bajaj Finserv ONLINE AmEx" at bounding box center [387, 95] width 122 height 19
click at [551, 138] on button "Update" at bounding box center [548, 135] width 32 height 17
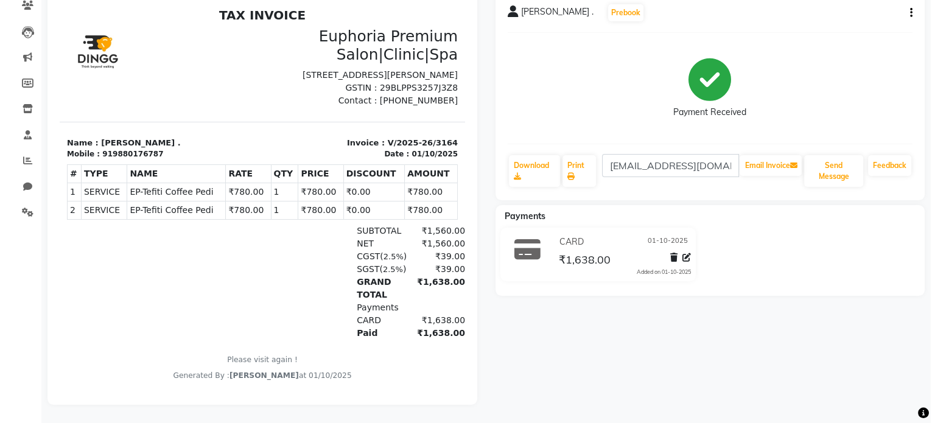
scroll to position [0, 0]
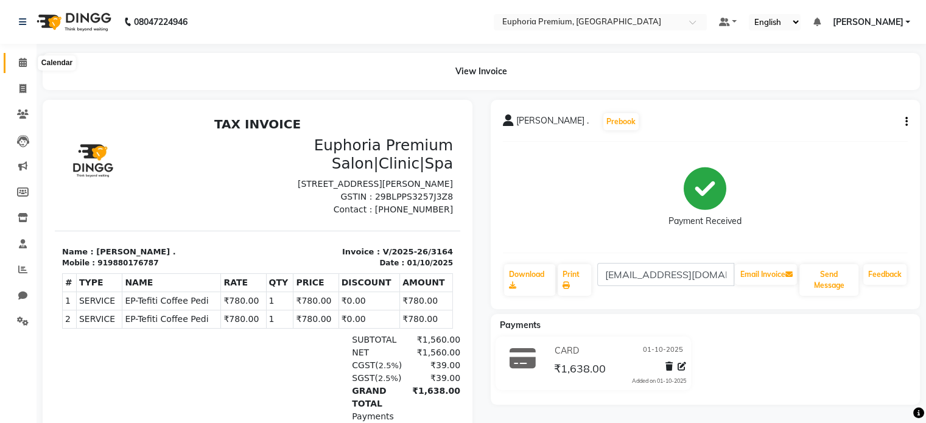
click at [20, 65] on icon at bounding box center [23, 62] width 8 height 9
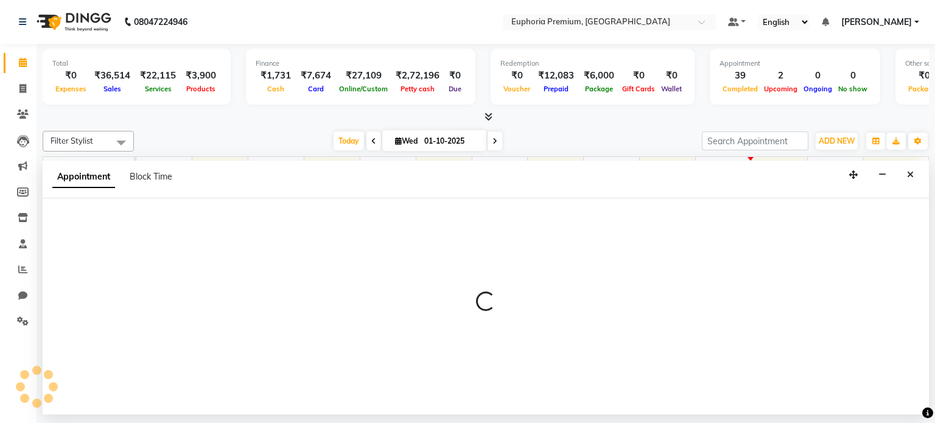
select select "71597"
select select "1200"
select select "tentative"
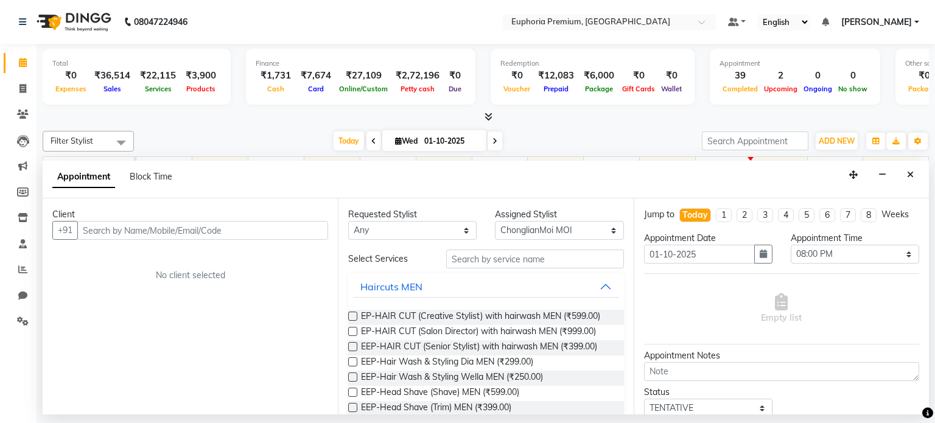
click at [124, 229] on input "text" at bounding box center [202, 230] width 251 height 19
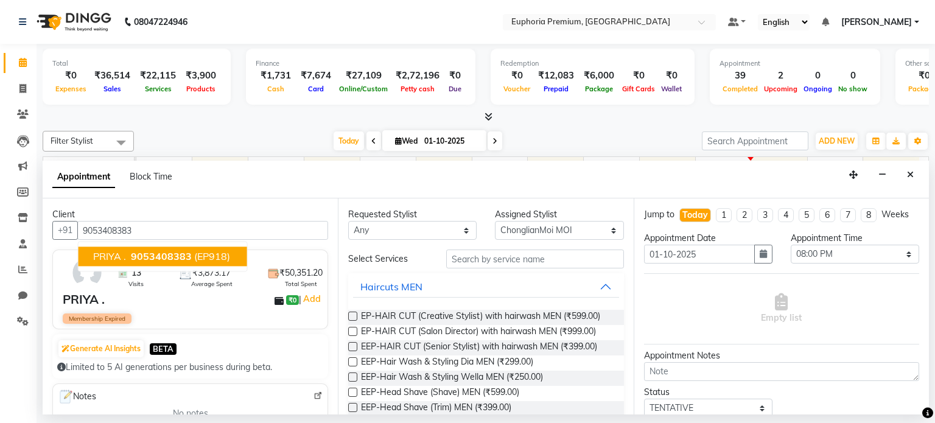
click at [157, 253] on span "9053408383" at bounding box center [161, 257] width 61 height 12
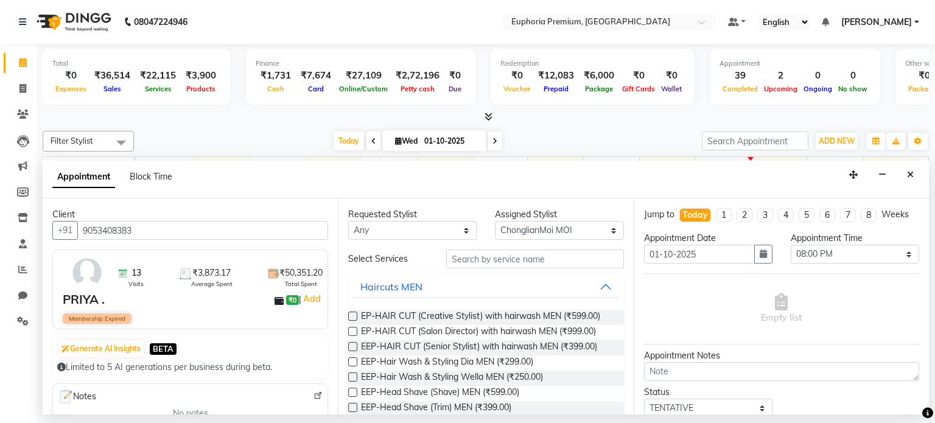
type input "9053408383"
click at [484, 262] on input "text" at bounding box center [535, 258] width 178 height 19
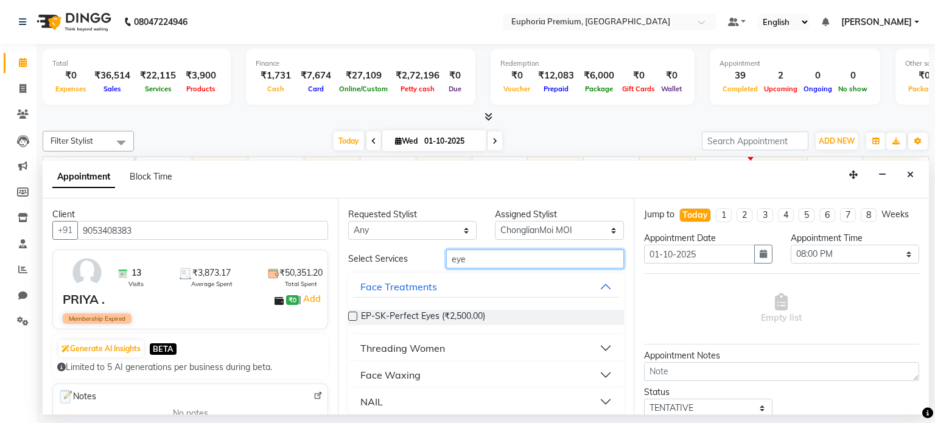
type input "eye"
click at [398, 348] on div "Threading Women" at bounding box center [402, 348] width 85 height 15
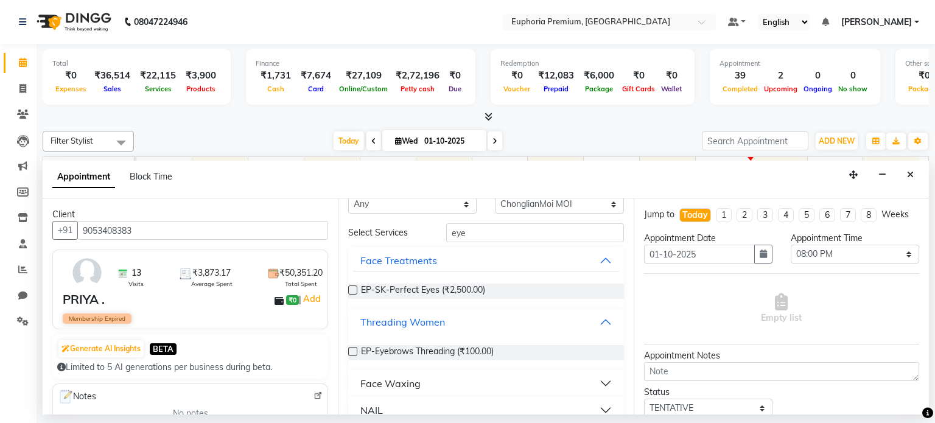
scroll to position [41, 0]
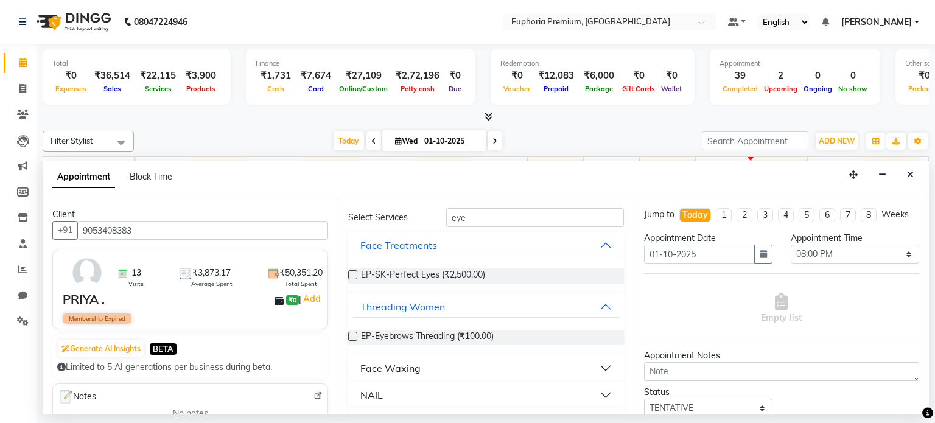
click at [350, 334] on label at bounding box center [352, 336] width 9 height 9
click at [350, 334] on input "checkbox" at bounding box center [352, 337] width 8 height 8
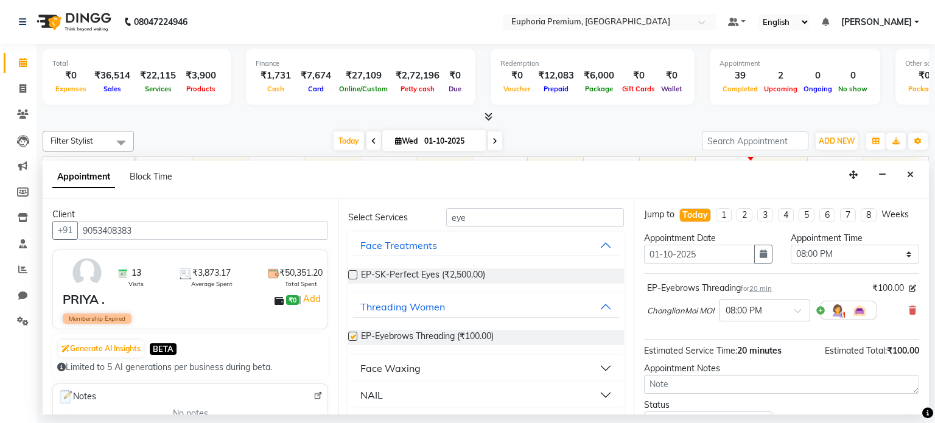
checkbox input "false"
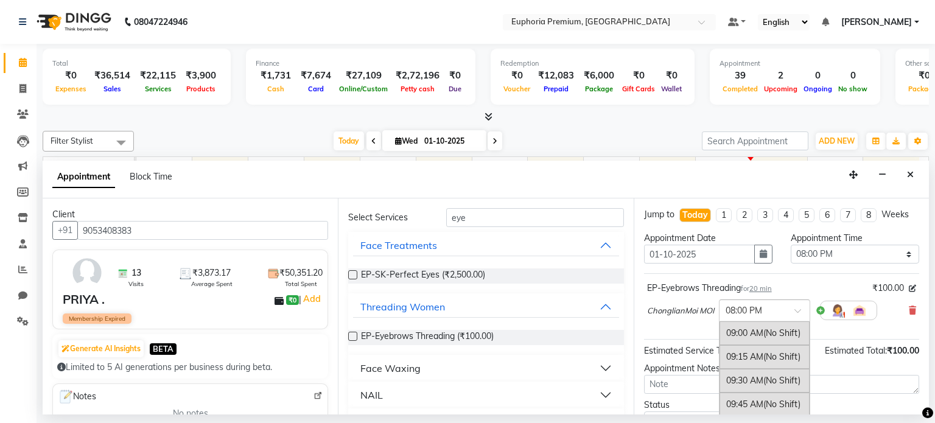
click at [782, 311] on div at bounding box center [764, 309] width 90 height 13
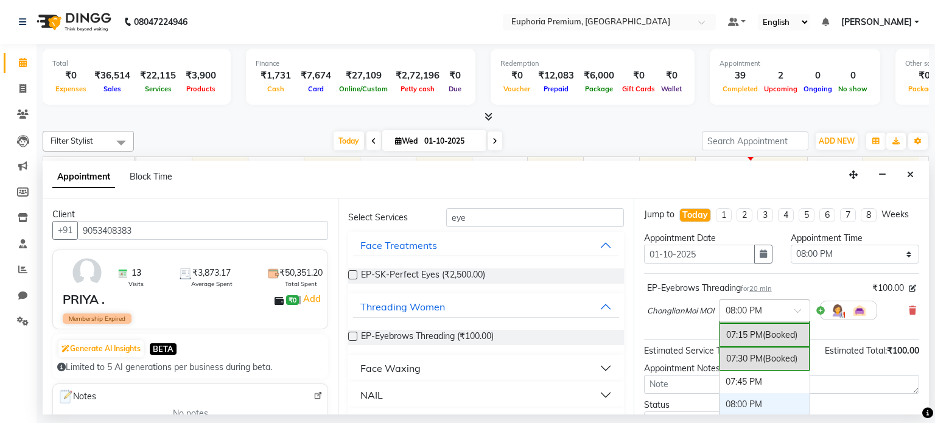
scroll to position [955, 0]
drag, startPoint x: 758, startPoint y: 357, endPoint x: 784, endPoint y: 357, distance: 26.2
click at [784, 357] on div "07:30 PM (Booked)" at bounding box center [764, 360] width 90 height 24
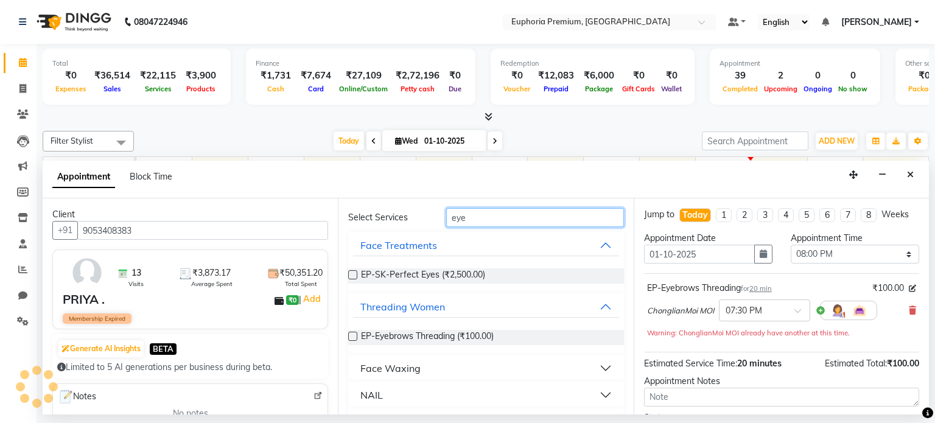
drag, startPoint x: 482, startPoint y: 214, endPoint x: 413, endPoint y: 212, distance: 69.4
click at [413, 212] on div "Select Services eye" at bounding box center [485, 217] width 293 height 19
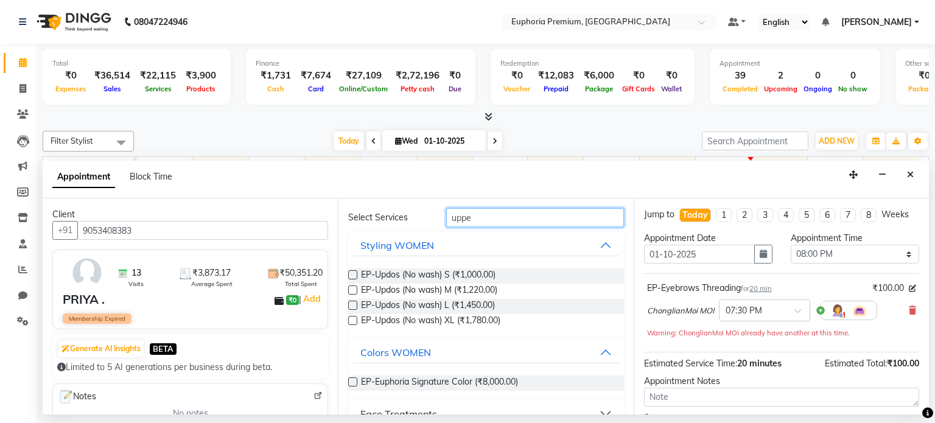
scroll to position [18, 0]
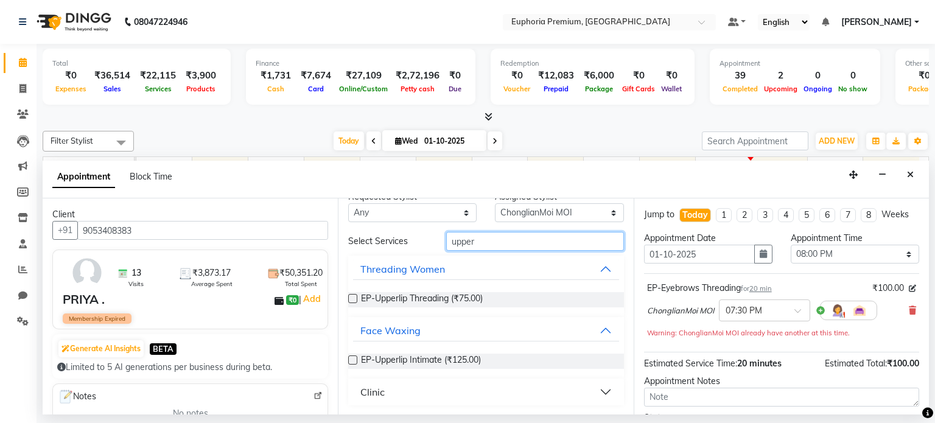
type input "upper"
click at [352, 296] on label at bounding box center [352, 298] width 9 height 9
click at [352, 296] on input "checkbox" at bounding box center [352, 300] width 8 height 8
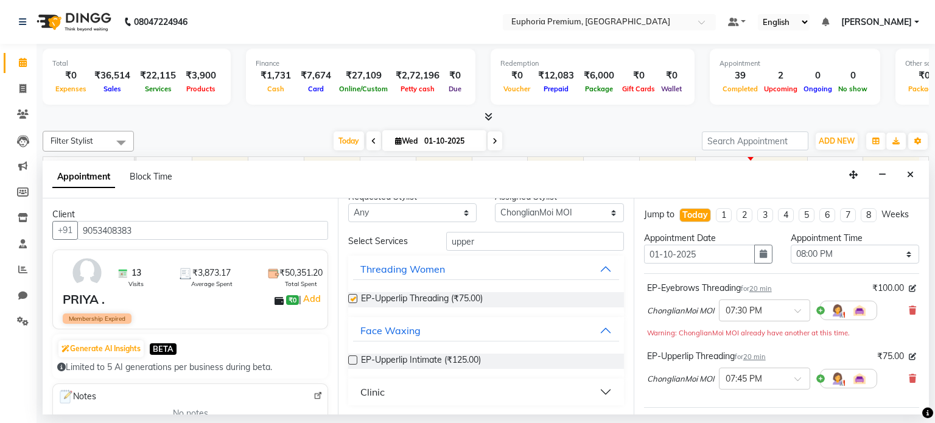
checkbox input "false"
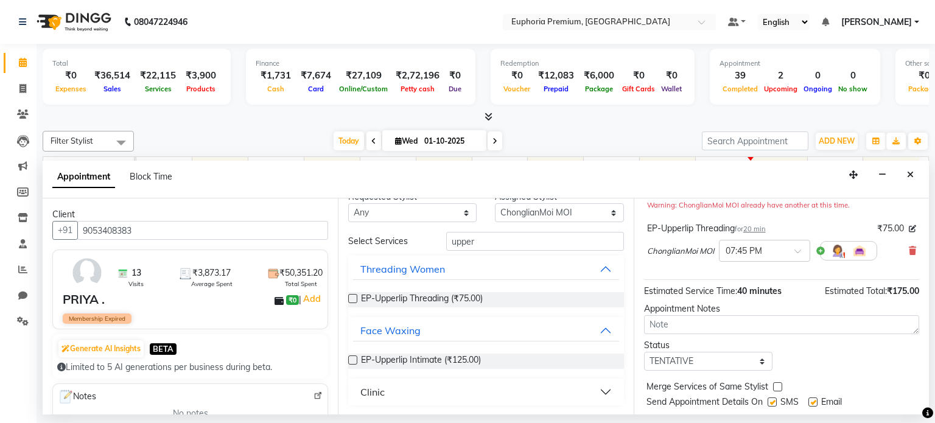
scroll to position [160, 0]
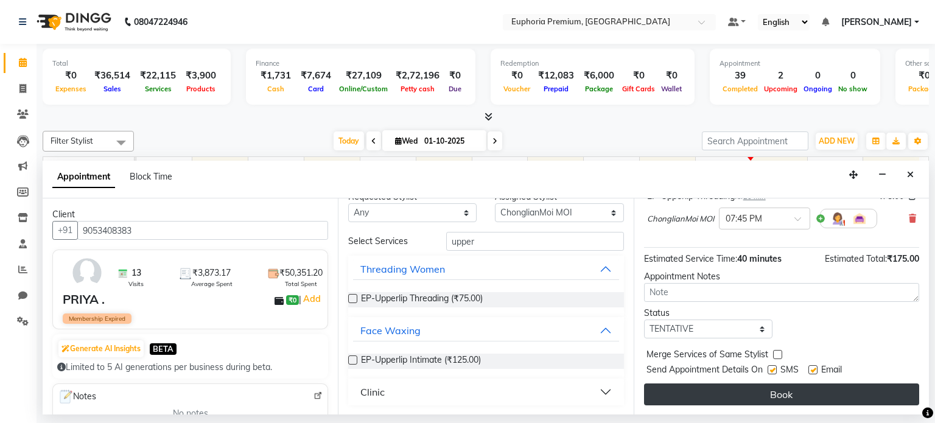
click at [785, 388] on button "Book" at bounding box center [781, 394] width 275 height 22
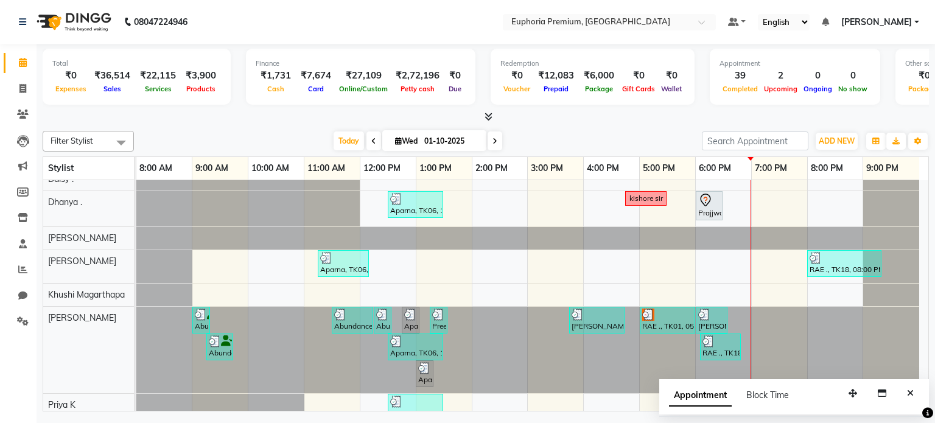
scroll to position [0, 0]
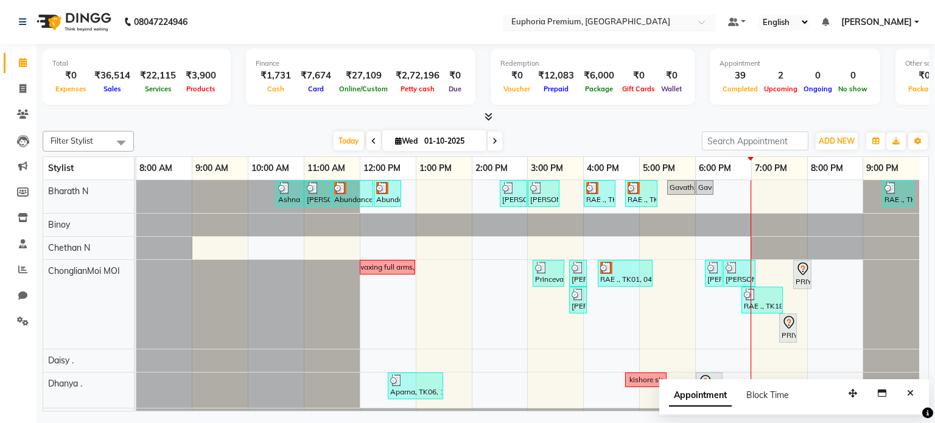
click at [614, 20] on input "text" at bounding box center [597, 23] width 176 height 12
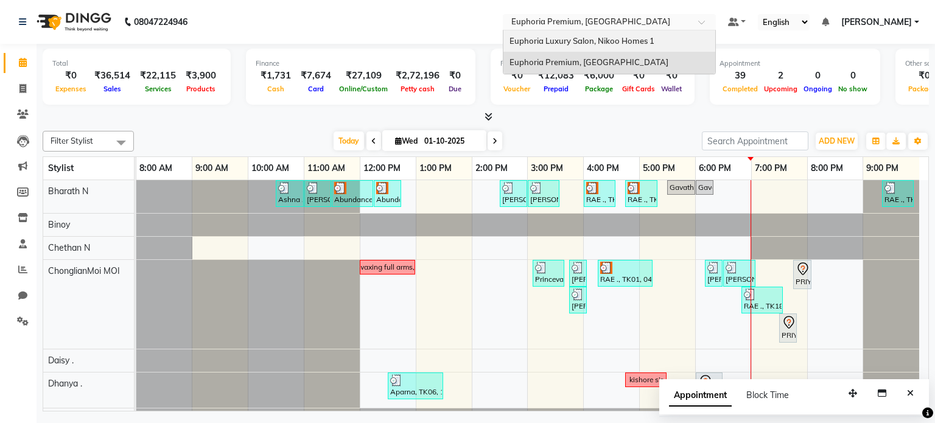
click at [611, 38] on span "Euphoria Luxury Salon, Nikoo Homes 1" at bounding box center [581, 41] width 145 height 10
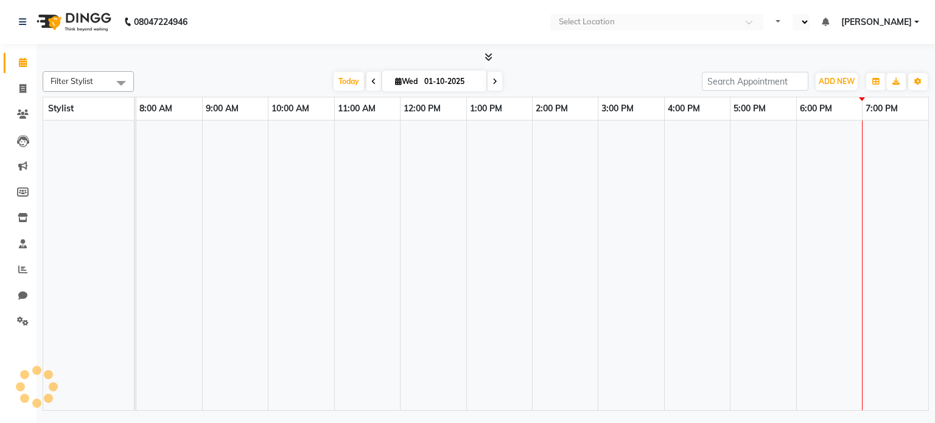
select select "en"
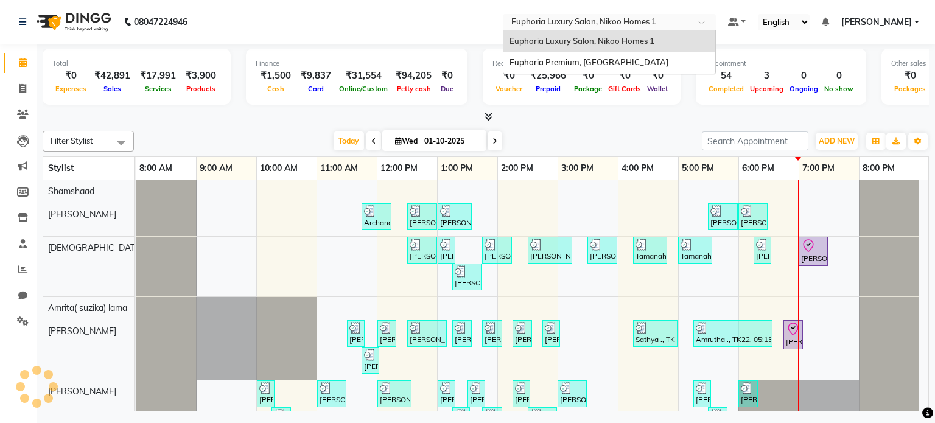
click at [621, 19] on input "text" at bounding box center [597, 23] width 176 height 12
click at [613, 58] on span "Euphoria Premium, [GEOGRAPHIC_DATA]" at bounding box center [588, 62] width 159 height 10
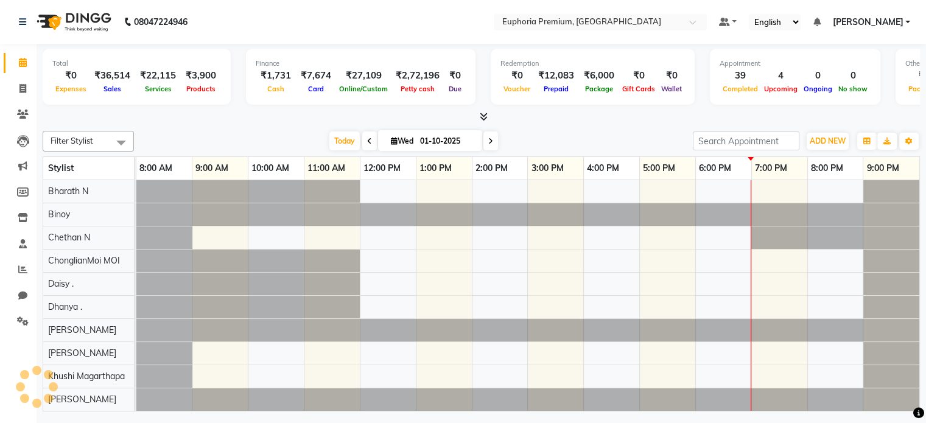
select select "en"
